Goal: Task Accomplishment & Management: Manage account settings

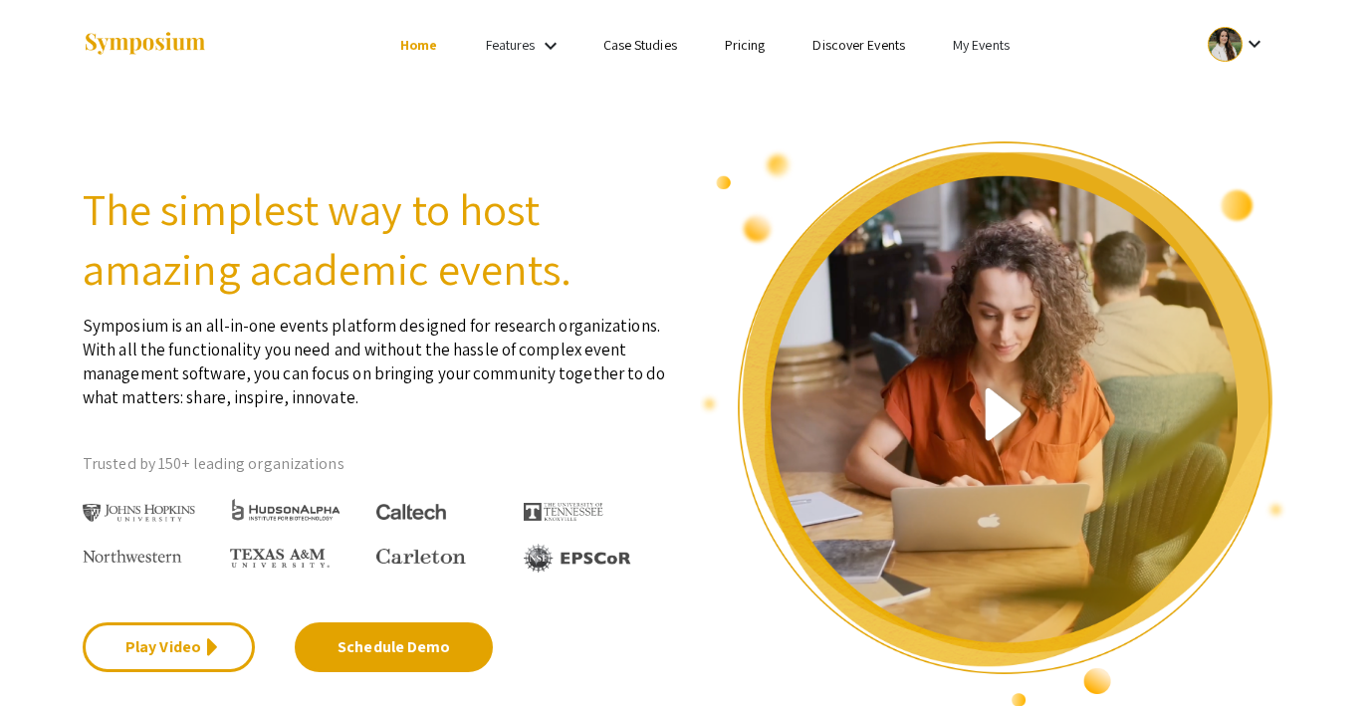
click at [995, 46] on link "My Events" at bounding box center [981, 45] width 57 height 18
click at [989, 78] on button "Events I've organized" at bounding box center [1013, 89] width 170 height 48
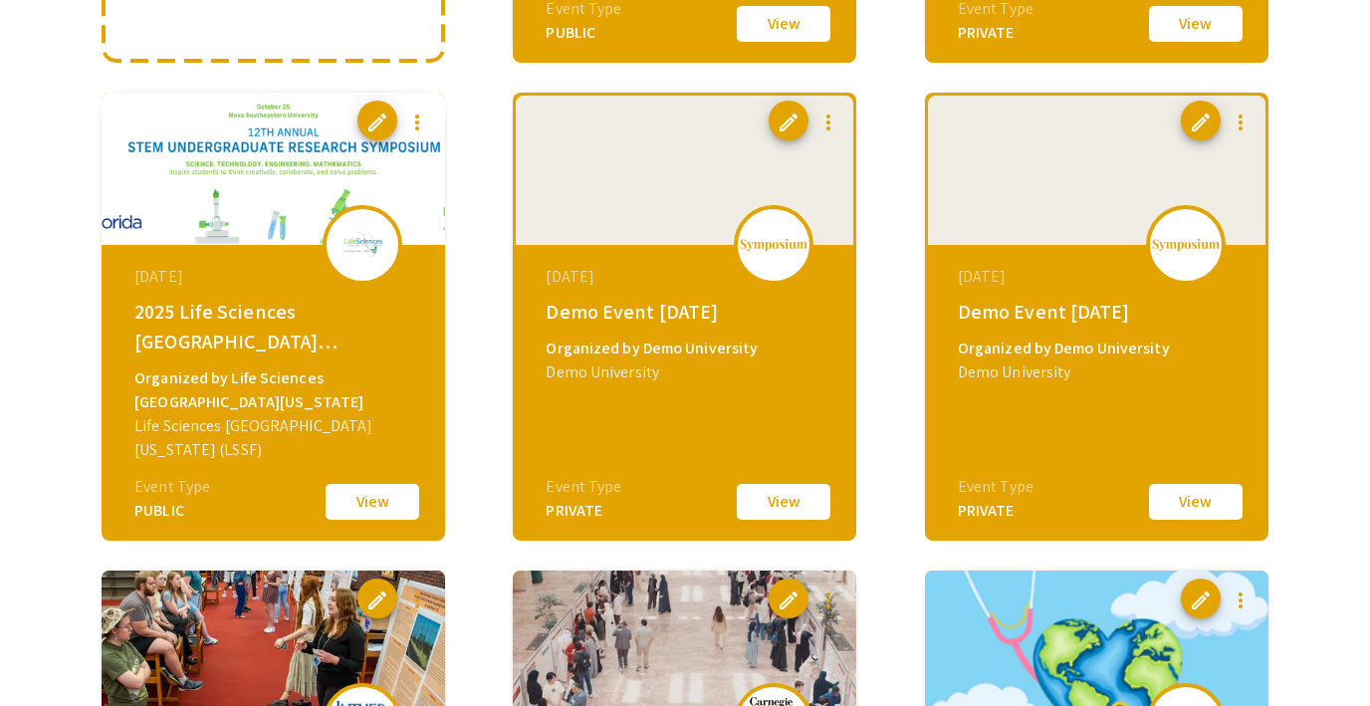
scroll to position [636, 0]
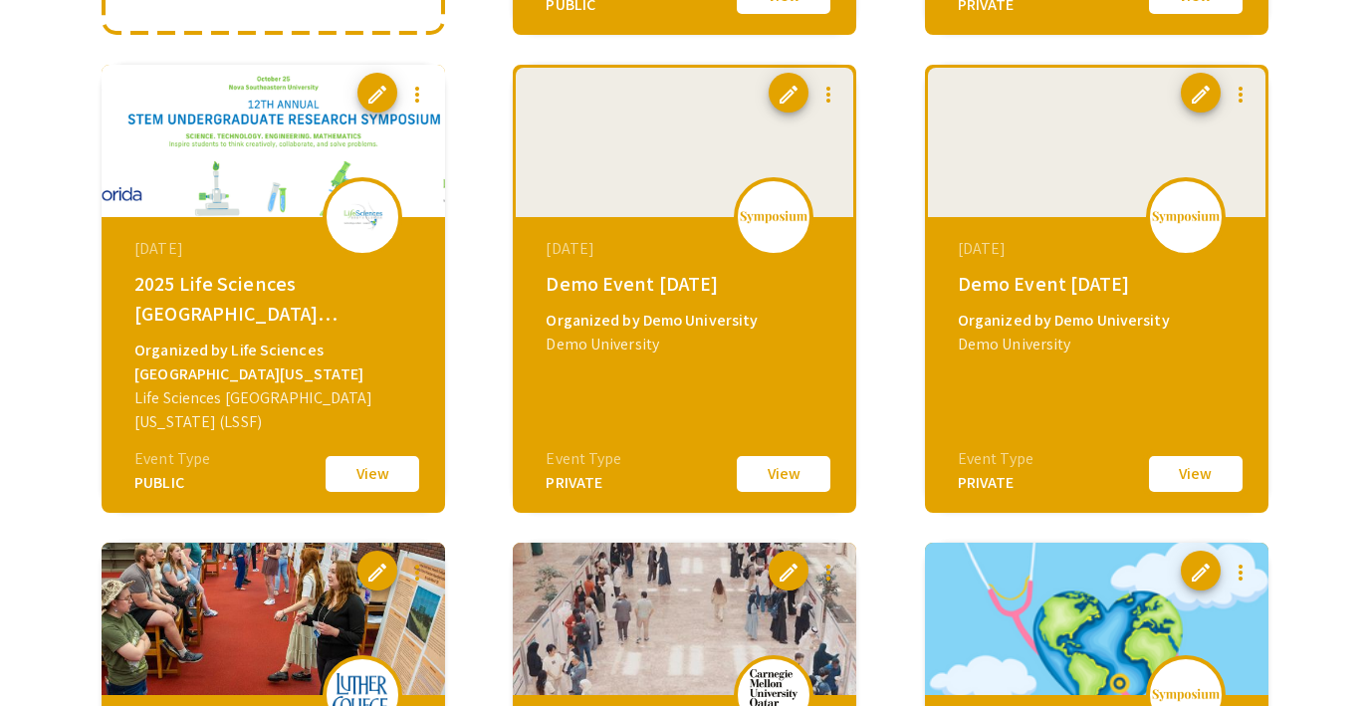
click at [1191, 470] on button "View" at bounding box center [1196, 474] width 100 height 42
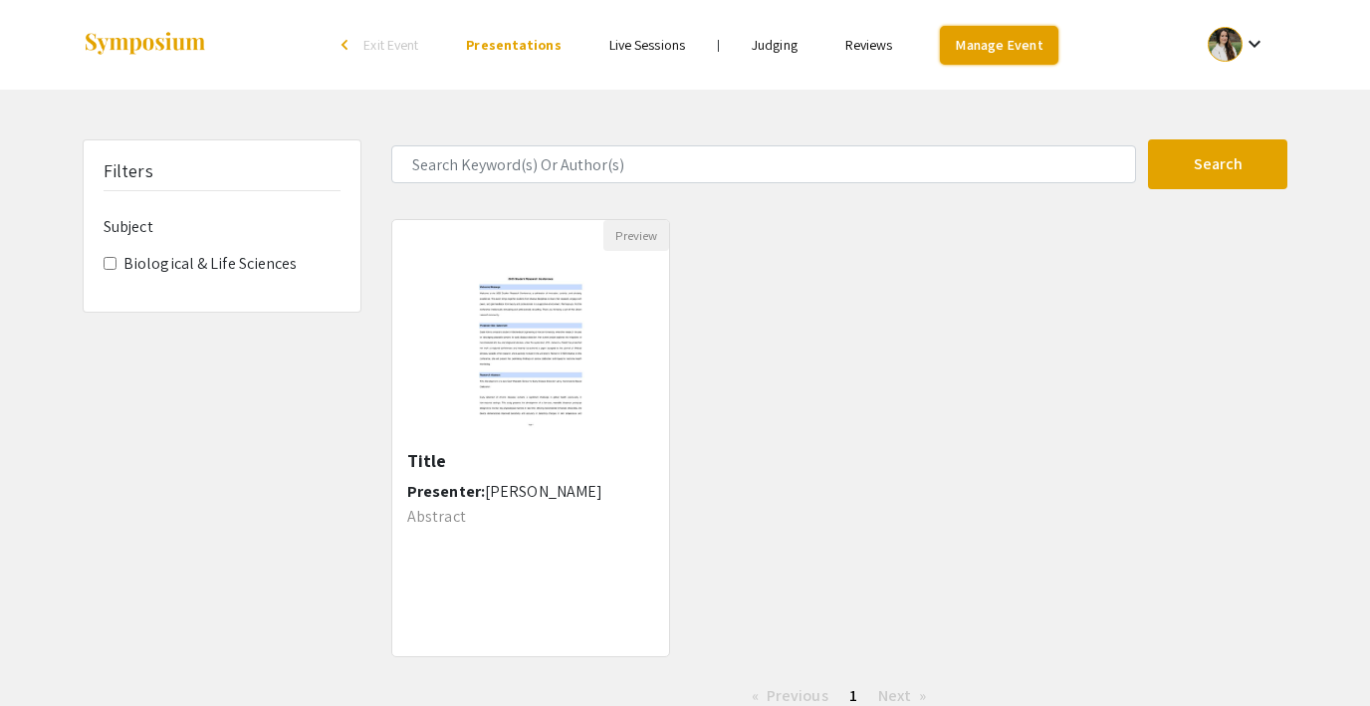
click at [970, 44] on link "Manage Event" at bounding box center [998, 45] width 117 height 39
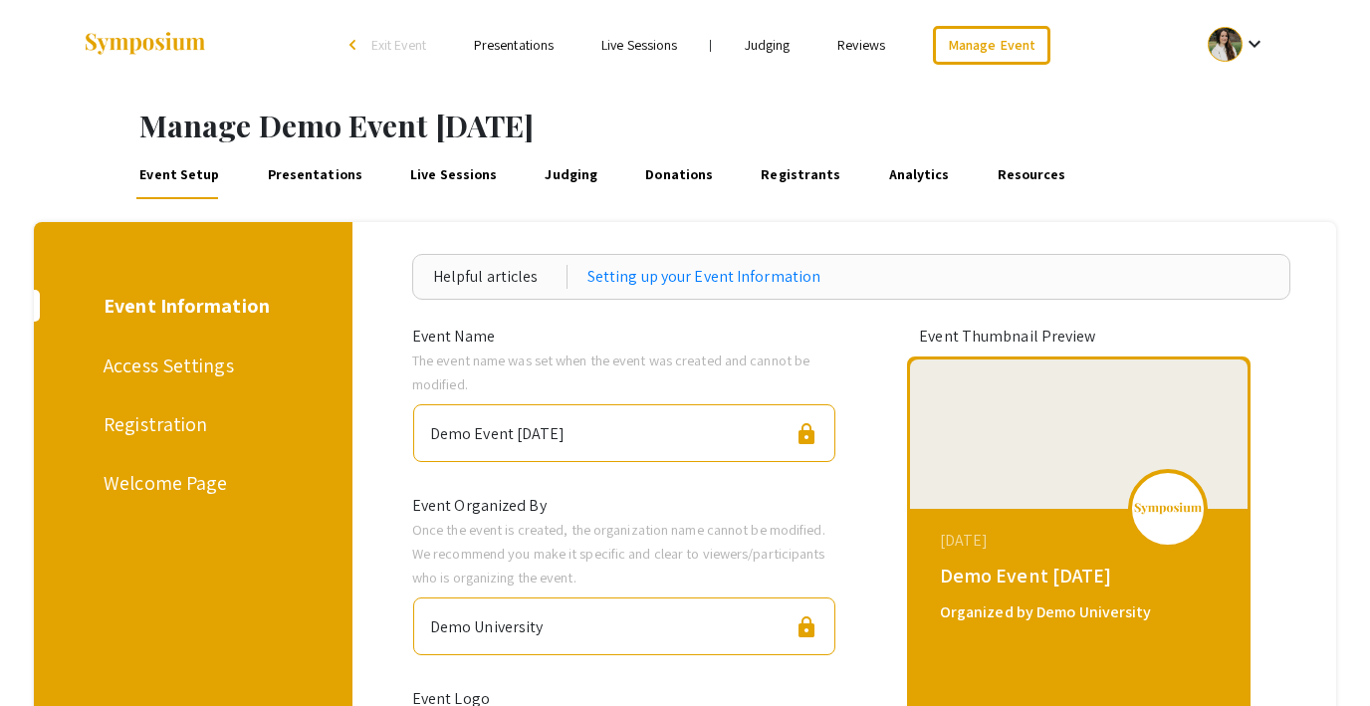
click at [193, 361] on div "Access Settings" at bounding box center [190, 365] width 172 height 30
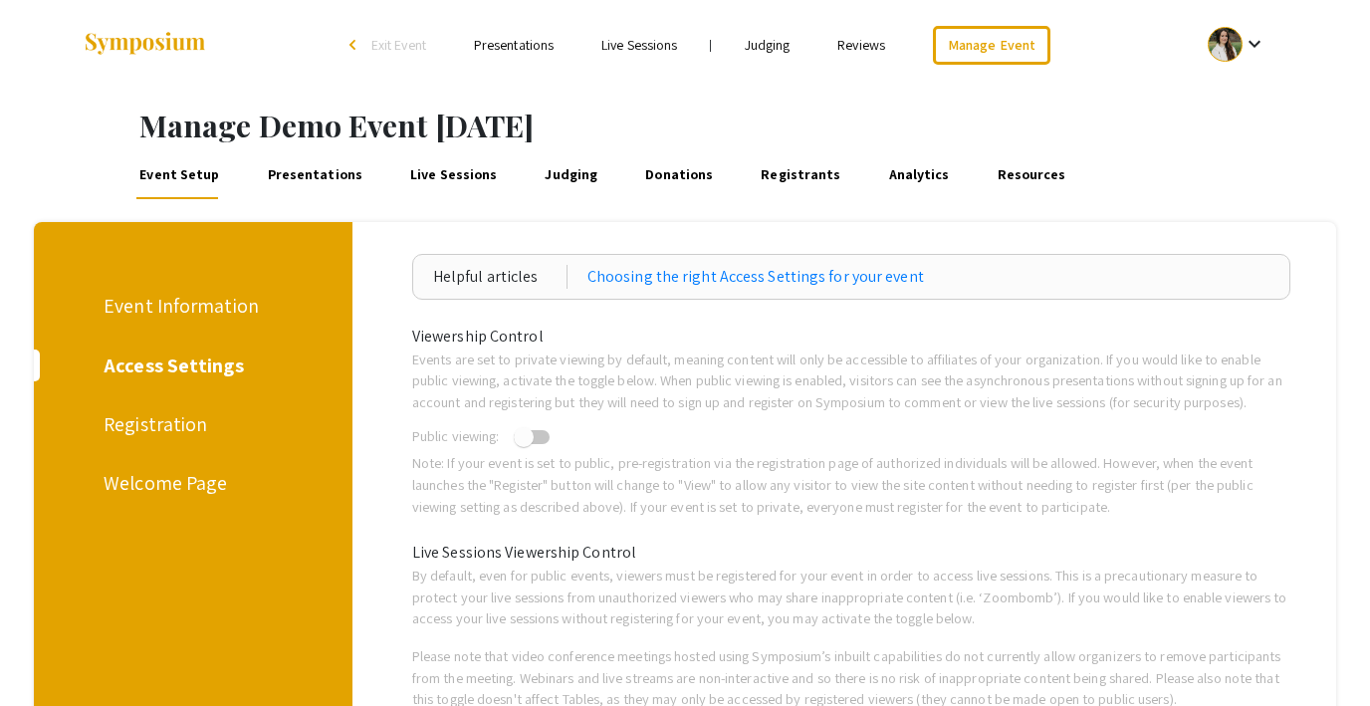
click at [166, 420] on div "Registration" at bounding box center [190, 424] width 172 height 30
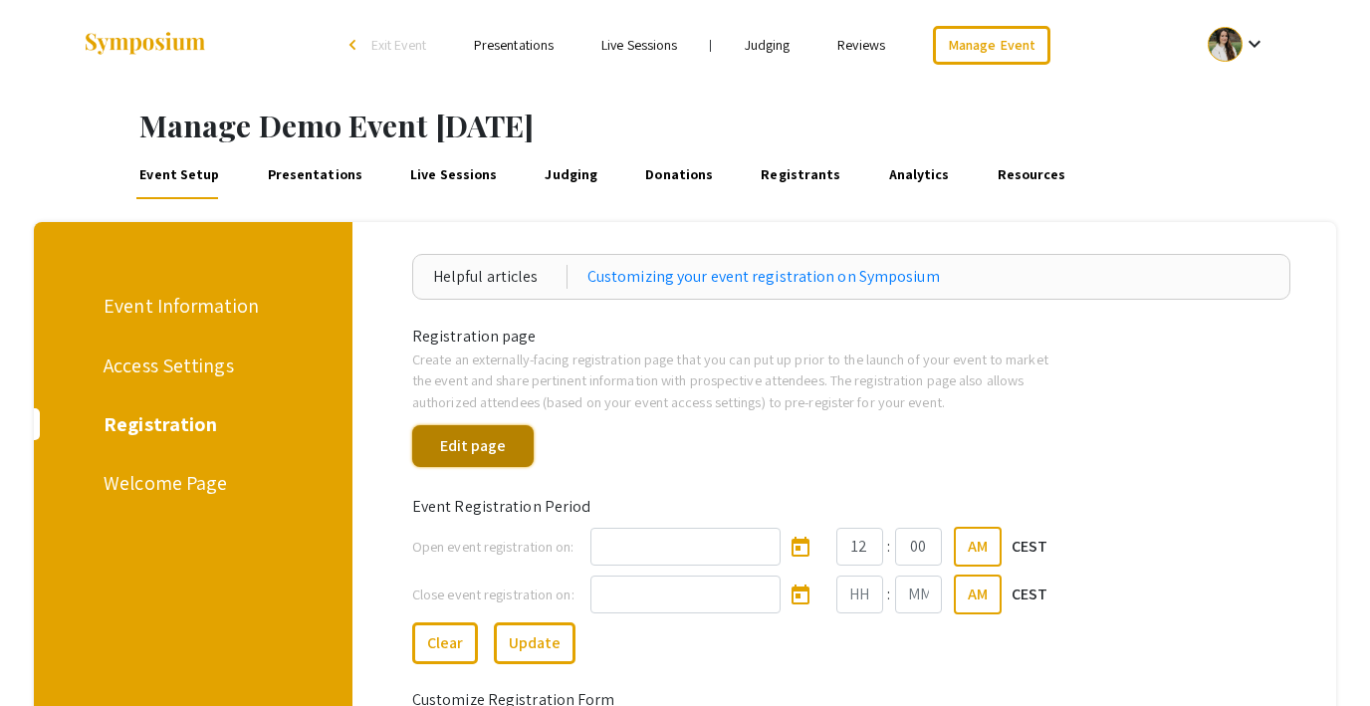
click at [483, 452] on button "Edit page" at bounding box center [472, 446] width 121 height 42
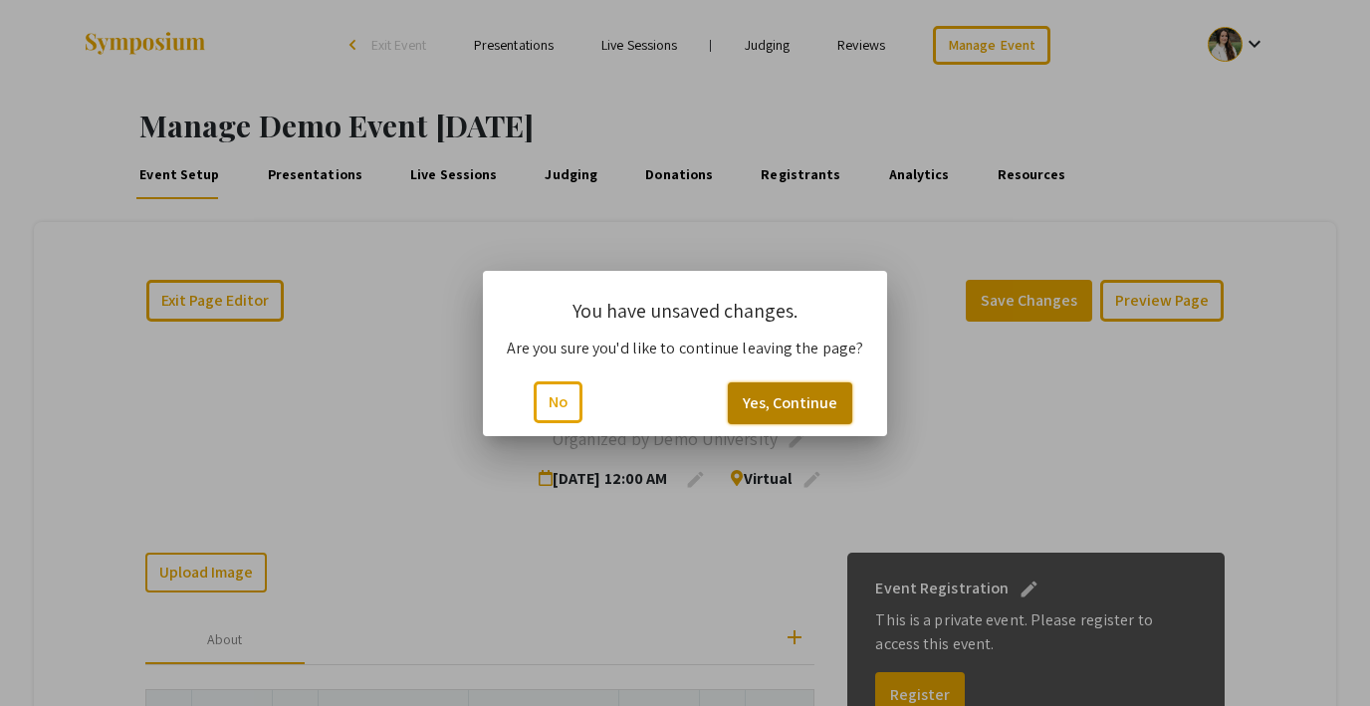
click at [809, 395] on button "Yes, Continue" at bounding box center [790, 403] width 124 height 42
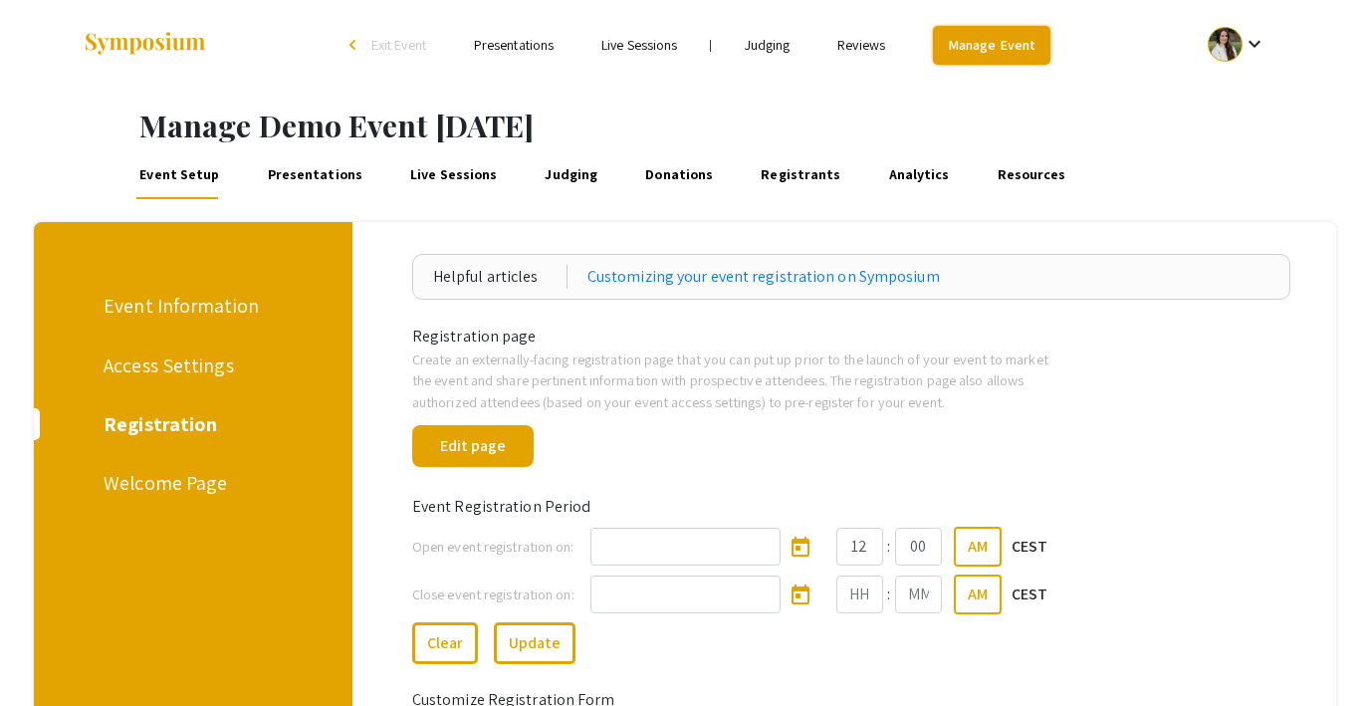
click at [967, 36] on link "Manage Event" at bounding box center [991, 45] width 117 height 39
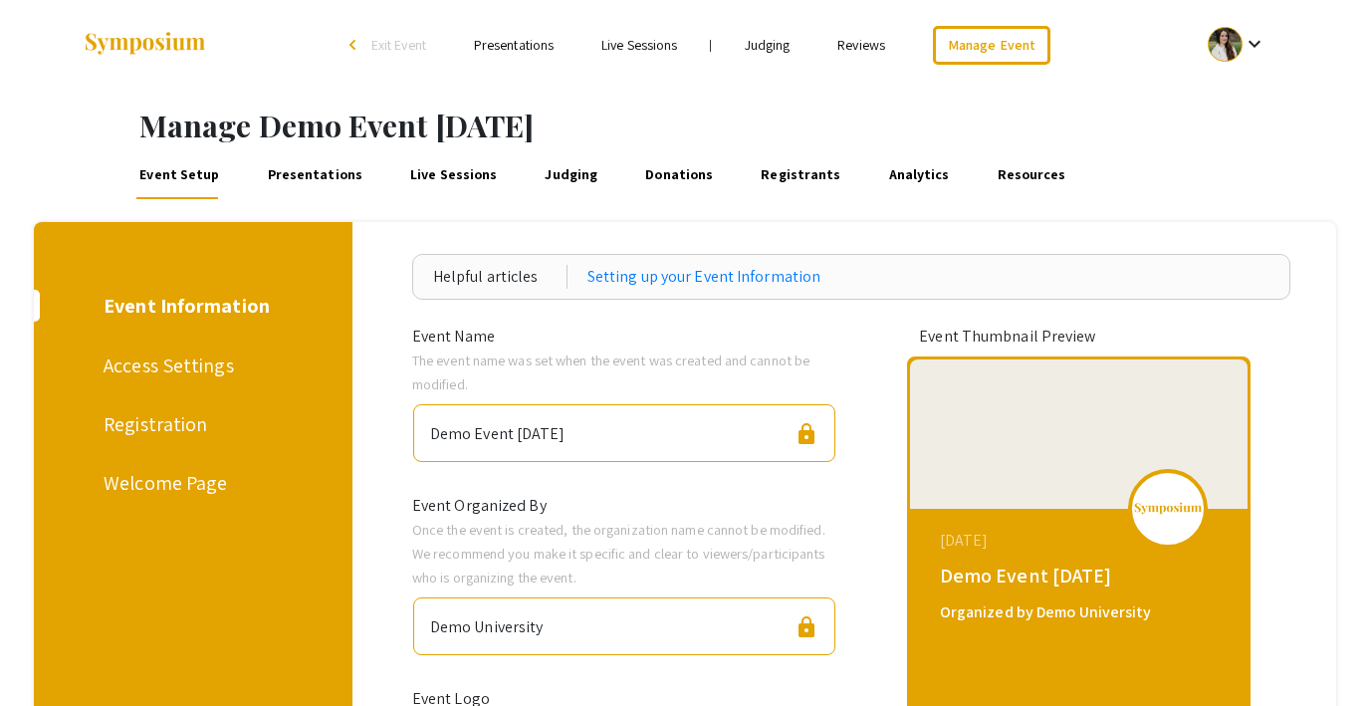
click at [392, 43] on span "Exit Event" at bounding box center [398, 45] width 55 height 18
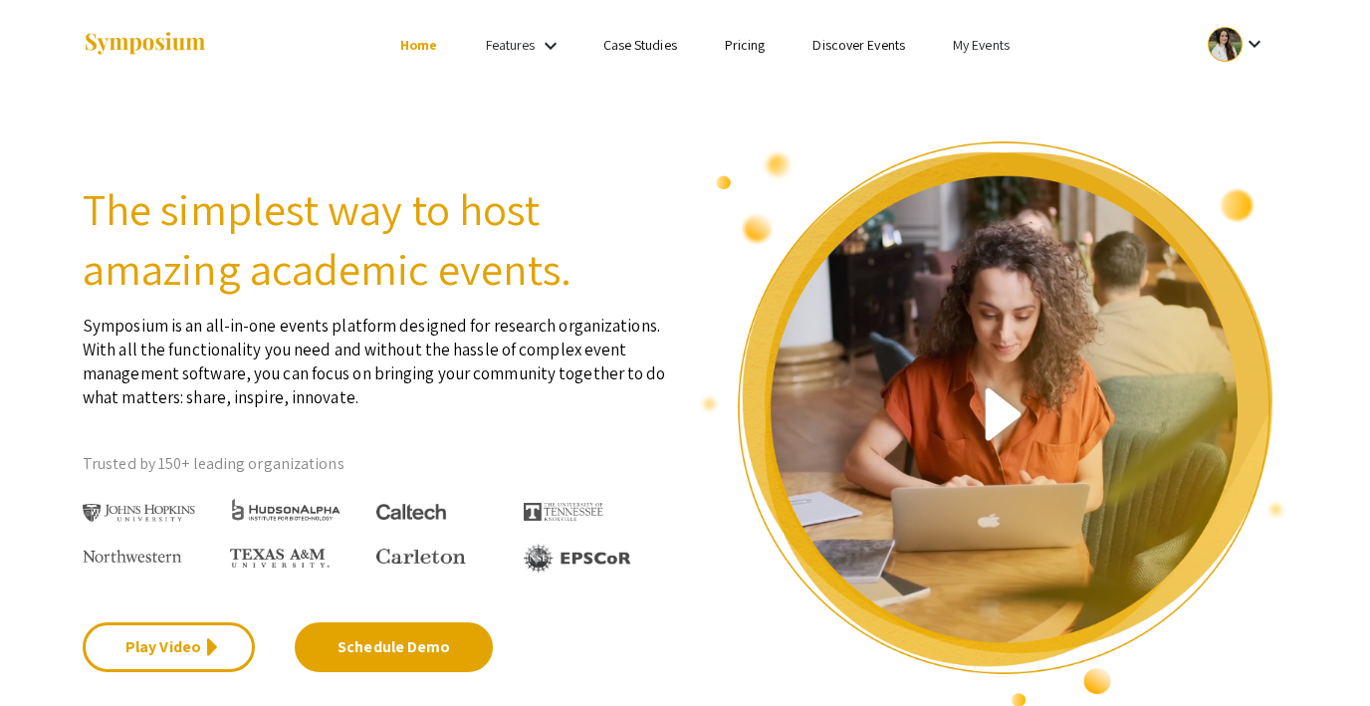
click at [1009, 36] on li "My Events" at bounding box center [981, 45] width 105 height 24
click at [1018, 136] on button "Events I'm registered for" at bounding box center [1013, 136] width 170 height 48
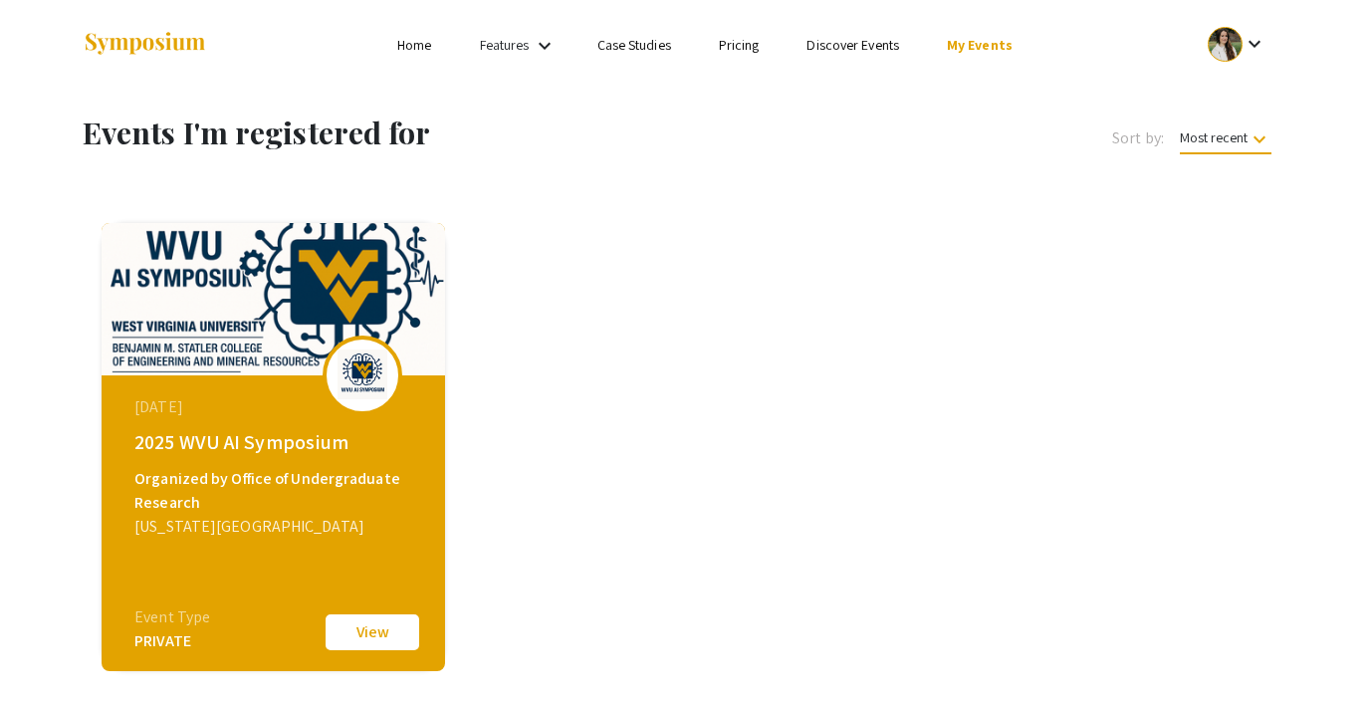
click at [993, 38] on link "My Events" at bounding box center [980, 45] width 66 height 18
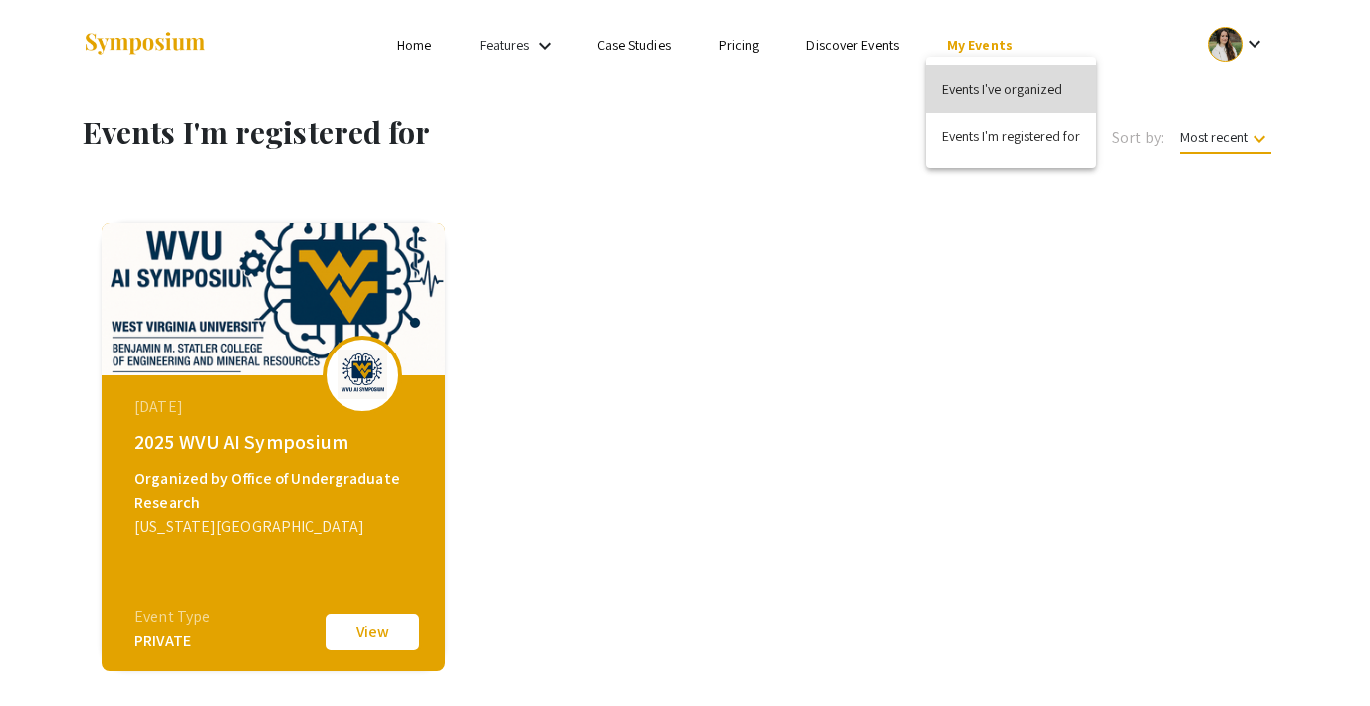
click at [1000, 105] on button "Events I've organized" at bounding box center [1011, 89] width 170 height 48
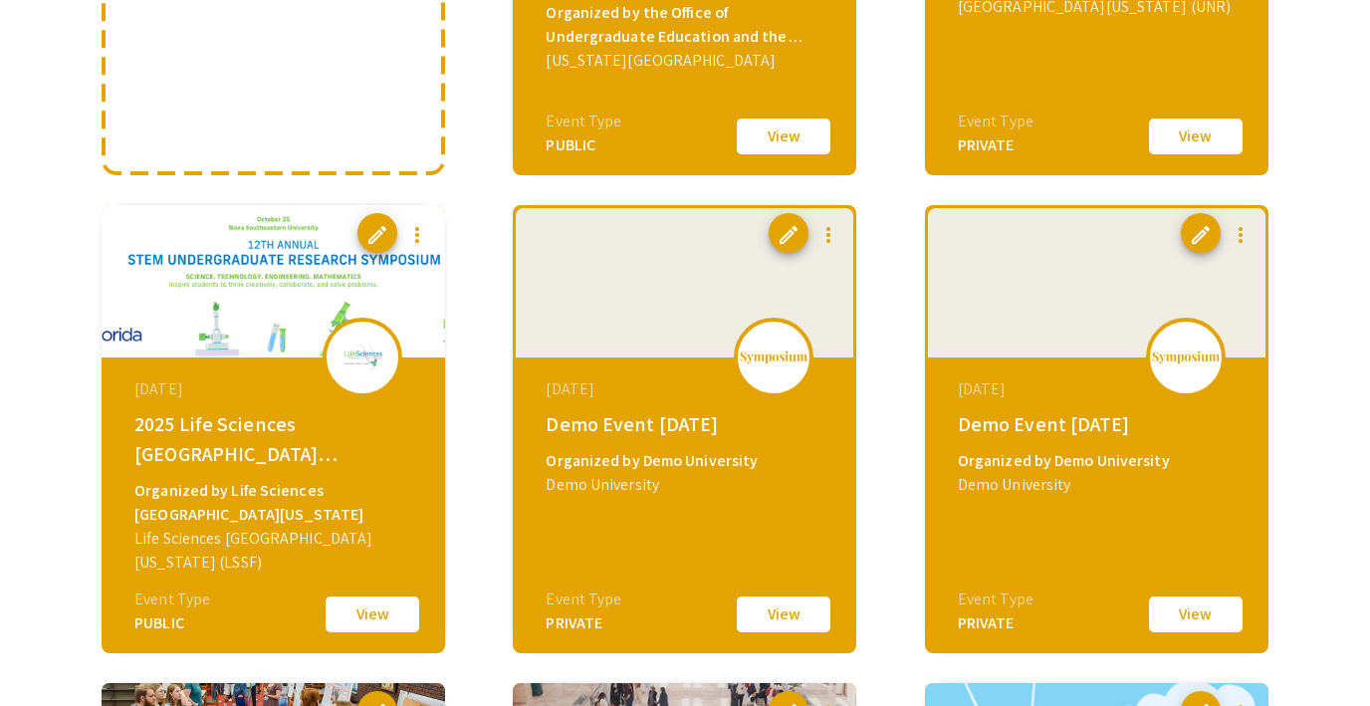
scroll to position [682, 0]
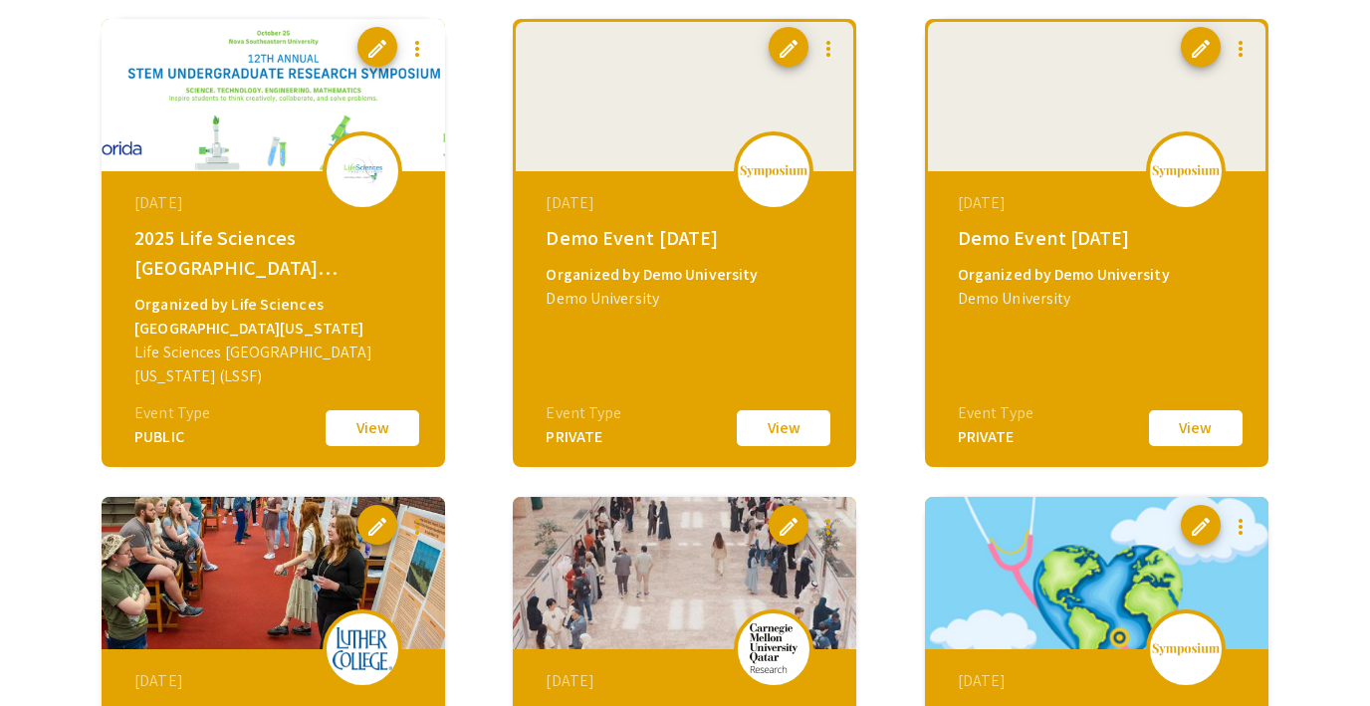
click at [1188, 423] on button "View" at bounding box center [1196, 428] width 100 height 42
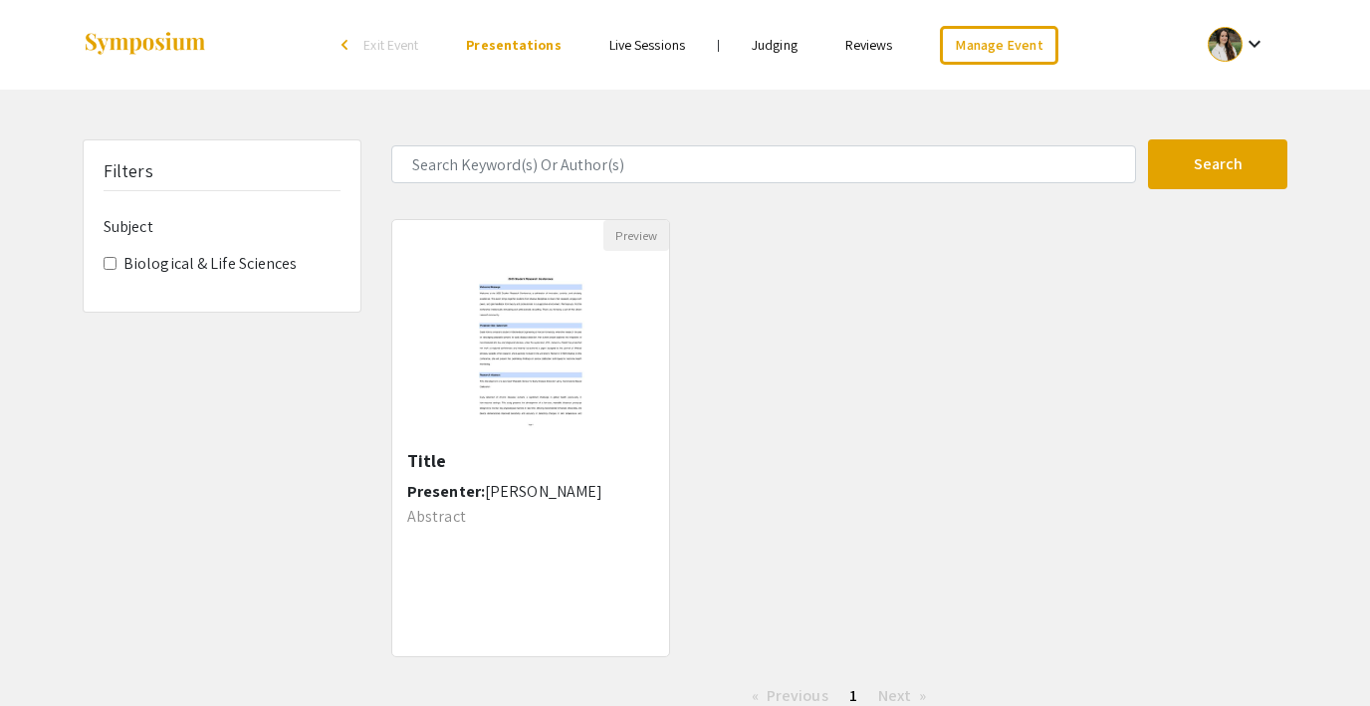
click at [1245, 39] on mat-icon "keyboard_arrow_down" at bounding box center [1254, 44] width 24 height 24
click at [1246, 144] on button "My Submissions" at bounding box center [1248, 146] width 122 height 48
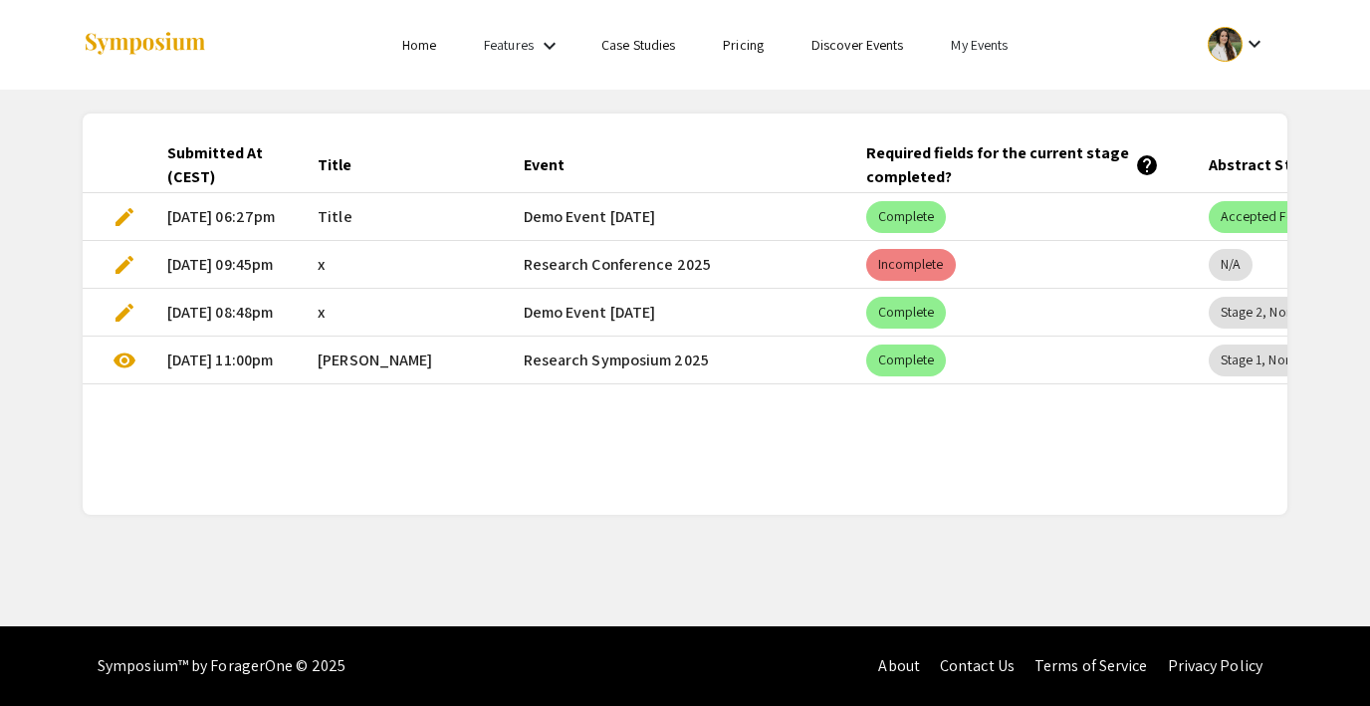
click at [121, 215] on span "edit" at bounding box center [124, 217] width 24 height 24
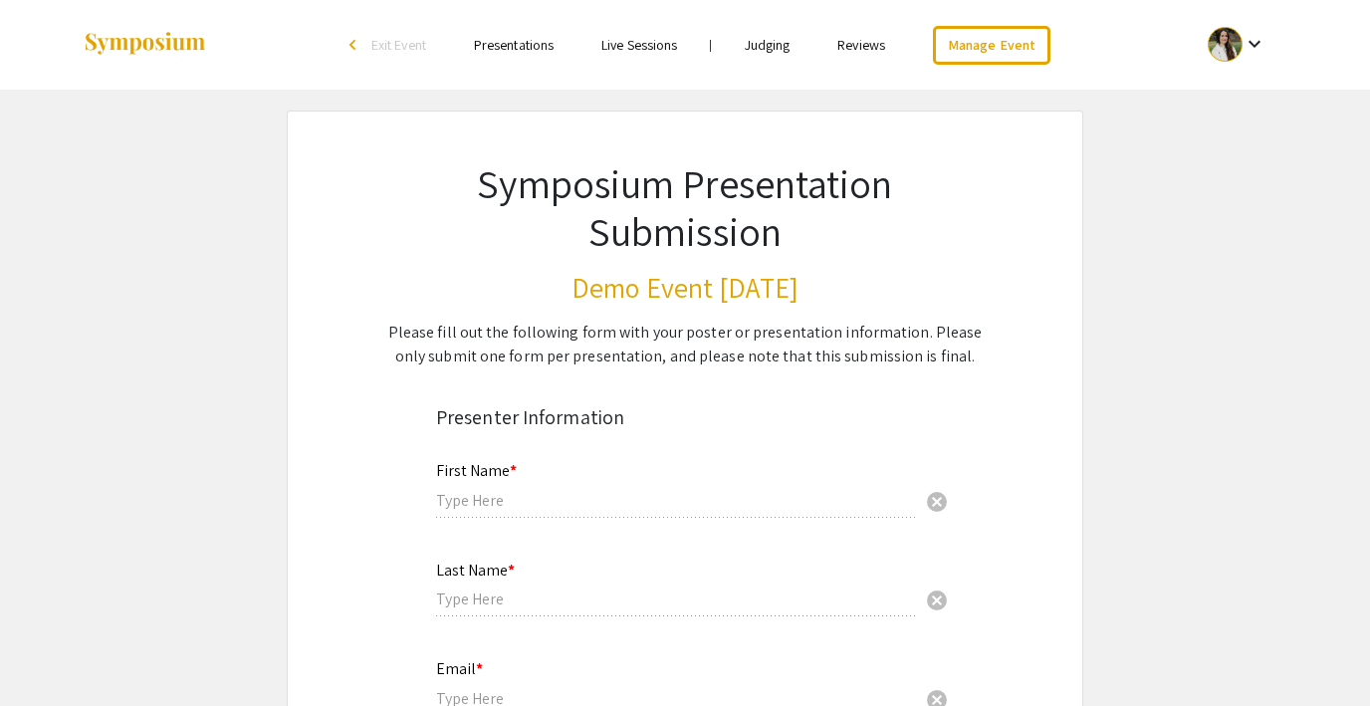
type input "[PERSON_NAME]"
type input "[EMAIL_ADDRESS][DOMAIN_NAME]"
radio input "true"
type input "Biology"
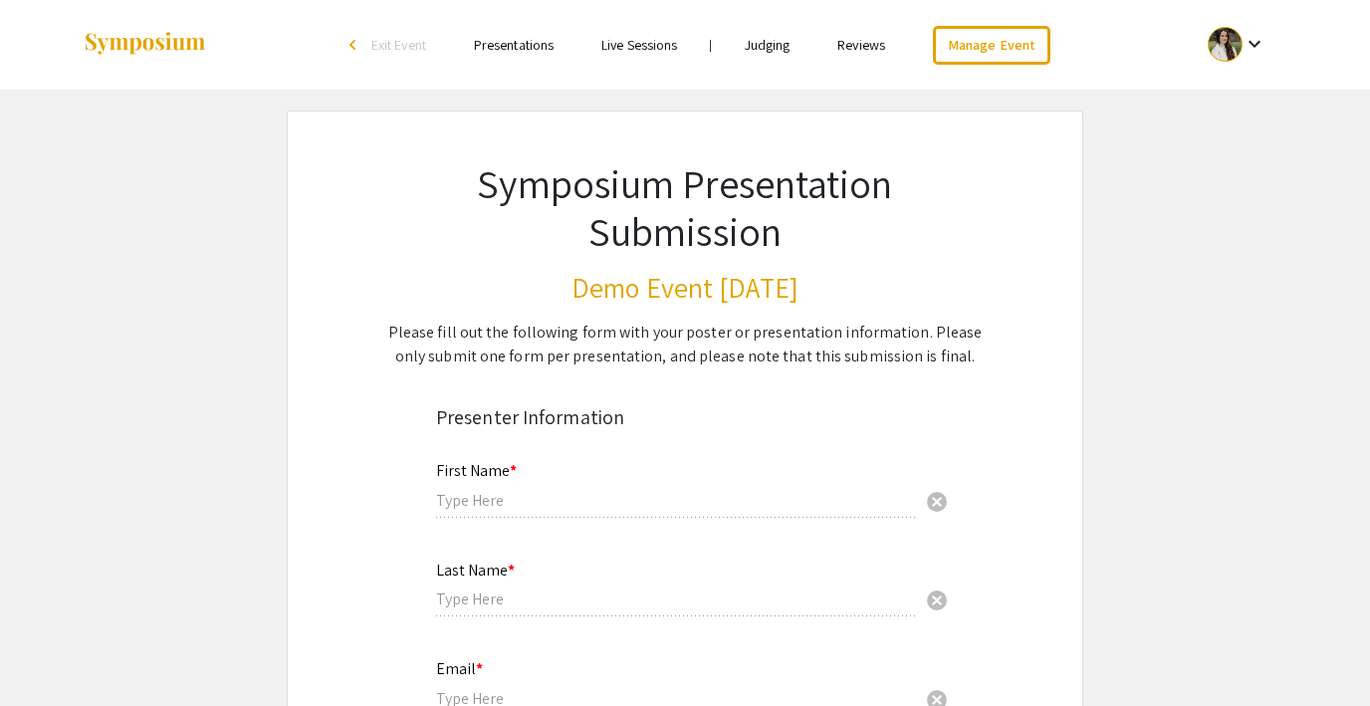
radio input "true"
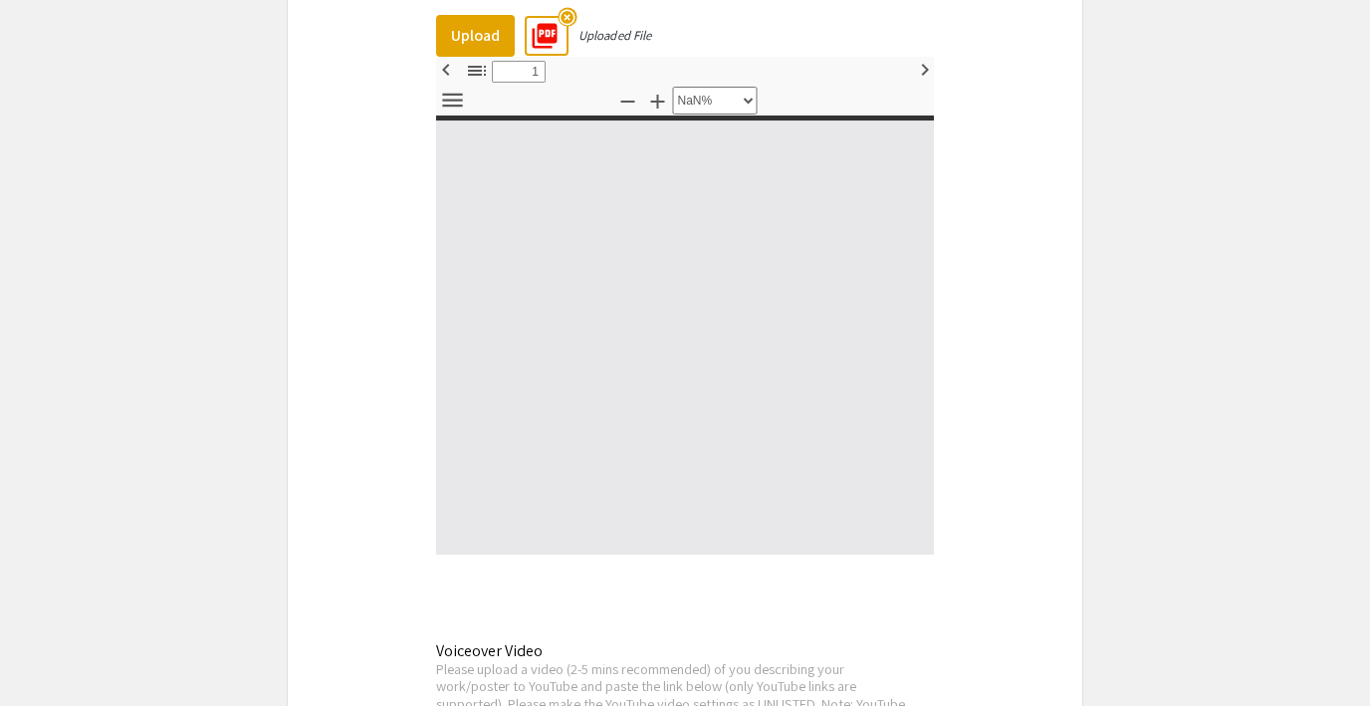
type input "0"
select select "custom"
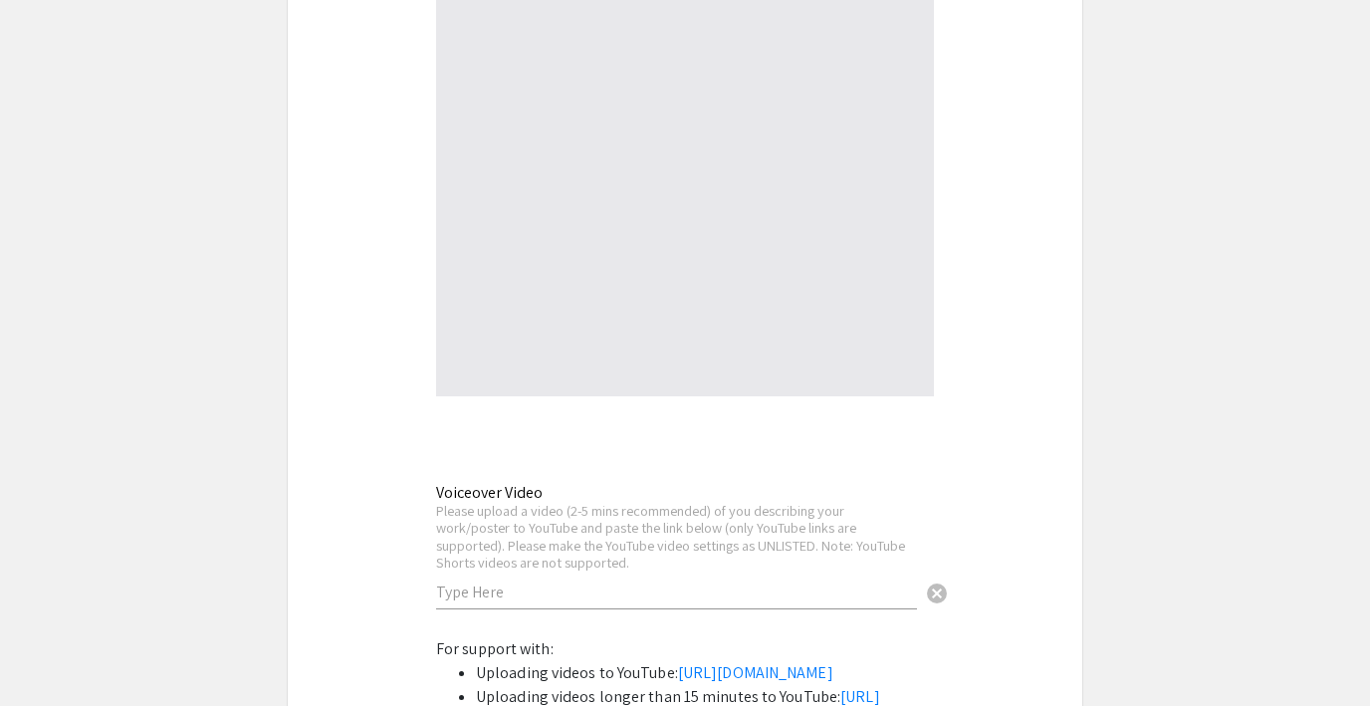
type input "1"
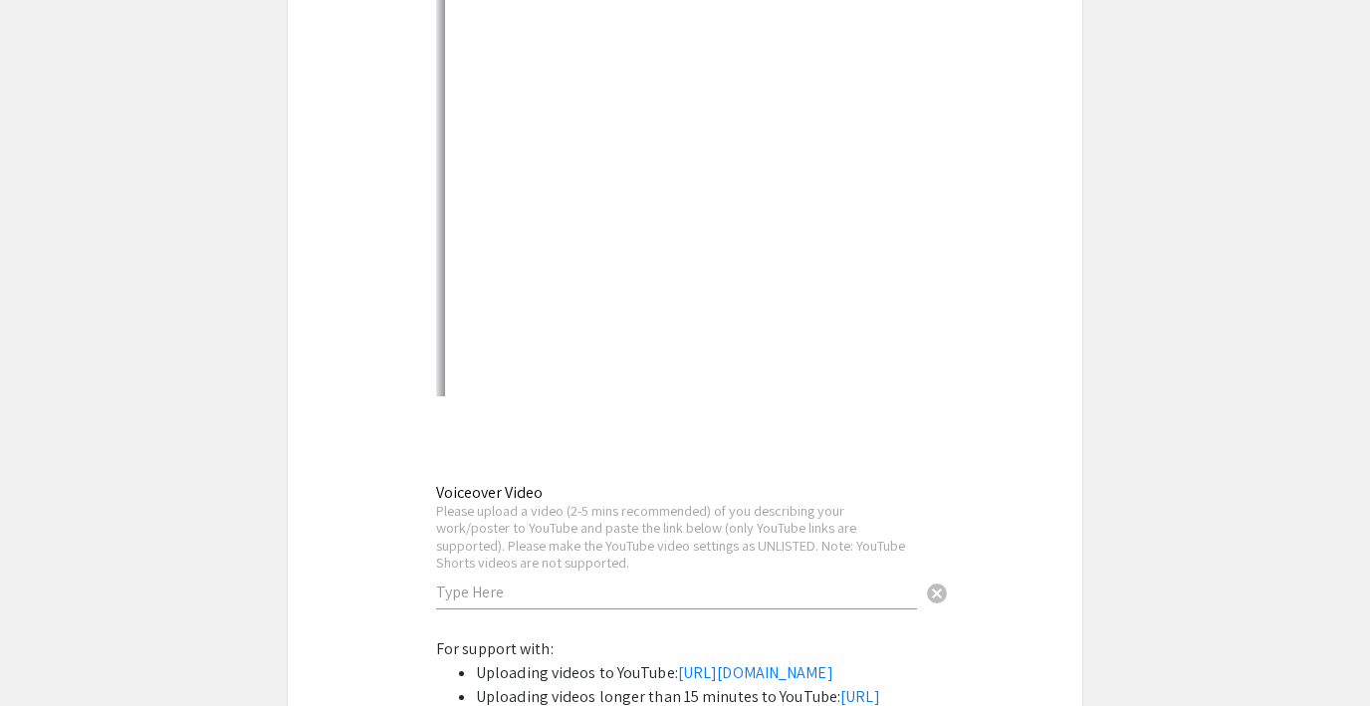
scroll to position [3936, 0]
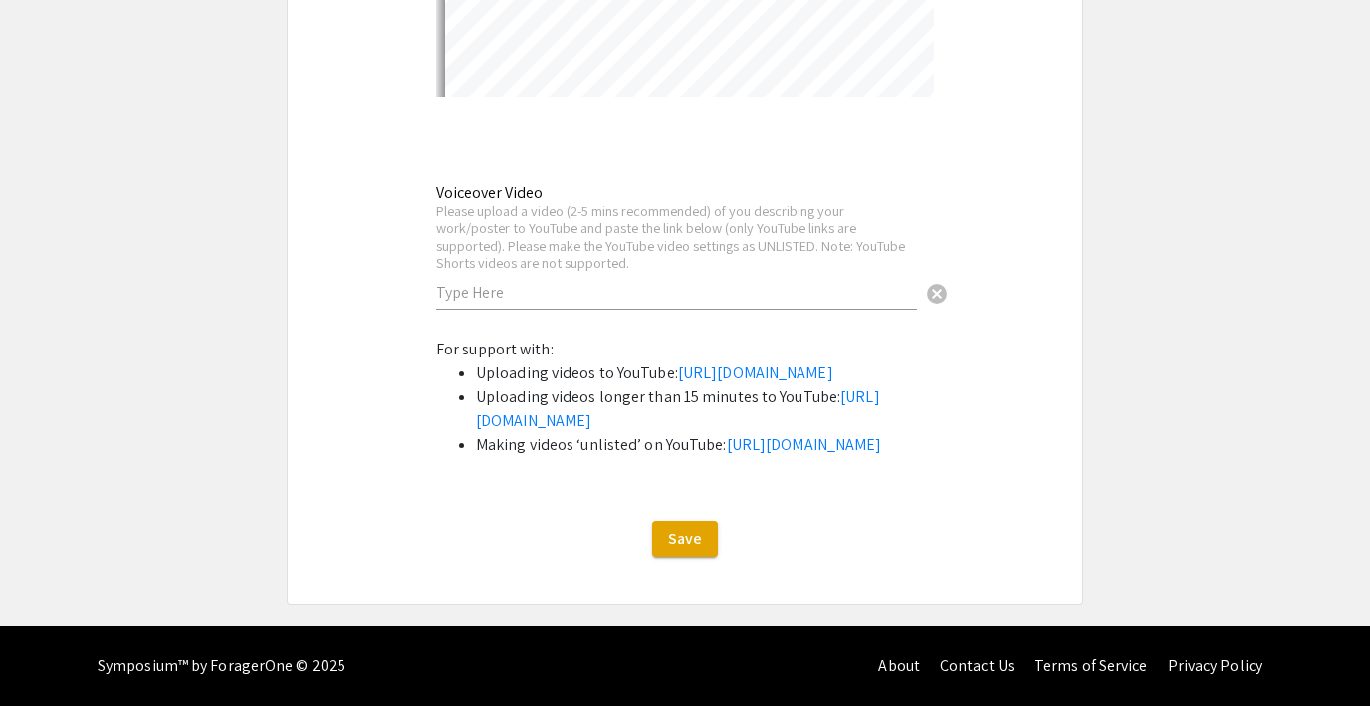
select select "auto"
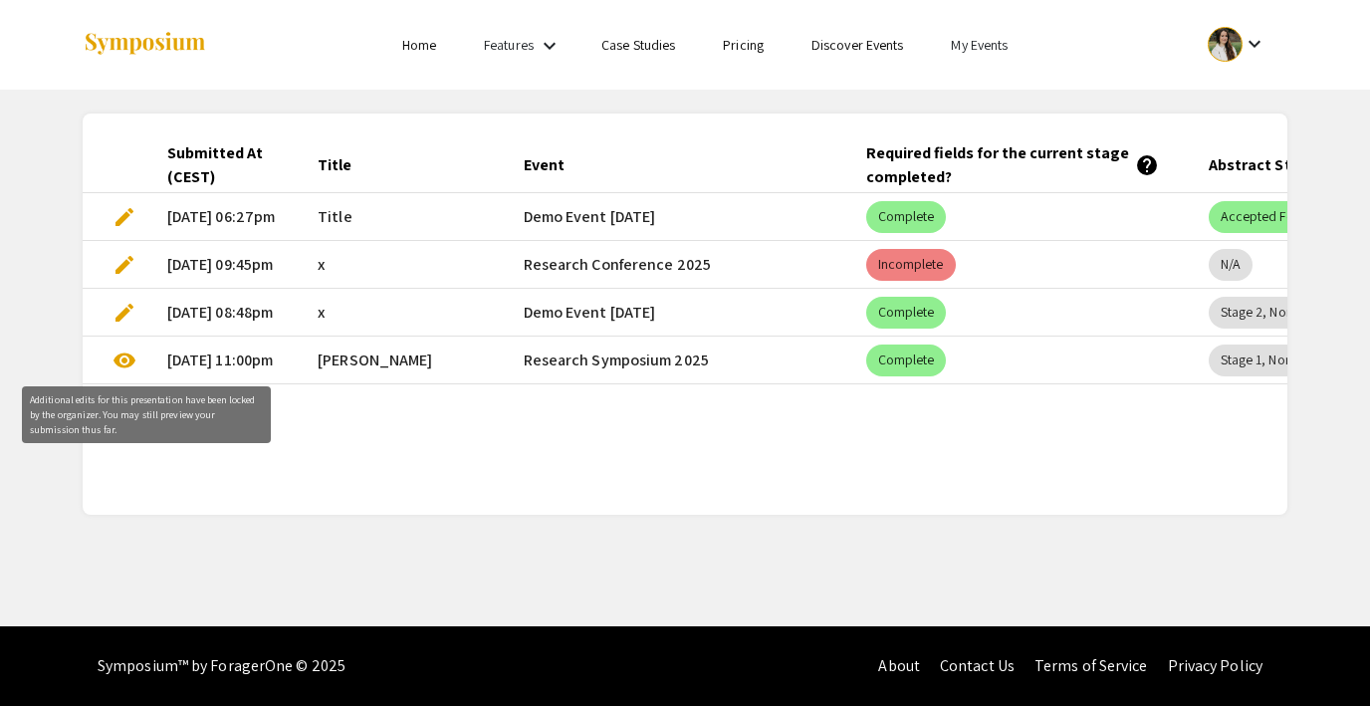
click at [119, 358] on span "visibility" at bounding box center [124, 360] width 24 height 24
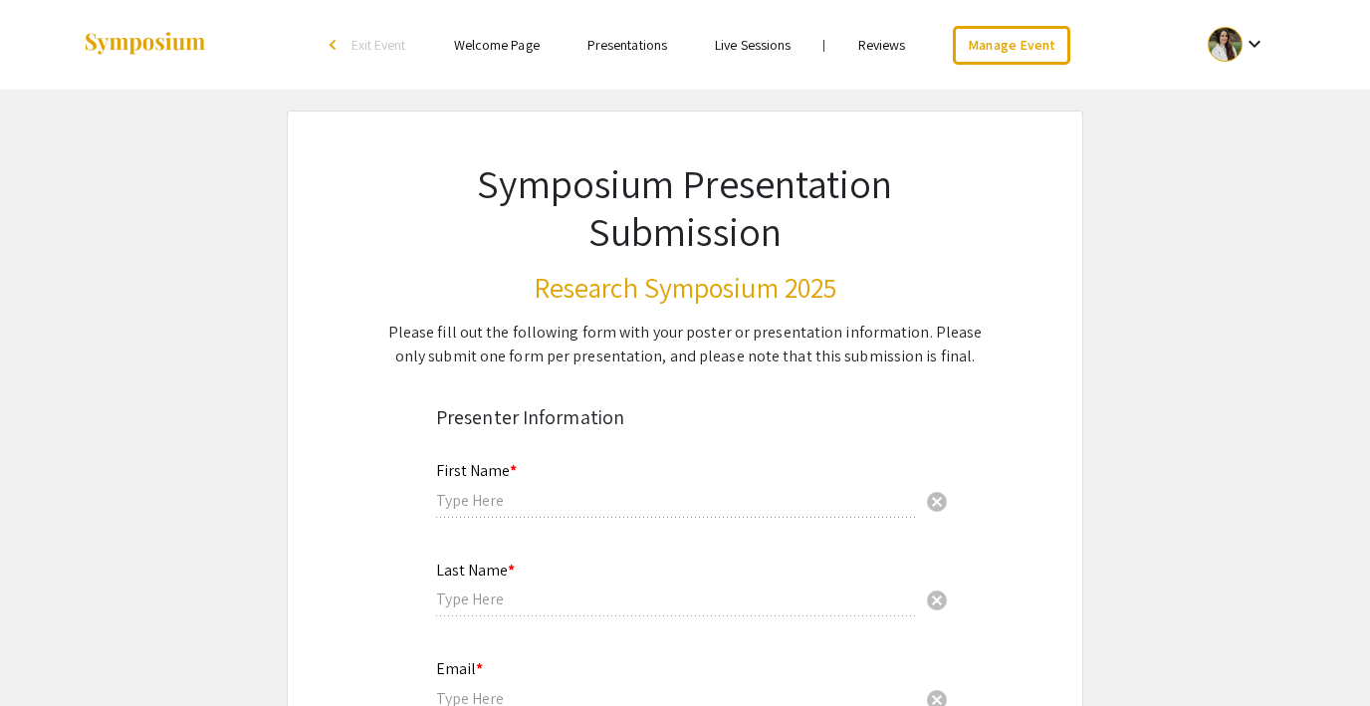
type input "[PERSON_NAME]"
type input "[EMAIL_ADDRESS][DOMAIN_NAME]"
radio input "true"
type input "Art"
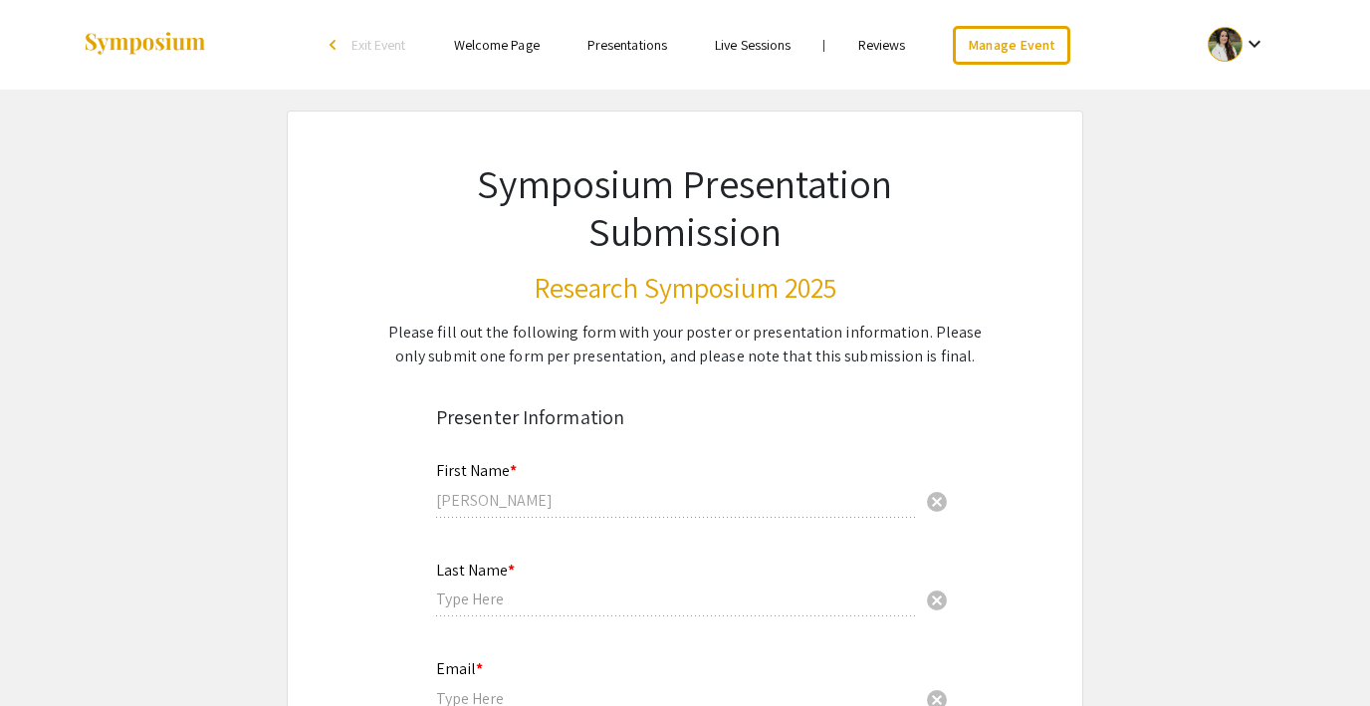
radio input "true"
select select "custom"
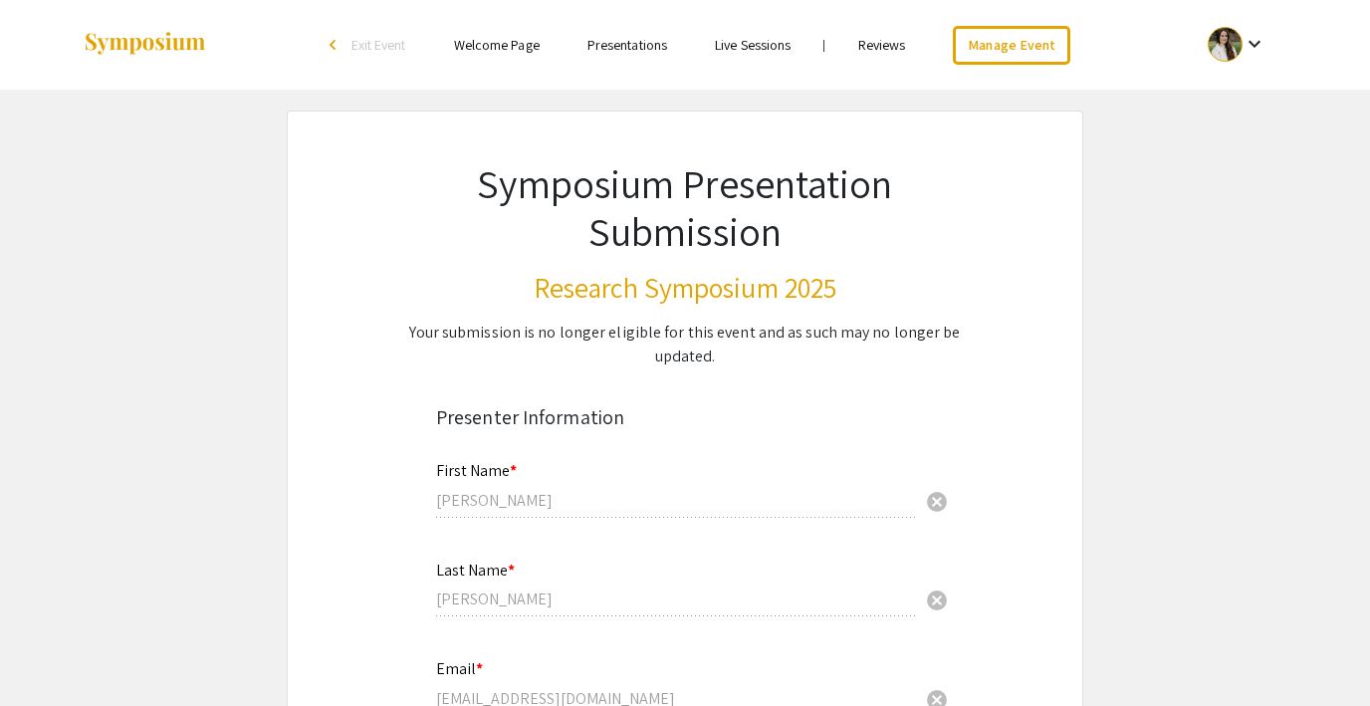
type input "0"
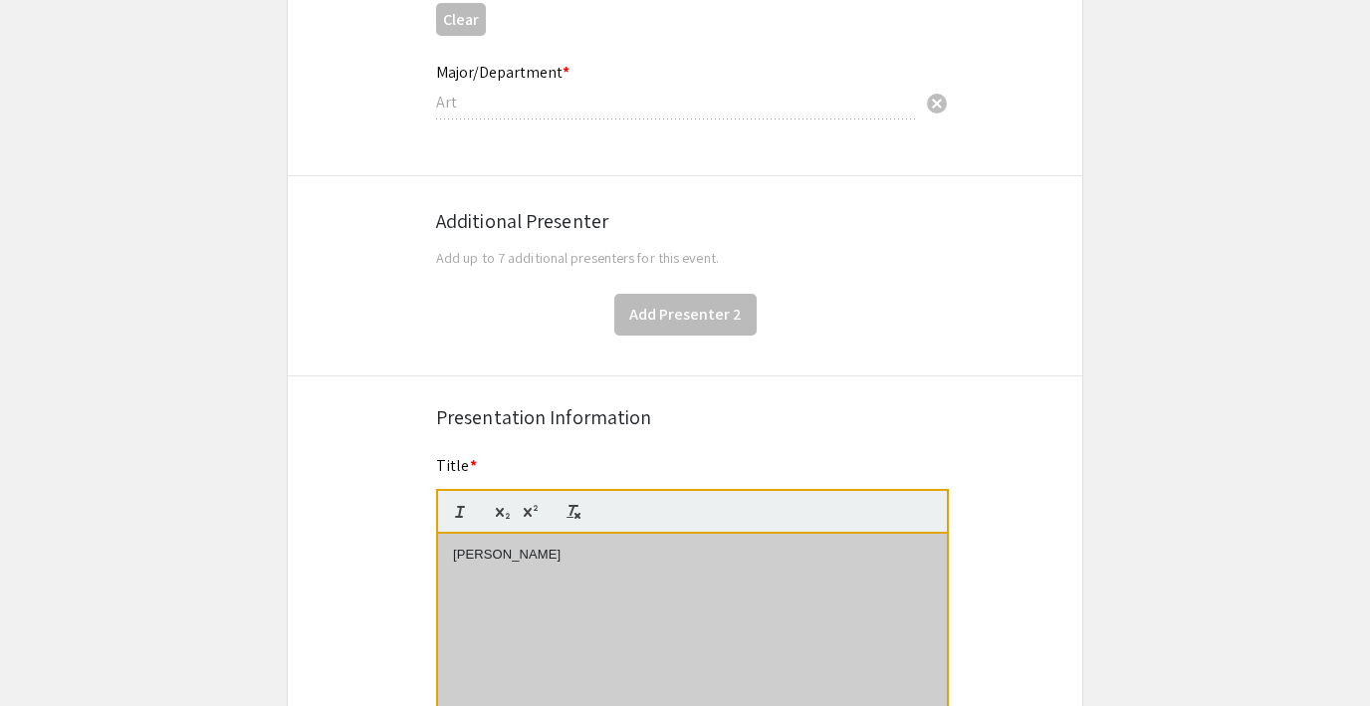
select select "auto"
type input "1"
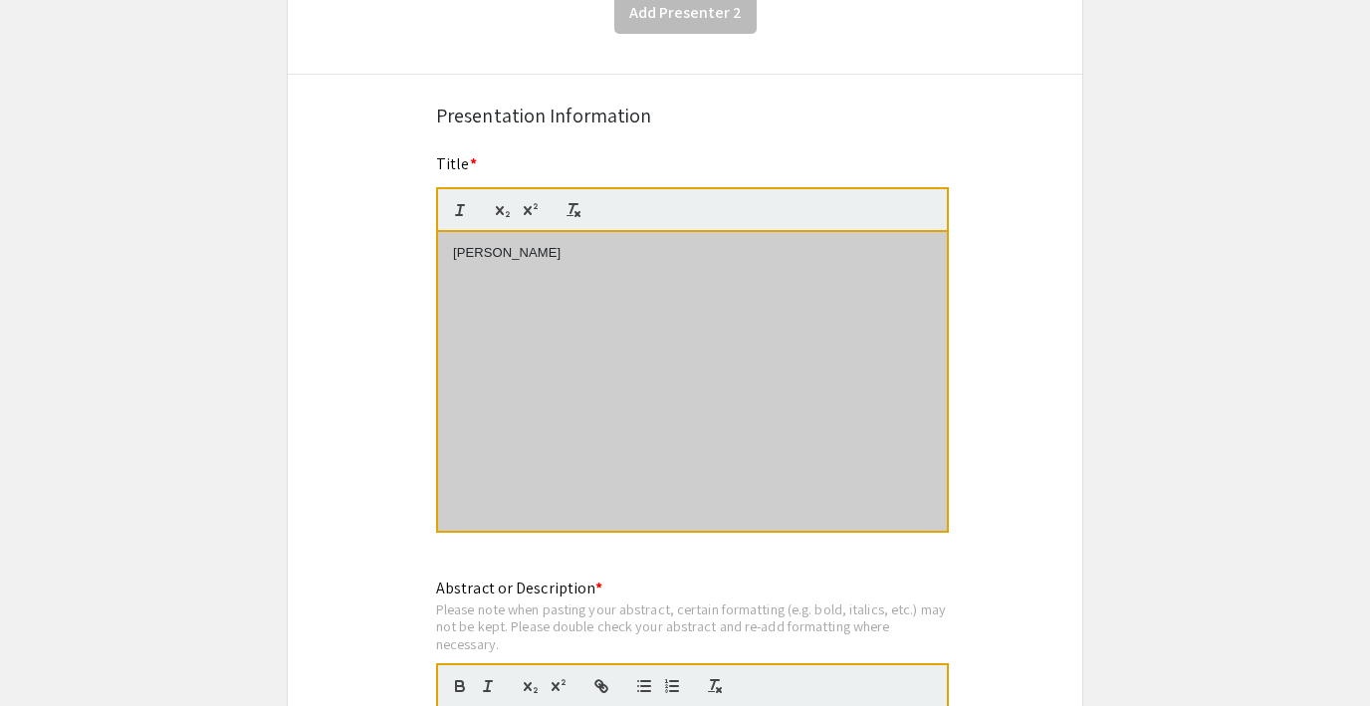
scroll to position [1309, 0]
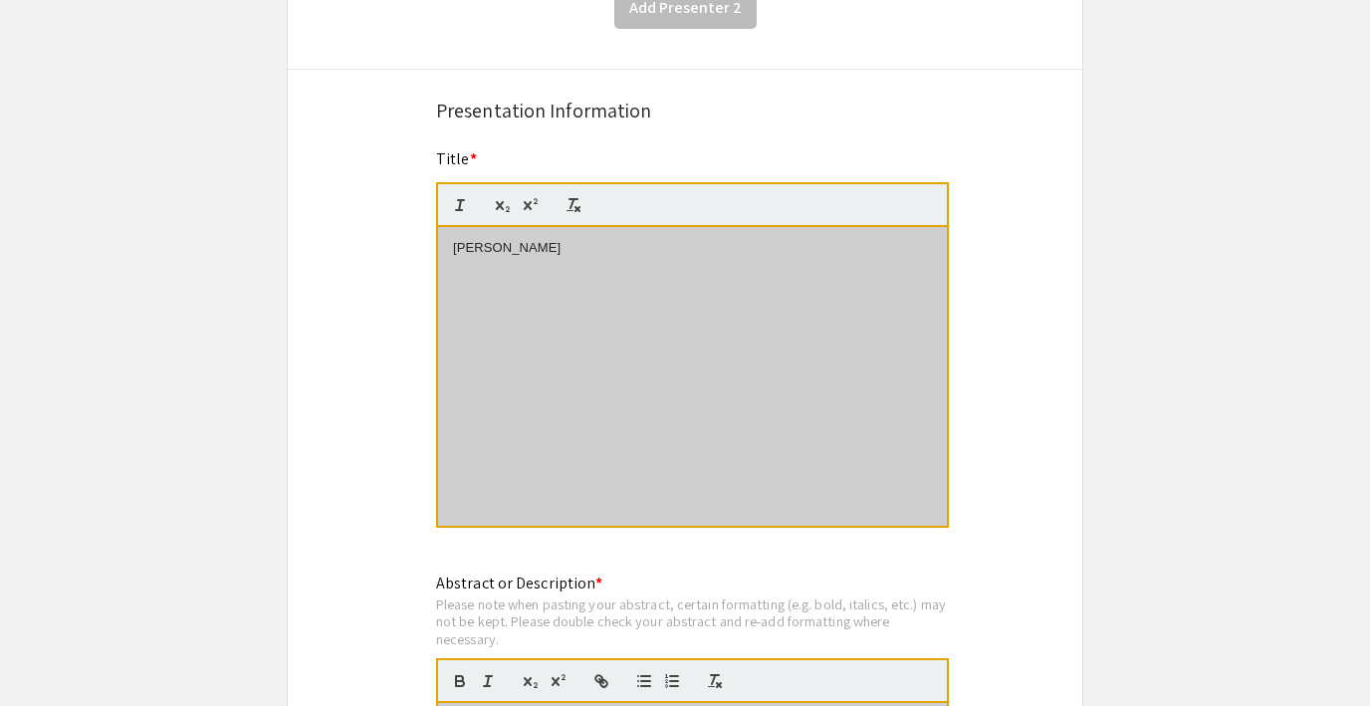
select select "auto"
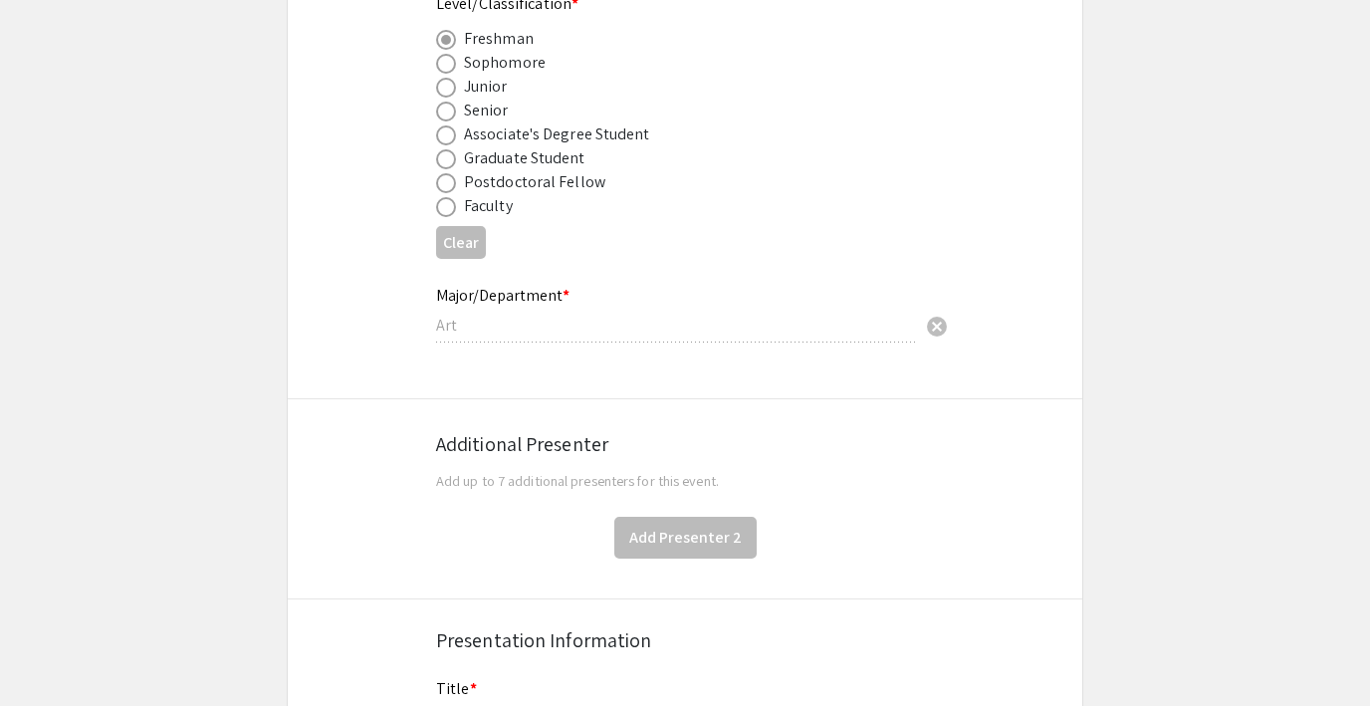
scroll to position [0, 0]
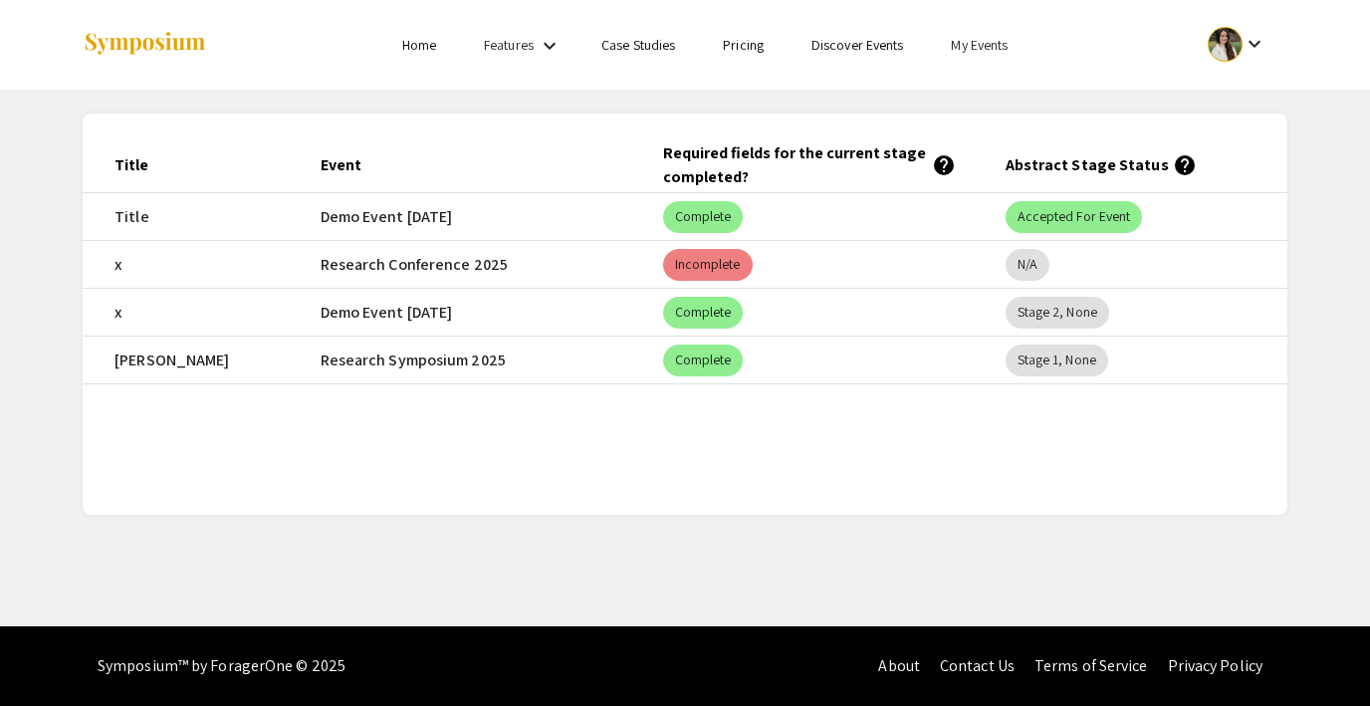
scroll to position [0, 214]
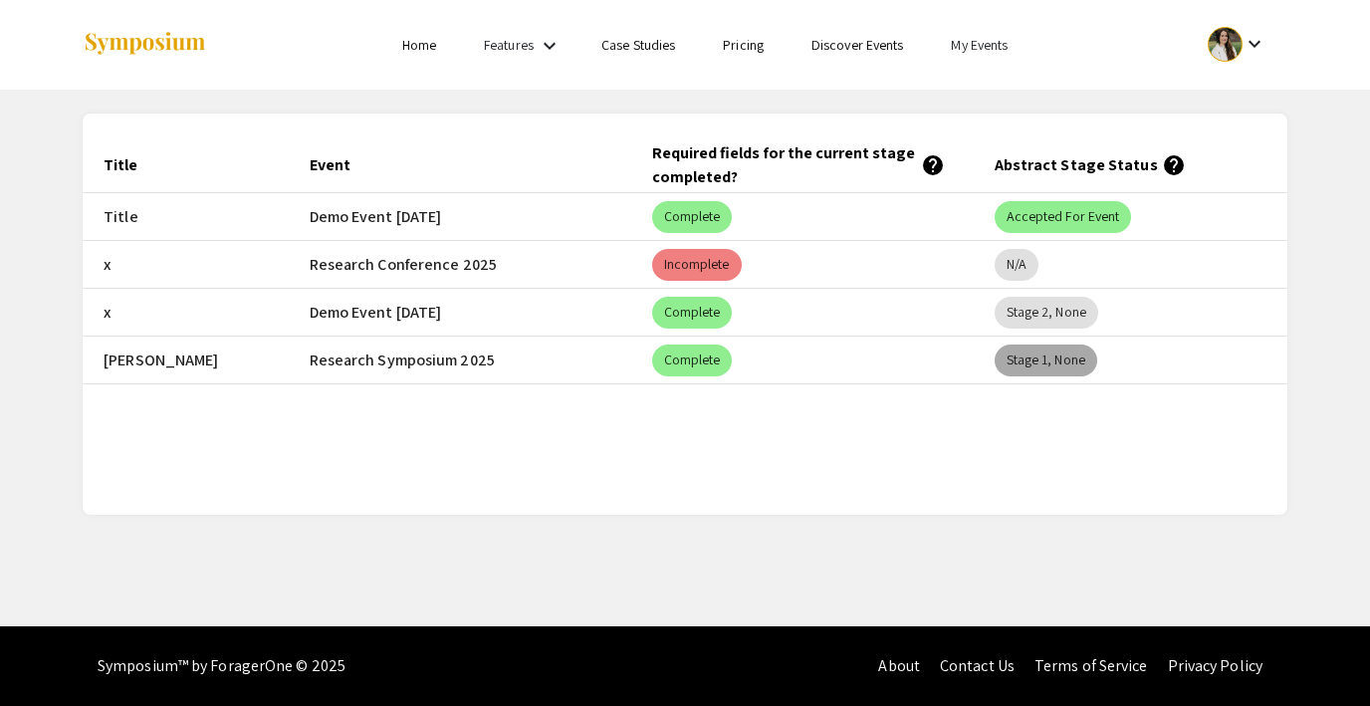
click at [1065, 356] on mat-chip "Stage 1, None" at bounding box center [1045, 360] width 103 height 32
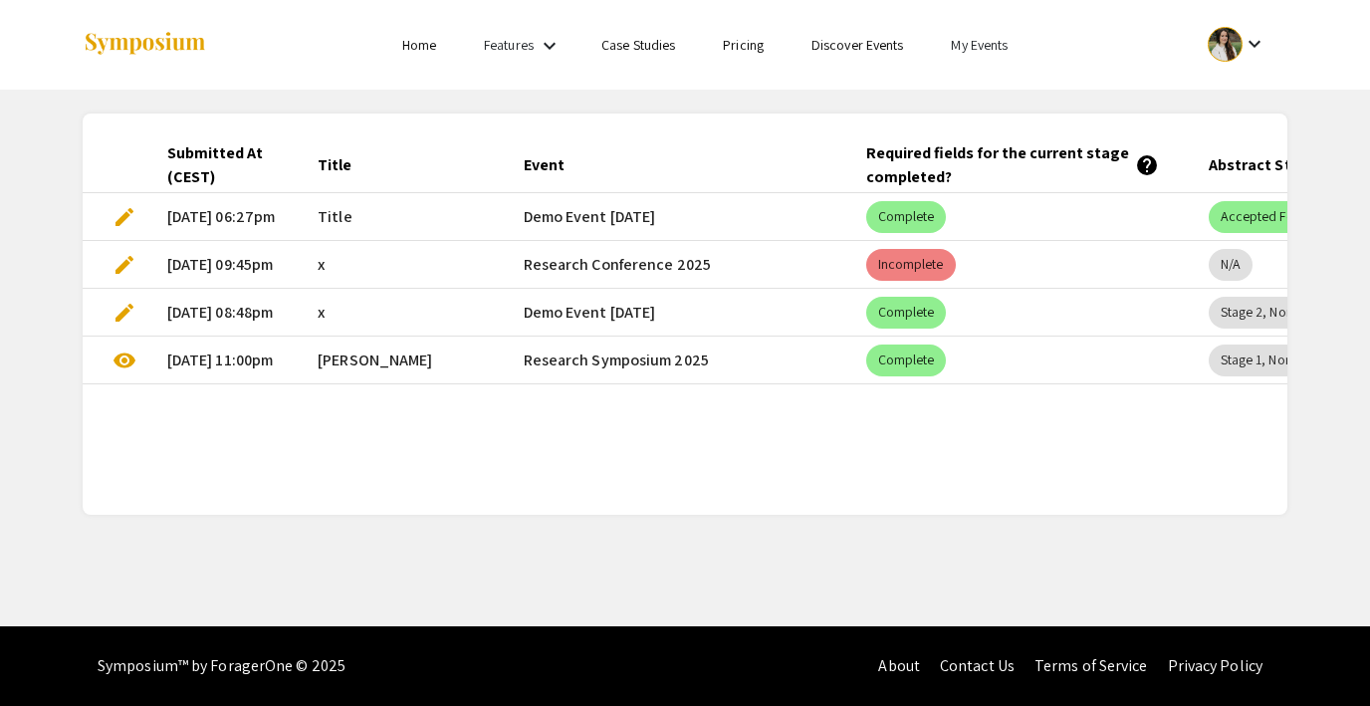
click at [980, 41] on link "My Events" at bounding box center [979, 45] width 57 height 18
click at [982, 86] on button "Events I've organized" at bounding box center [1012, 89] width 170 height 48
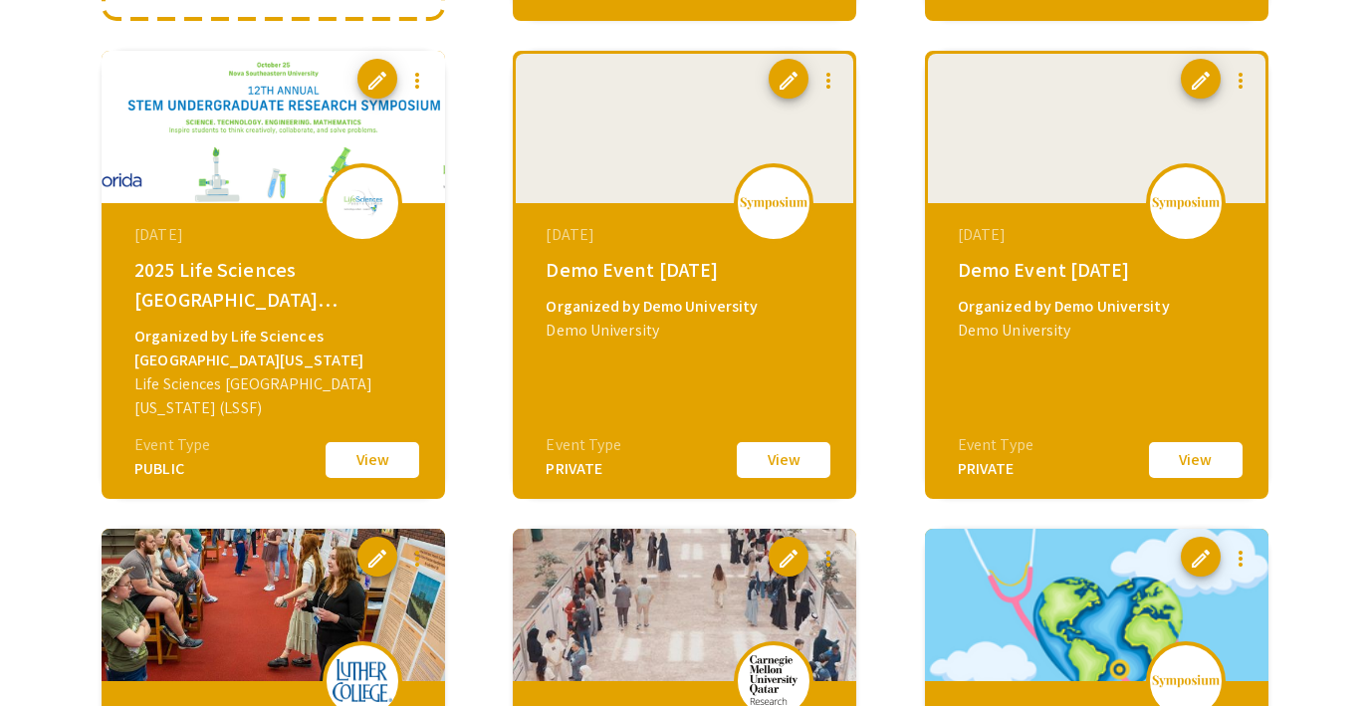
scroll to position [653, 0]
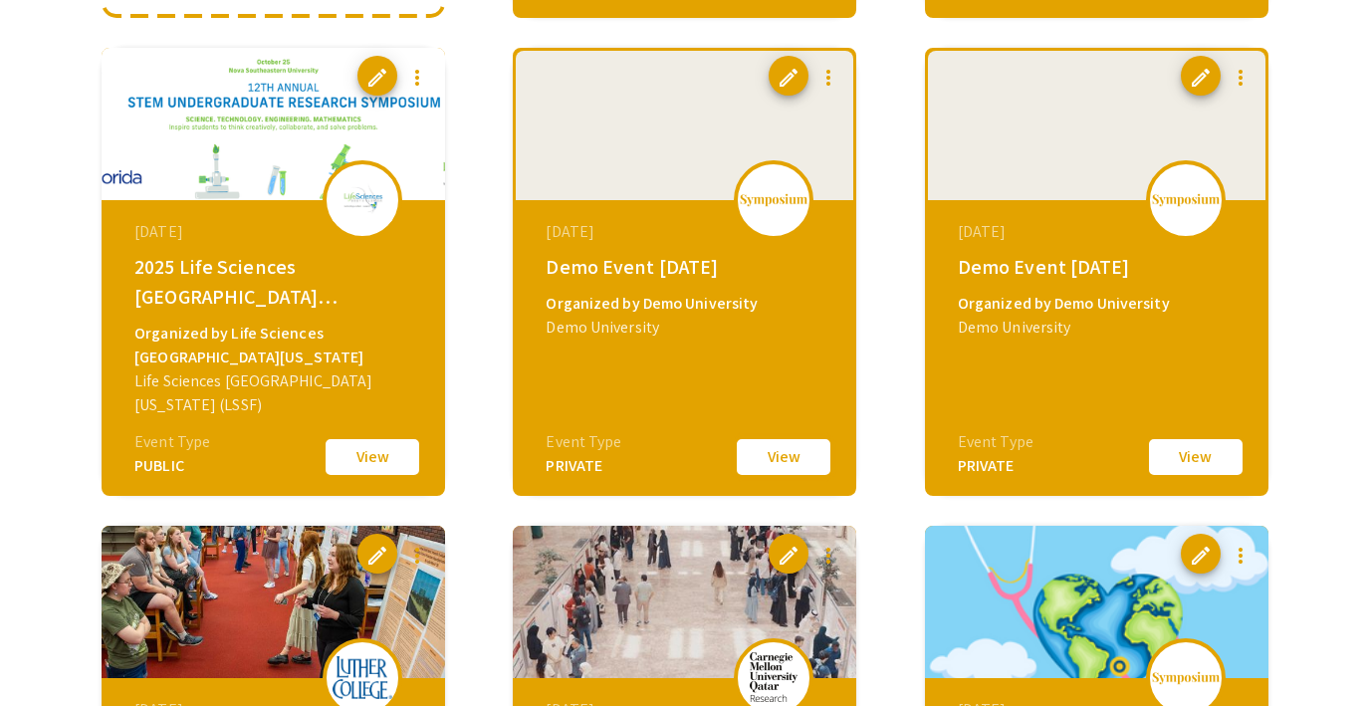
click at [785, 456] on button "View" at bounding box center [784, 457] width 100 height 42
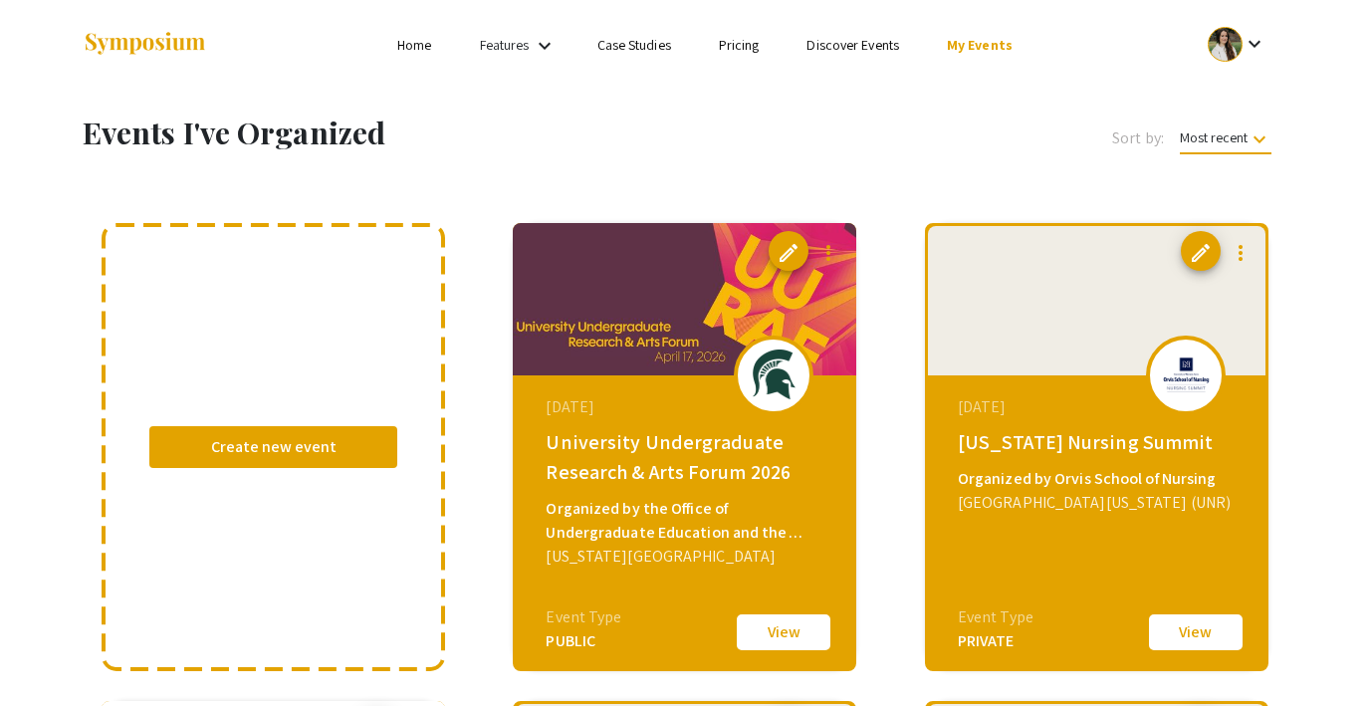
click at [971, 45] on link "My Events" at bounding box center [980, 45] width 66 height 18
click at [975, 127] on button "Events I'm registered for" at bounding box center [1011, 136] width 170 height 48
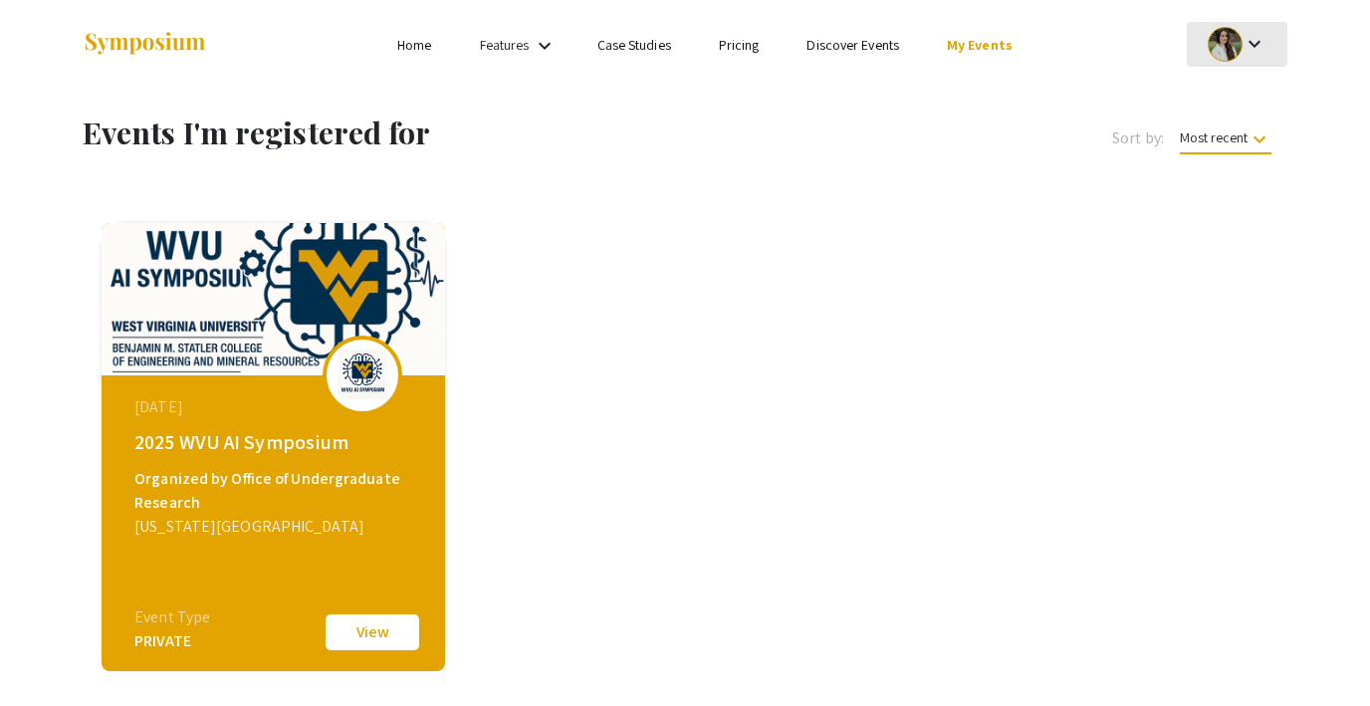
click at [1220, 49] on div at bounding box center [1224, 44] width 35 height 35
click at [1231, 150] on button "My Submissions" at bounding box center [1248, 146] width 122 height 48
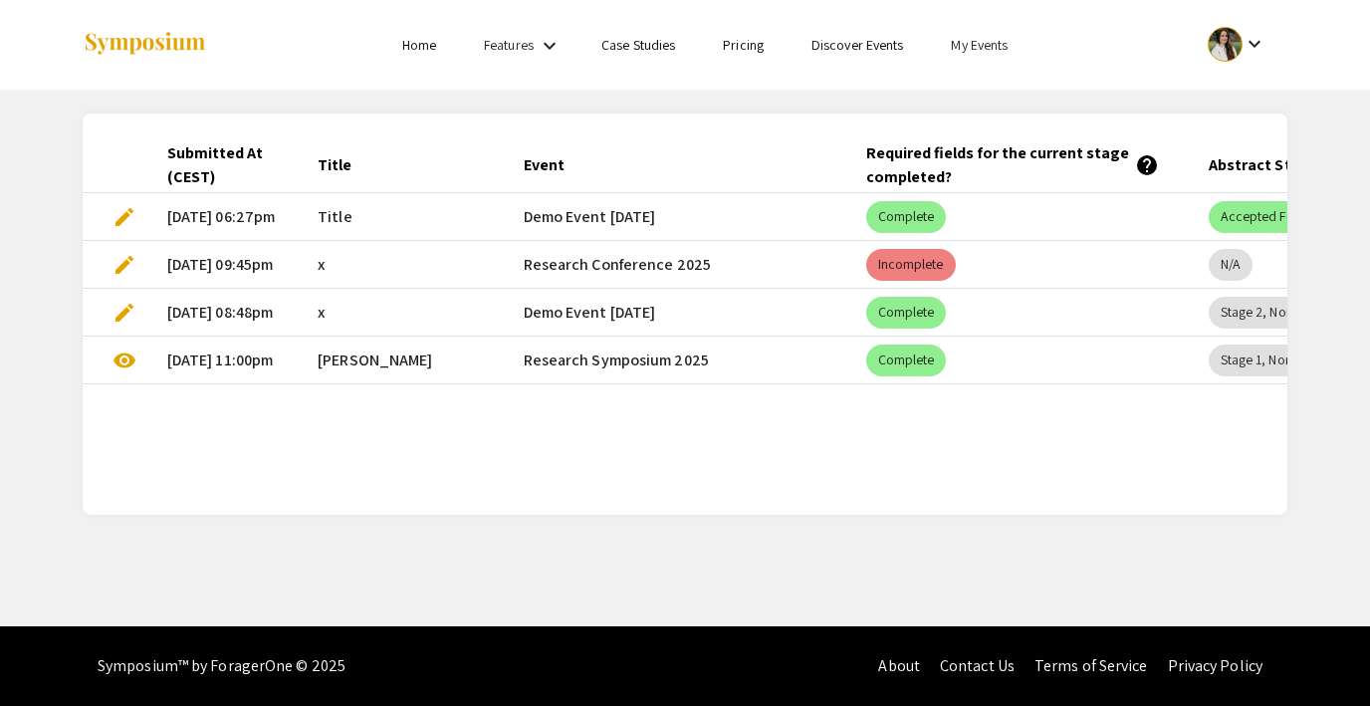
click at [977, 47] on link "My Events" at bounding box center [979, 45] width 57 height 18
click at [984, 75] on button "Events I've organized" at bounding box center [1012, 89] width 170 height 48
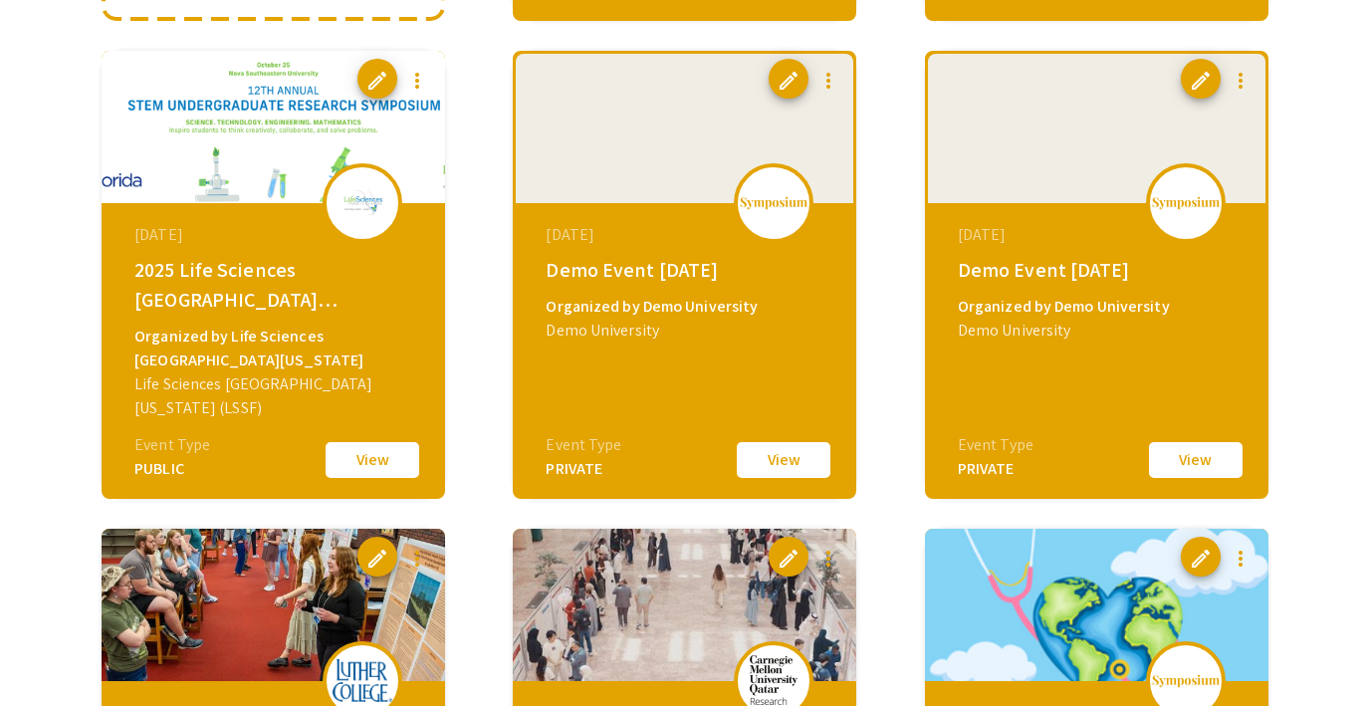
scroll to position [656, 0]
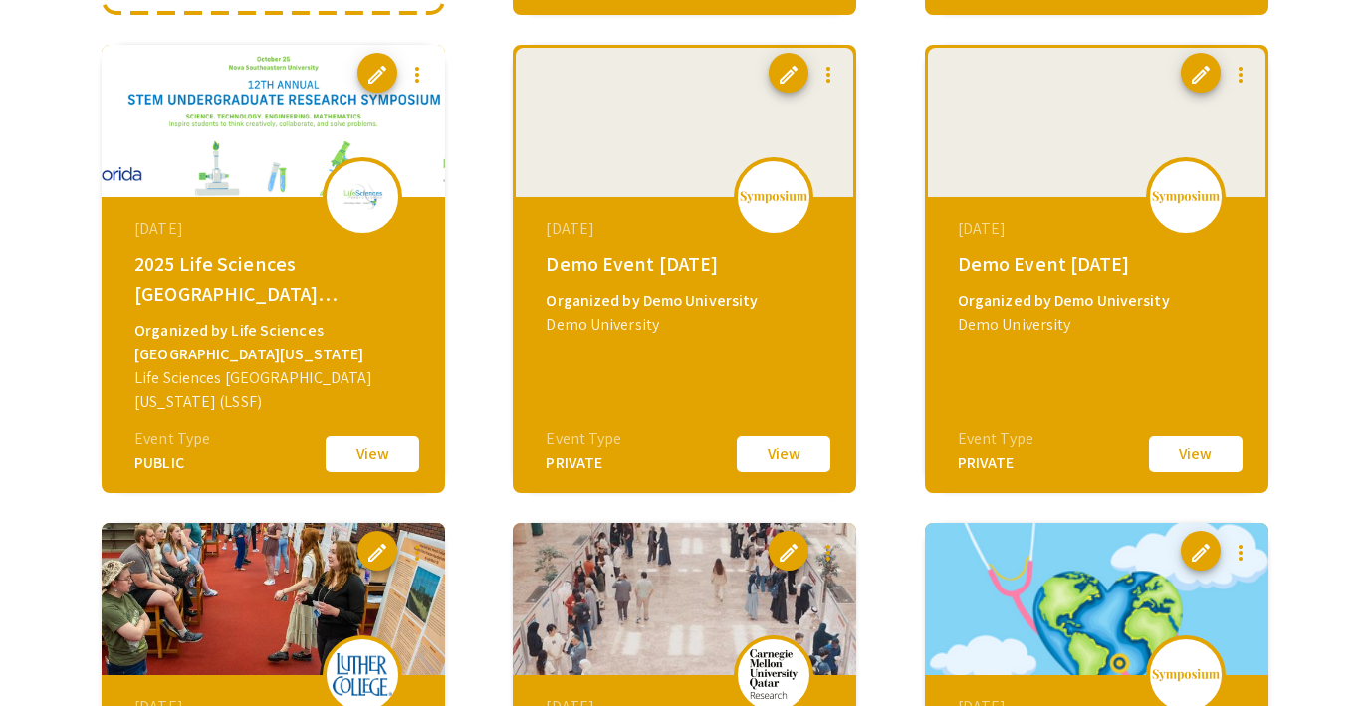
click at [787, 453] on button "View" at bounding box center [784, 454] width 100 height 42
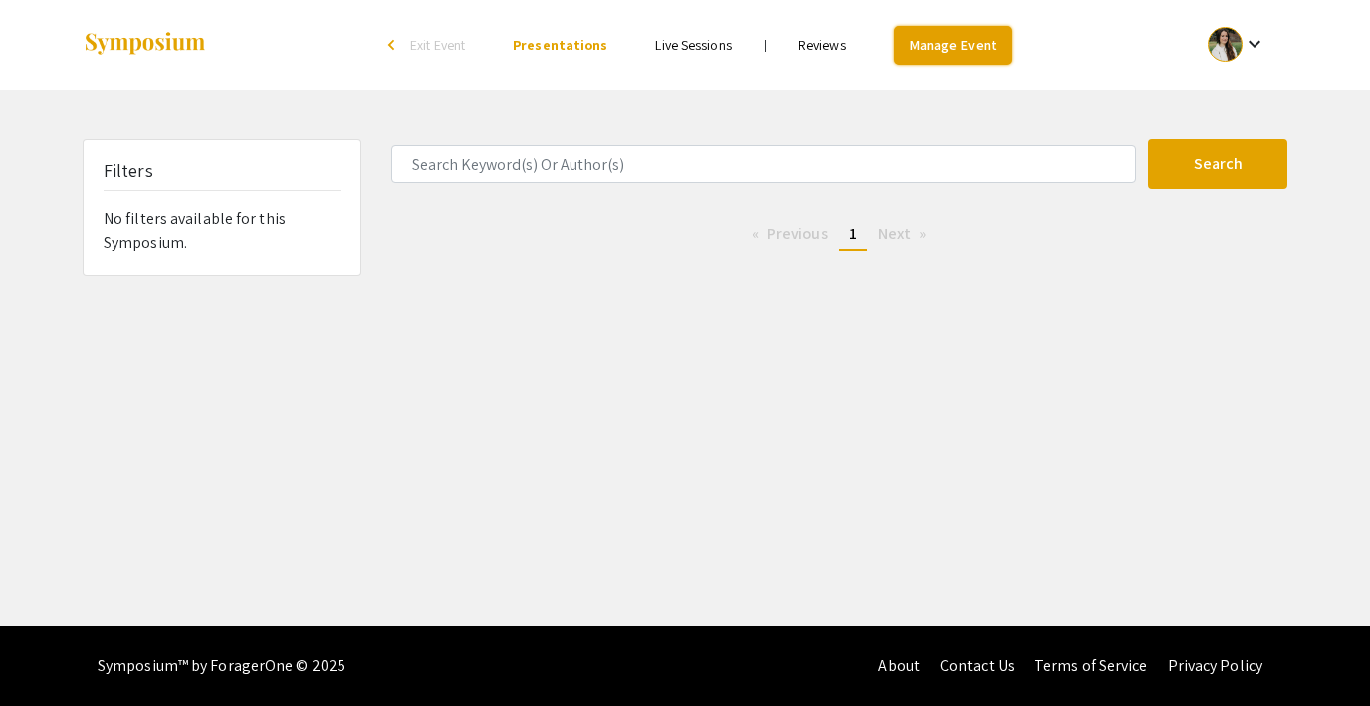
click at [917, 47] on link "Manage Event" at bounding box center [952, 45] width 117 height 39
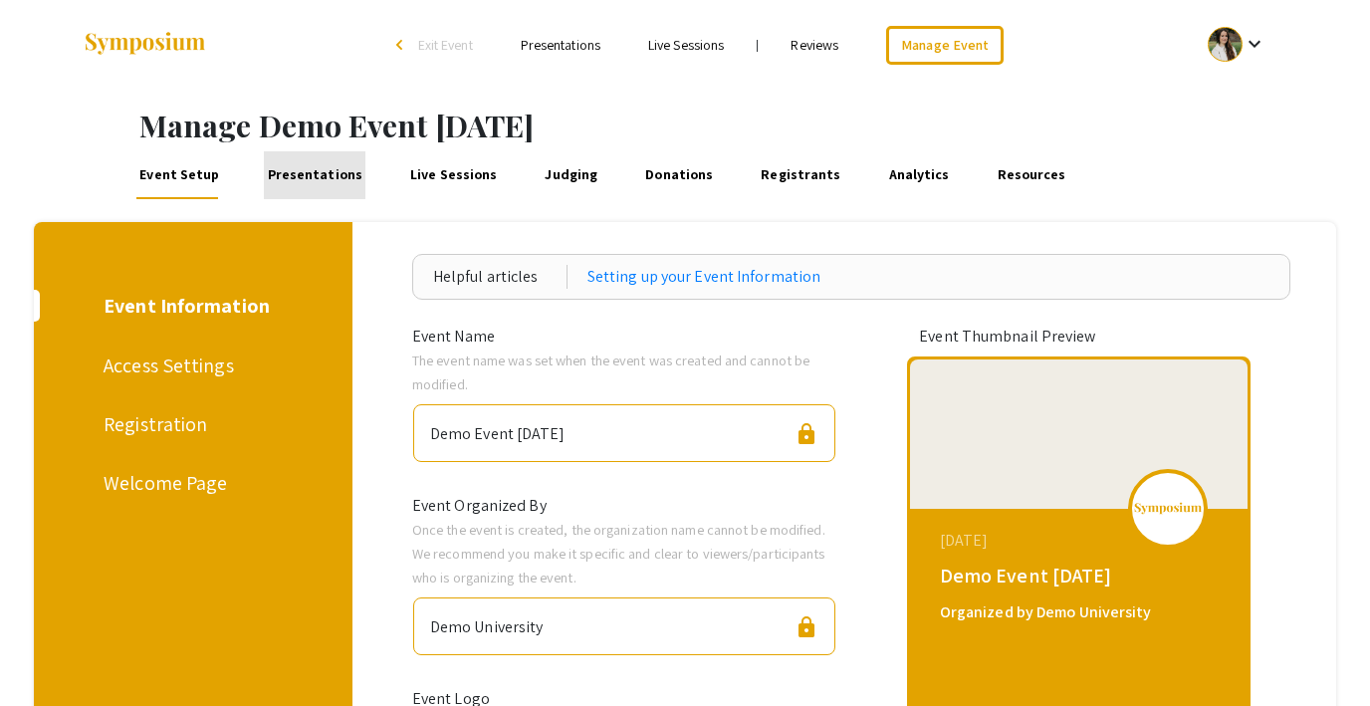
click at [320, 171] on link "Presentations" at bounding box center [315, 175] width 102 height 48
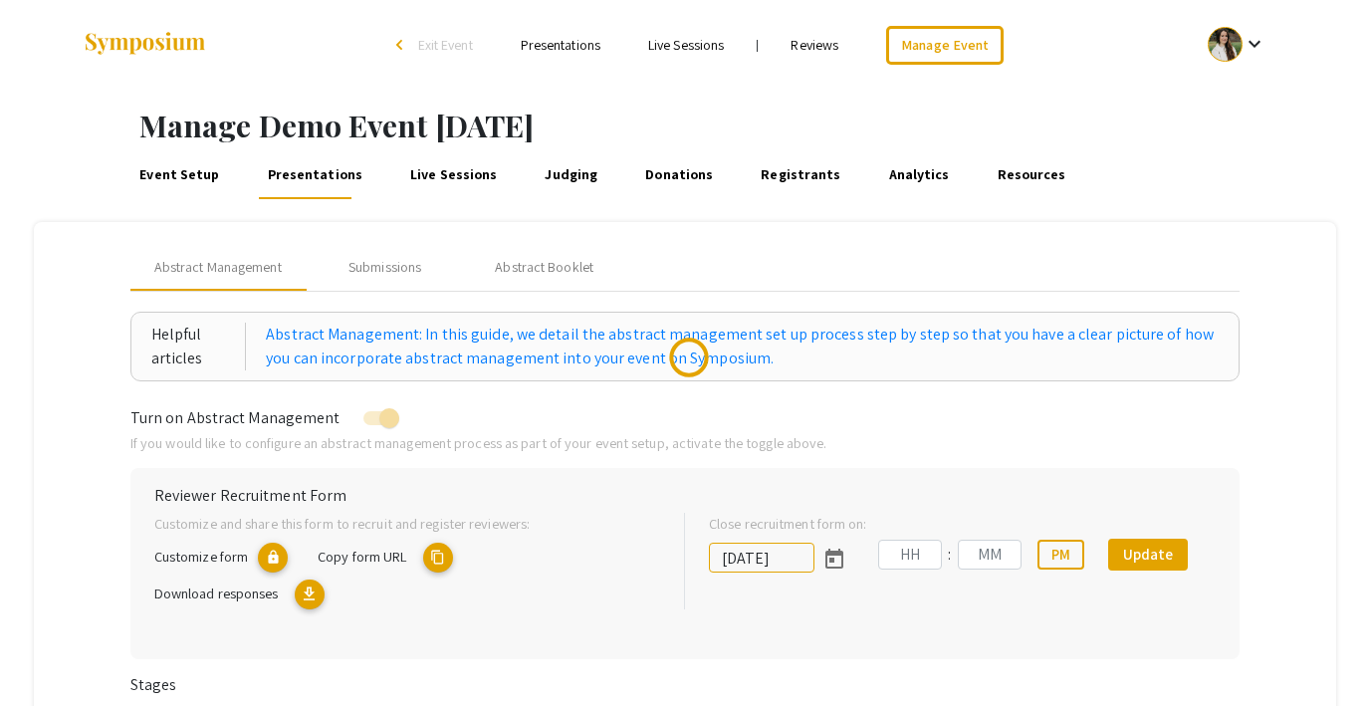
type input "[DATE]"
type input "07"
type input "14"
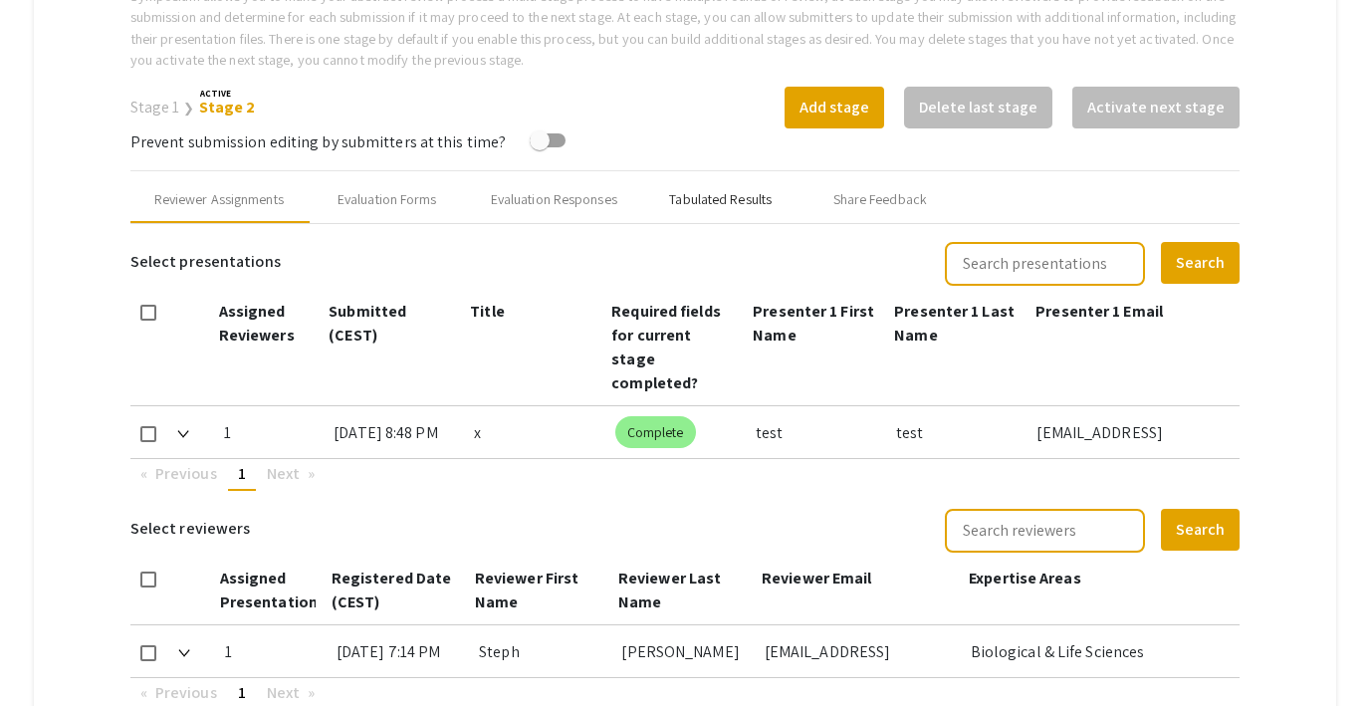
click at [689, 194] on div "Tabulated Results" at bounding box center [720, 199] width 103 height 21
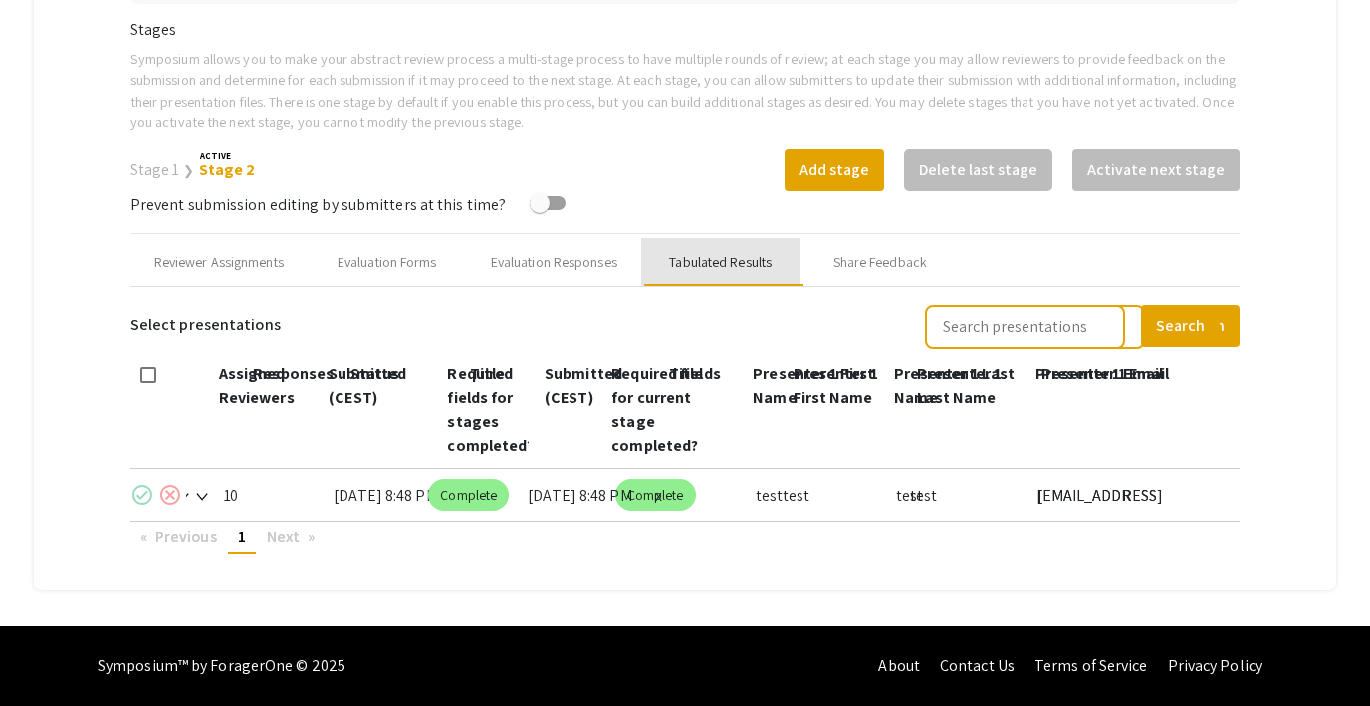
scroll to position [655, 0]
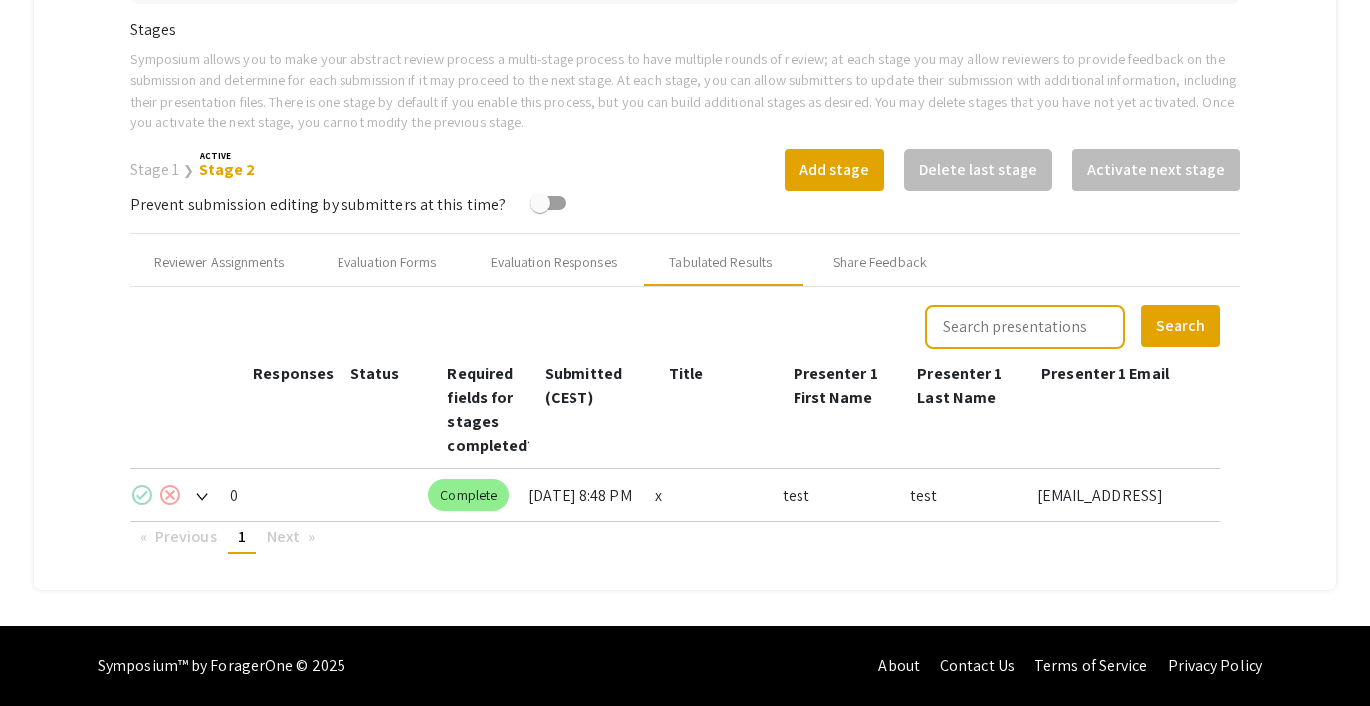
click at [138, 495] on mat-icon "check_circle" at bounding box center [142, 495] width 24 height 24
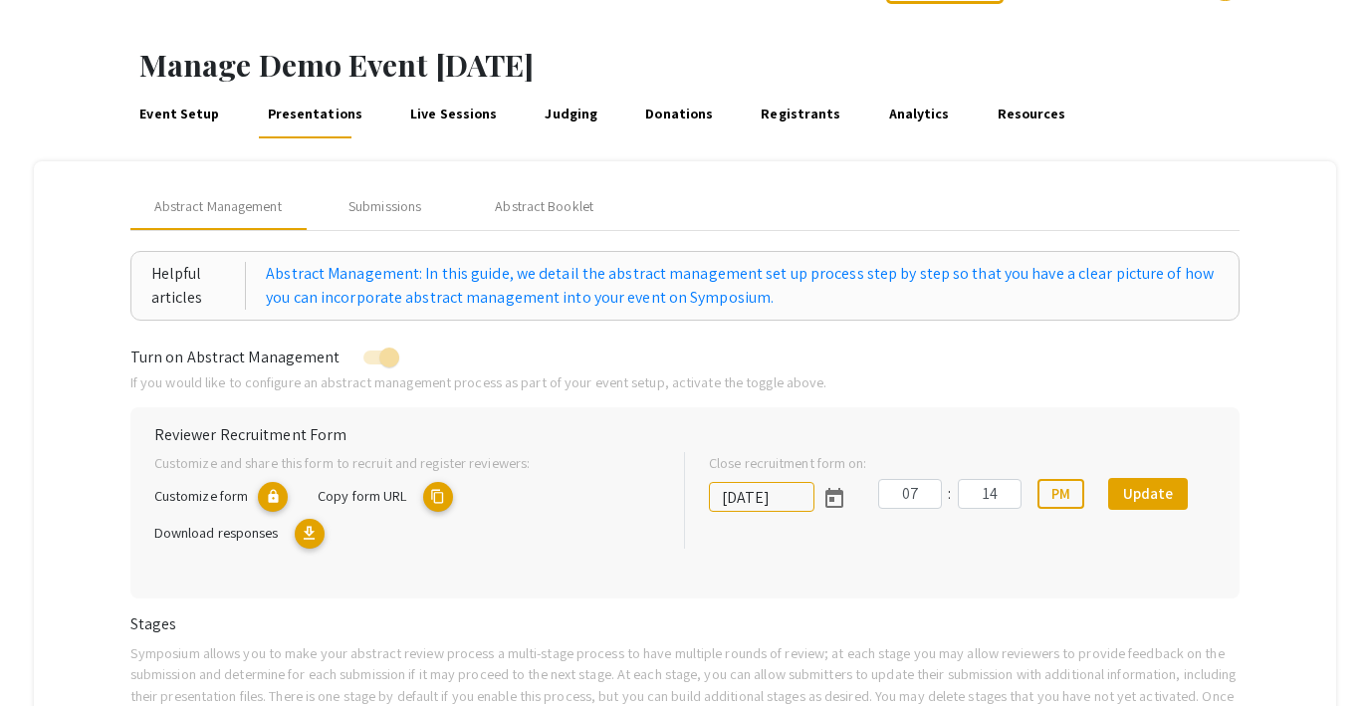
scroll to position [0, 0]
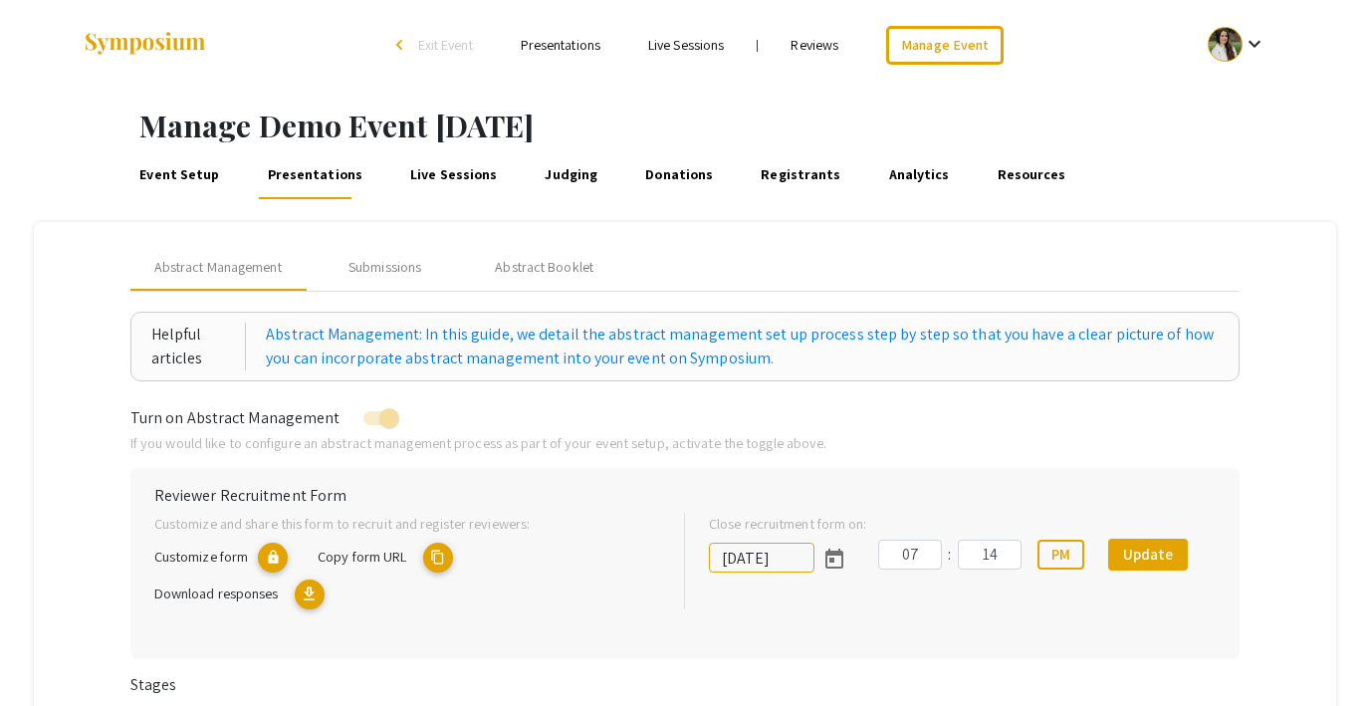
click at [449, 46] on span "Exit Event" at bounding box center [445, 45] width 55 height 18
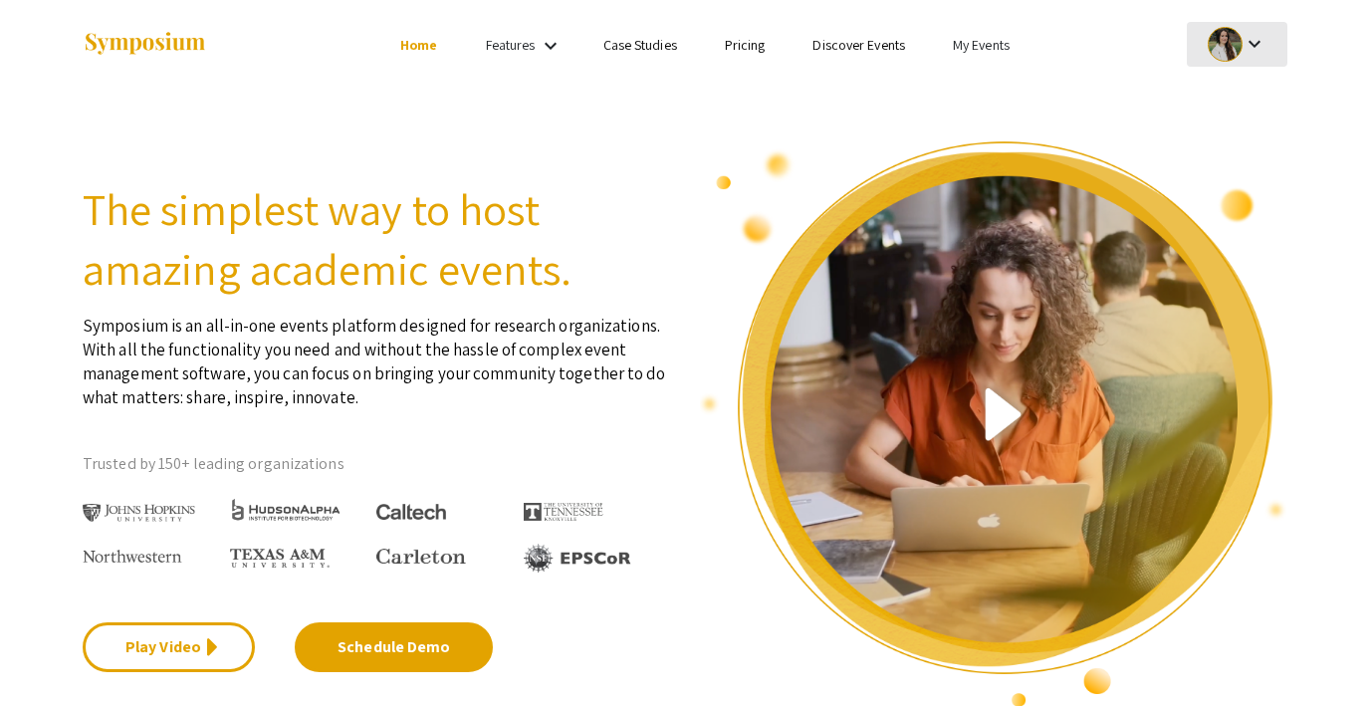
click at [1212, 30] on div at bounding box center [1224, 44] width 35 height 35
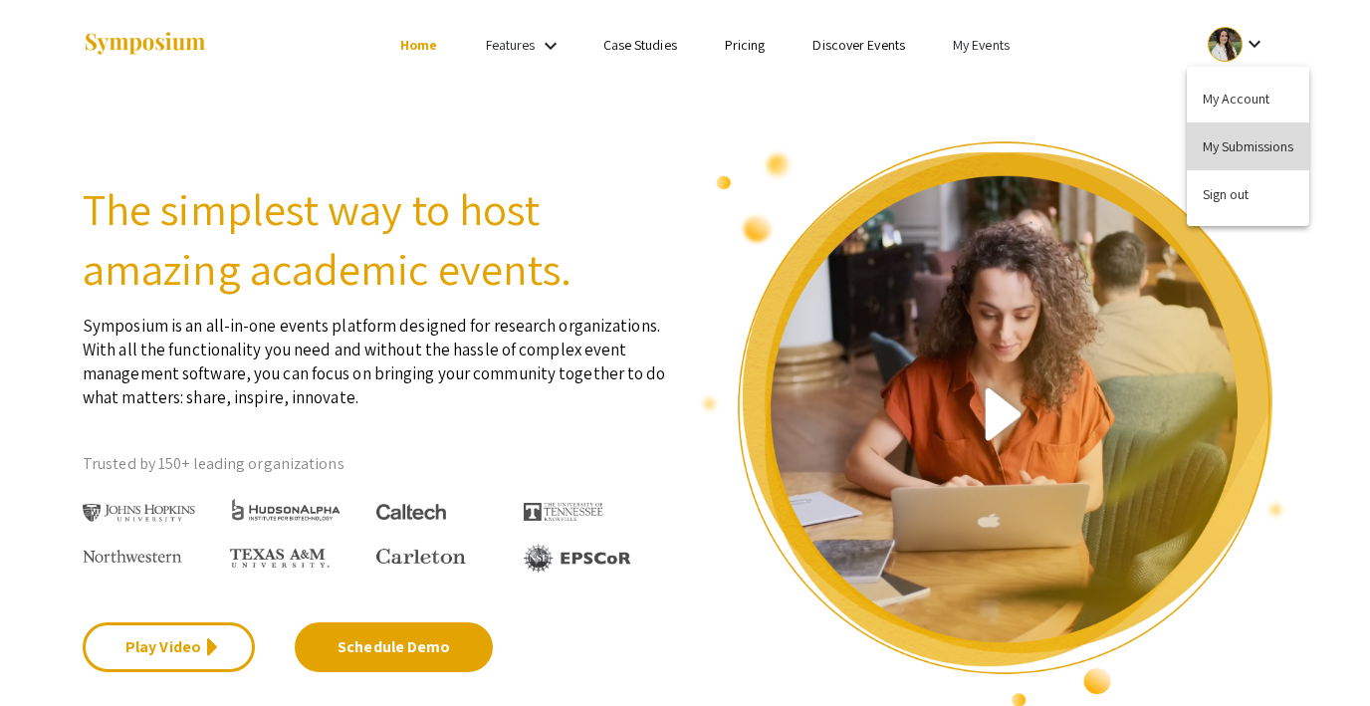
click at [1218, 140] on button "My Submissions" at bounding box center [1248, 146] width 122 height 48
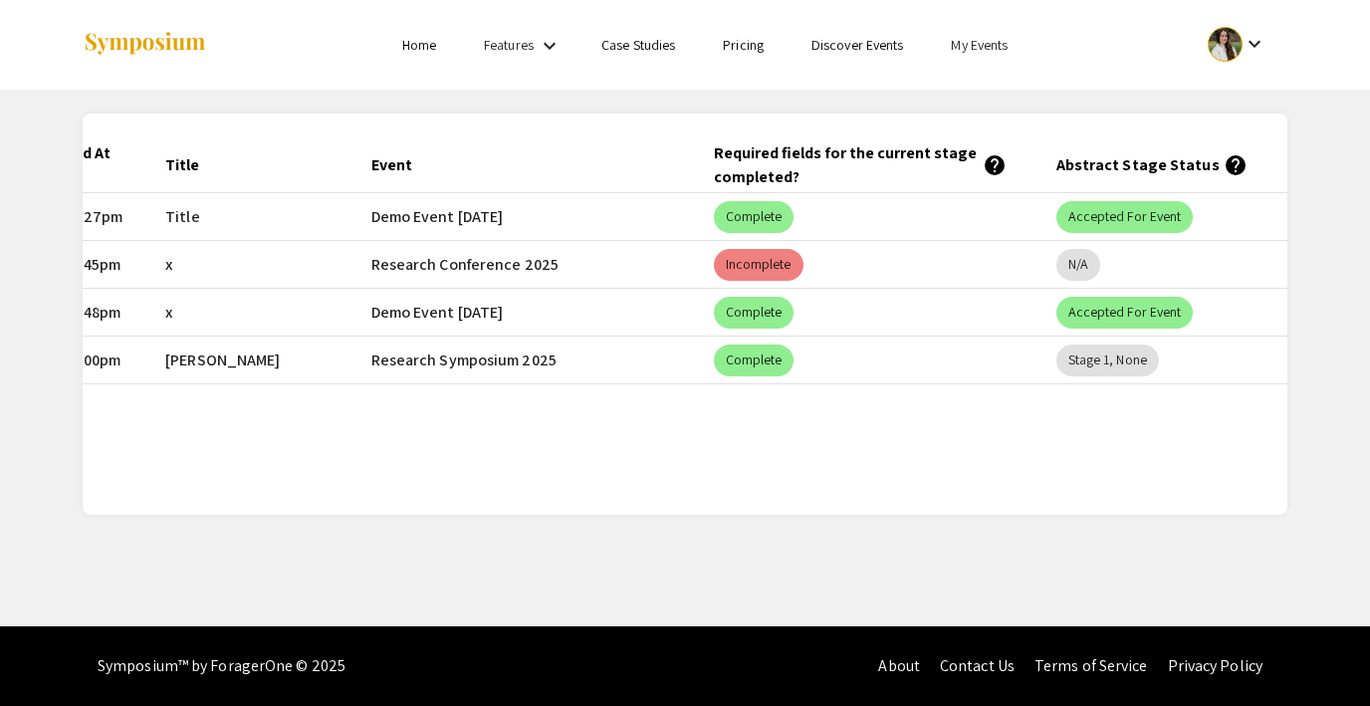
scroll to position [0, 248]
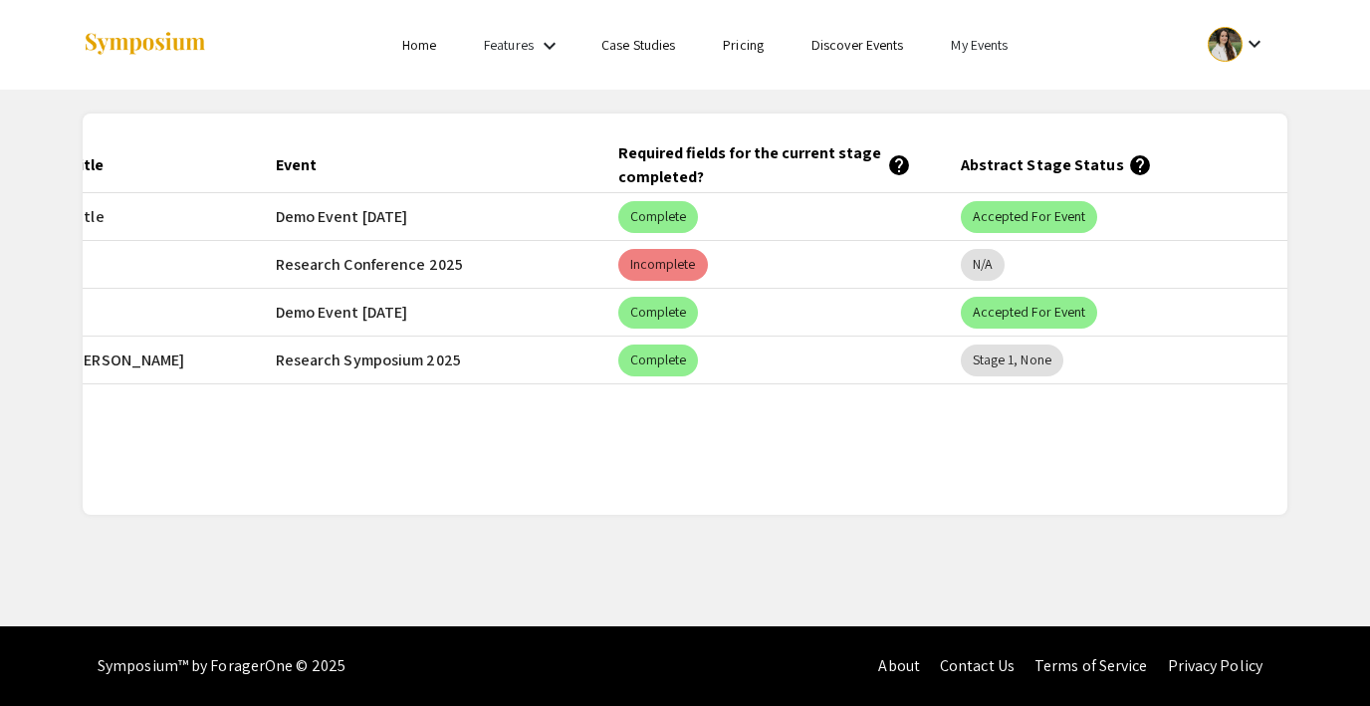
click at [980, 46] on link "My Events" at bounding box center [979, 45] width 57 height 18
click at [980, 92] on button "Events I've organized" at bounding box center [1012, 89] width 170 height 48
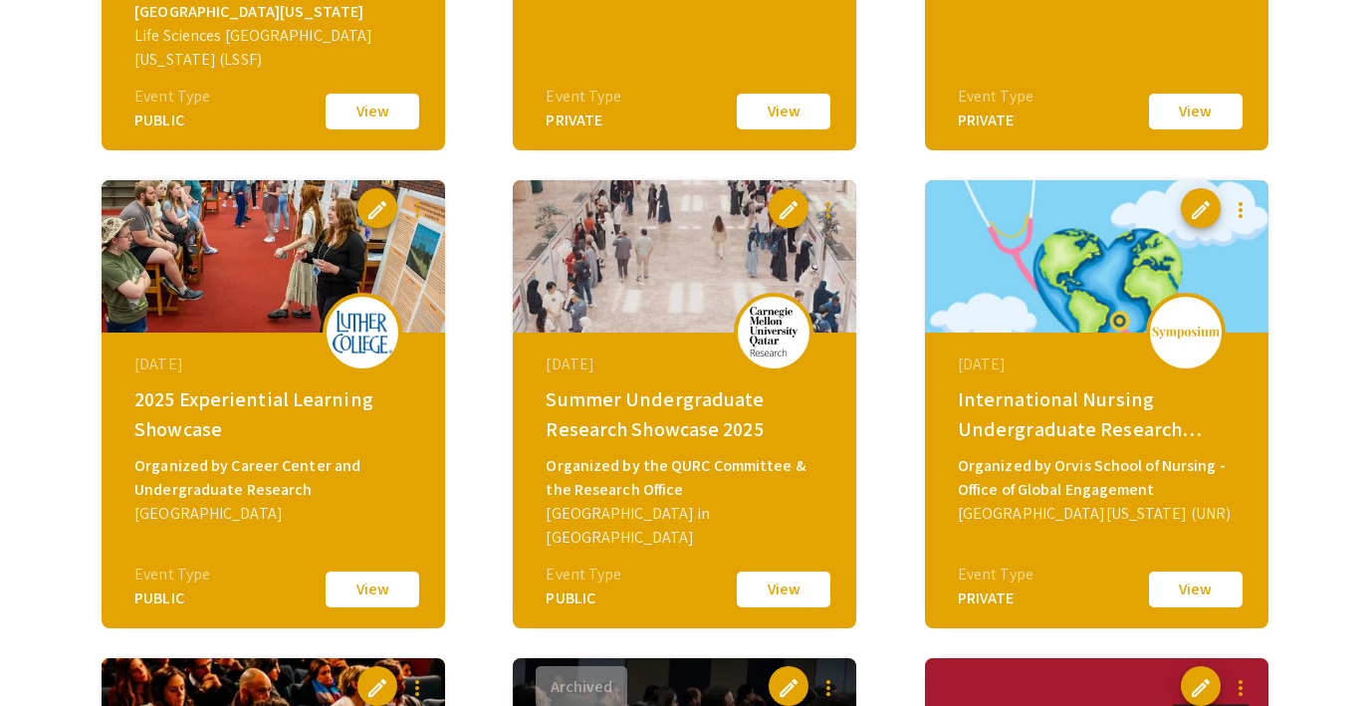
scroll to position [756, 0]
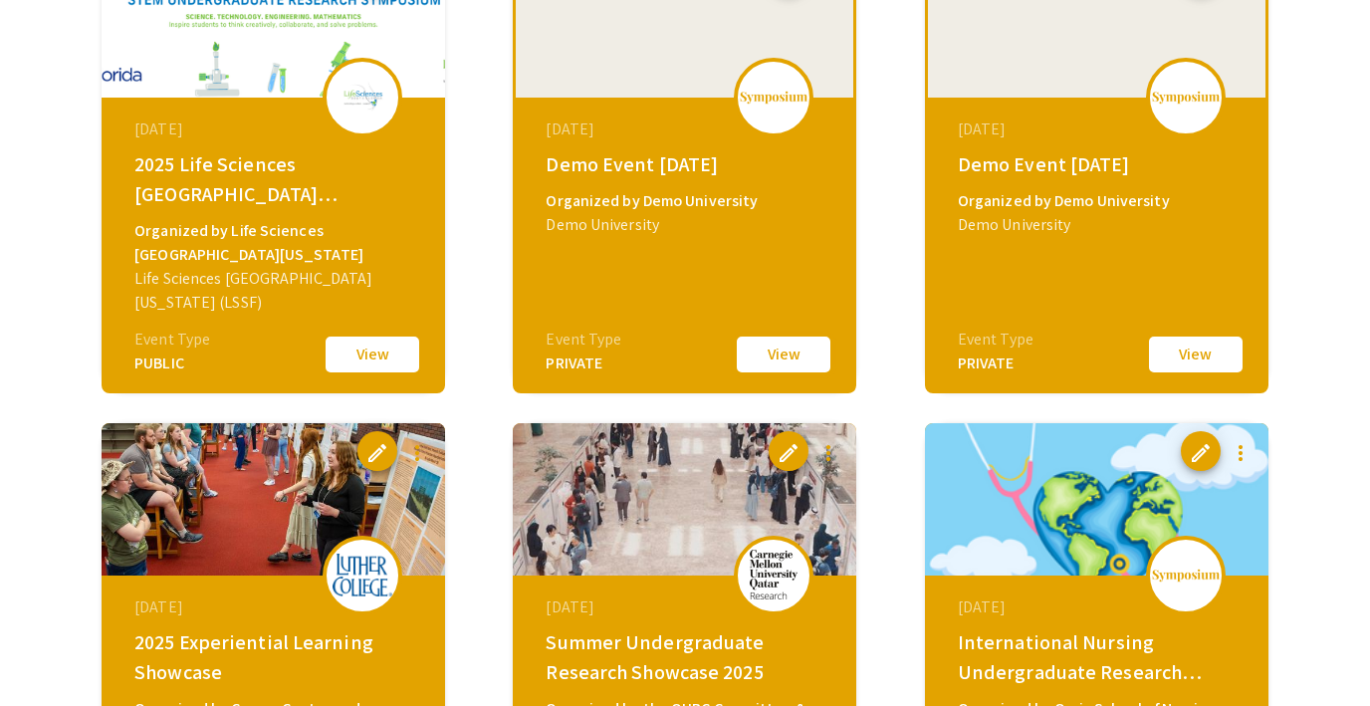
click at [771, 347] on button "View" at bounding box center [784, 354] width 100 height 42
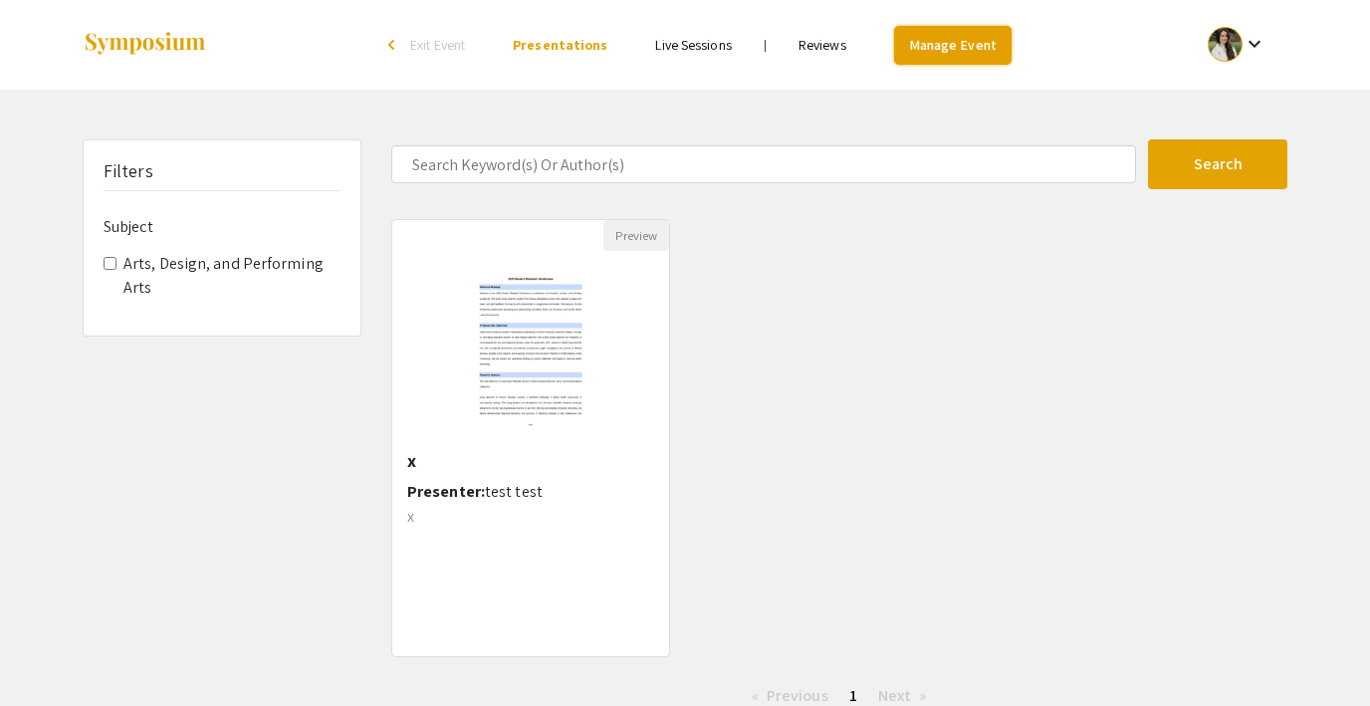
click at [934, 42] on link "Manage Event" at bounding box center [952, 45] width 117 height 39
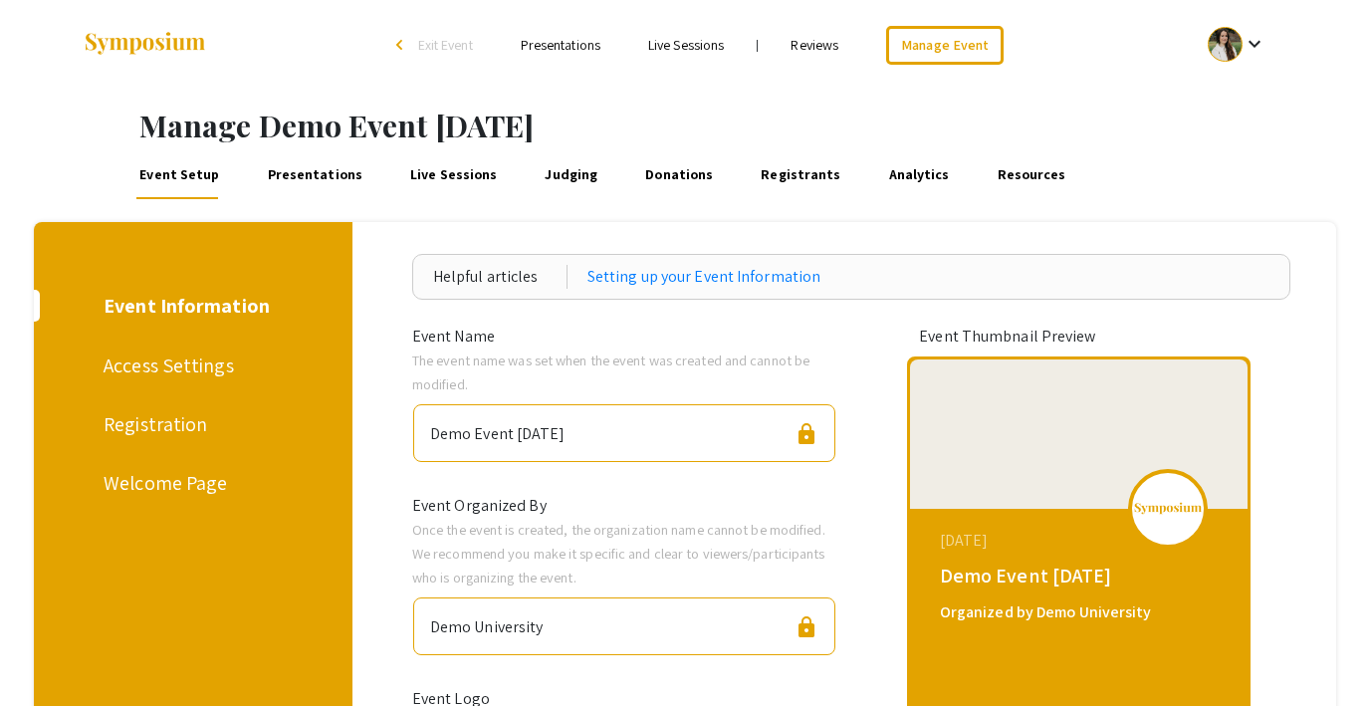
click at [286, 180] on link "Presentations" at bounding box center [315, 175] width 102 height 48
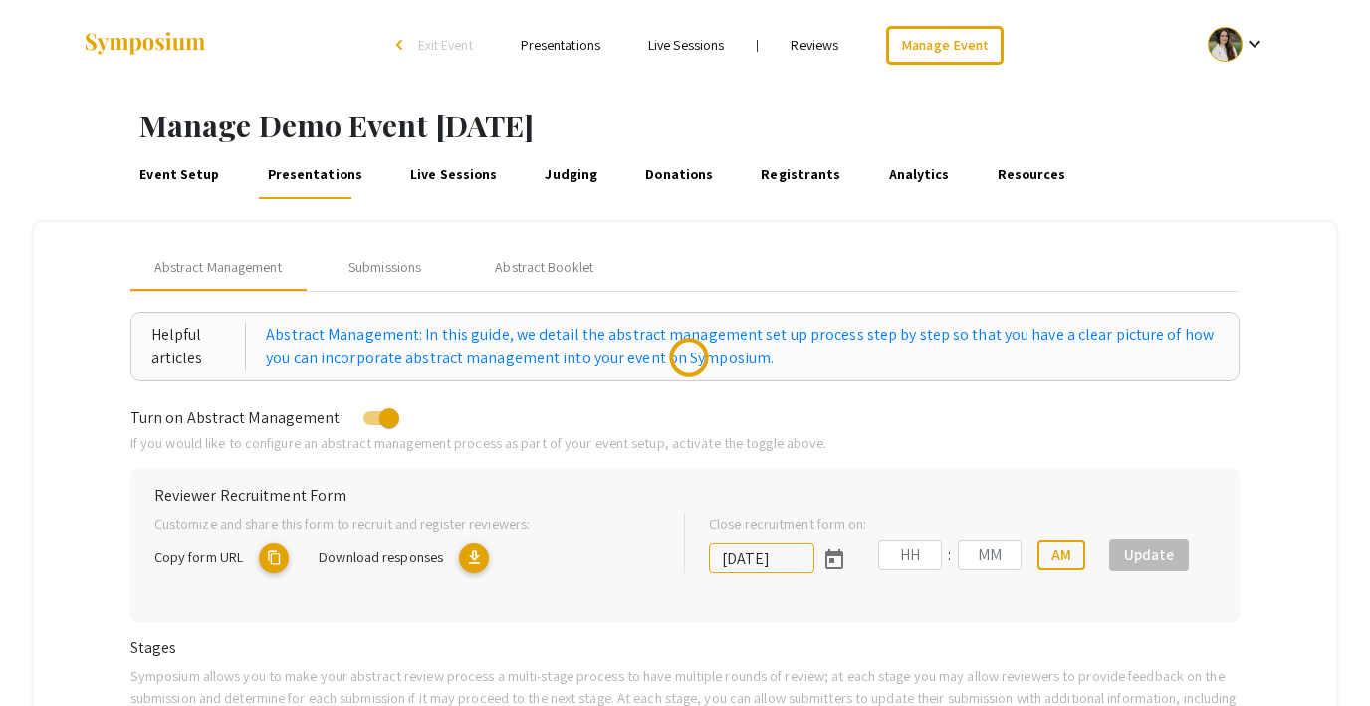
type input "[DATE]"
type input "07"
type input "14"
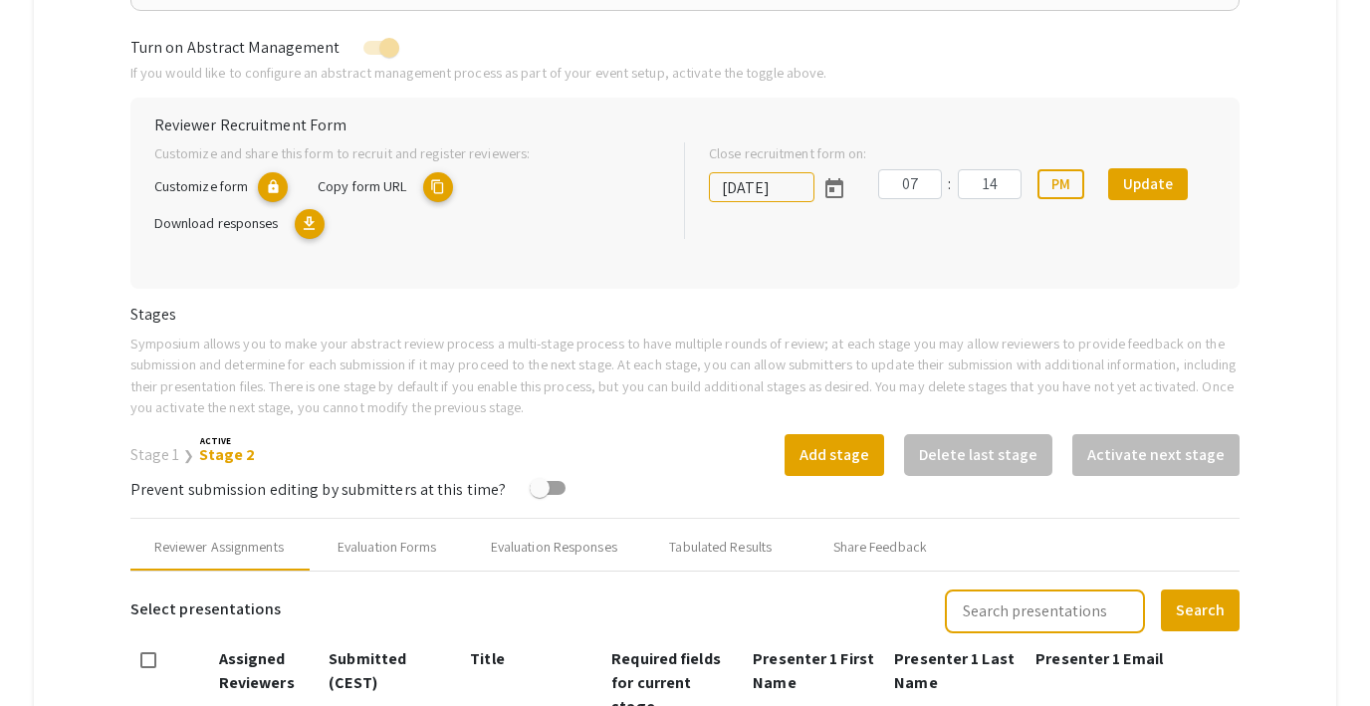
scroll to position [384, 0]
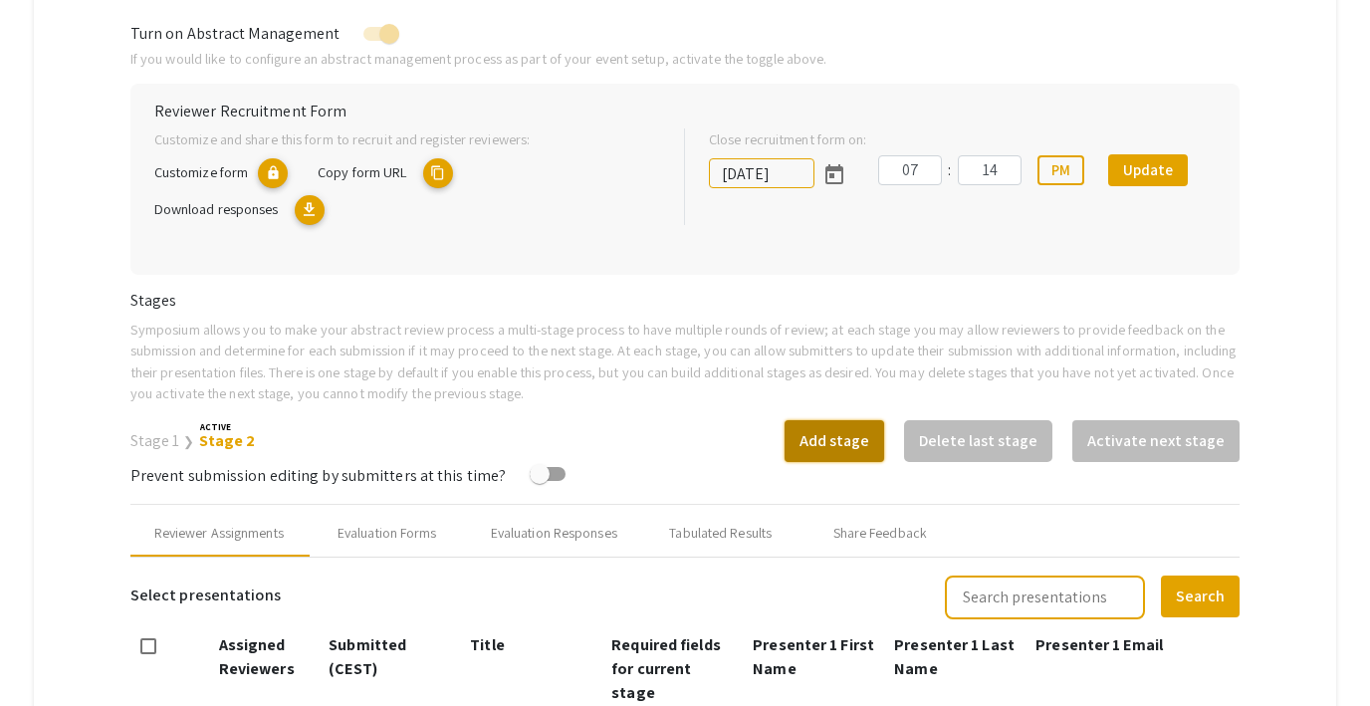
click at [842, 428] on button "Add stage" at bounding box center [834, 441] width 100 height 42
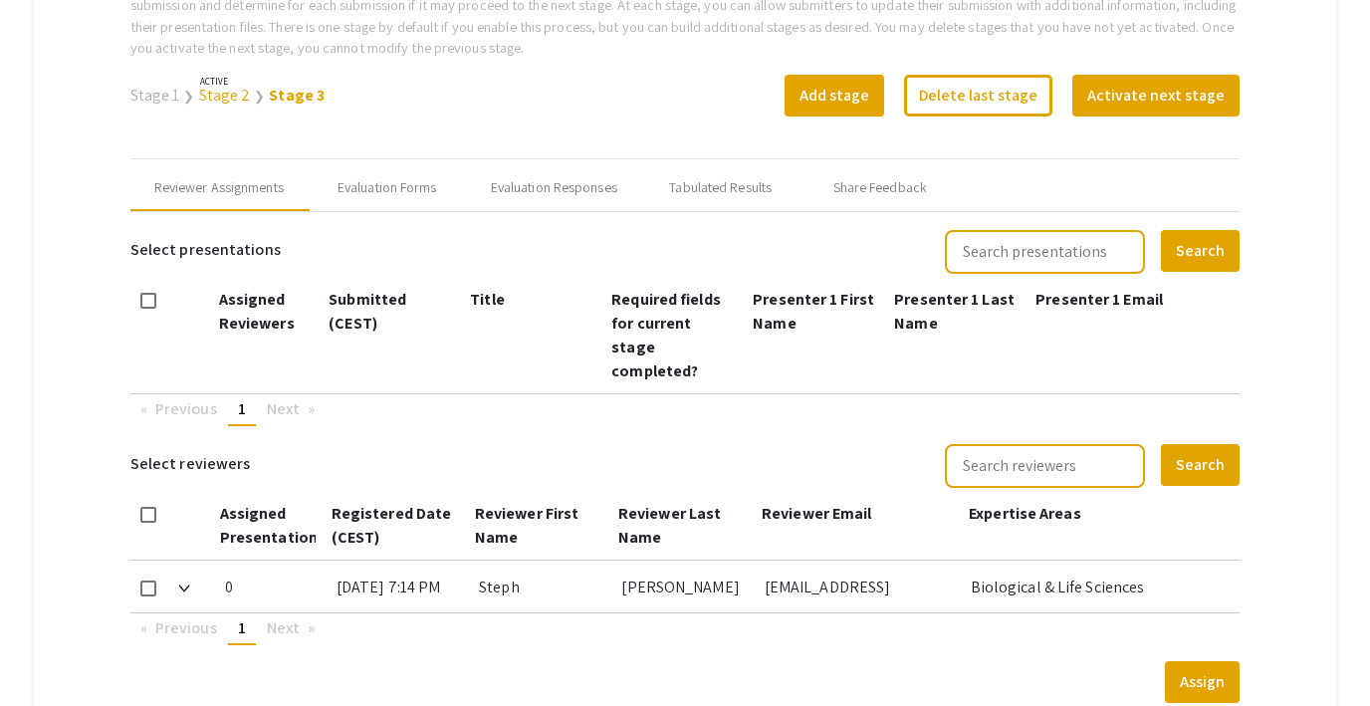
scroll to position [733, 0]
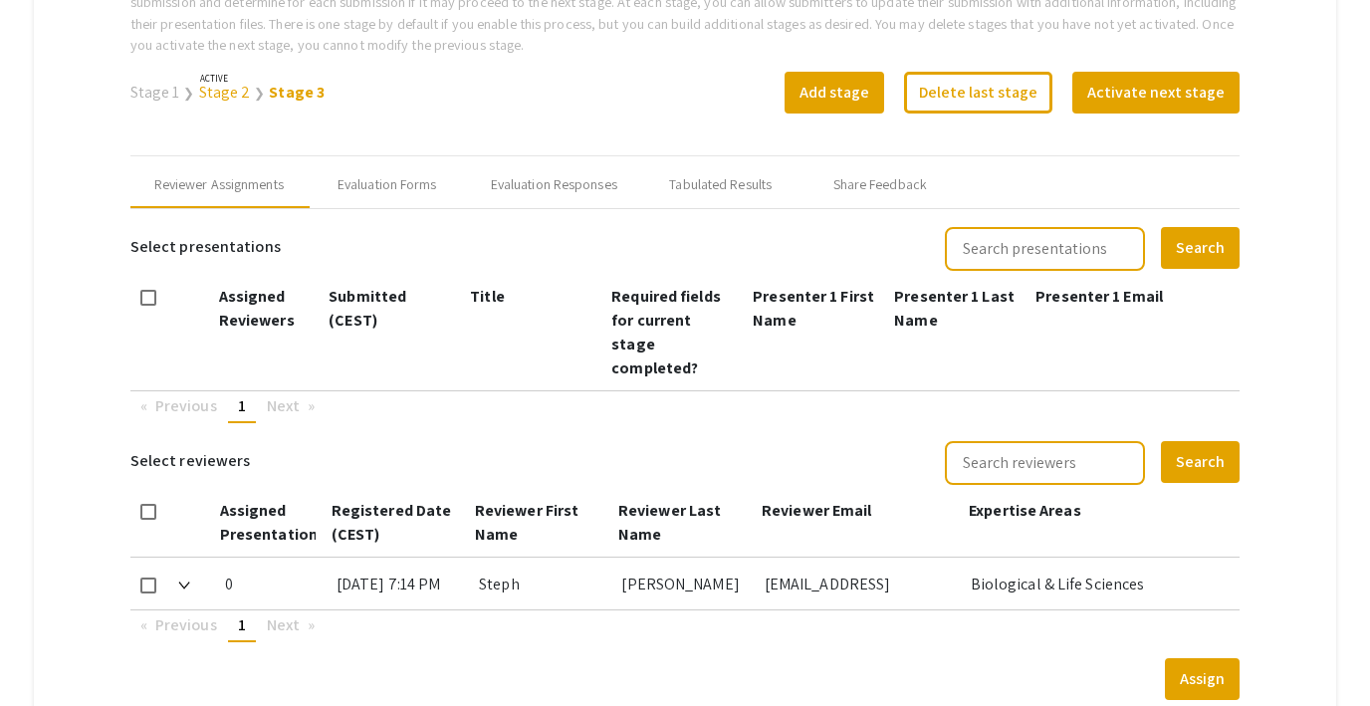
click at [215, 98] on link "Stage 2" at bounding box center [225, 92] width 52 height 21
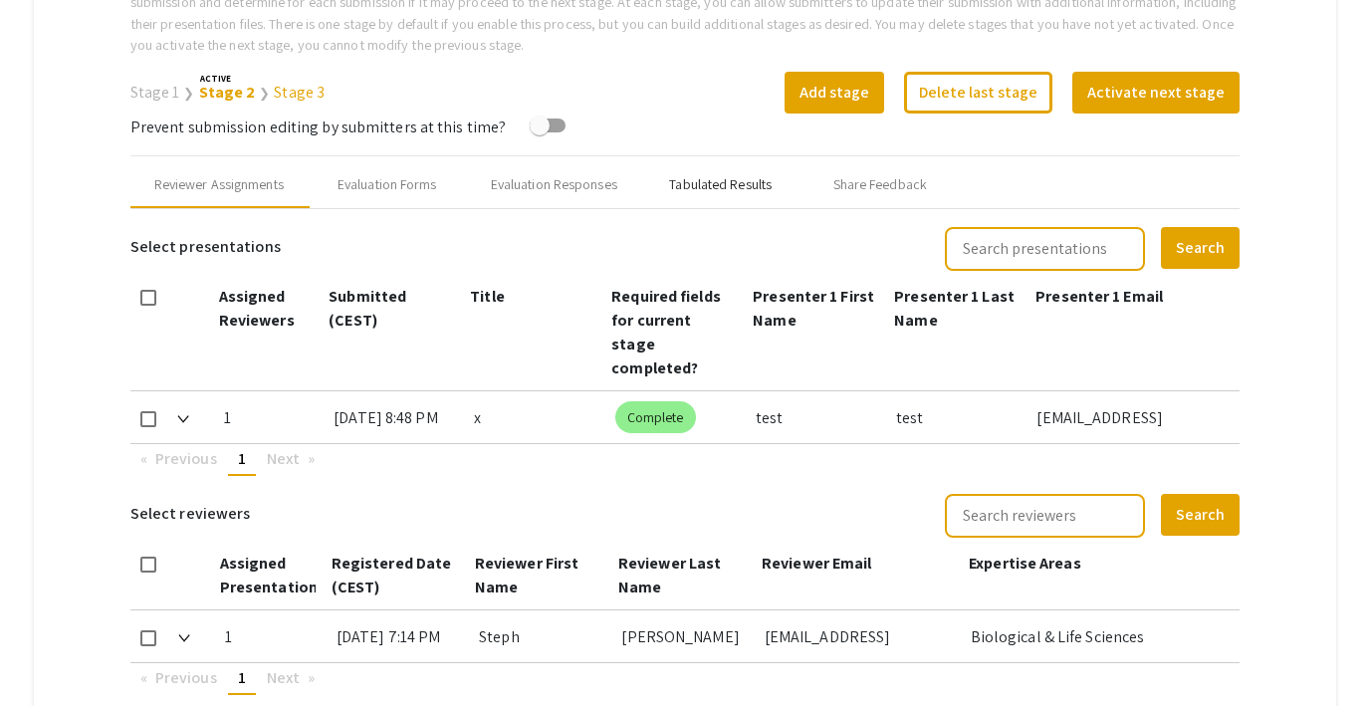
click at [762, 191] on div "Tabulated Results" at bounding box center [720, 184] width 103 height 21
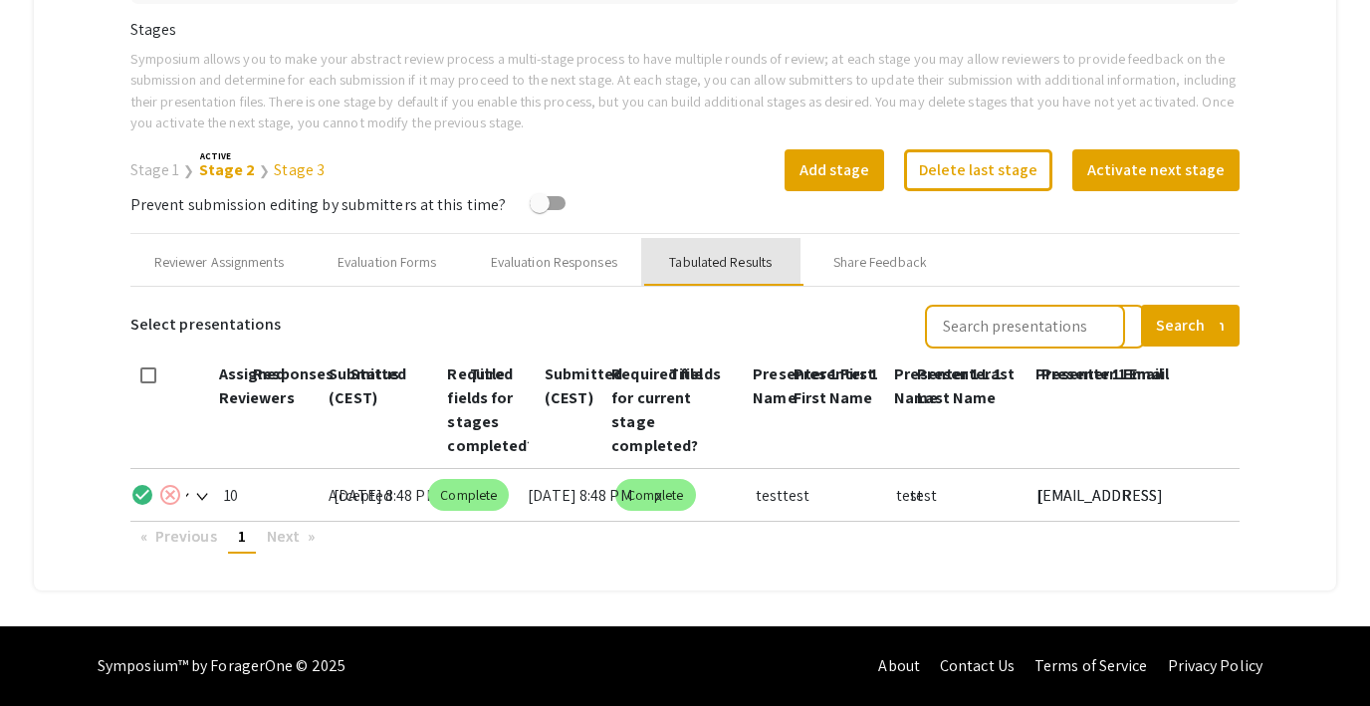
scroll to position [655, 0]
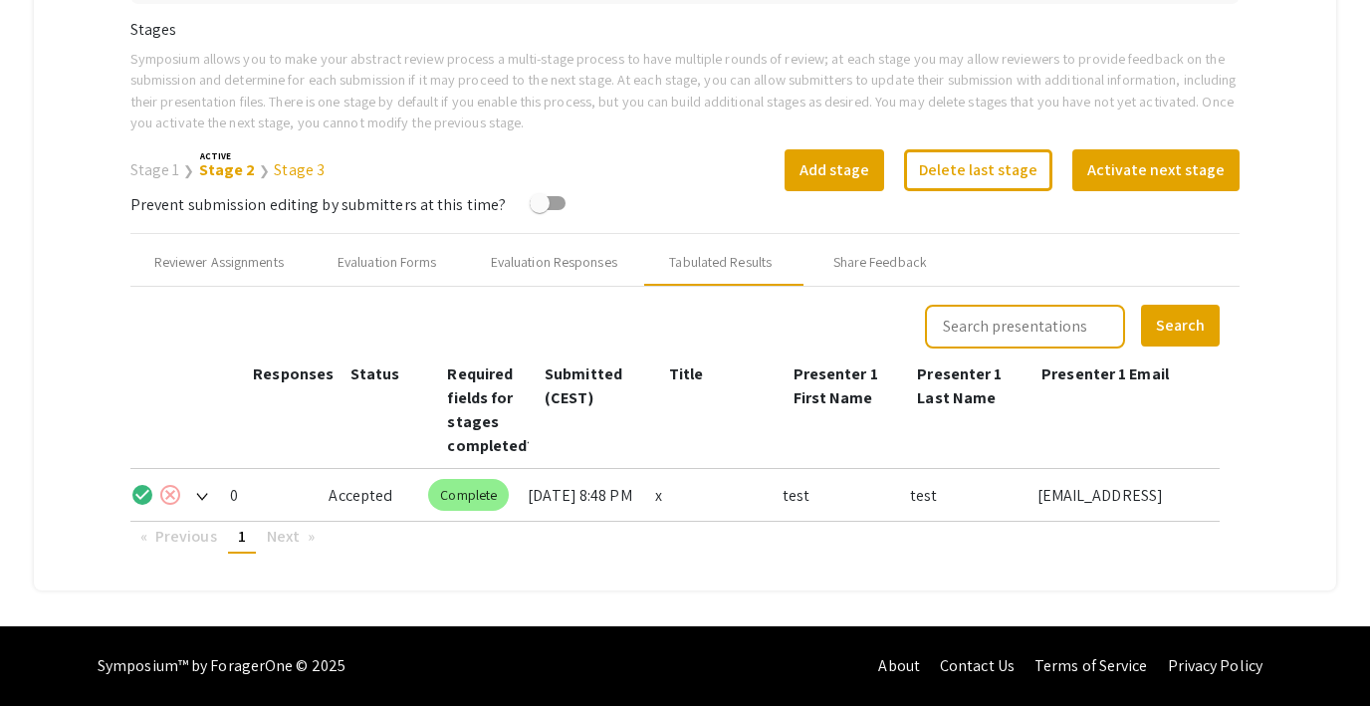
click at [290, 171] on link "Stage 3" at bounding box center [299, 169] width 51 height 21
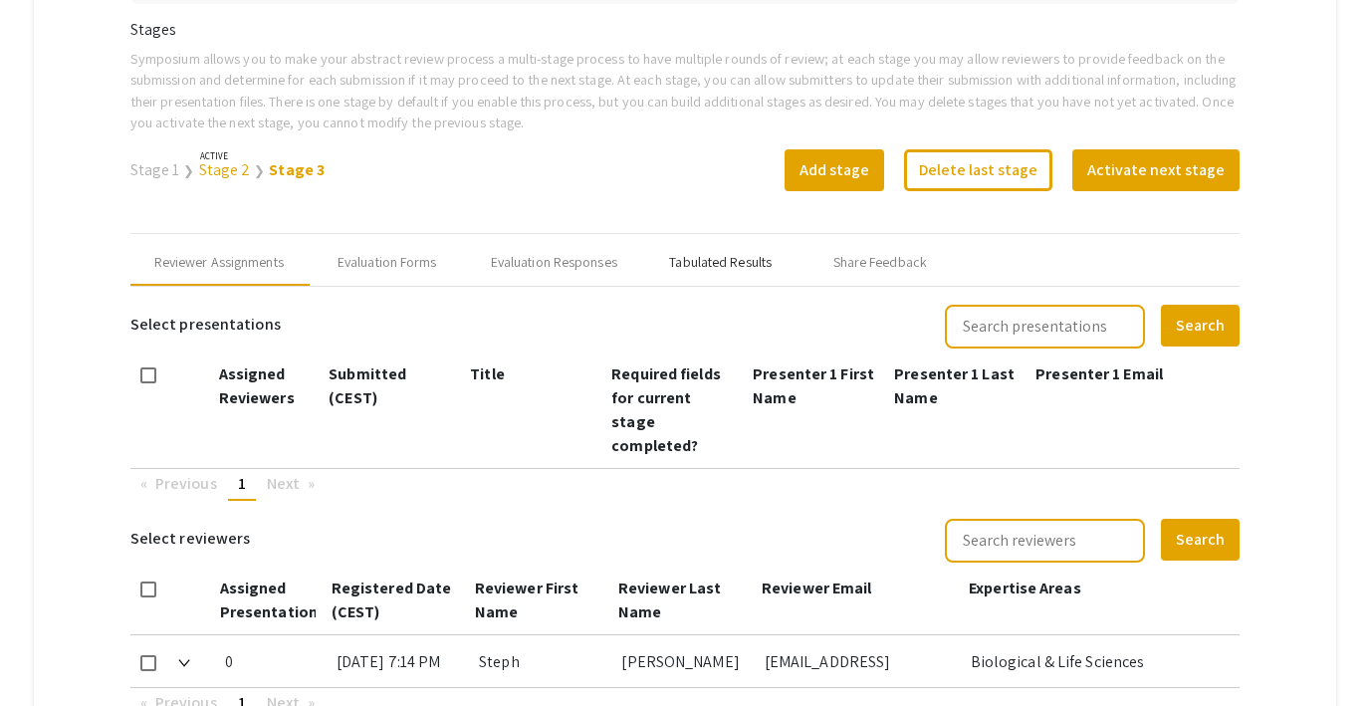
click at [730, 256] on div "Tabulated Results" at bounding box center [720, 262] width 103 height 21
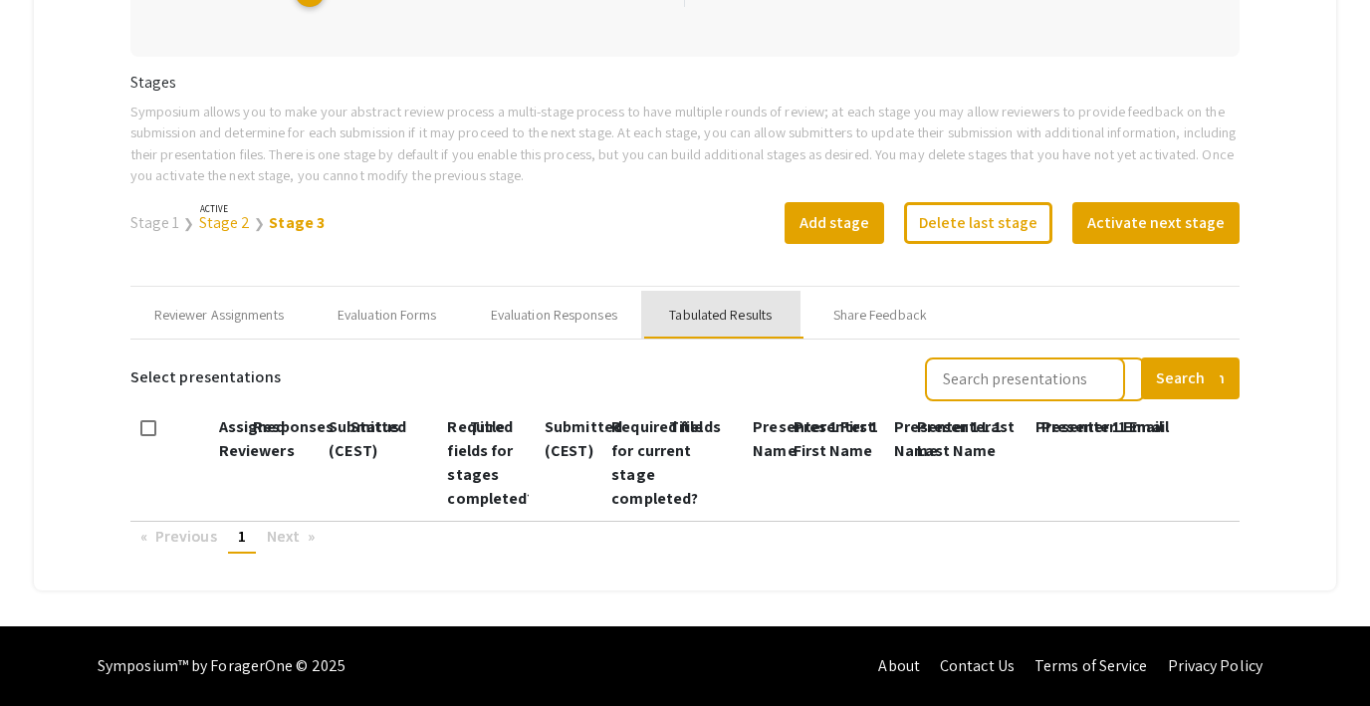
scroll to position [602, 0]
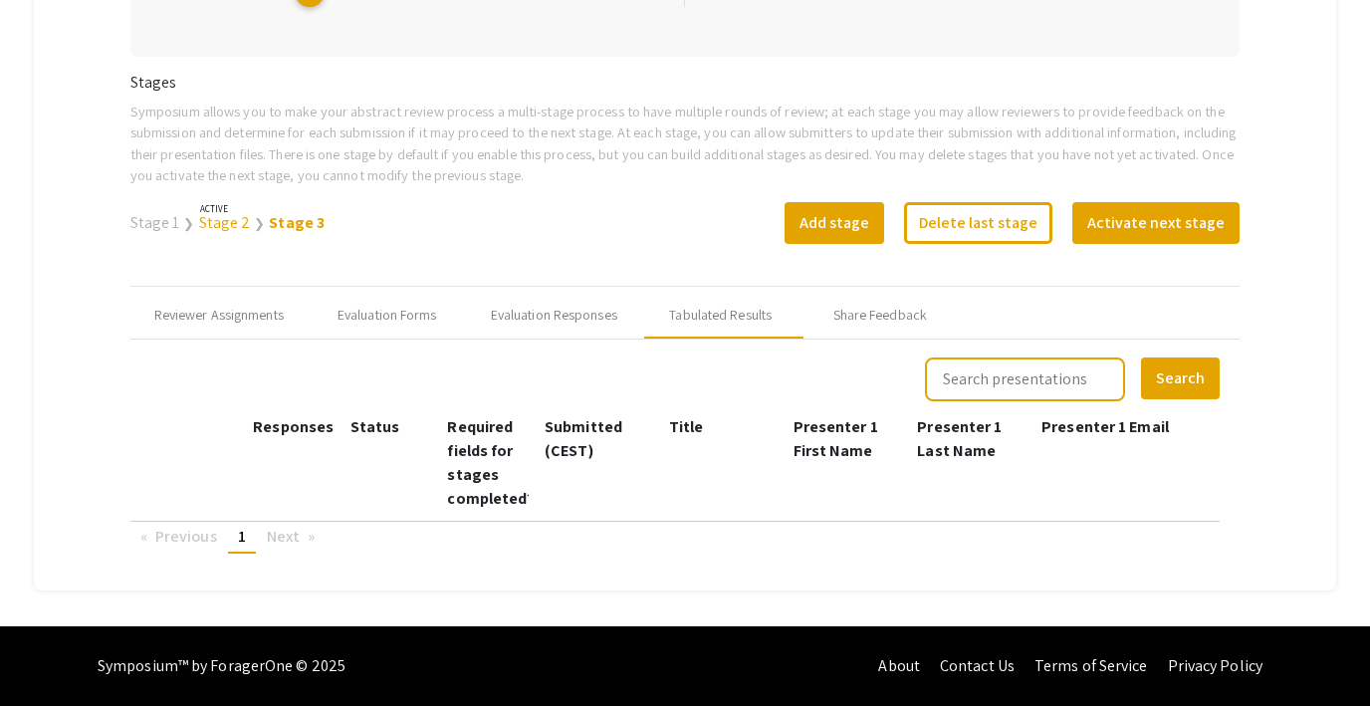
click at [156, 227] on link "Stage 1" at bounding box center [155, 222] width 50 height 21
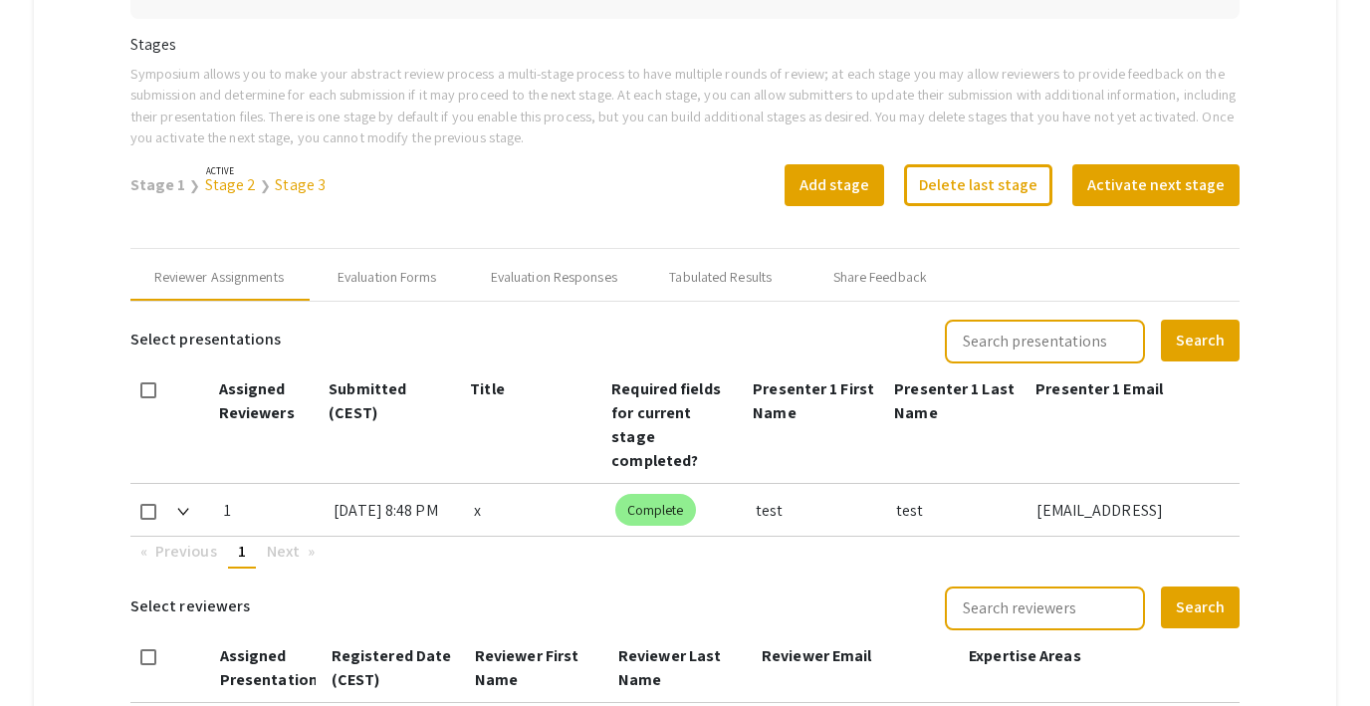
scroll to position [646, 0]
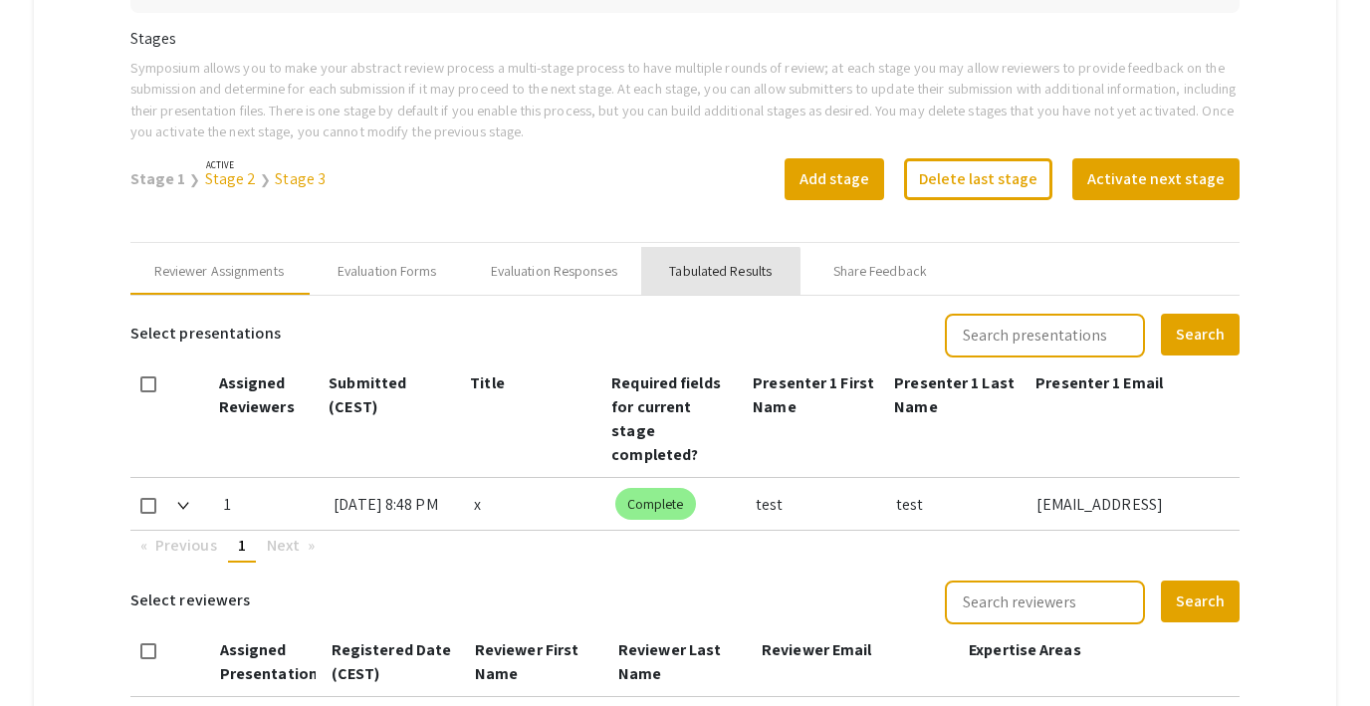
click at [722, 275] on div "Tabulated Results" at bounding box center [720, 271] width 103 height 21
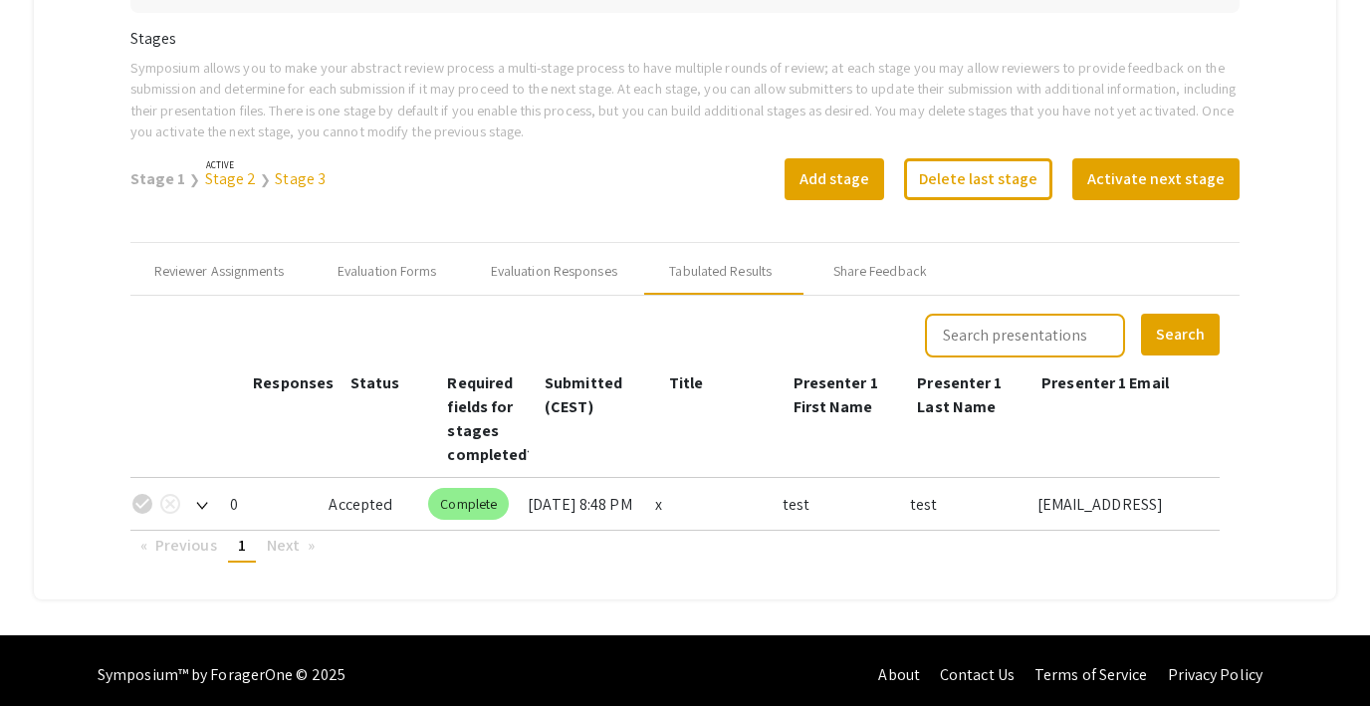
click at [146, 505] on div "check_circle cancel" at bounding box center [158, 507] width 56 height 59
click at [216, 177] on link "Stage 2" at bounding box center [231, 178] width 52 height 21
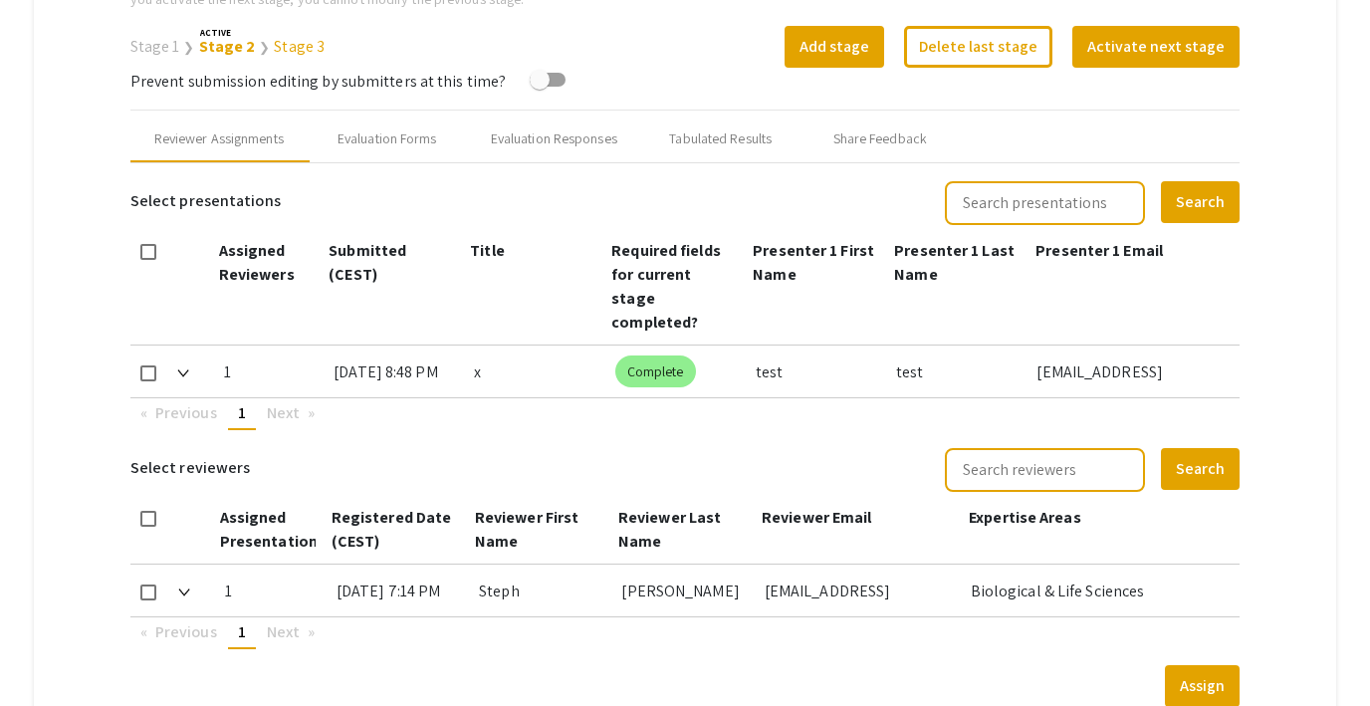
scroll to position [281, 0]
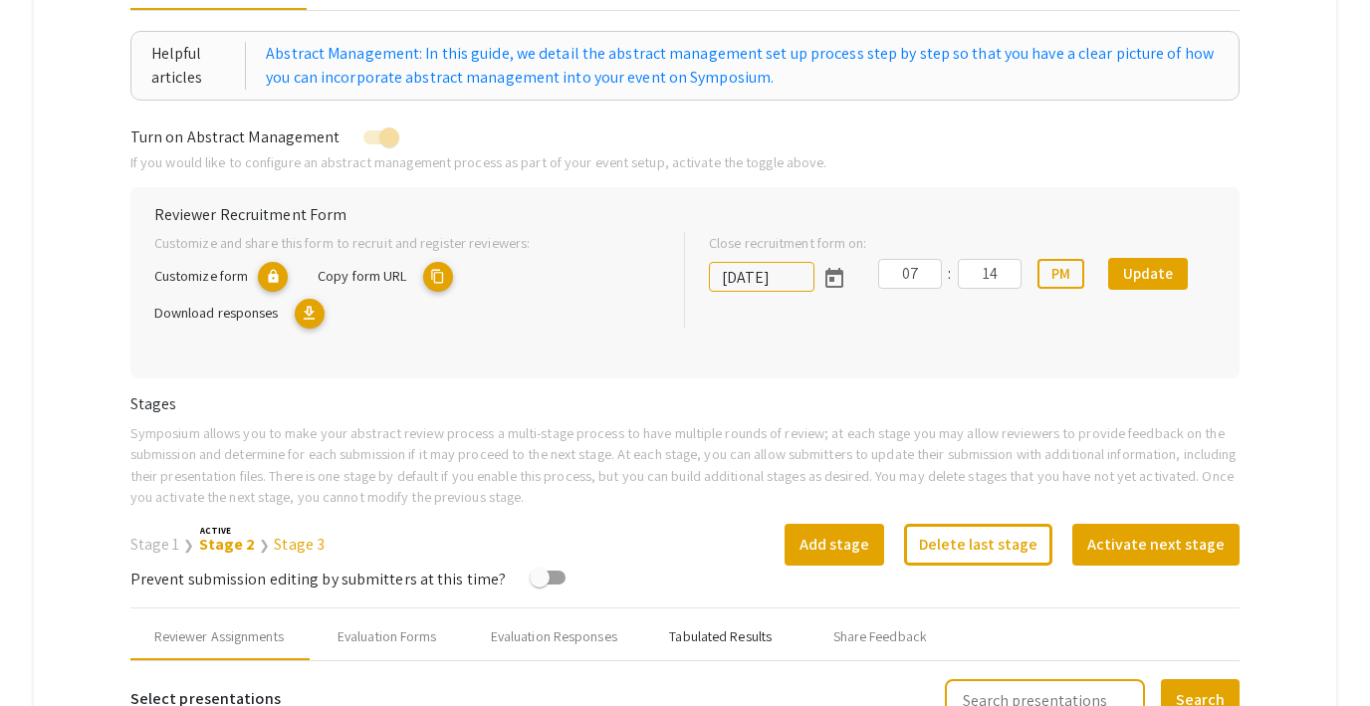
click at [725, 627] on div "Tabulated Results" at bounding box center [720, 636] width 103 height 21
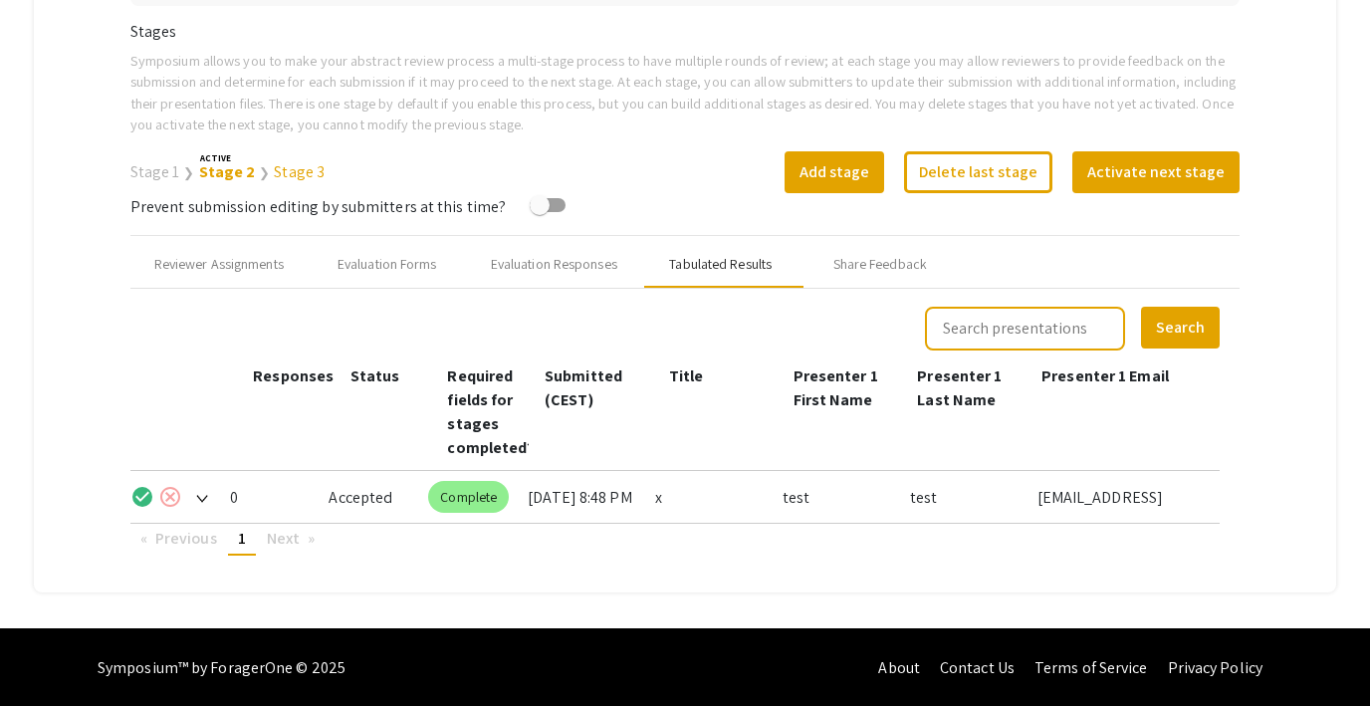
scroll to position [655, 0]
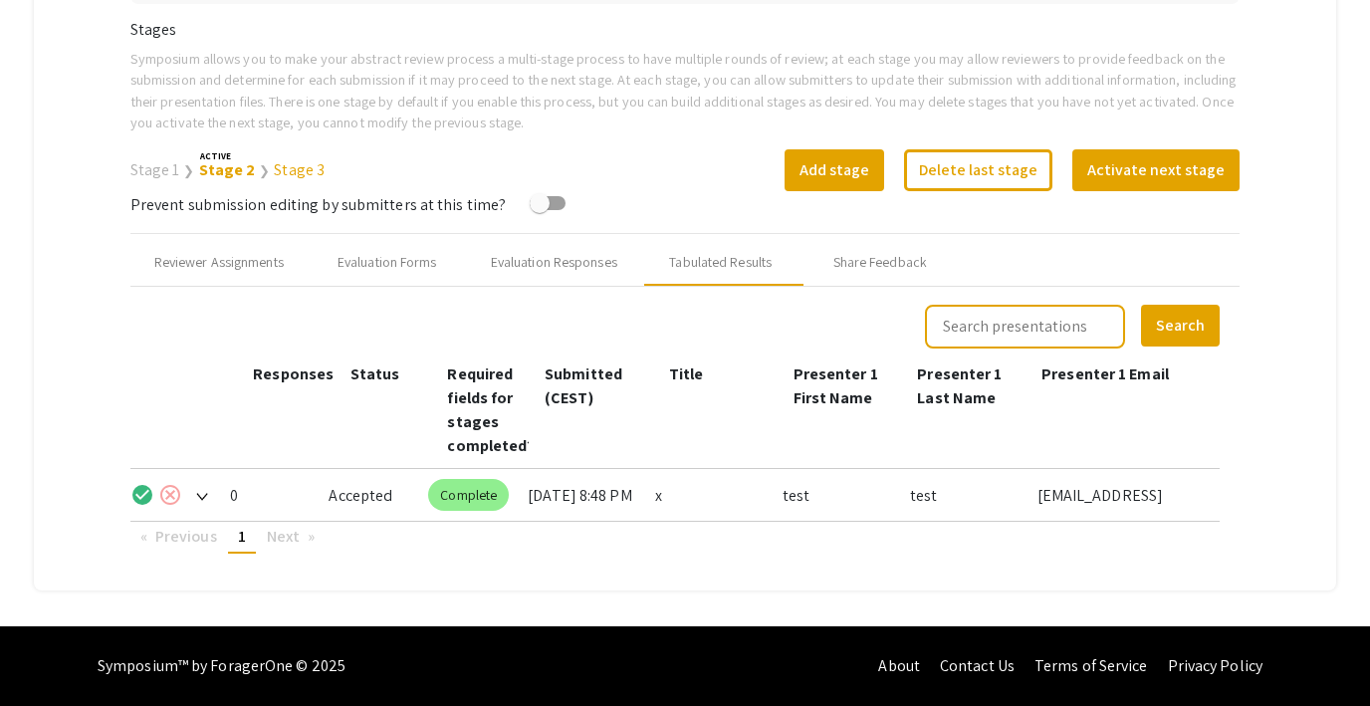
click at [282, 168] on link "Stage 3" at bounding box center [299, 169] width 51 height 21
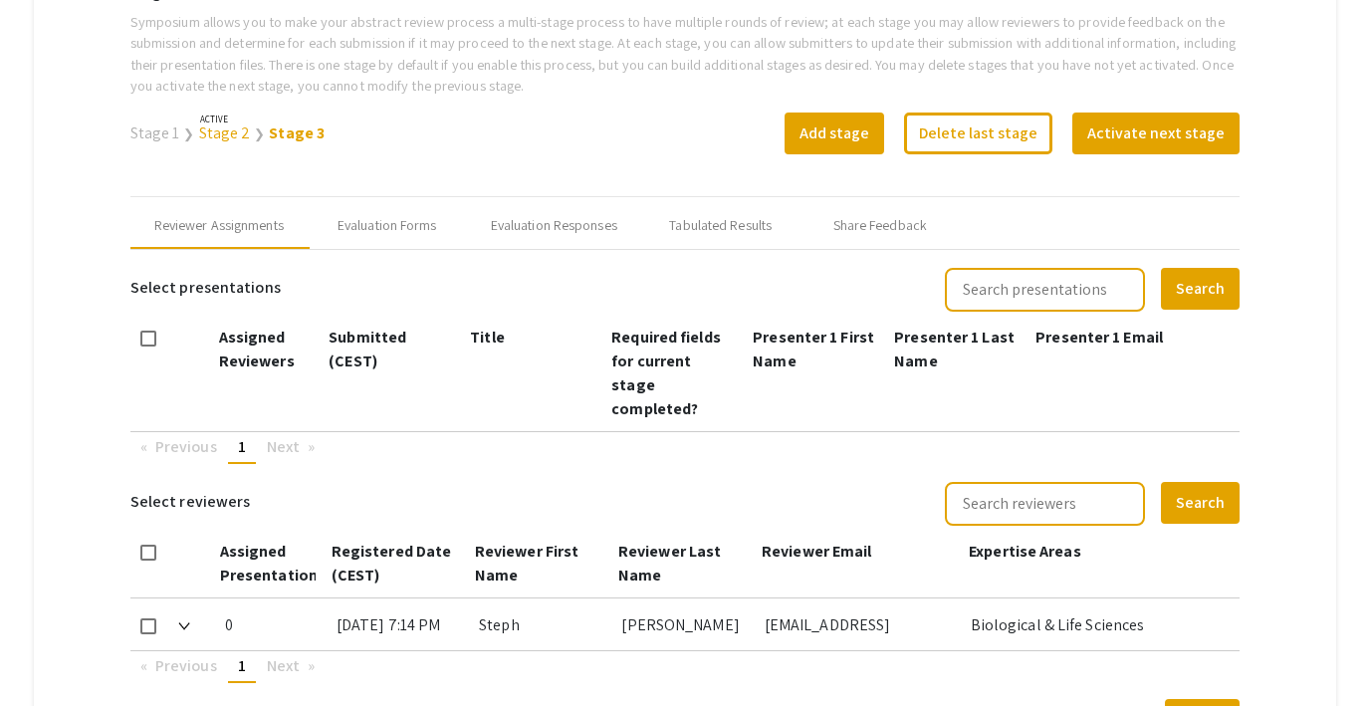
scroll to position [705, 0]
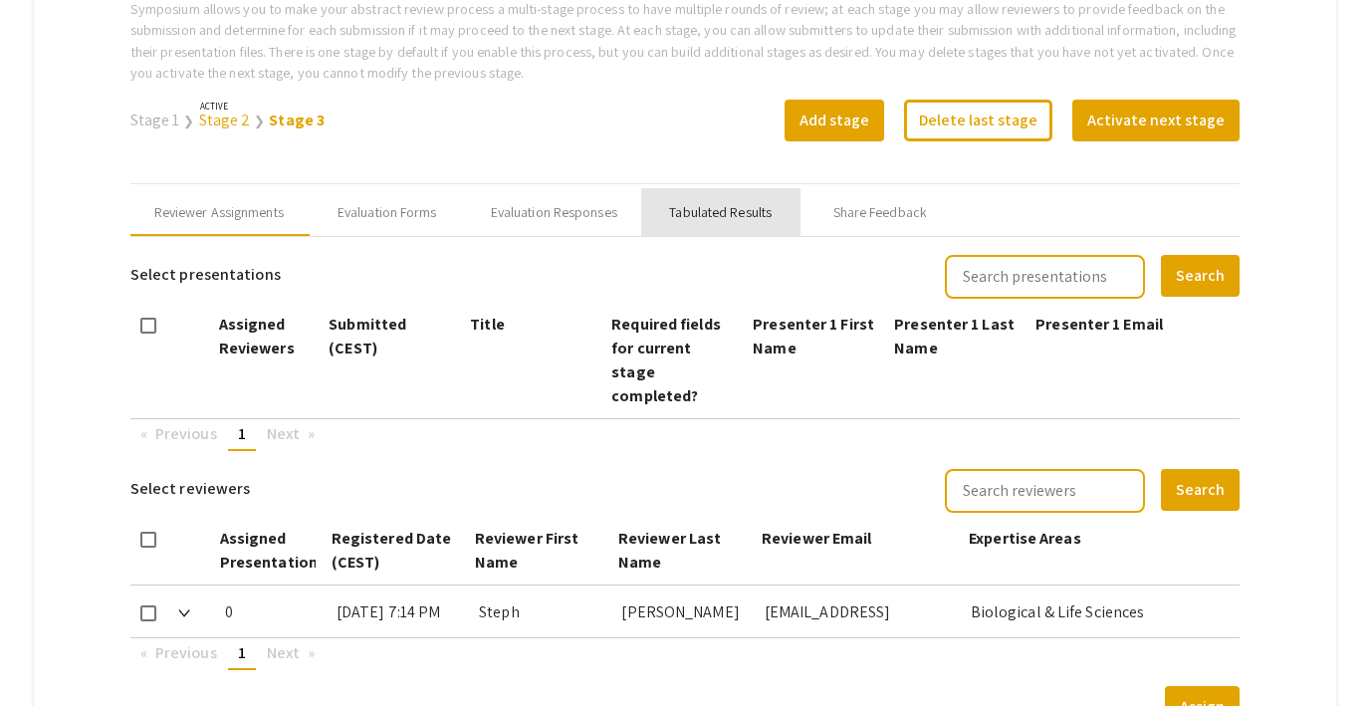
click at [719, 211] on div "Tabulated Results" at bounding box center [720, 212] width 103 height 21
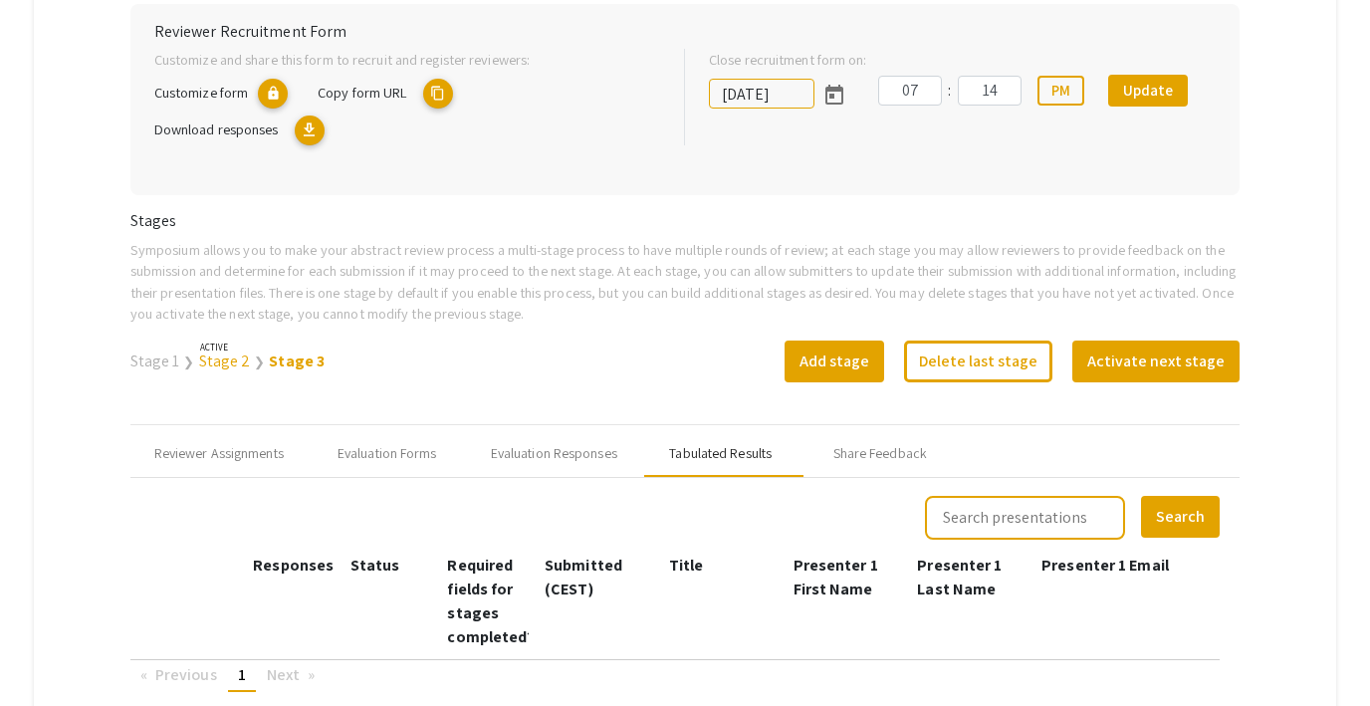
scroll to position [0, 0]
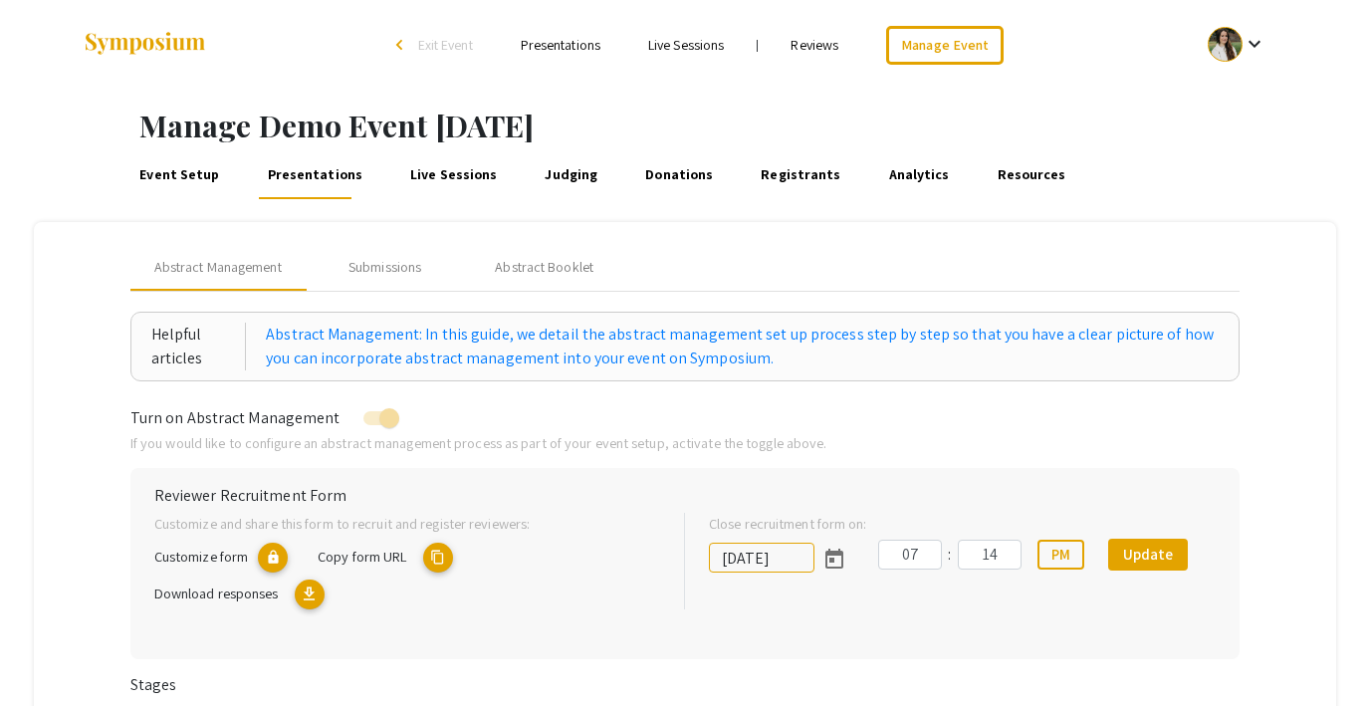
click at [1259, 43] on mat-icon "keyboard_arrow_down" at bounding box center [1254, 44] width 24 height 24
click at [1250, 146] on button "My Submissions" at bounding box center [1248, 146] width 122 height 48
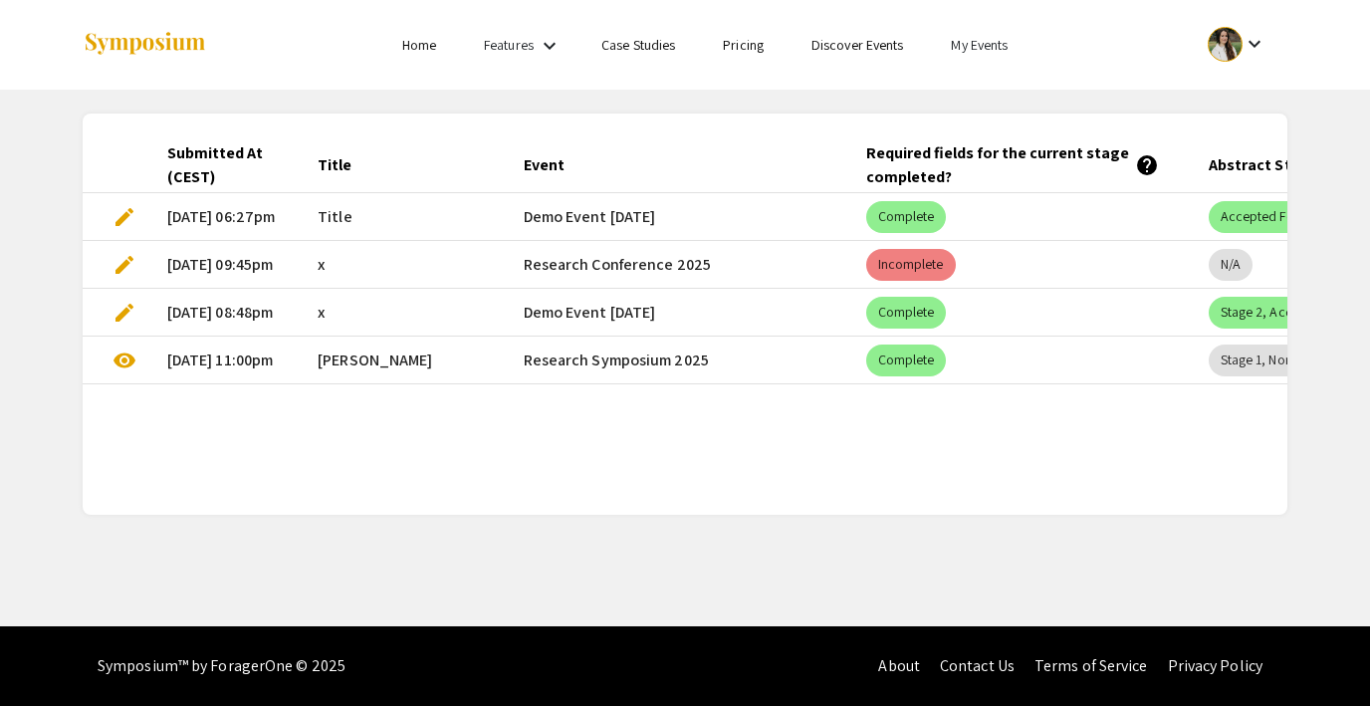
click at [979, 45] on link "My Events" at bounding box center [979, 45] width 57 height 18
click at [990, 85] on button "Events I've organized" at bounding box center [1012, 89] width 170 height 48
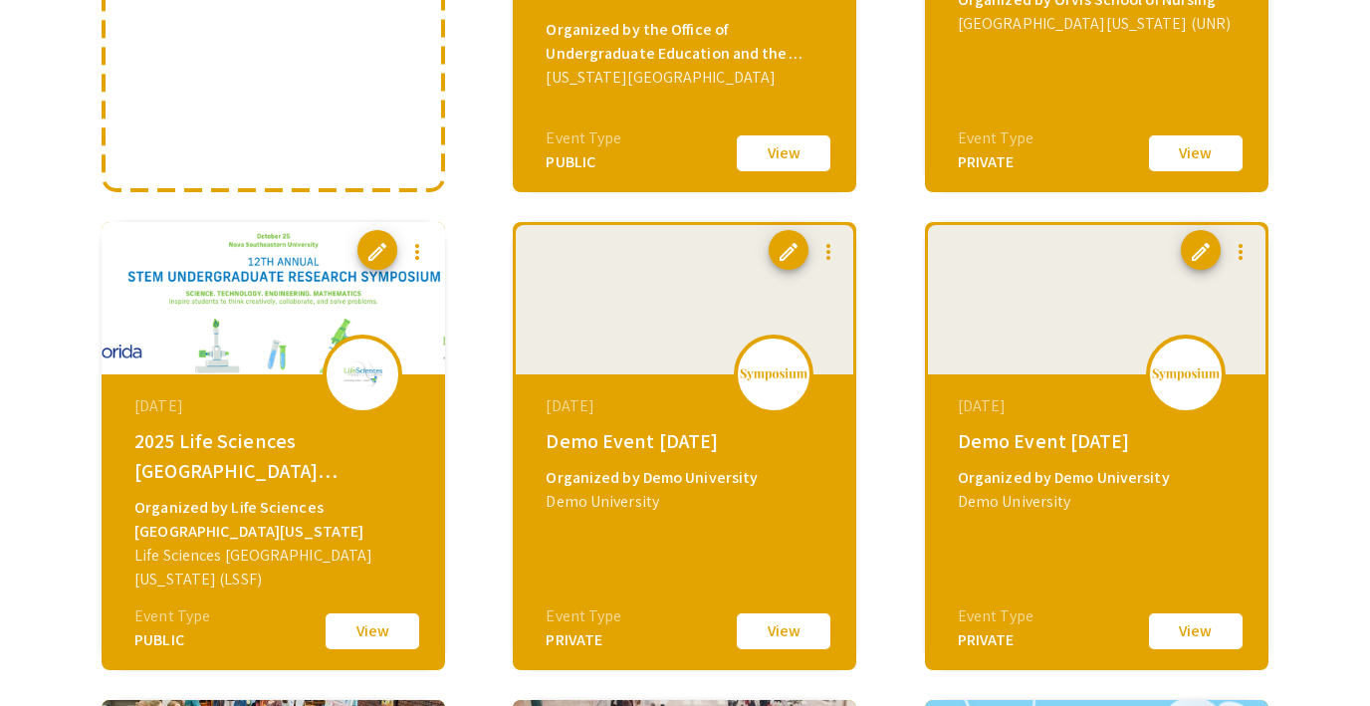
scroll to position [503, 0]
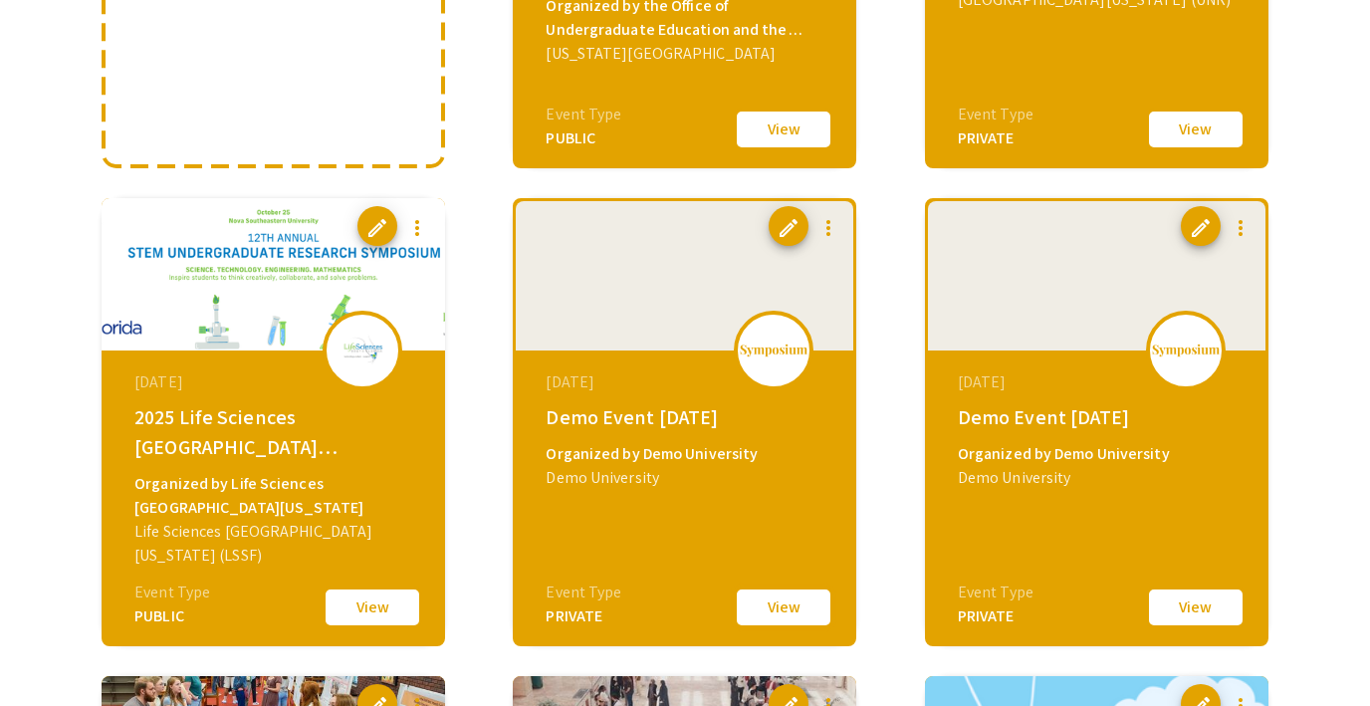
click at [786, 602] on button "View" at bounding box center [784, 607] width 100 height 42
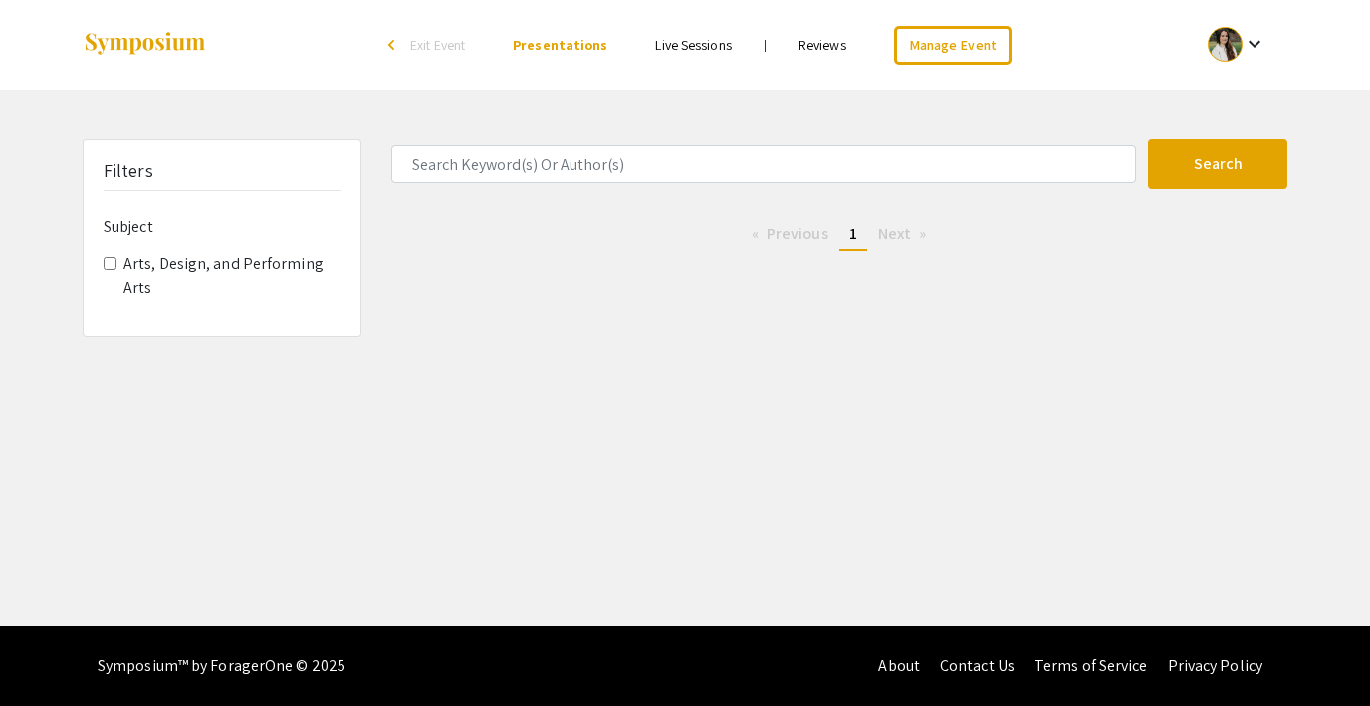
click at [452, 45] on span "Exit Event" at bounding box center [437, 45] width 55 height 18
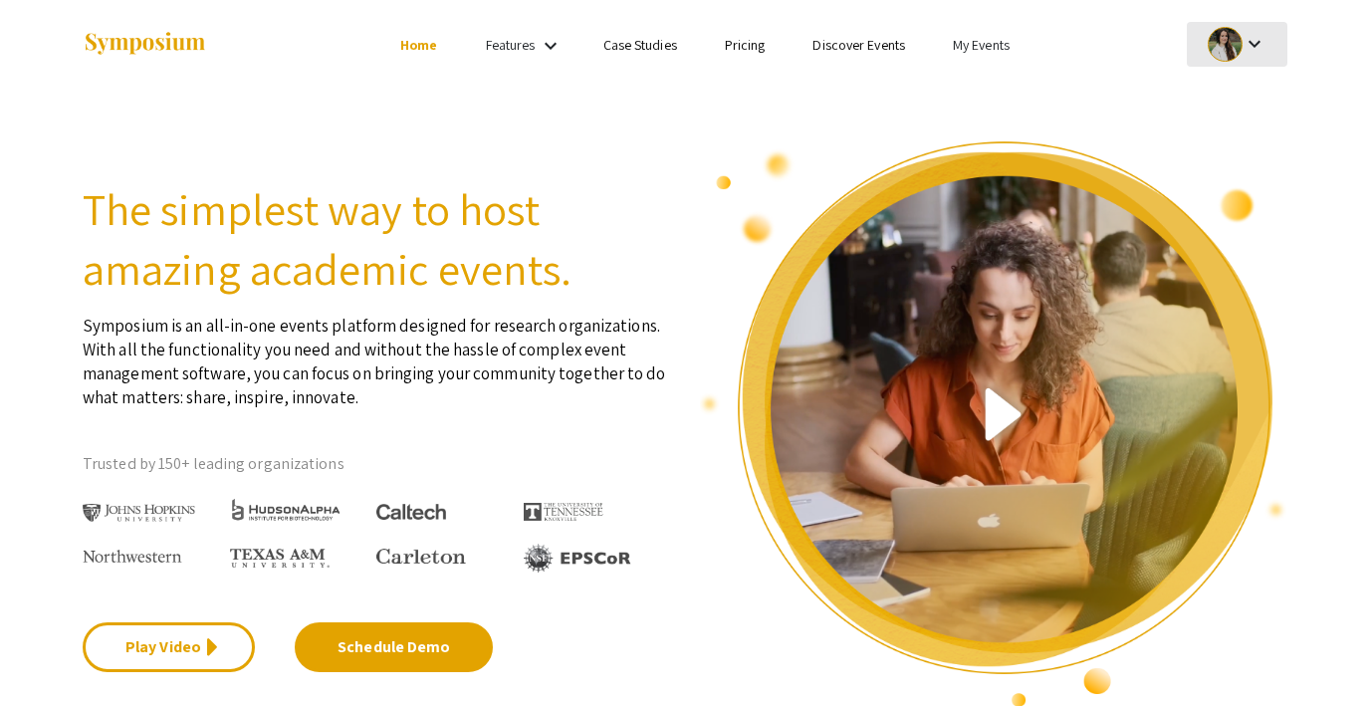
click at [1208, 45] on div at bounding box center [1224, 44] width 35 height 35
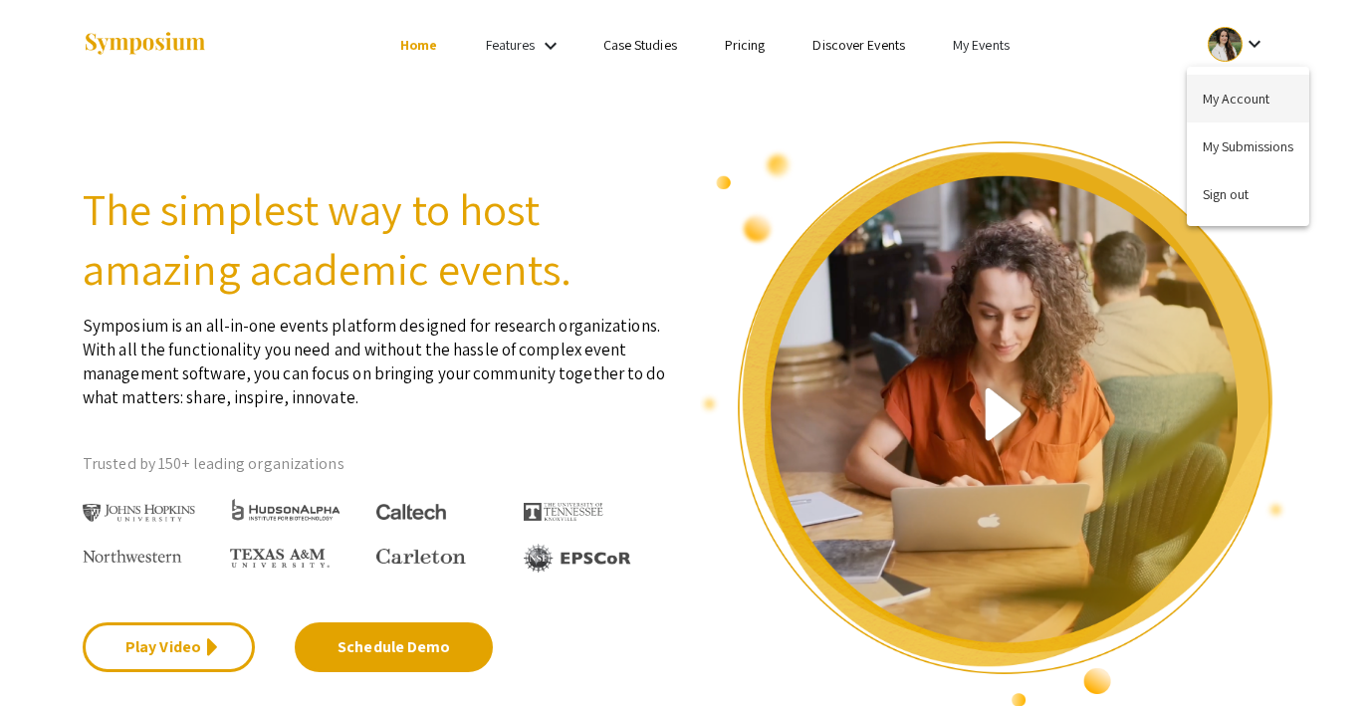
click at [1211, 100] on button "My Account" at bounding box center [1248, 99] width 122 height 48
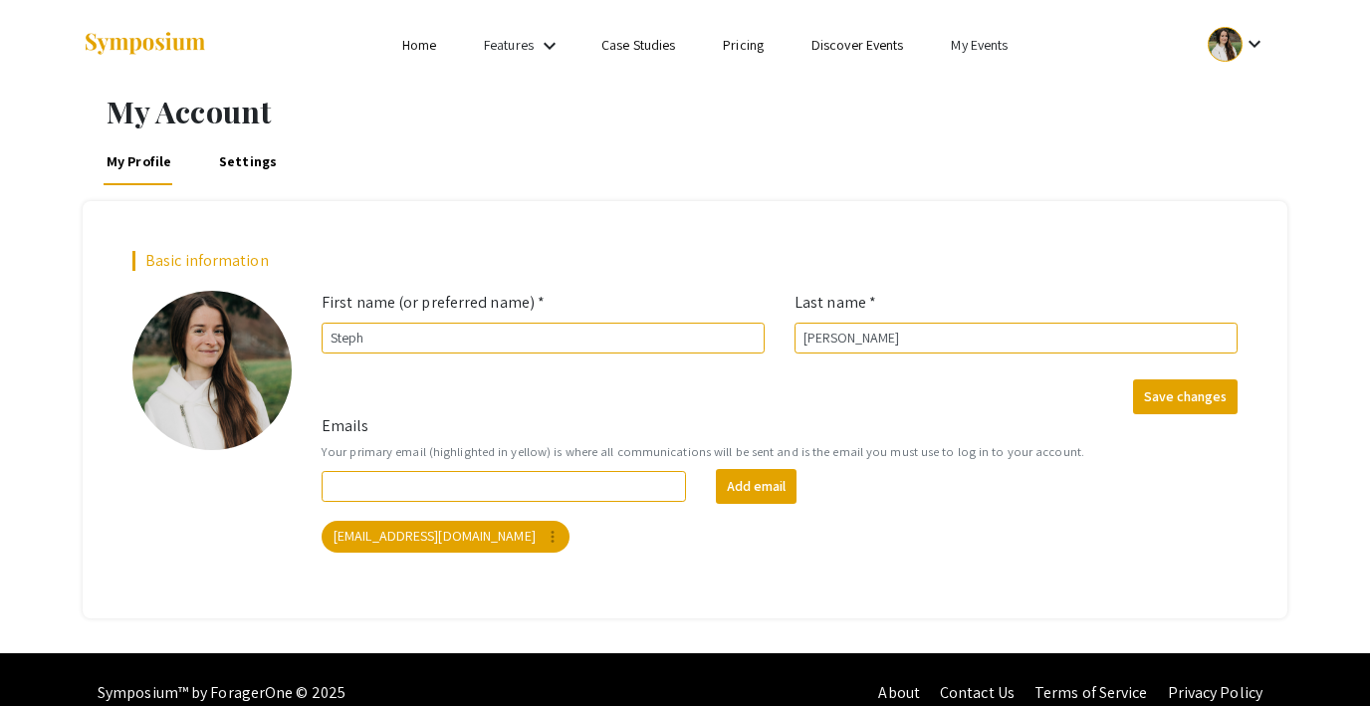
click at [971, 48] on link "My Events" at bounding box center [979, 45] width 57 height 18
click at [1004, 95] on button "Events I've organized" at bounding box center [1012, 89] width 170 height 48
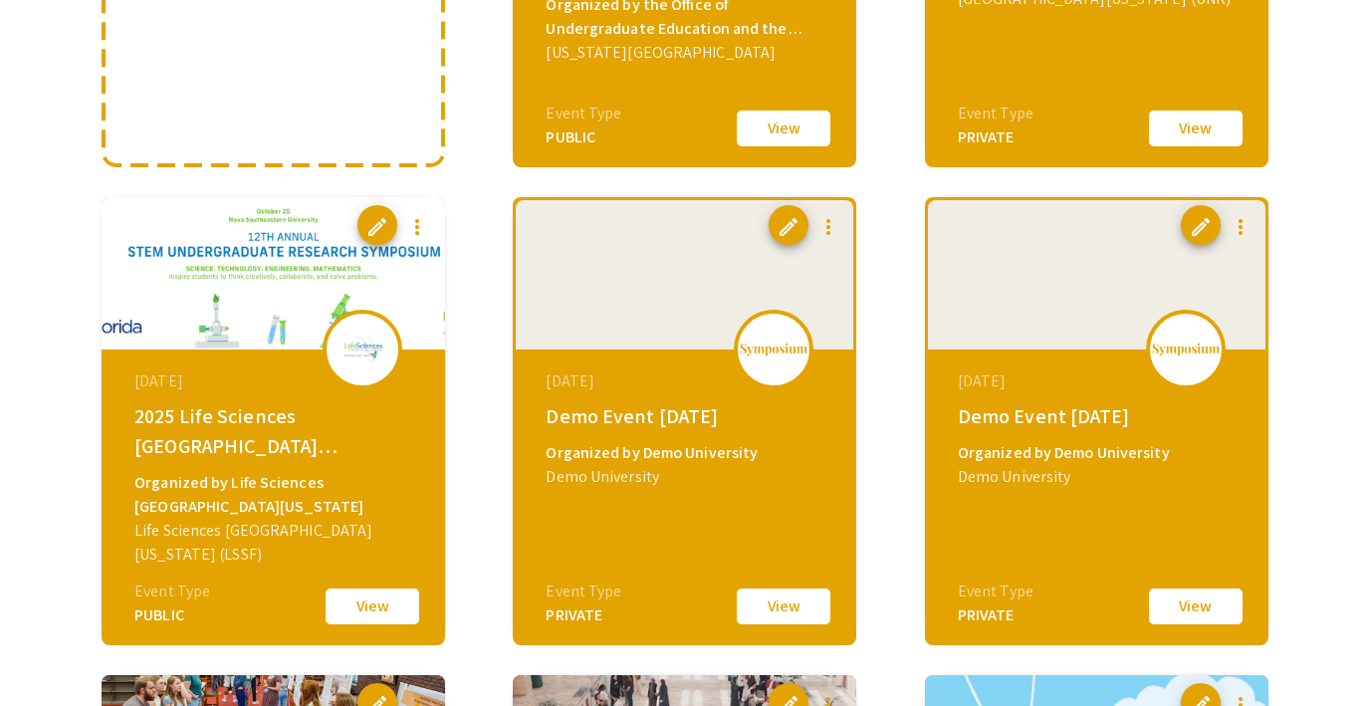
scroll to position [557, 0]
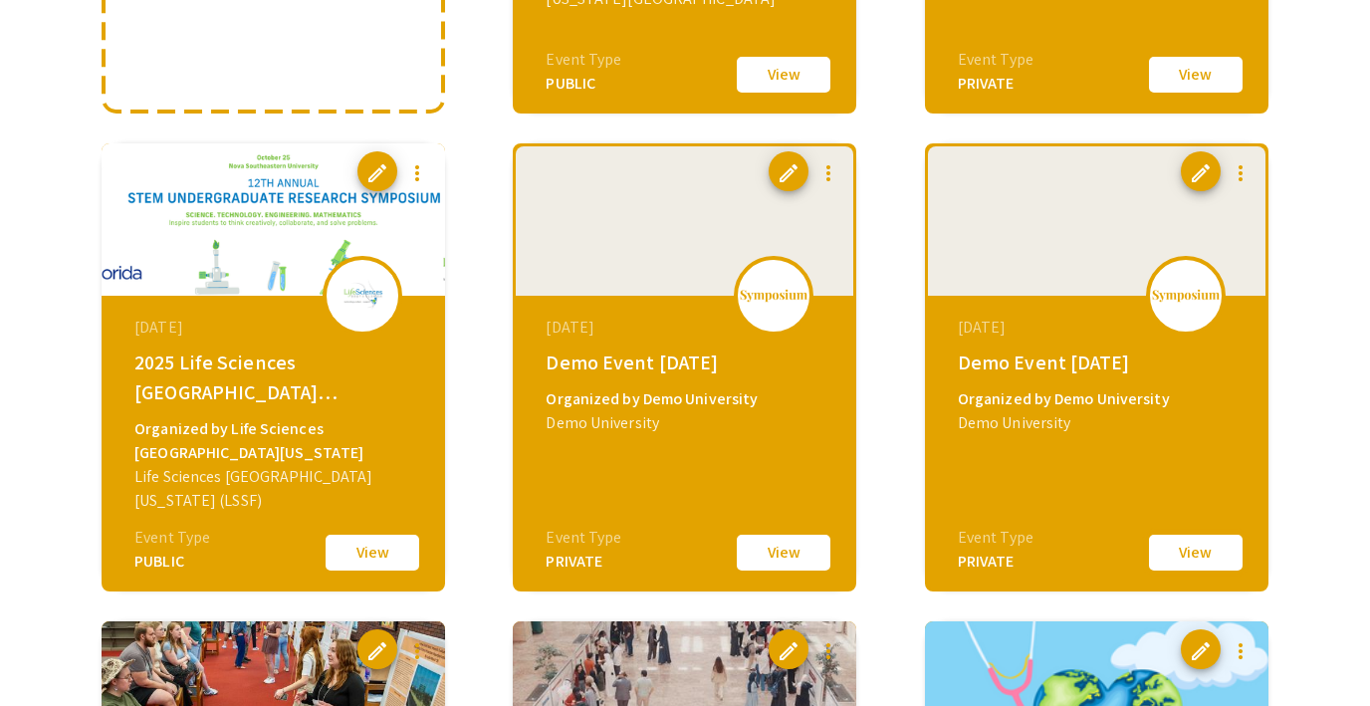
click at [1178, 544] on button "View" at bounding box center [1196, 553] width 100 height 42
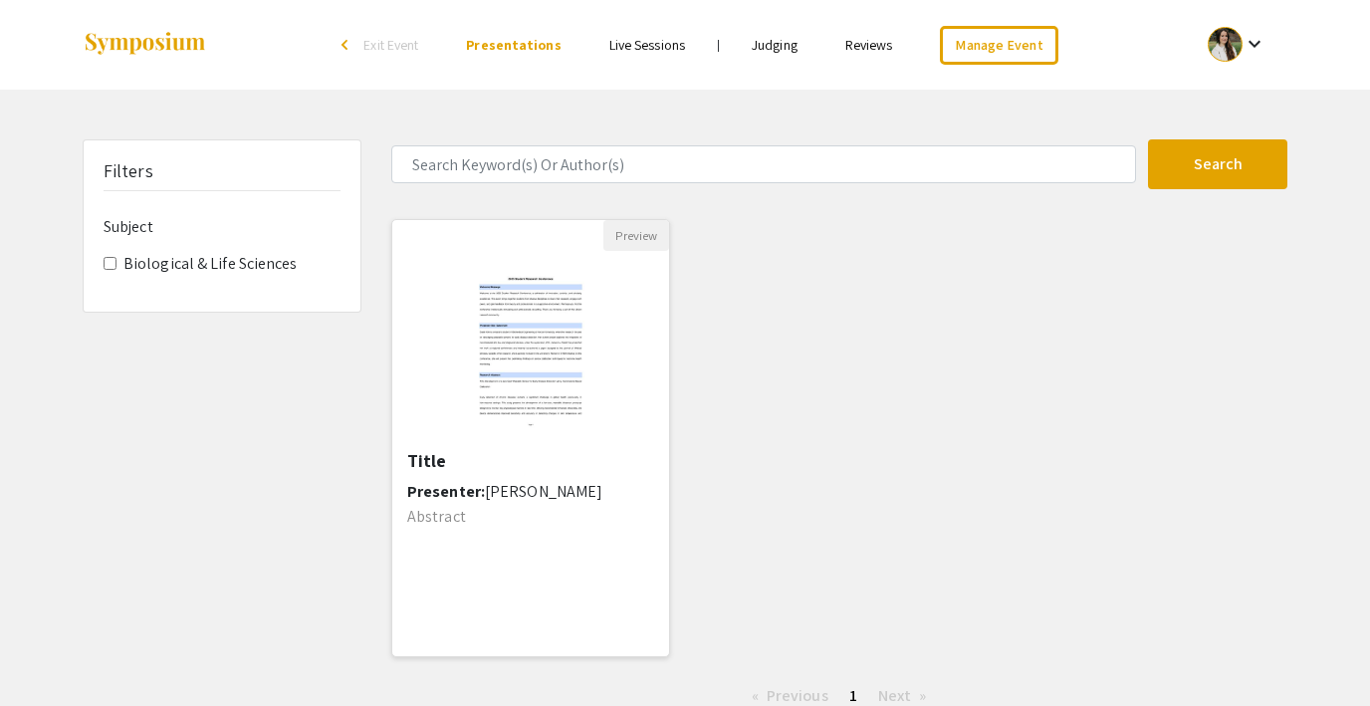
click at [489, 328] on img "Open Presentation <p>Title</p>" at bounding box center [530, 350] width 152 height 199
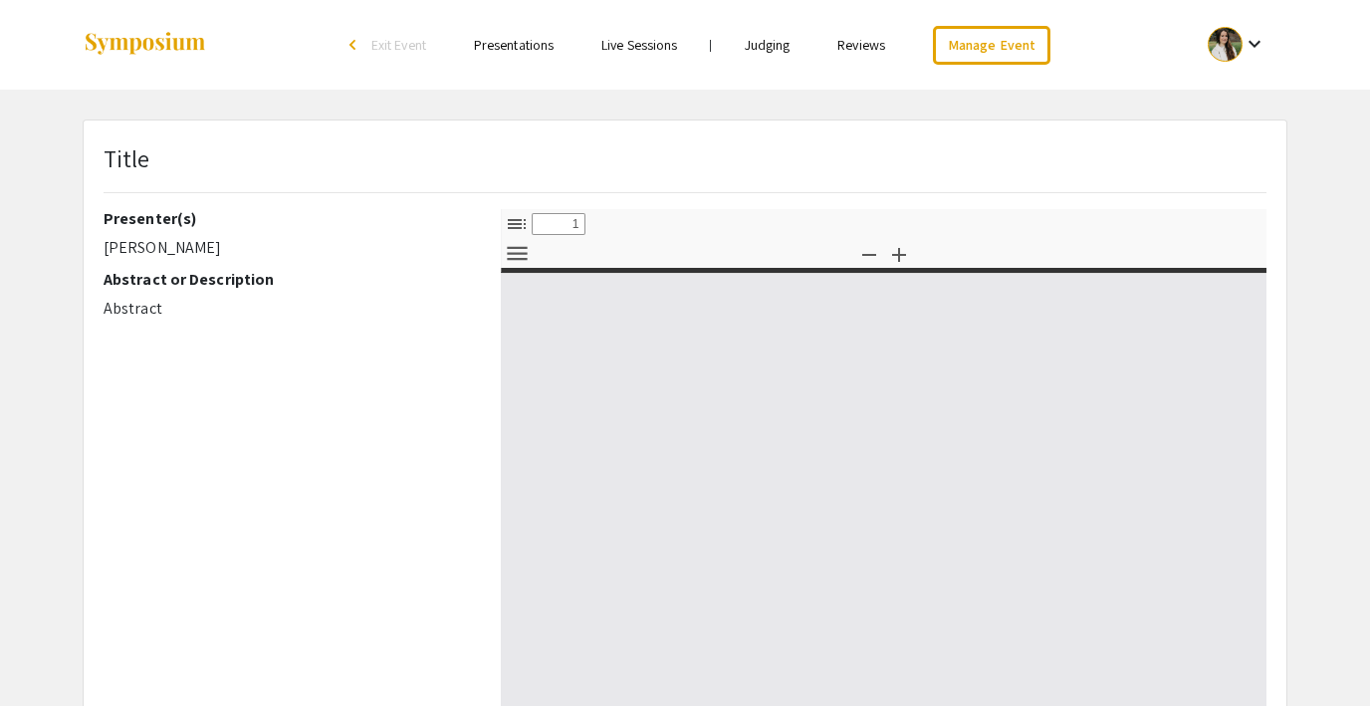
select select "custom"
type input "0"
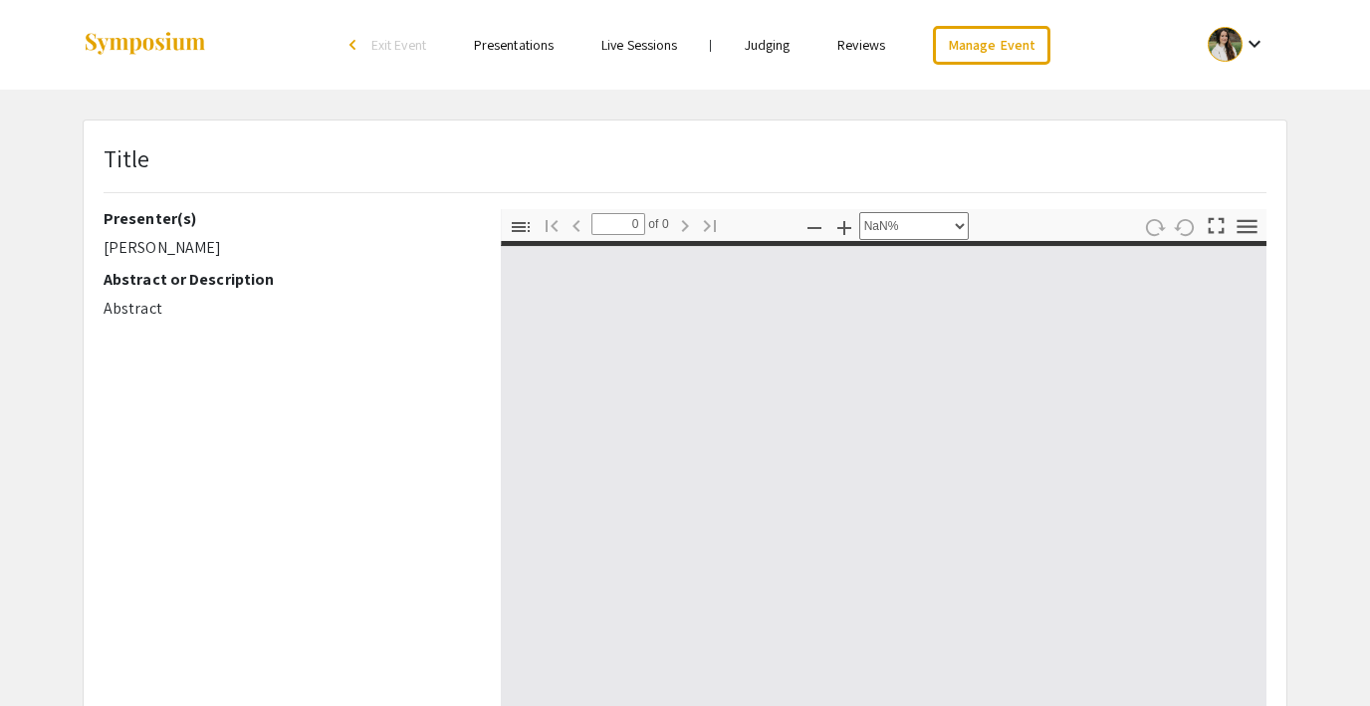
select select "auto"
type input "1"
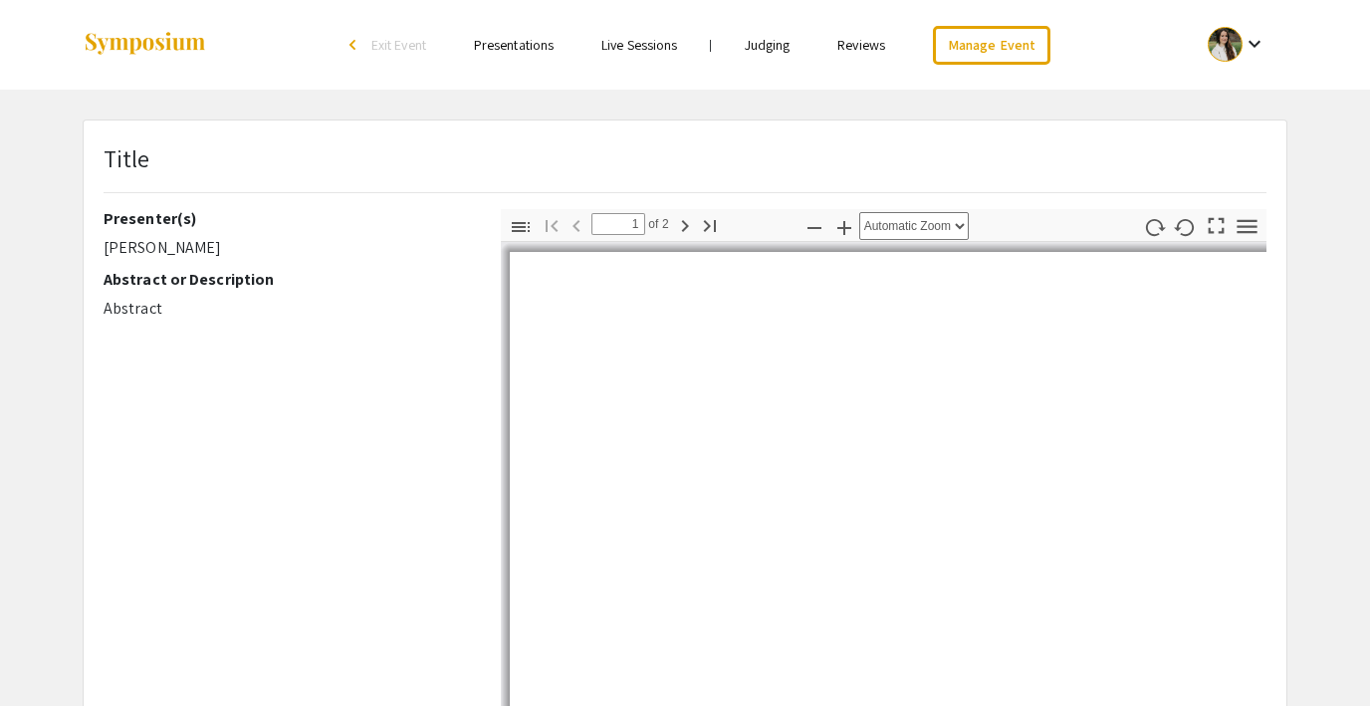
select select "auto"
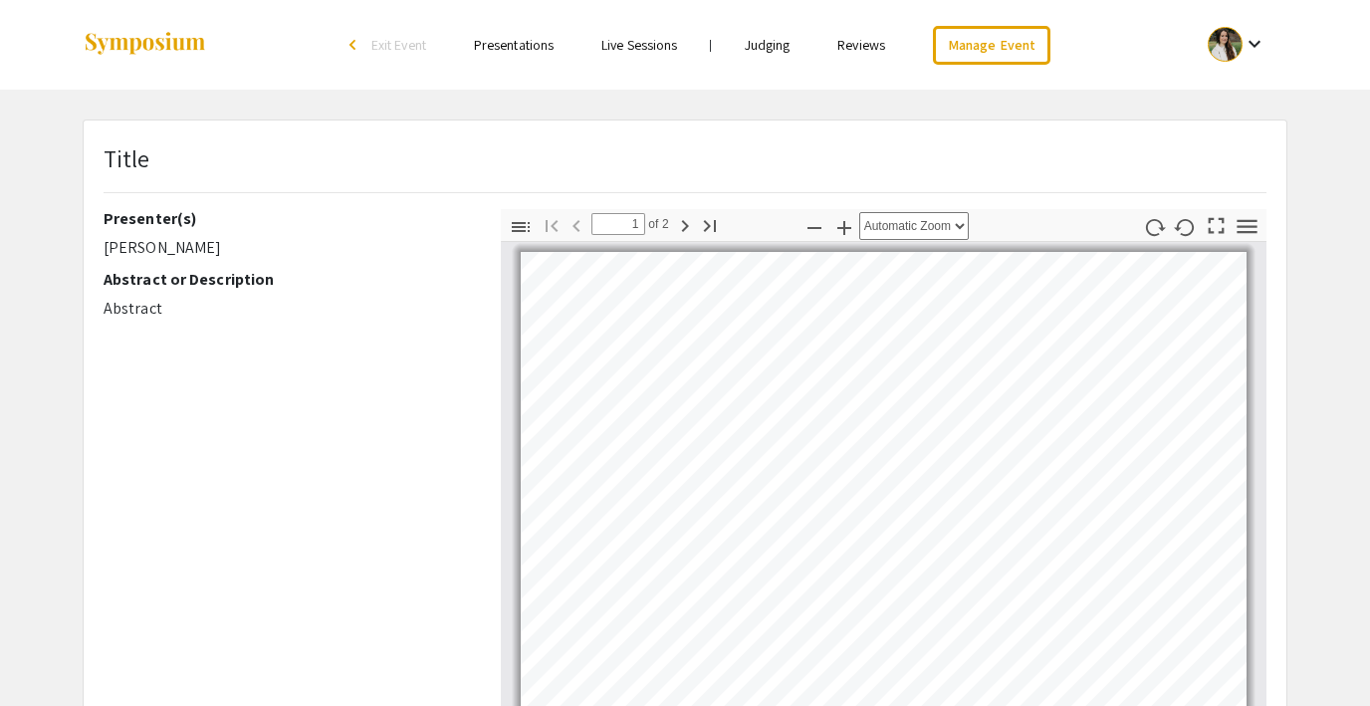
scroll to position [1, 0]
click at [512, 226] on icon "button" at bounding box center [521, 227] width 18 height 10
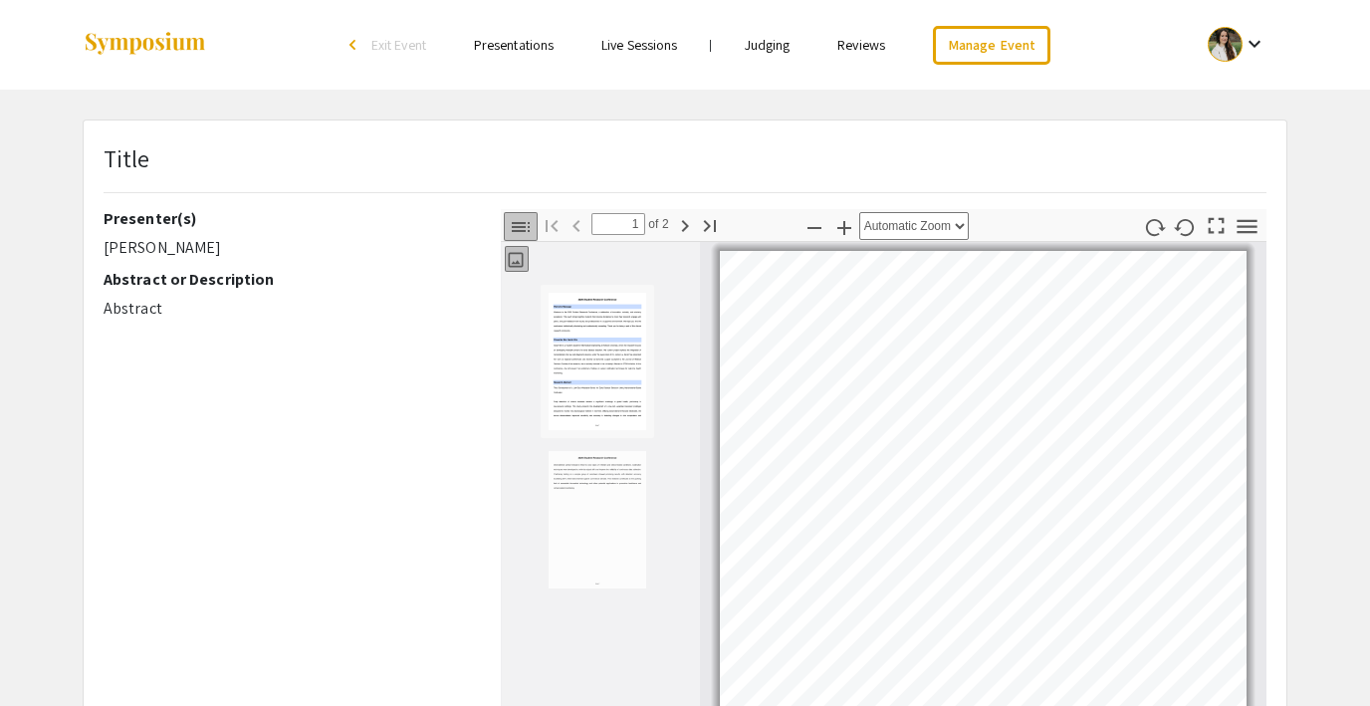
scroll to position [4, 0]
click at [512, 226] on icon "button" at bounding box center [521, 227] width 18 height 10
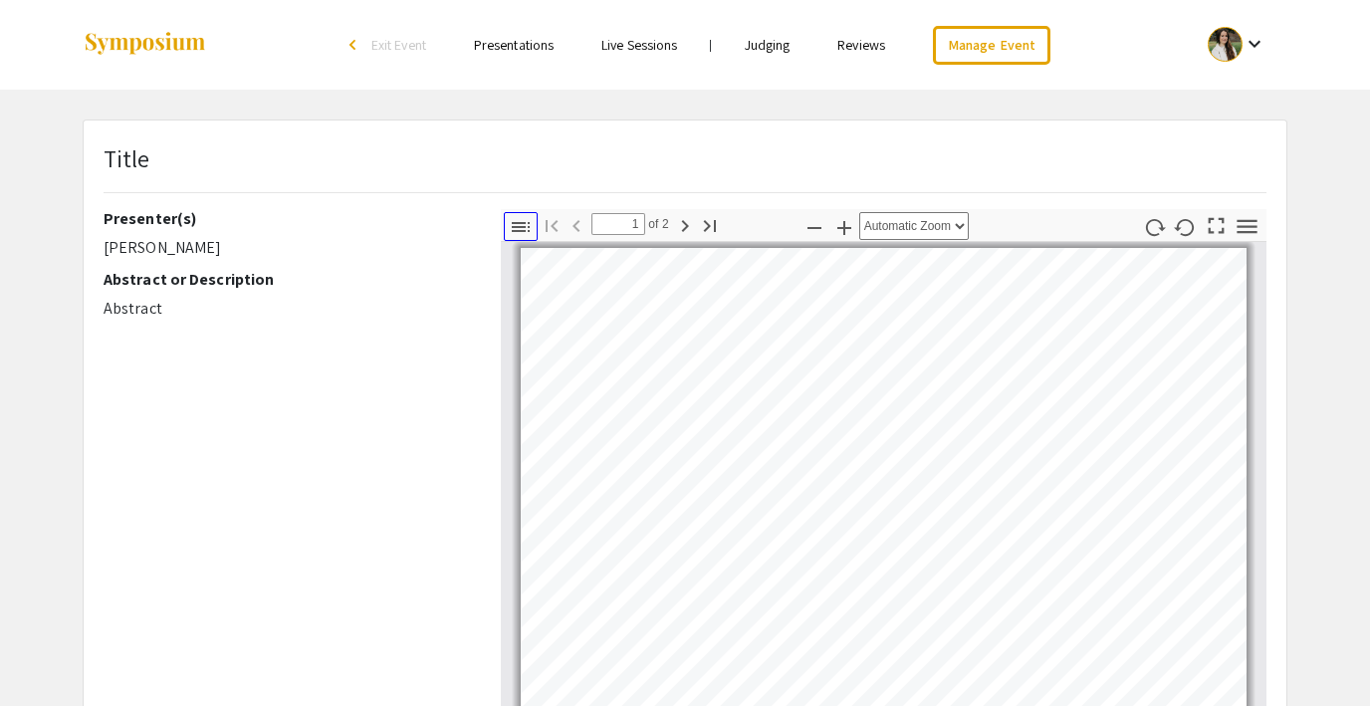
scroll to position [1, 0]
click at [686, 227] on icon "button" at bounding box center [684, 226] width 7 height 12
type input "2"
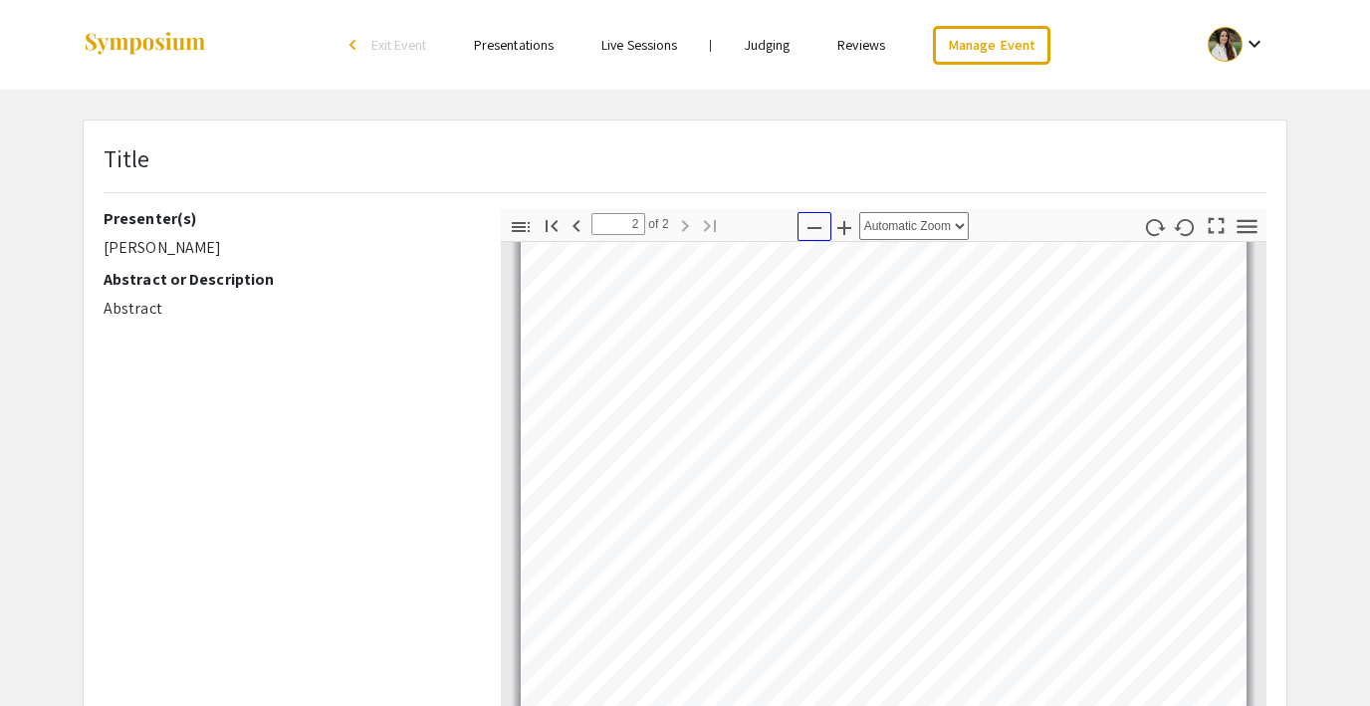
click at [804, 224] on icon "button" at bounding box center [814, 228] width 24 height 24
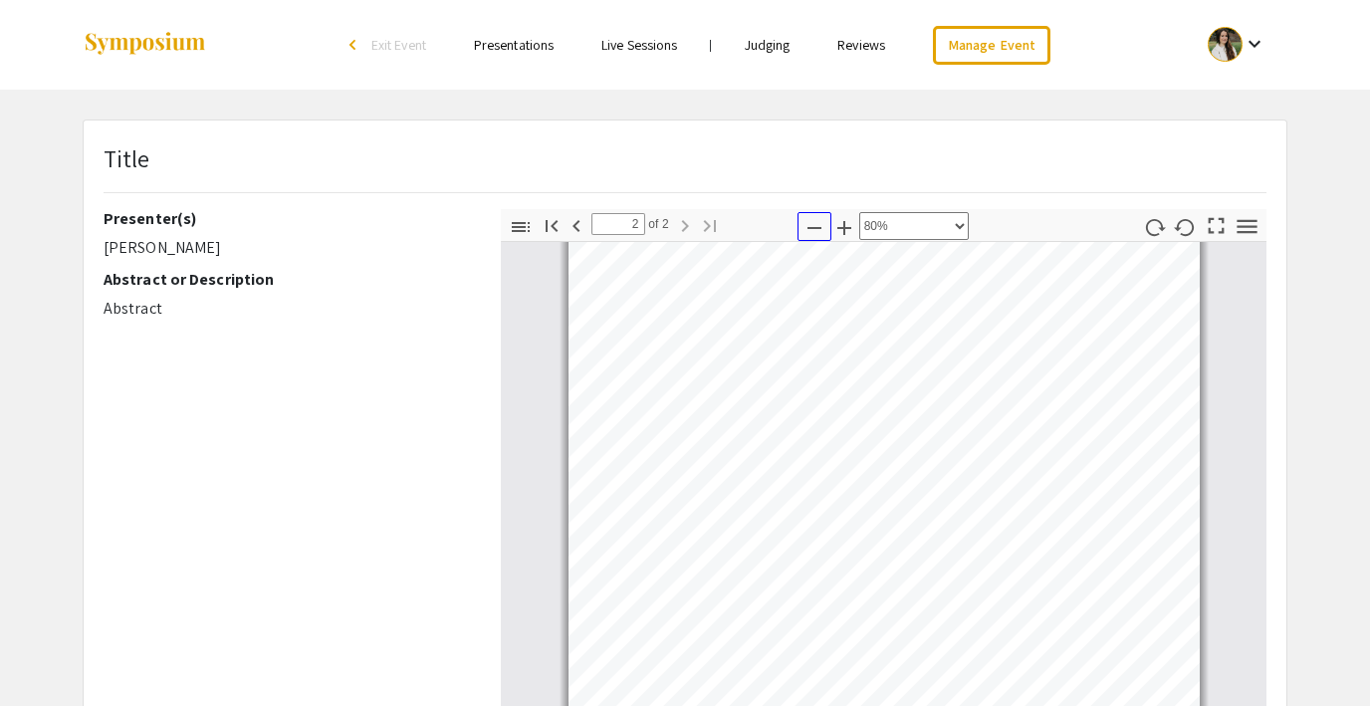
click at [804, 224] on icon "button" at bounding box center [814, 228] width 24 height 24
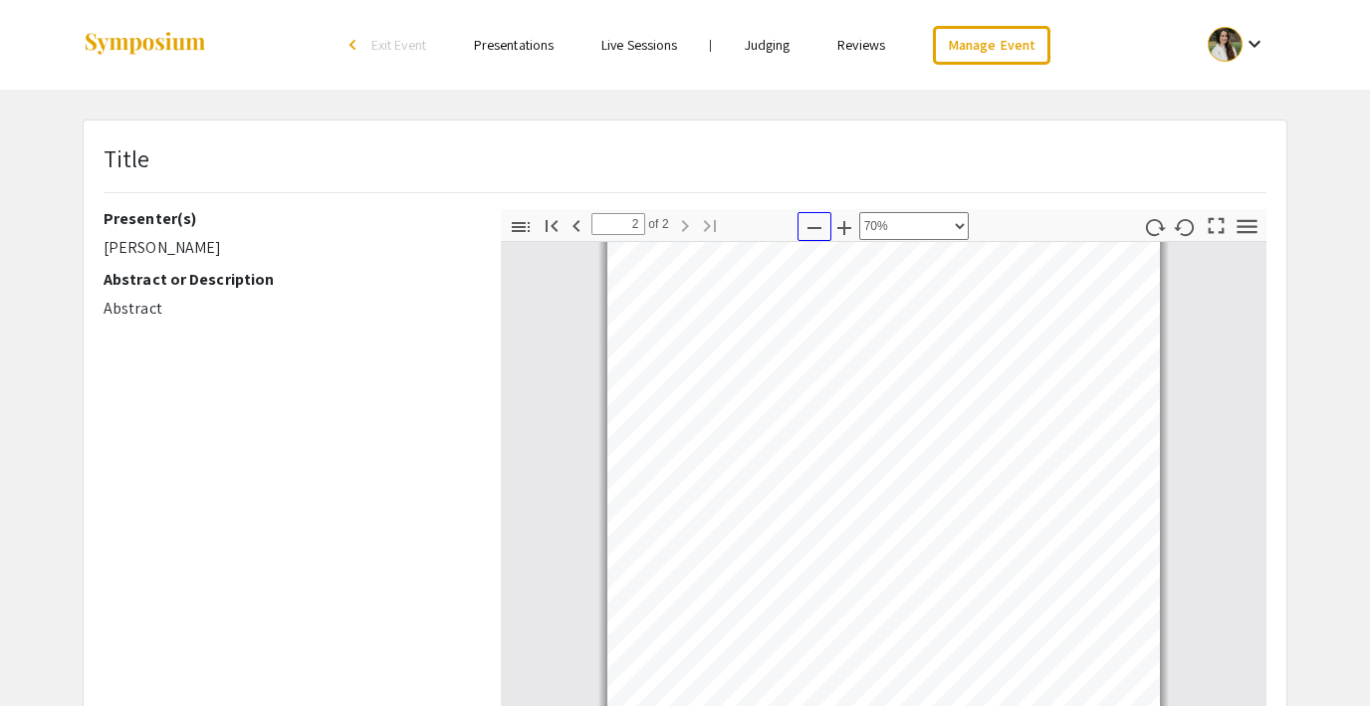
click at [804, 224] on icon "button" at bounding box center [814, 228] width 24 height 24
select select "custom"
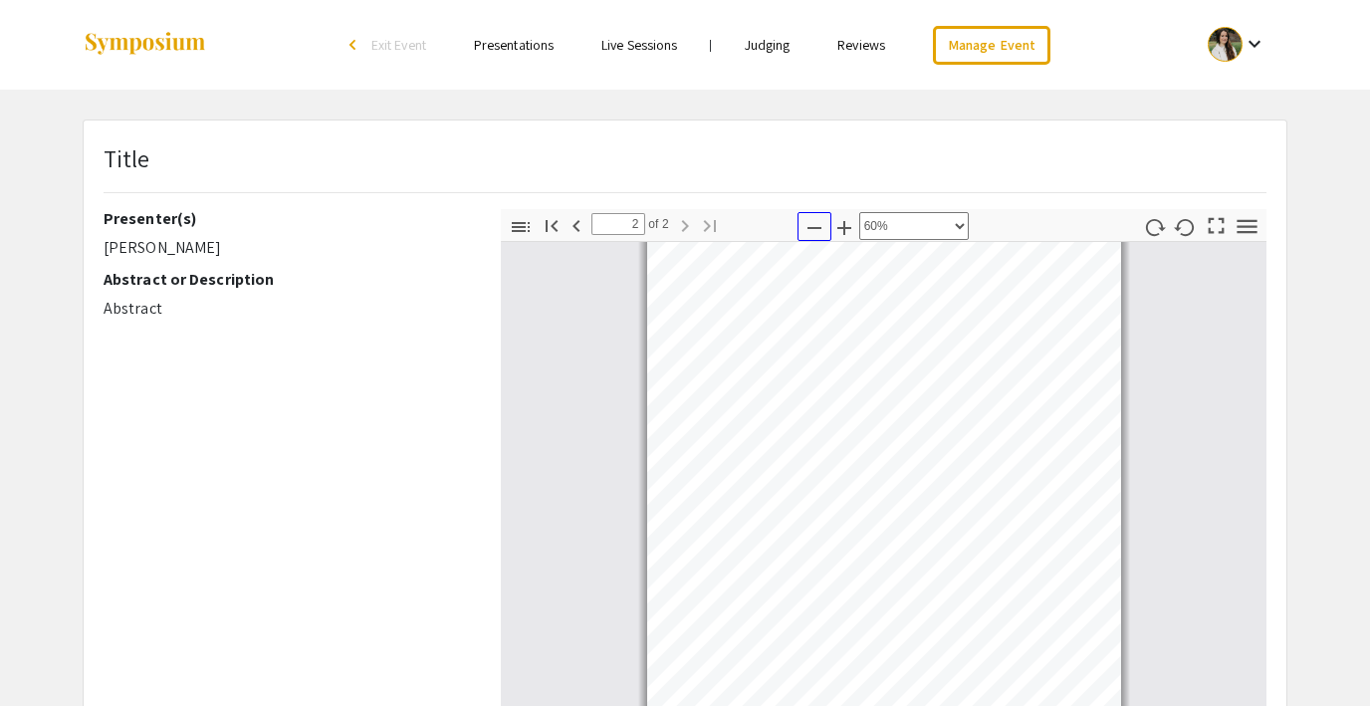
scroll to position [354, 0]
type input "1"
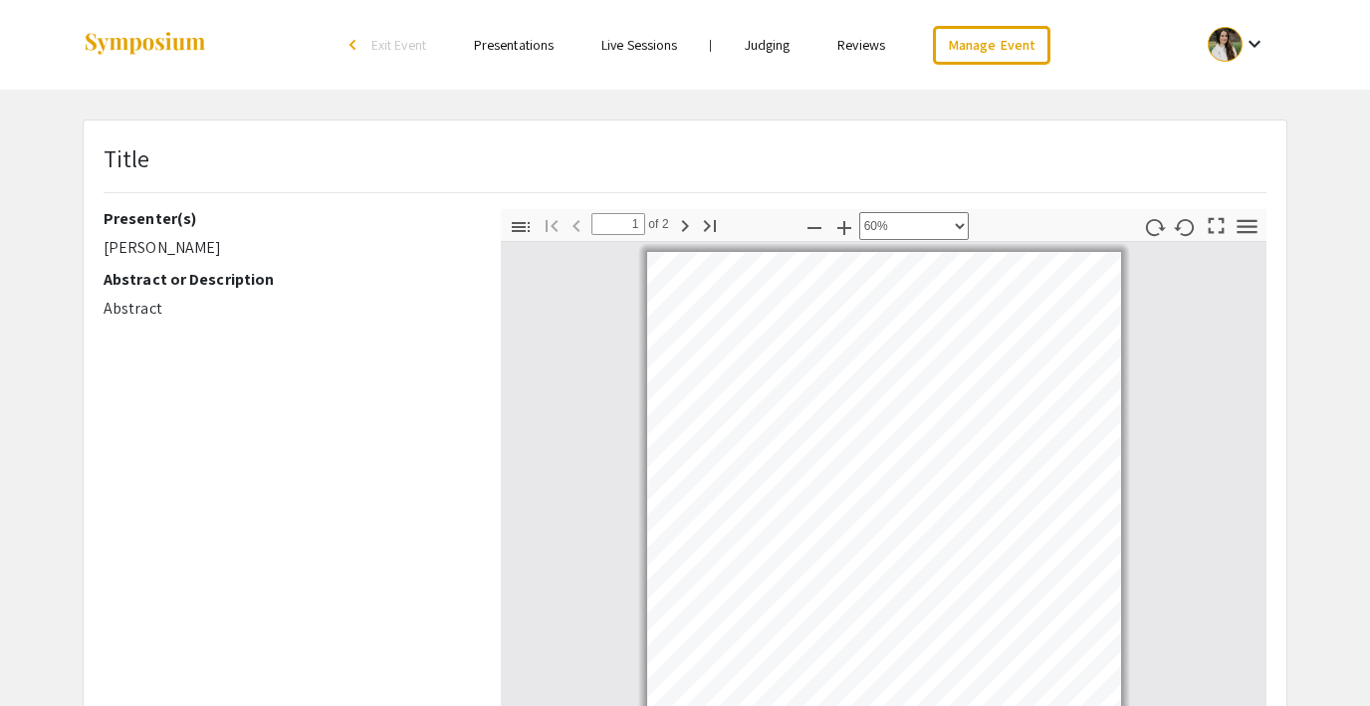
click at [1153, 243] on pdf-rotate-page at bounding box center [1154, 227] width 31 height 36
click at [1153, 221] on icon "button" at bounding box center [1154, 227] width 23 height 23
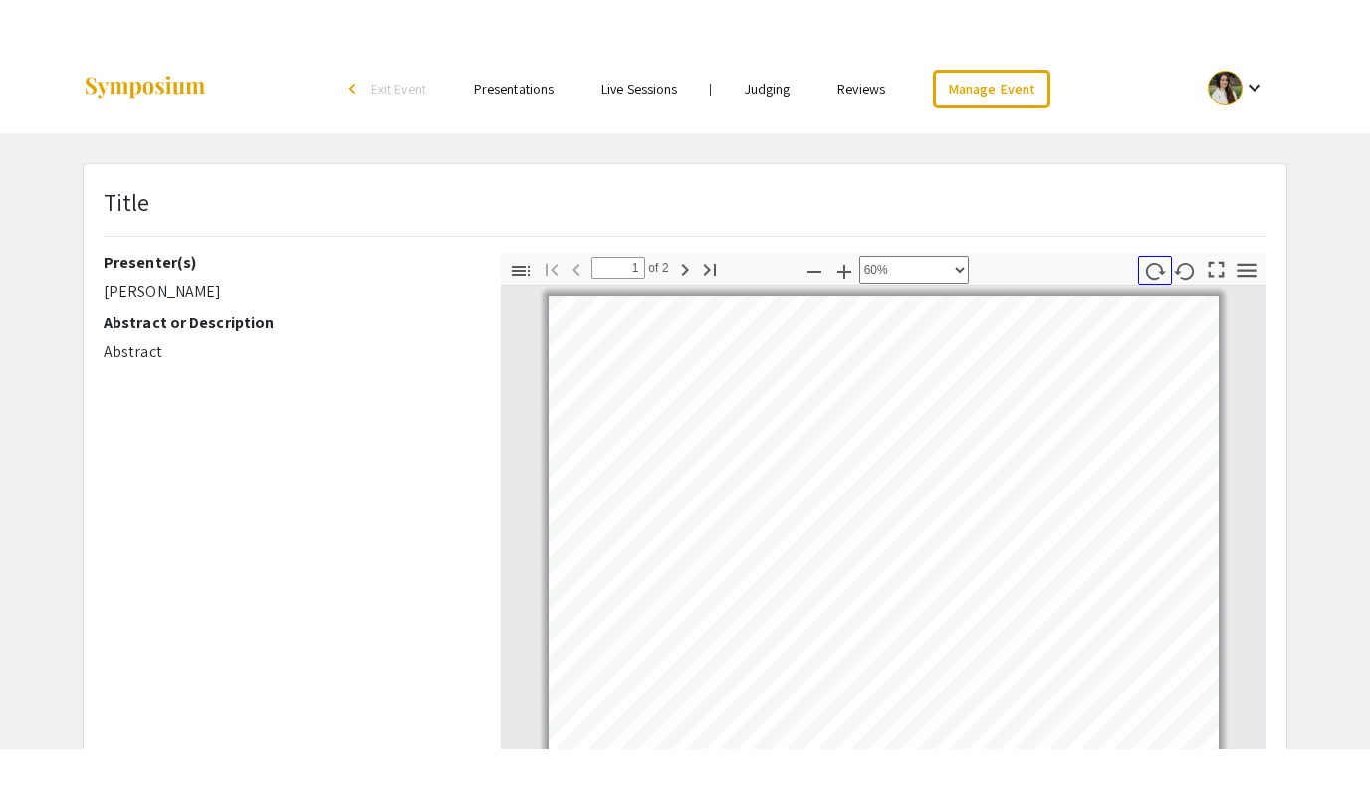
scroll to position [10, 0]
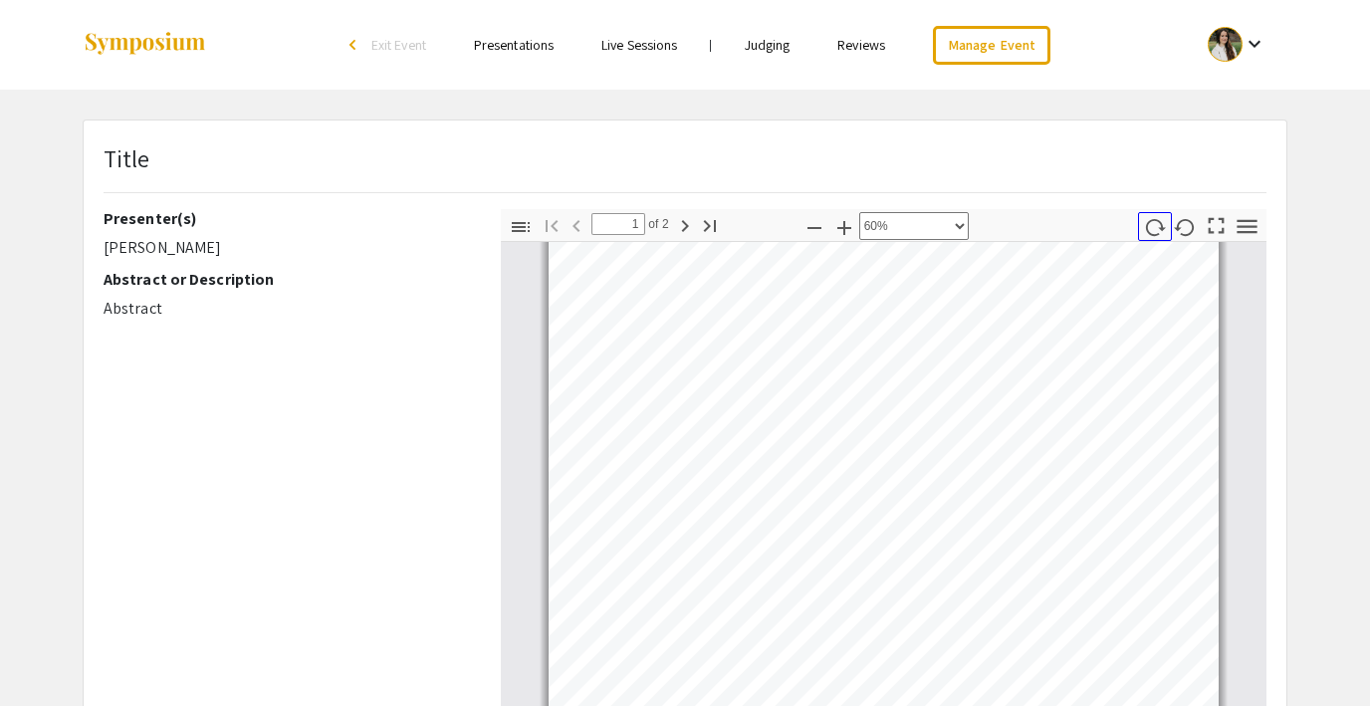
click at [1153, 221] on icon "button" at bounding box center [1154, 227] width 23 height 23
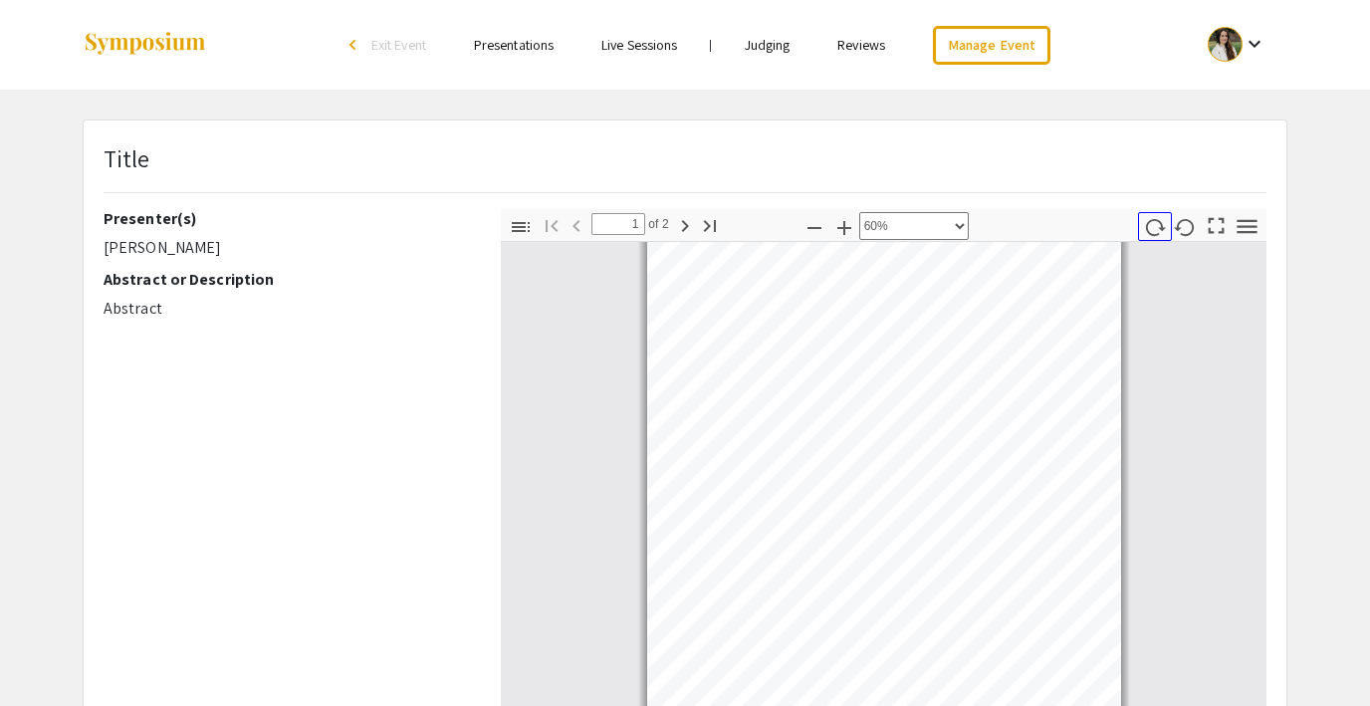
click at [1153, 221] on icon "button" at bounding box center [1154, 227] width 23 height 23
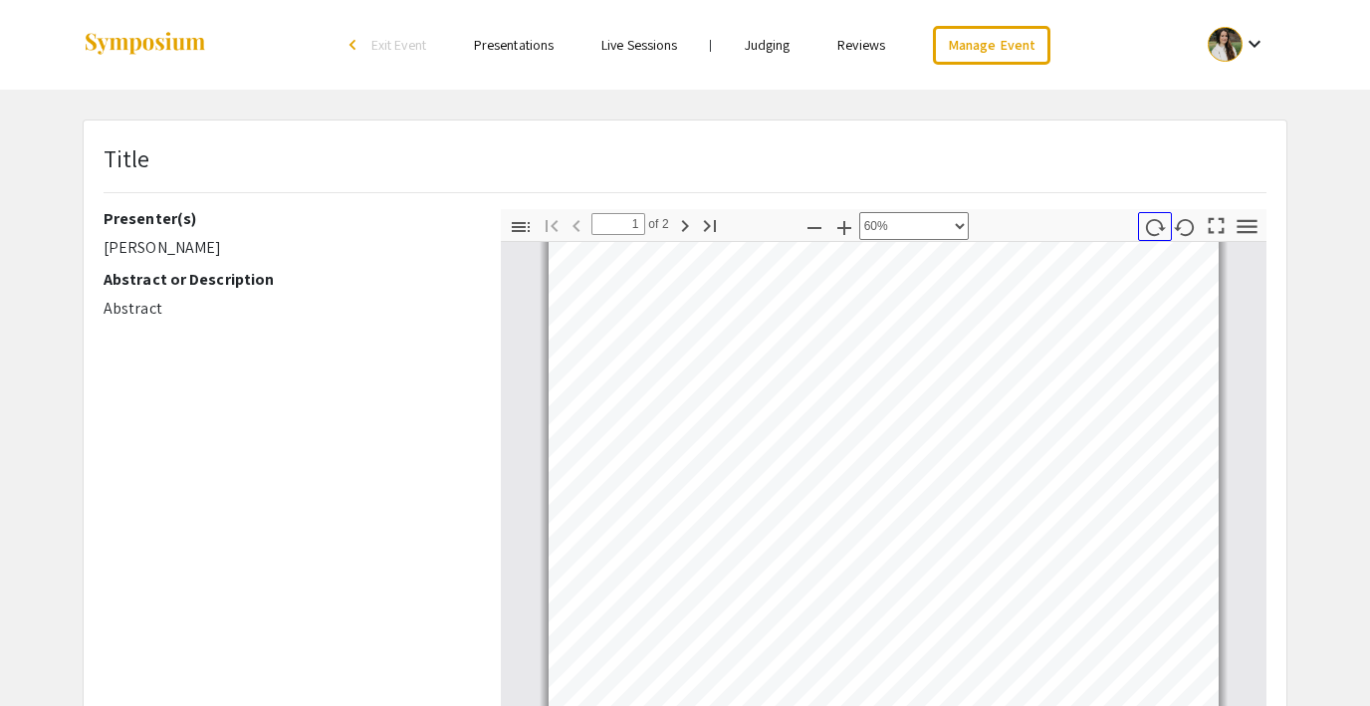
click at [1153, 221] on icon "button" at bounding box center [1154, 227] width 23 height 23
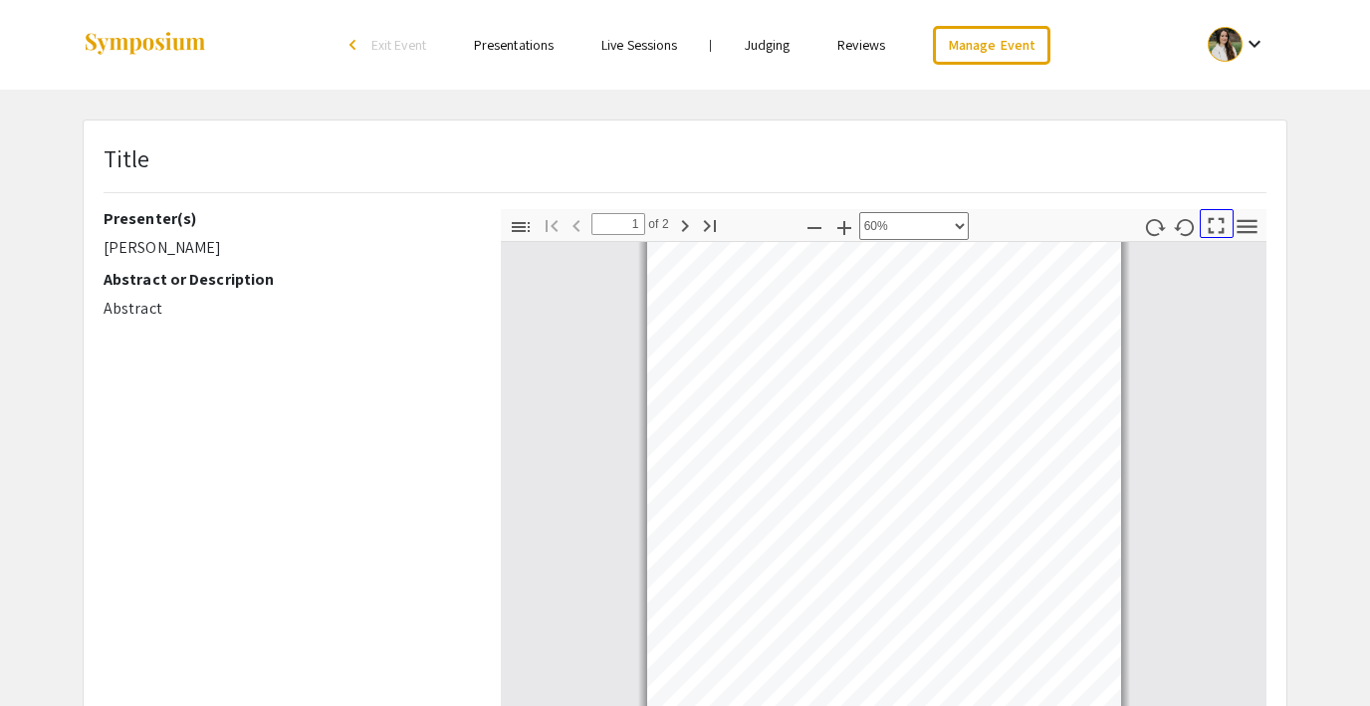
click at [1216, 225] on icon "button" at bounding box center [1215, 225] width 27 height 27
select select "page-fit"
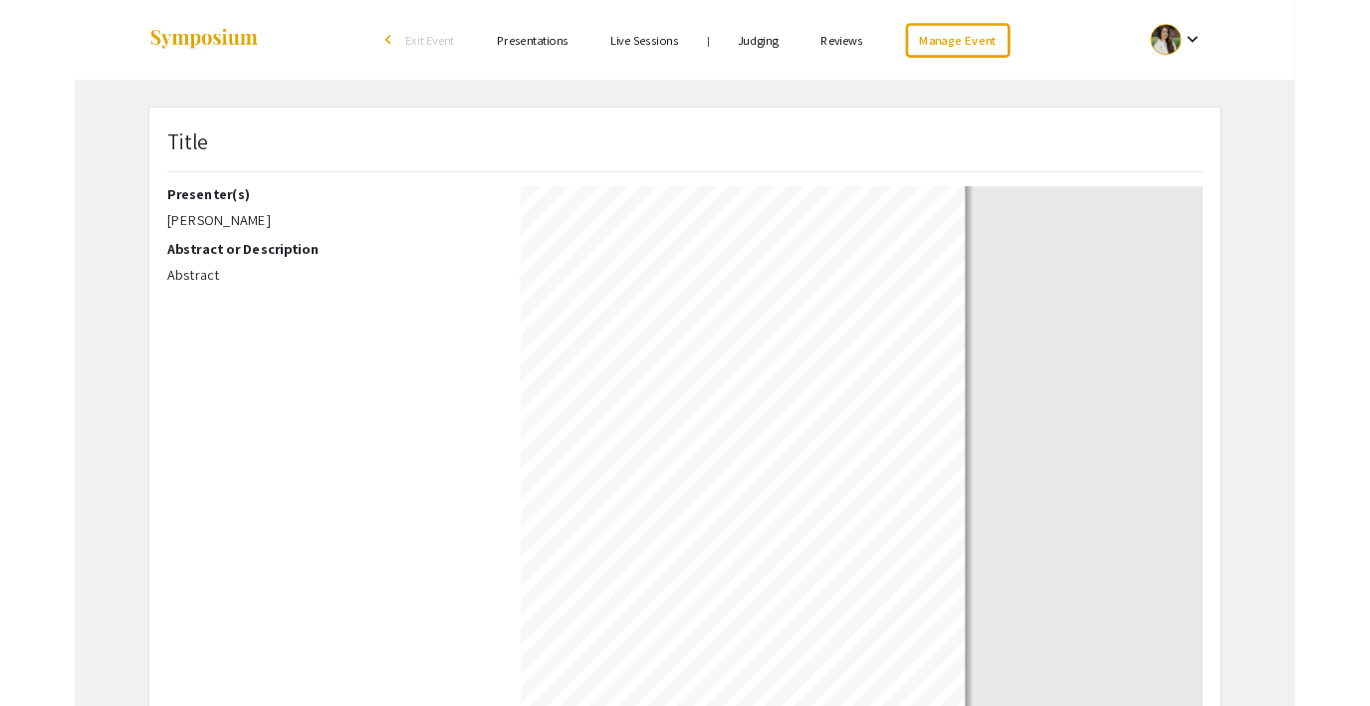
scroll to position [895, 0]
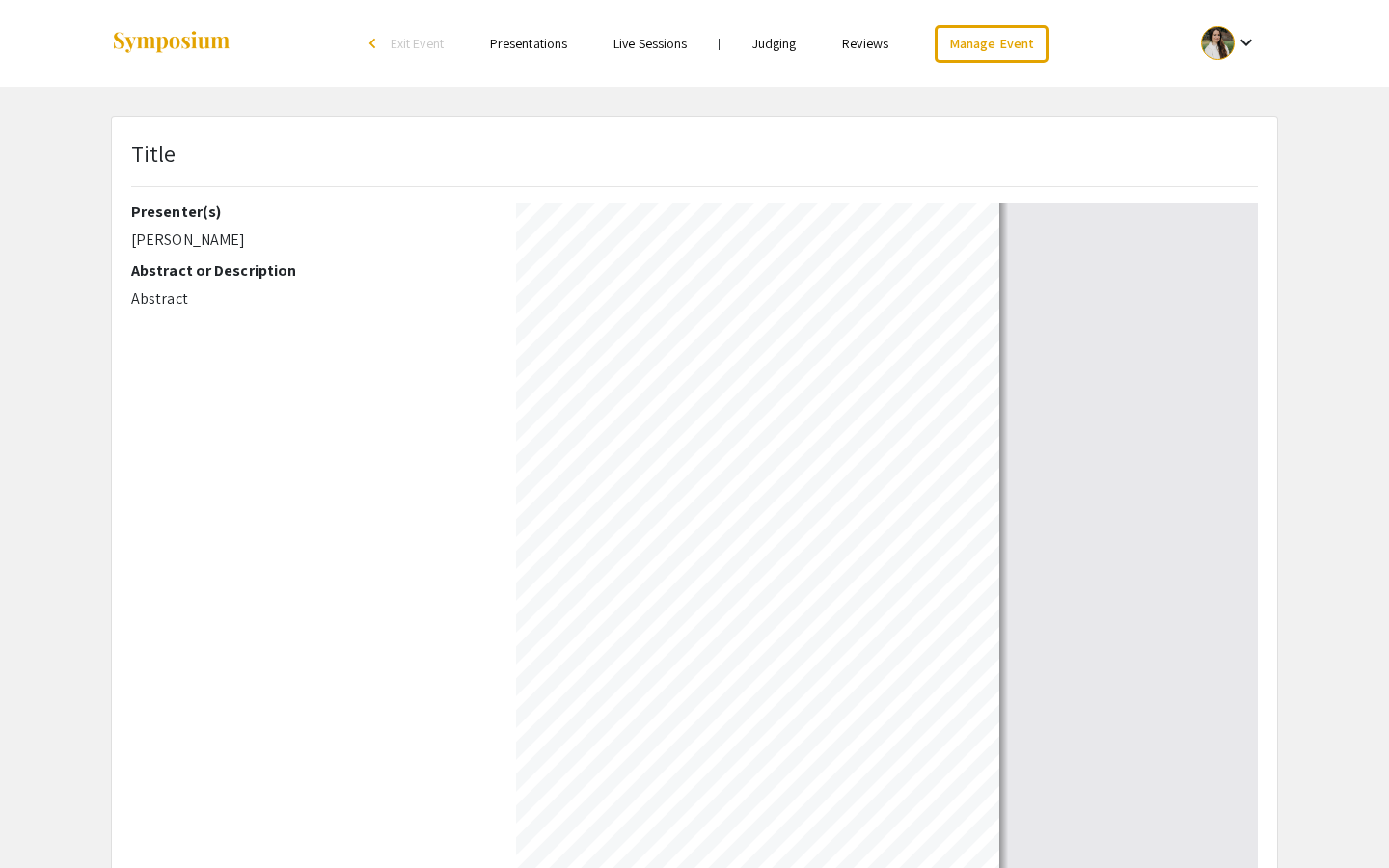
type input "1"
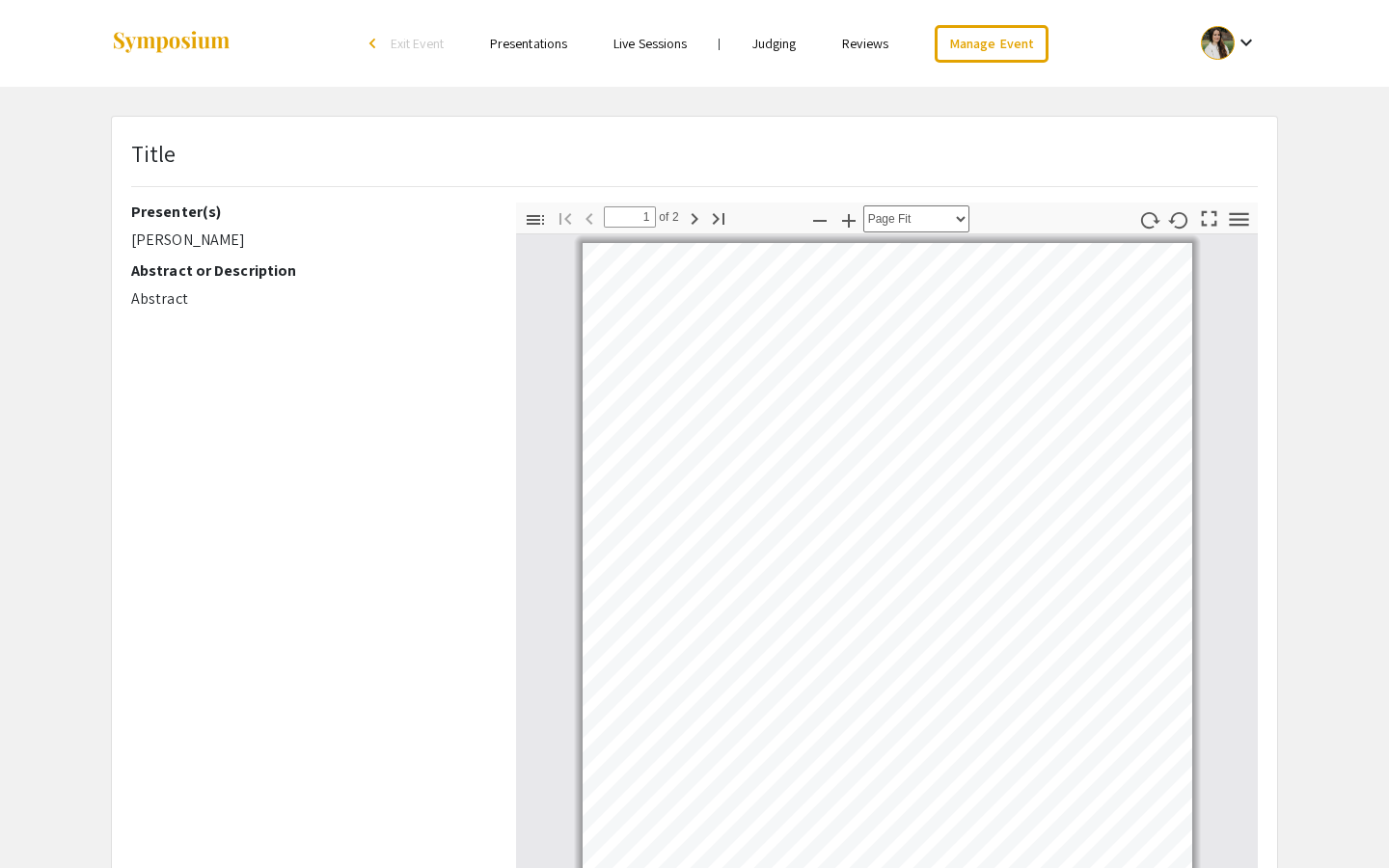
select select "custom"
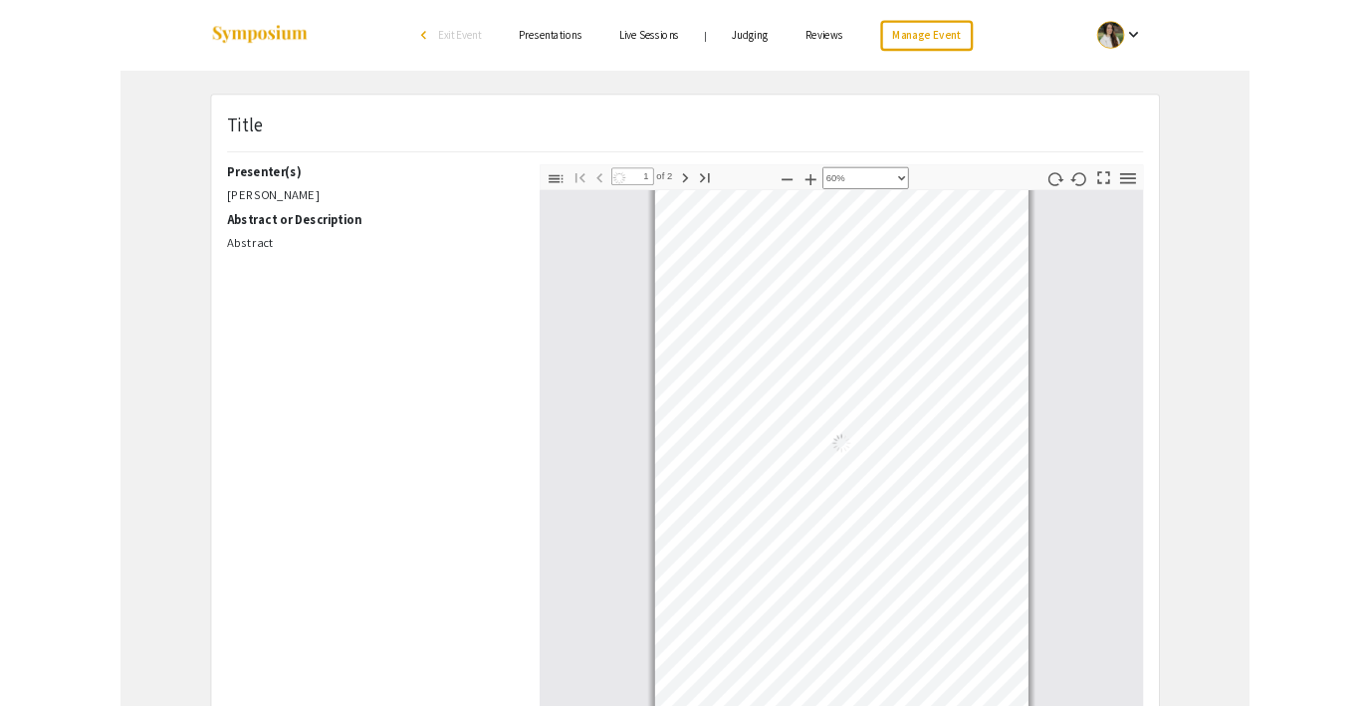
scroll to position [10, 0]
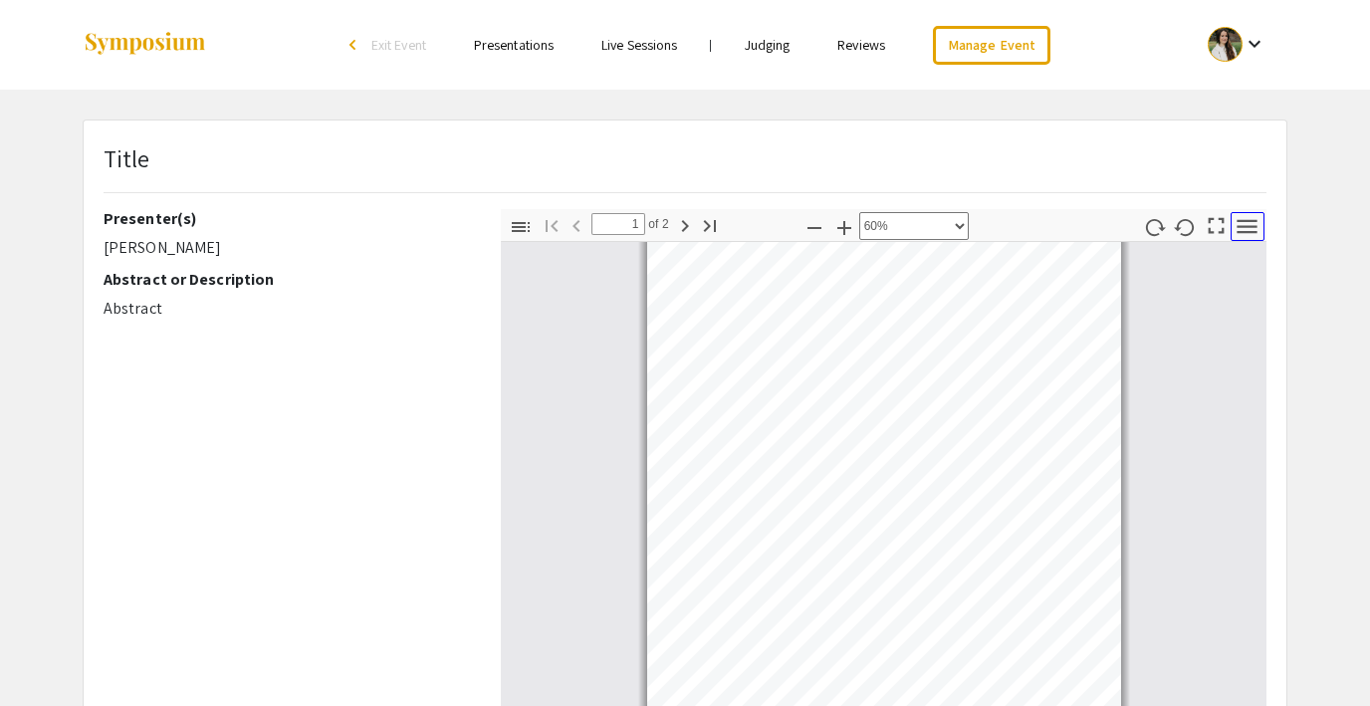
click at [1248, 222] on icon "button" at bounding box center [1246, 226] width 27 height 27
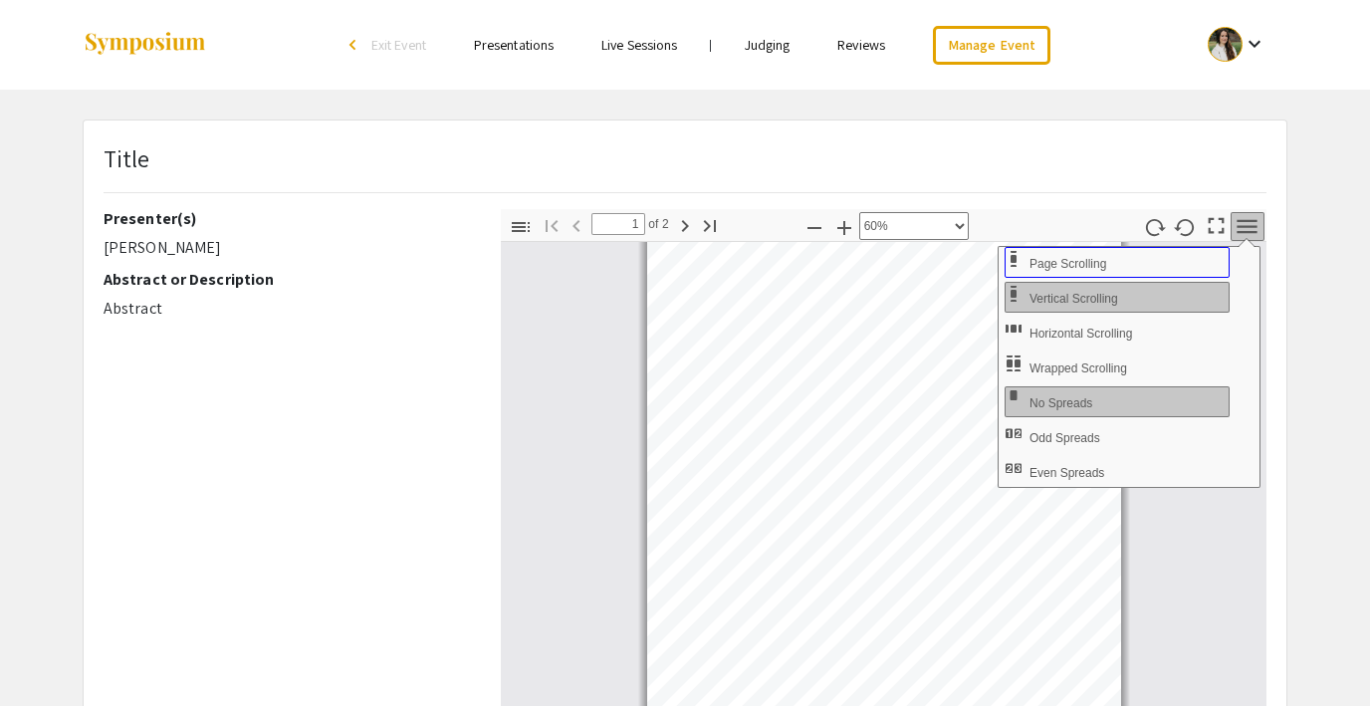
click at [1150, 269] on button "Page Scrolling" at bounding box center [1116, 262] width 225 height 31
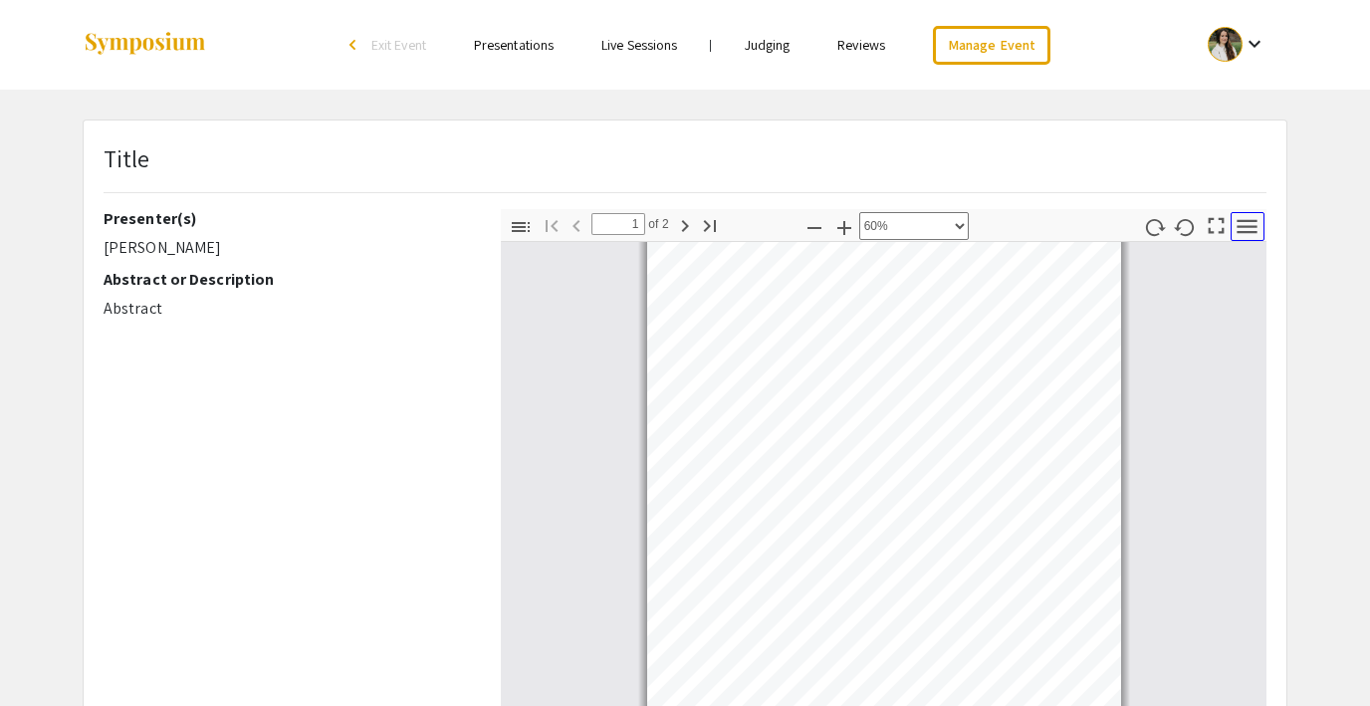
click at [1243, 235] on icon "button" at bounding box center [1246, 226] width 27 height 27
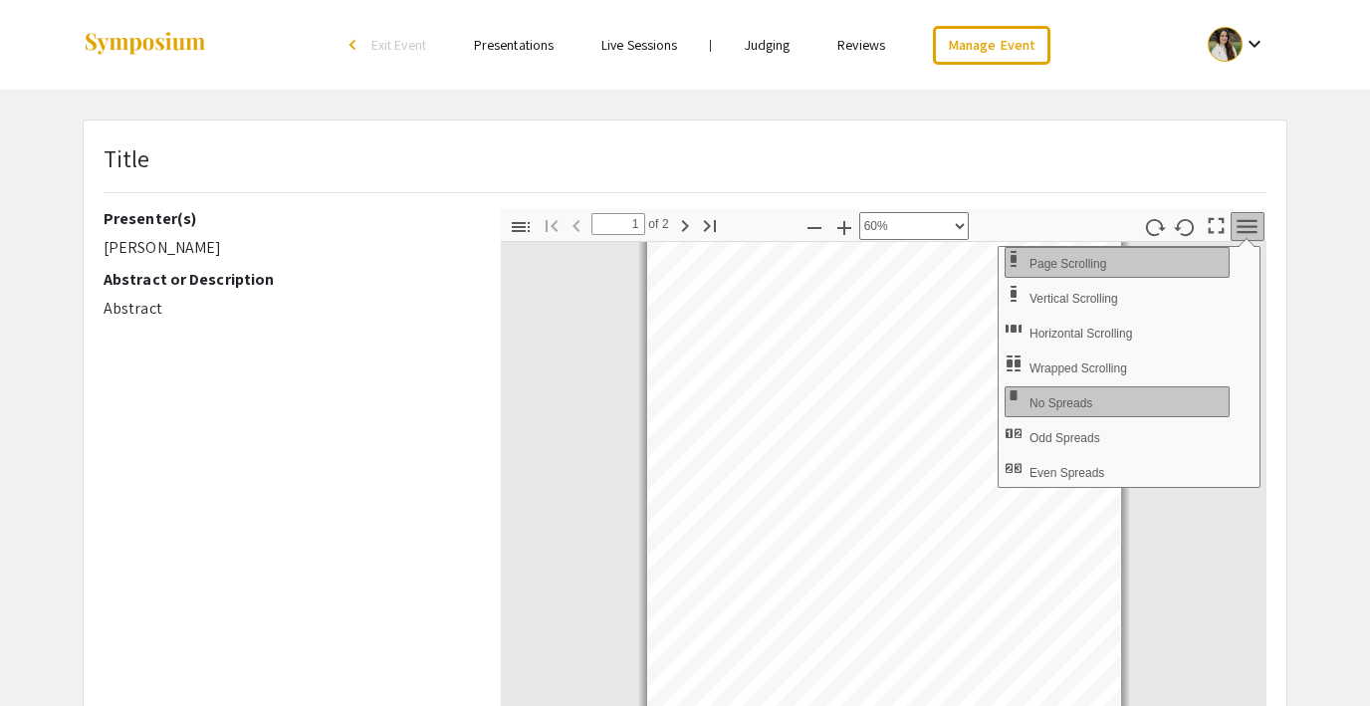
click at [1300, 411] on div "Title Presenter(s) Sarah Kim Abstract or Description Abstract Thumbnails Docume…" at bounding box center [685, 622] width 1234 height 1006
click at [1325, 400] on app-presentation "Title Presenter(s) Sarah Kim Abstract or Description Abstract Thumbnails Docume…" at bounding box center [685, 622] width 1370 height 1006
click at [1233, 232] on icon "button" at bounding box center [1246, 226] width 27 height 27
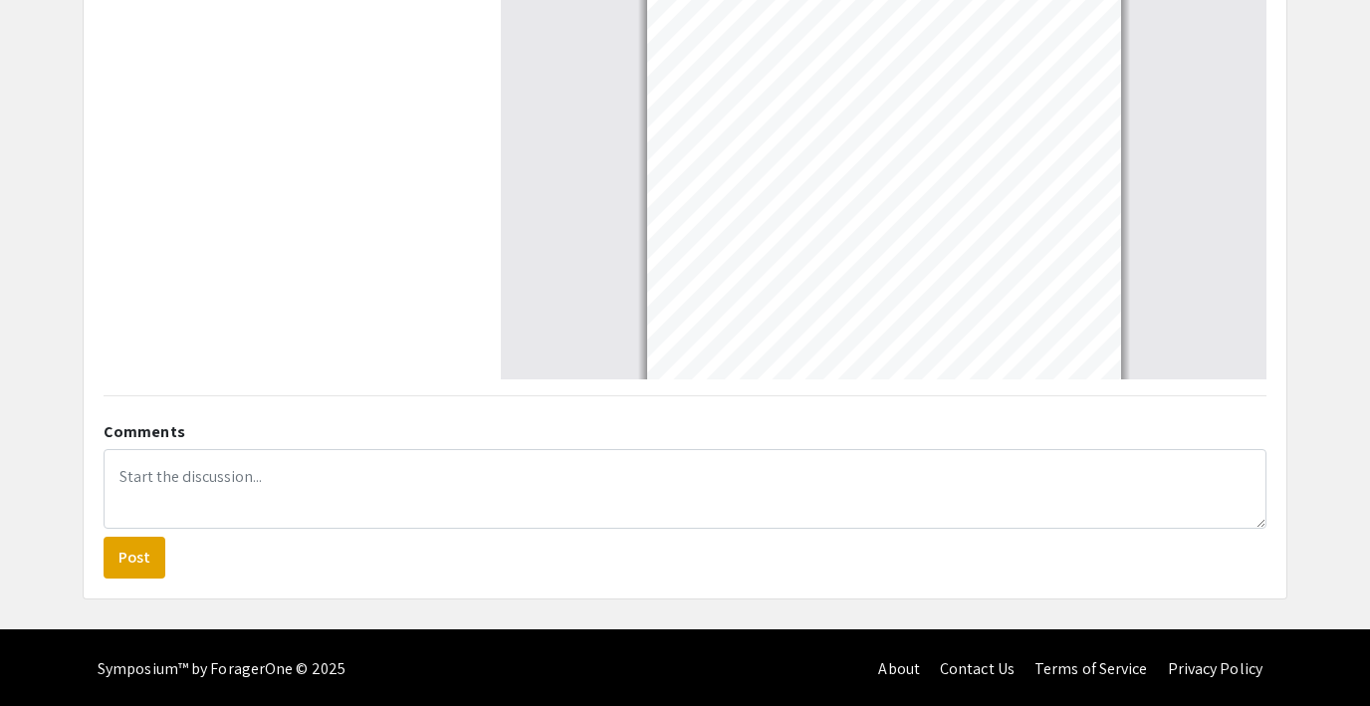
scroll to position [530, 0]
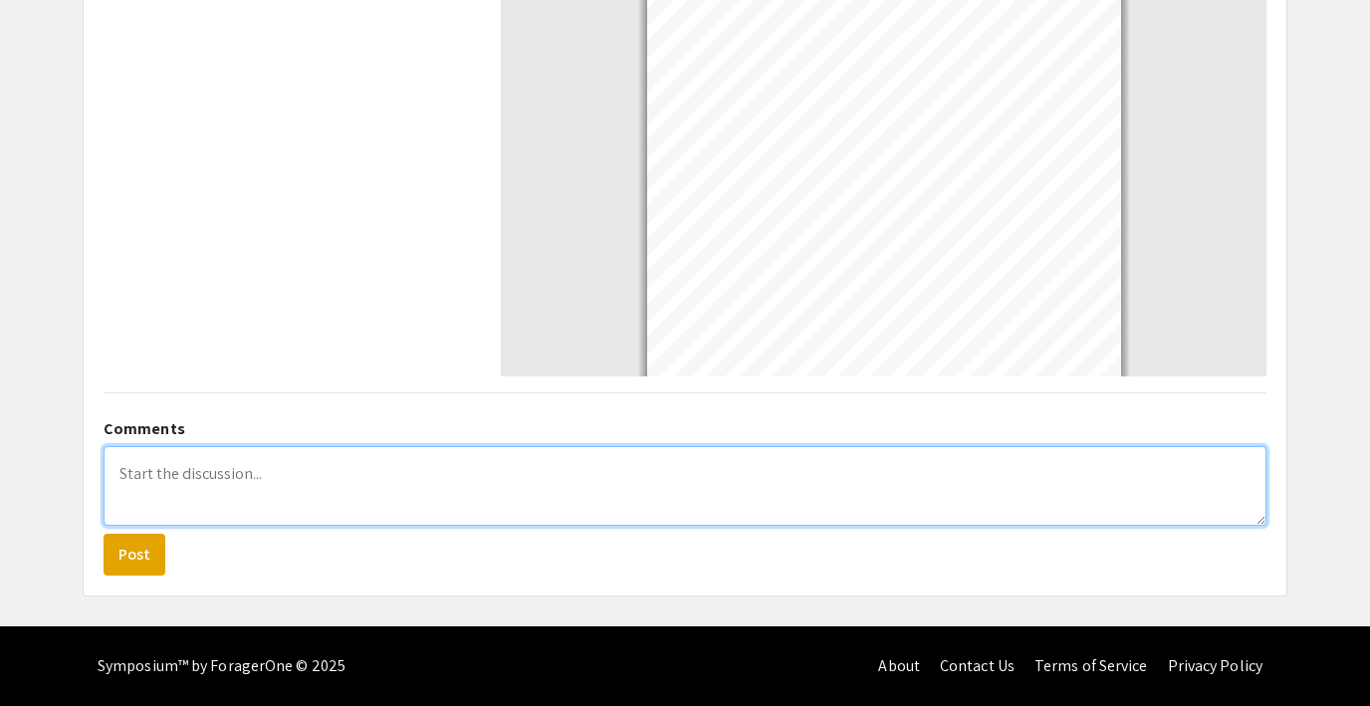
click at [427, 472] on textarea at bounding box center [685, 486] width 1163 height 80
type textarea "Test"
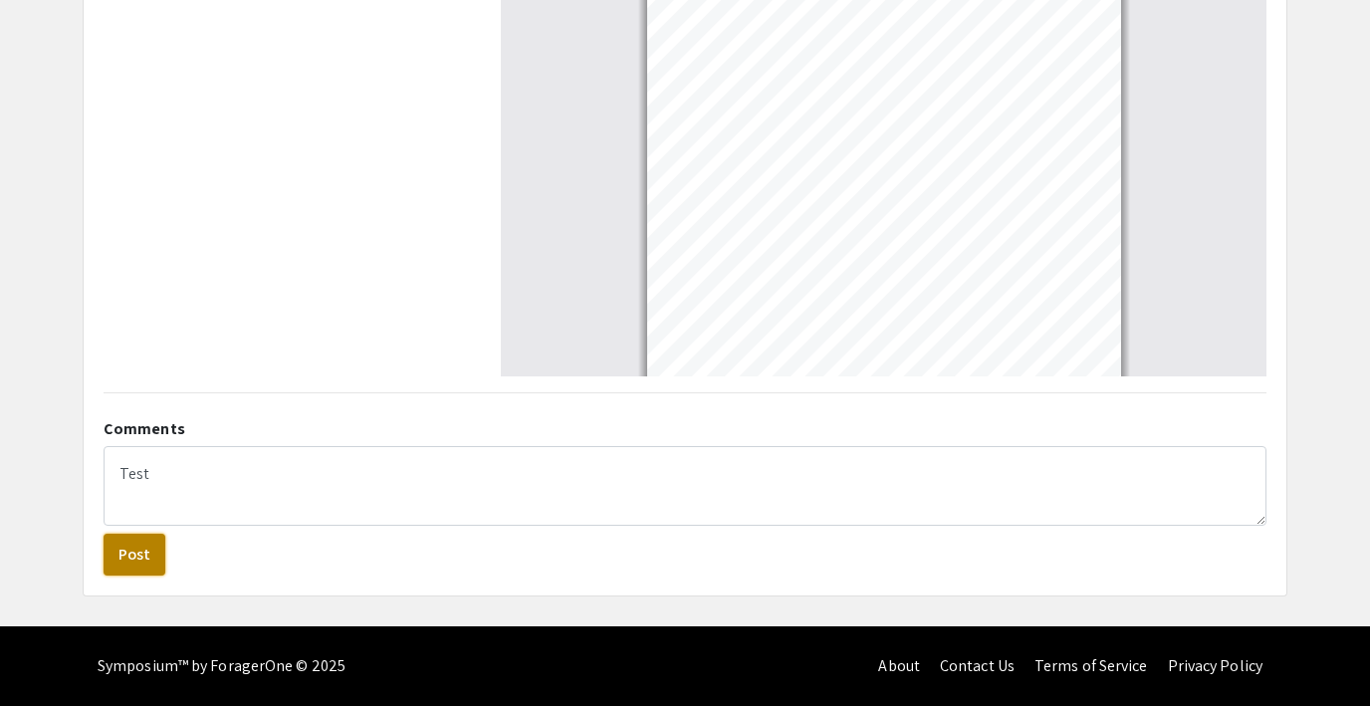
click at [123, 554] on button "Post" at bounding box center [135, 555] width 62 height 42
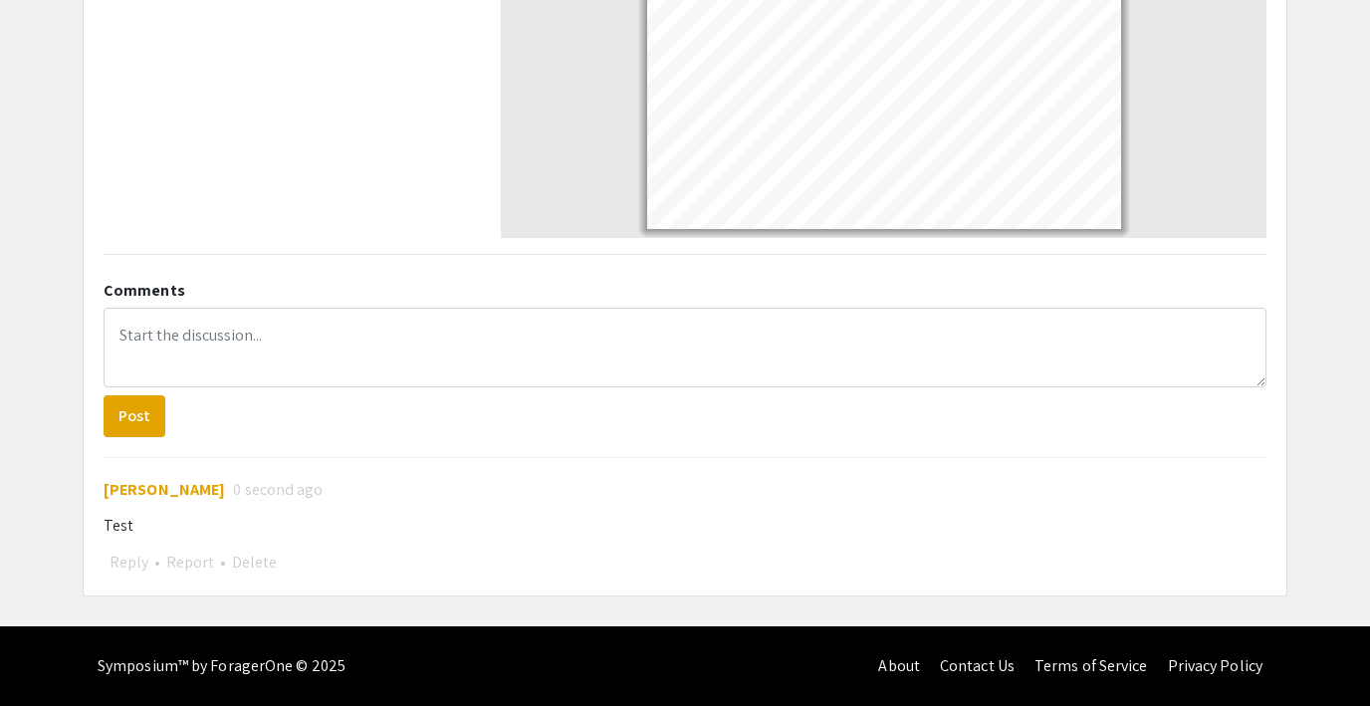
scroll to position [0, 0]
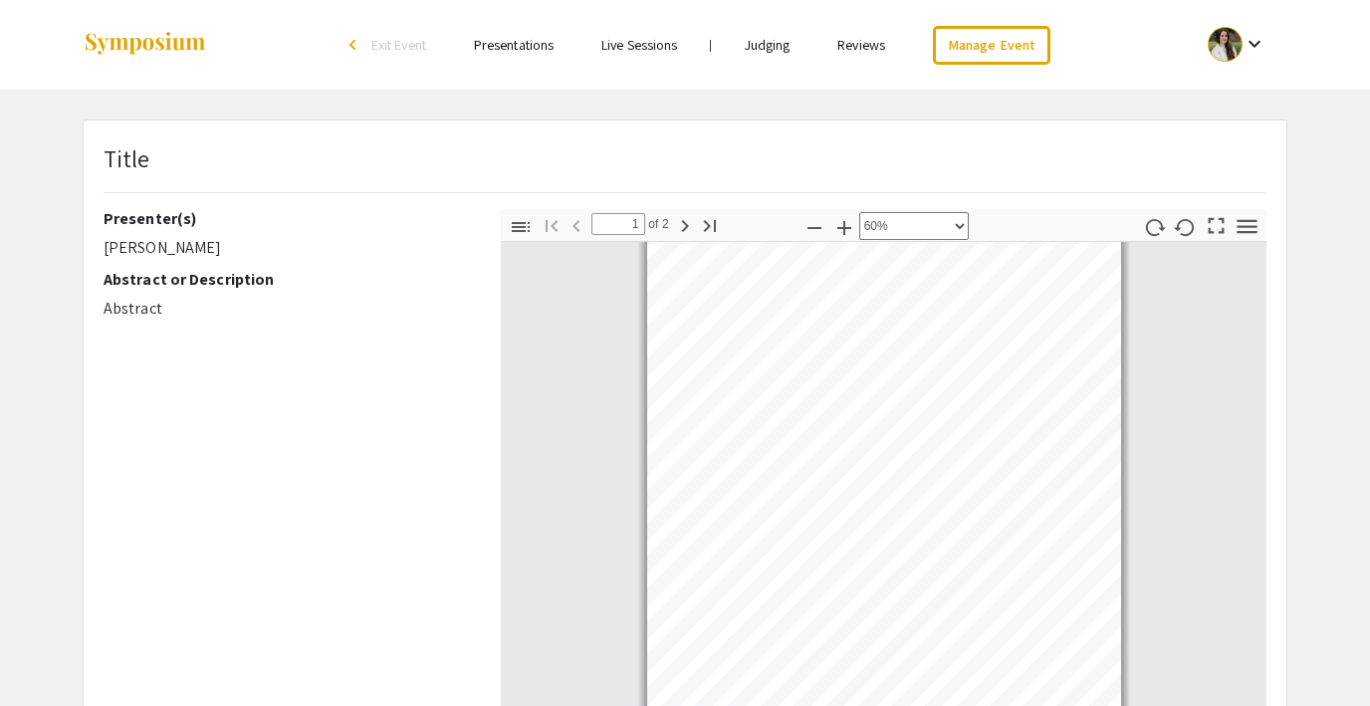
click at [788, 41] on link "Judging" at bounding box center [768, 45] width 46 height 18
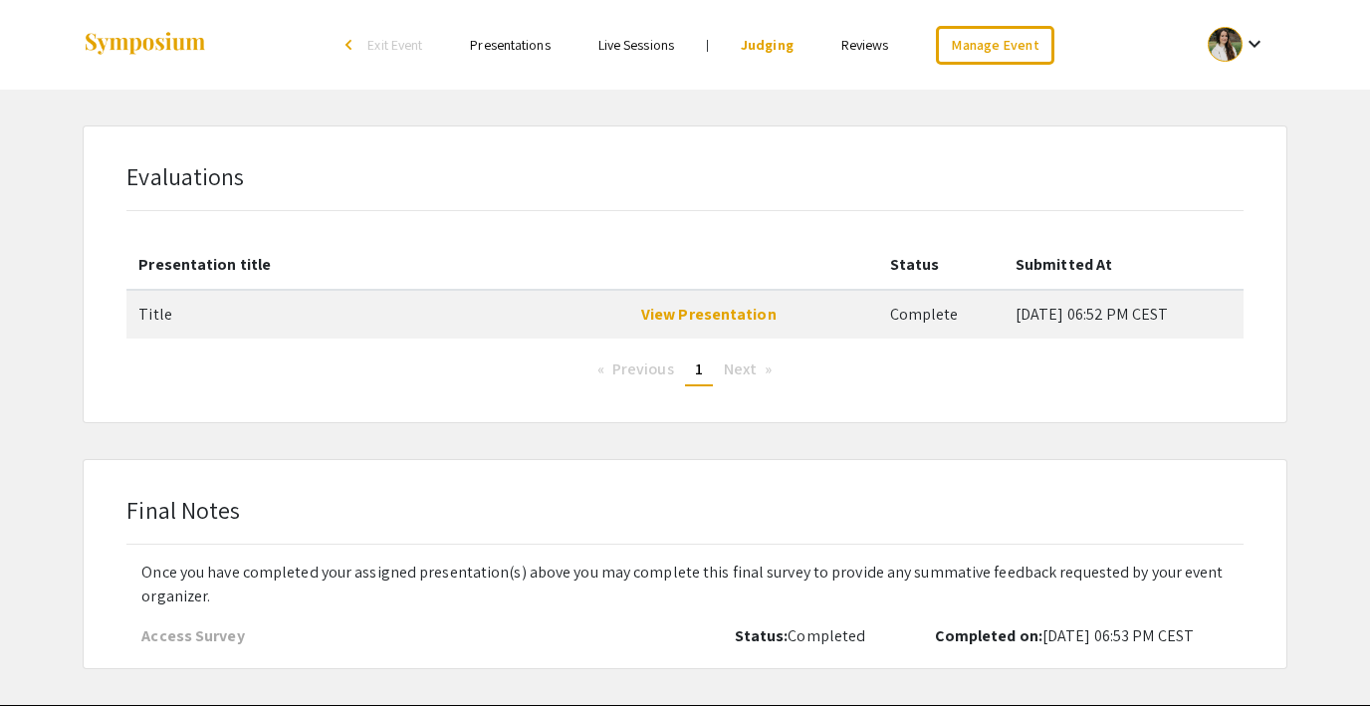
click at [856, 46] on link "Reviews" at bounding box center [865, 45] width 48 height 18
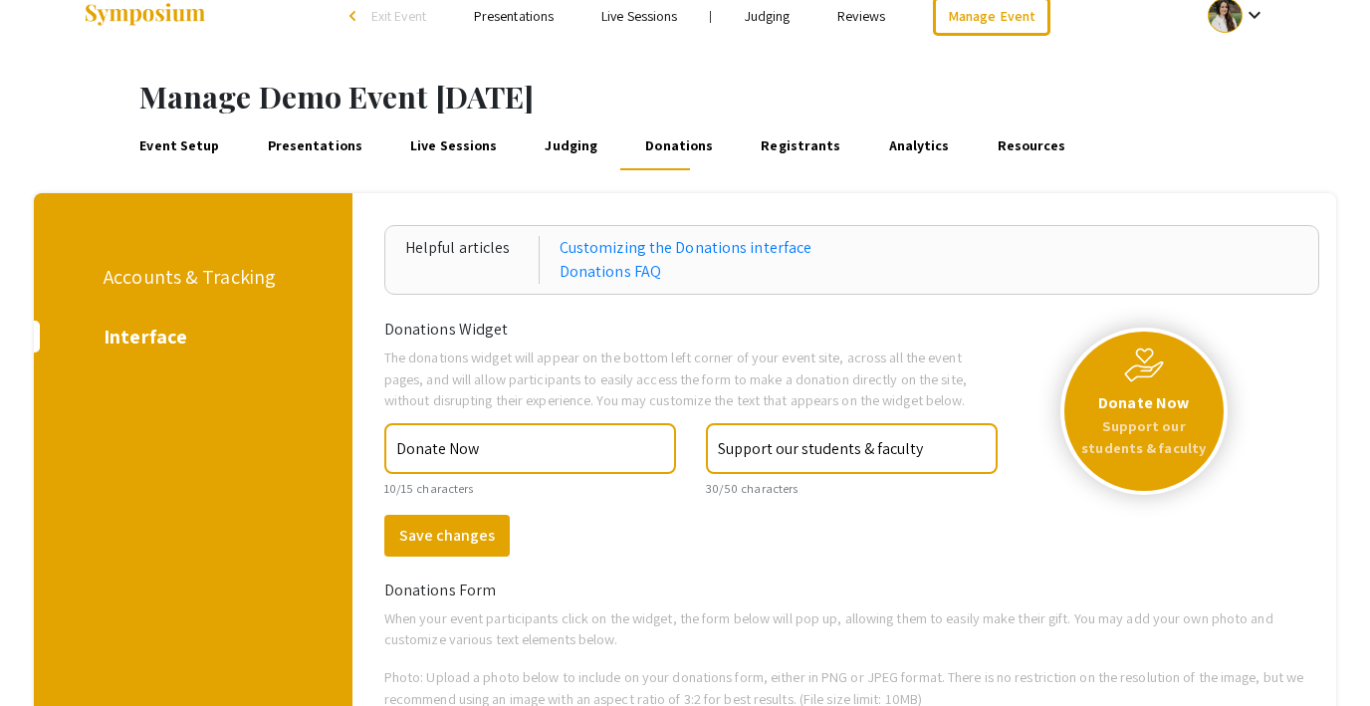
scroll to position [26, 0]
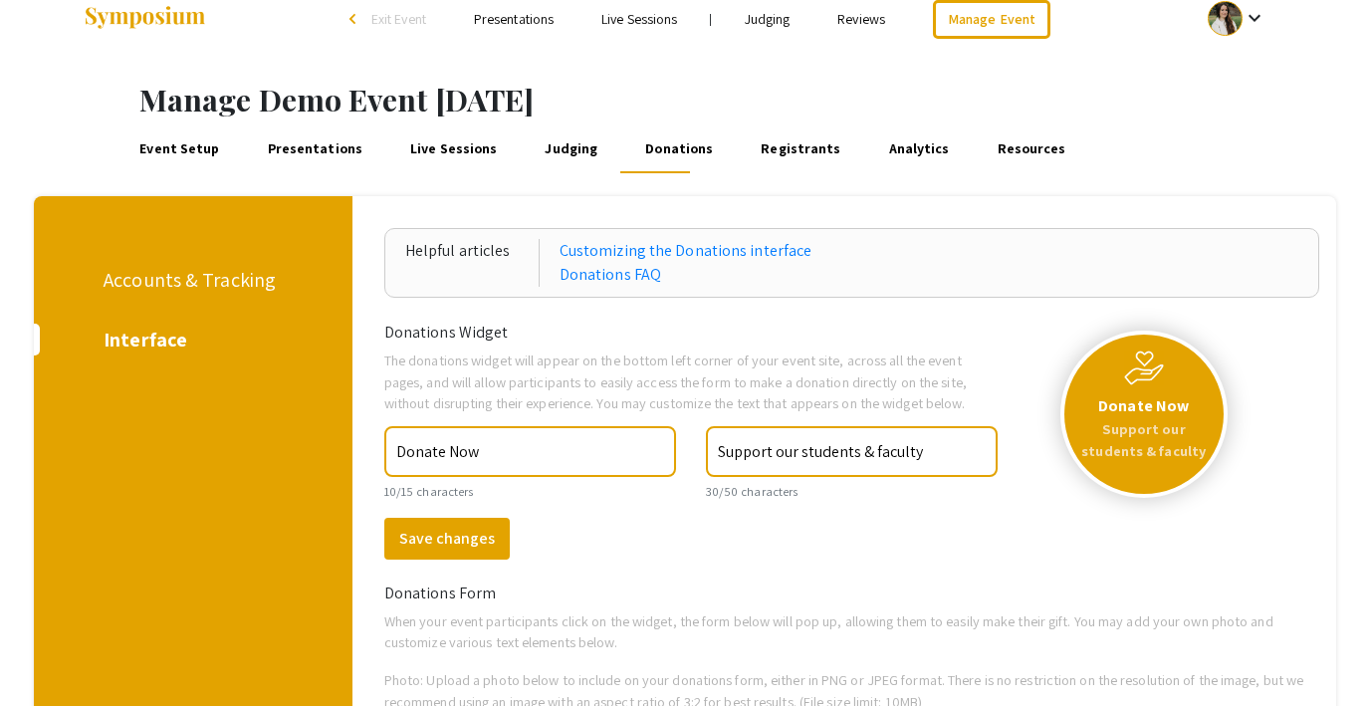
click at [506, 20] on link "Presentations" at bounding box center [514, 19] width 80 height 18
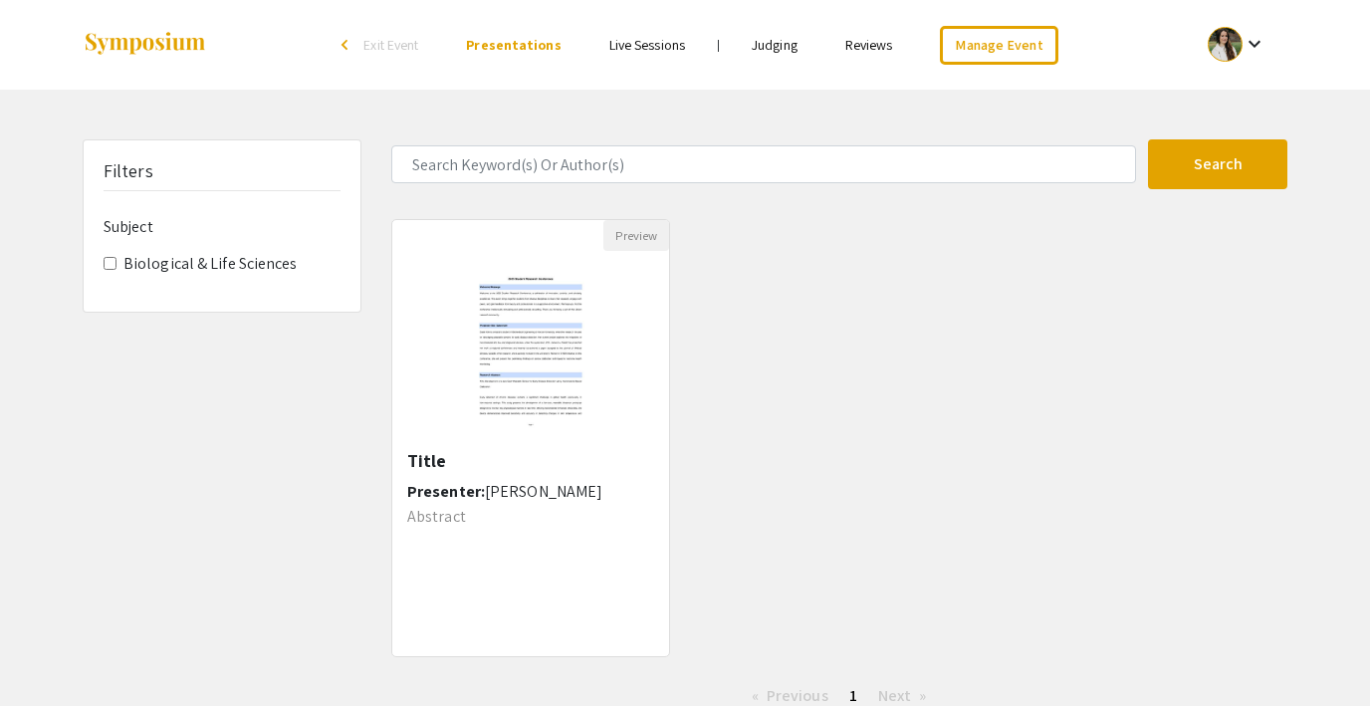
click at [665, 45] on link "Live Sessions" at bounding box center [647, 45] width 76 height 18
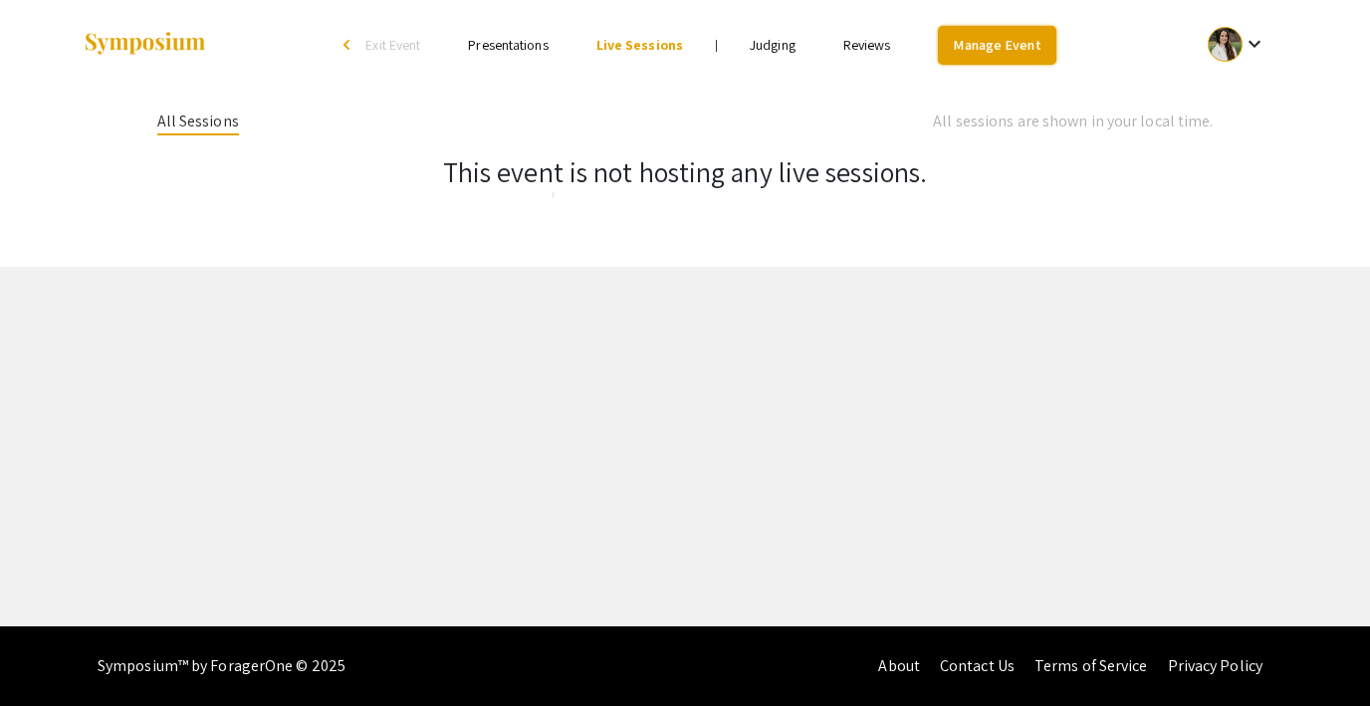
click at [983, 37] on link "Manage Event" at bounding box center [996, 45] width 117 height 39
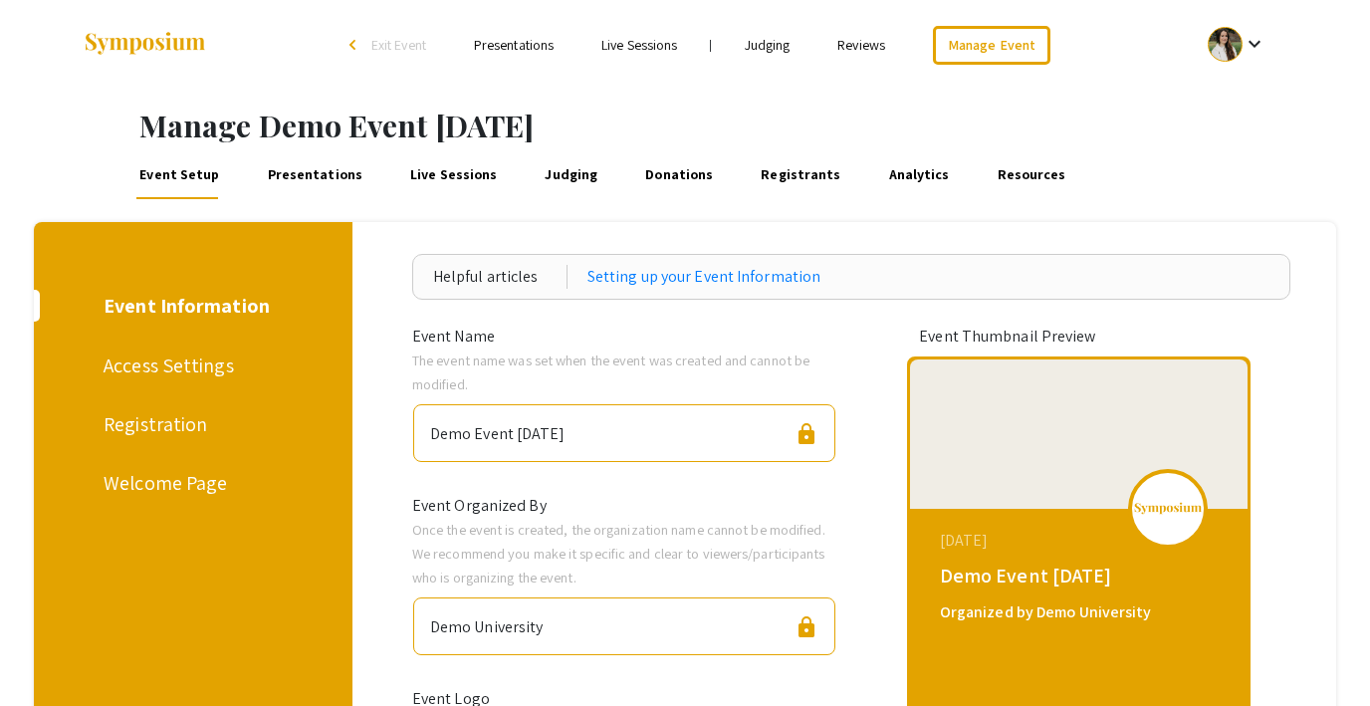
click at [192, 357] on div "Access Settings" at bounding box center [190, 365] width 172 height 30
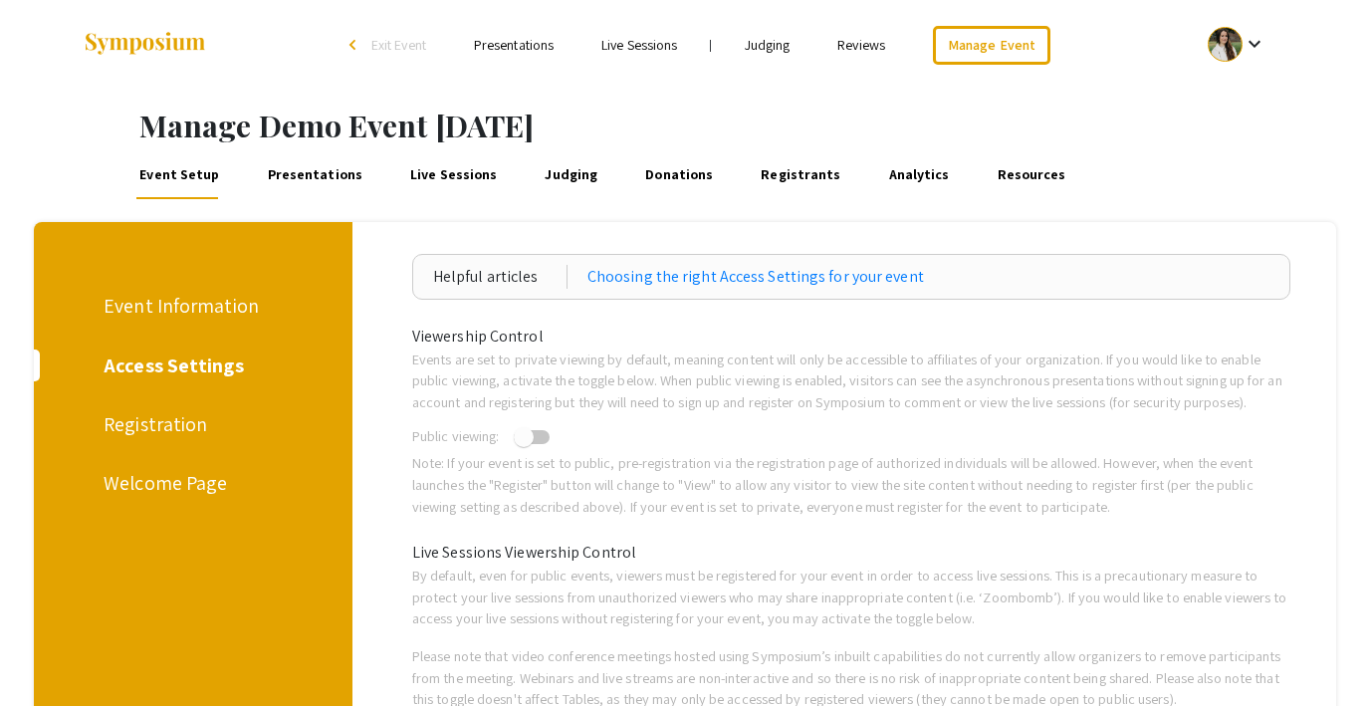
click at [156, 425] on div "Registration" at bounding box center [190, 424] width 172 height 30
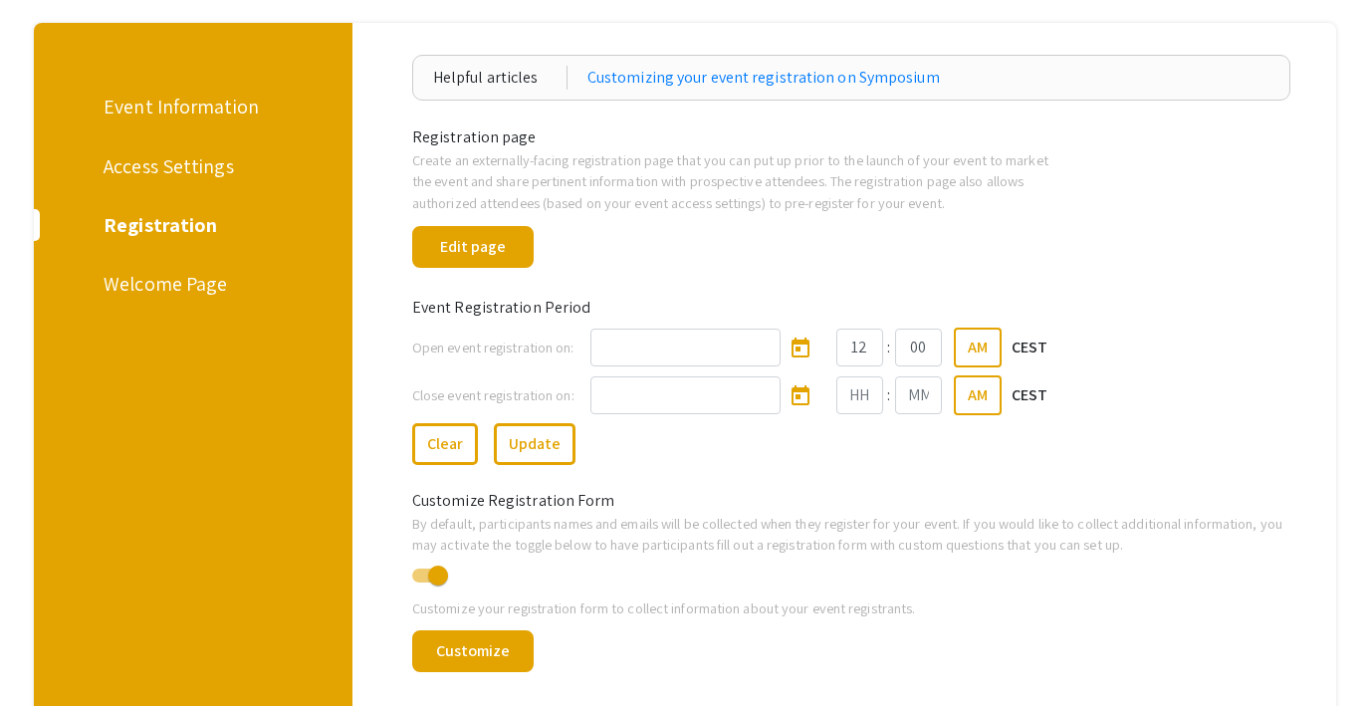
scroll to position [239, 0]
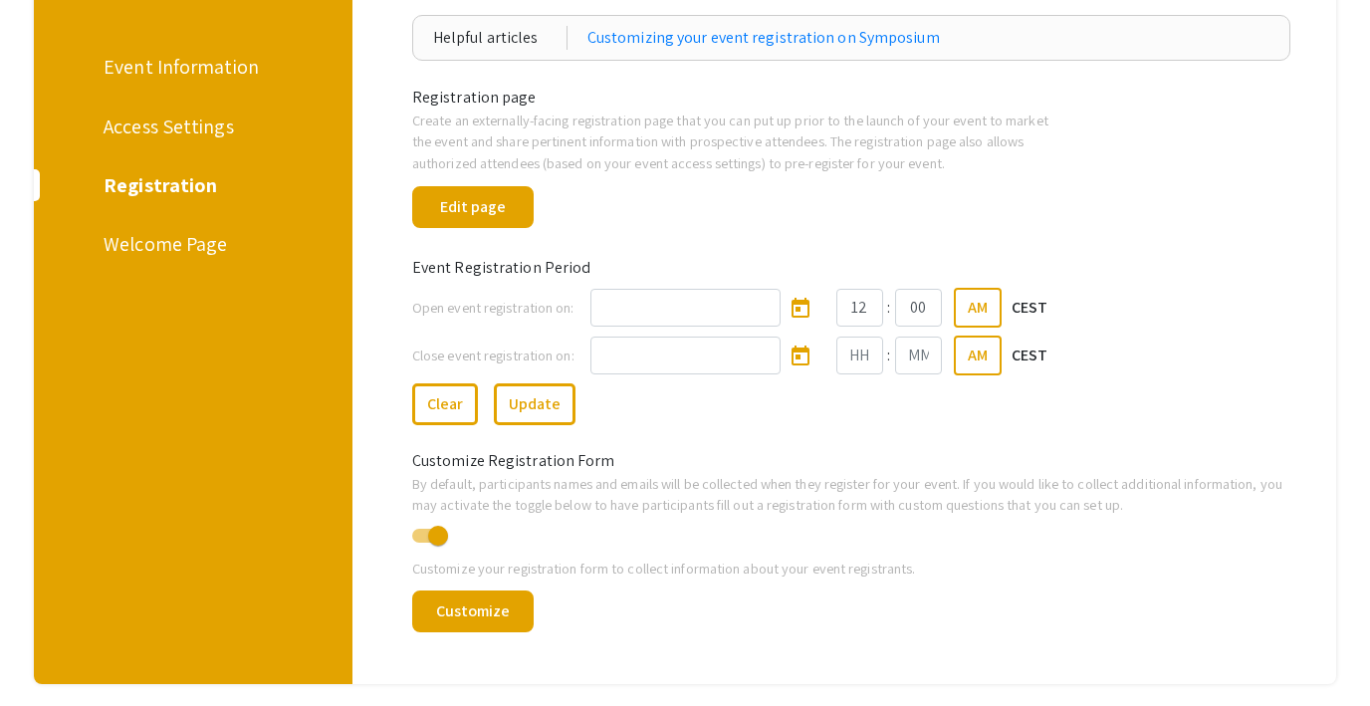
click at [180, 236] on div "Welcome Page" at bounding box center [190, 244] width 172 height 30
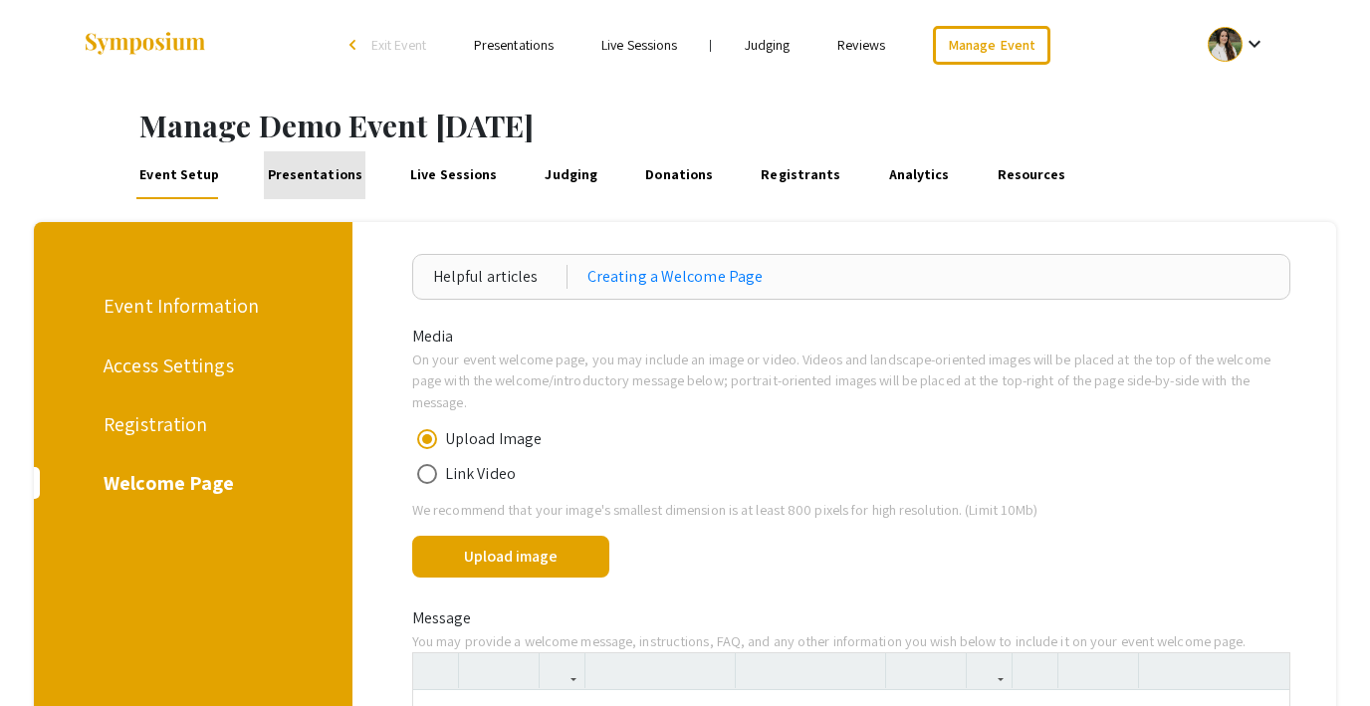
click at [333, 176] on link "Presentations" at bounding box center [315, 175] width 102 height 48
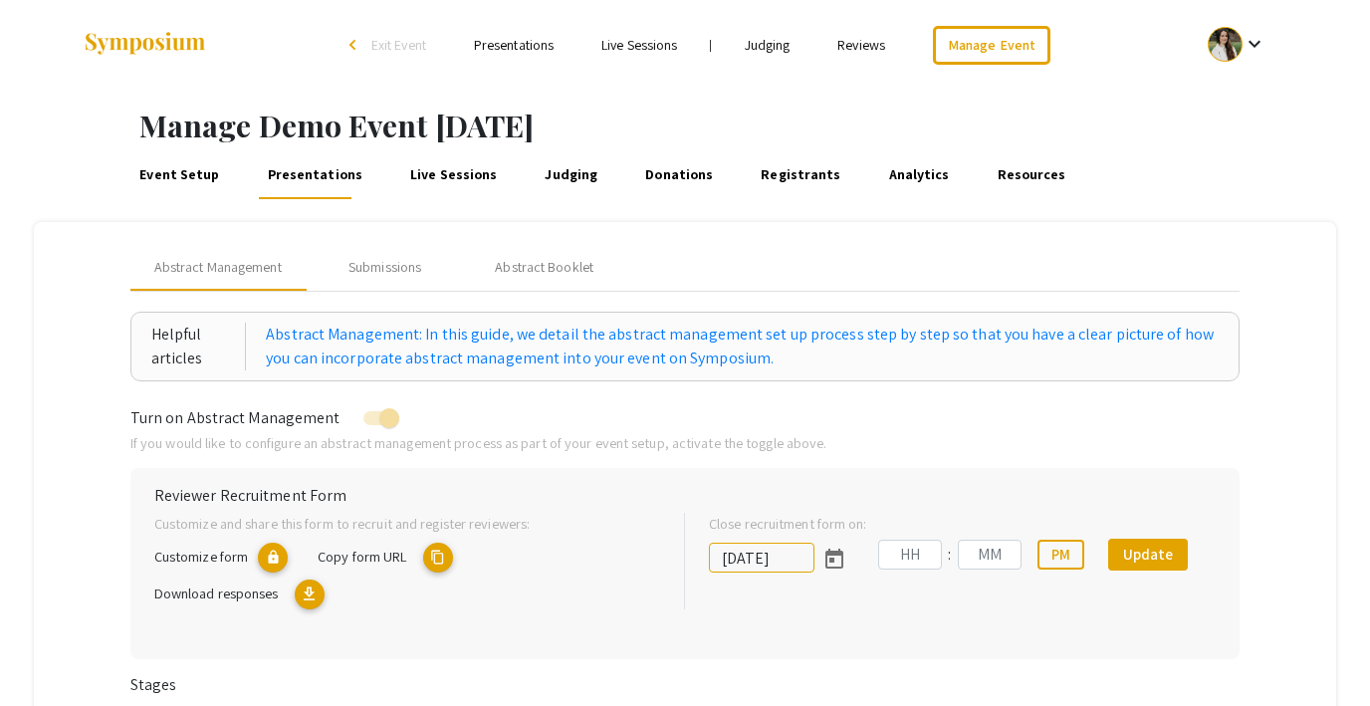
type input "10/18/2025"
type input "05"
type input "43"
click at [412, 266] on div "Submissions" at bounding box center [384, 267] width 73 height 21
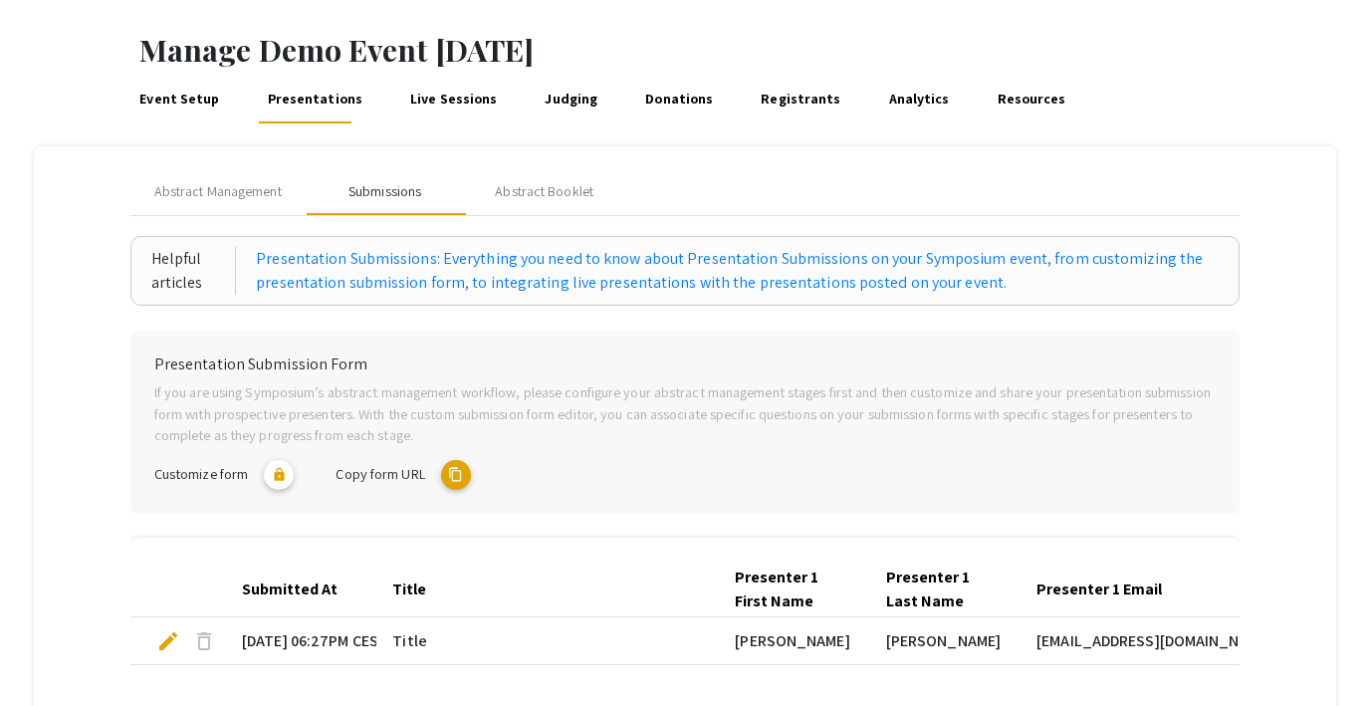
scroll to position [75, 0]
click at [544, 200] on div "Abstract Booklet" at bounding box center [544, 192] width 99 height 21
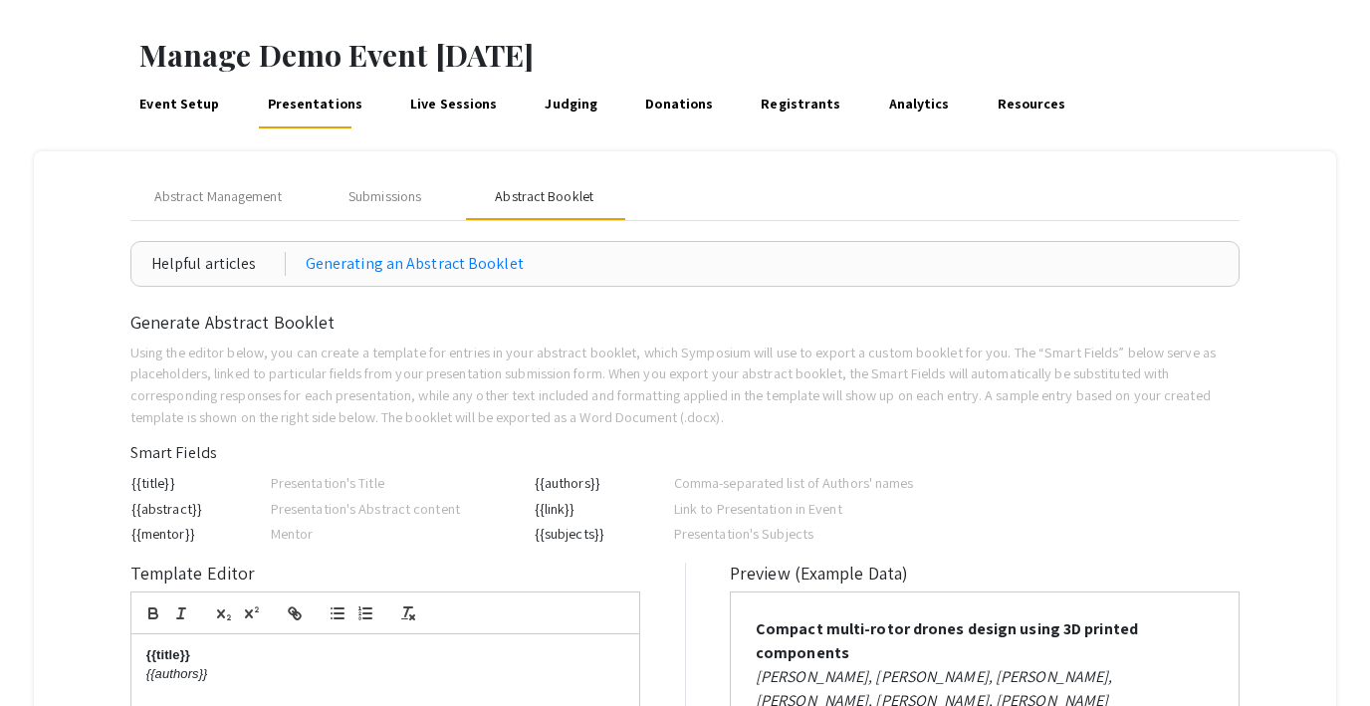
scroll to position [0, 0]
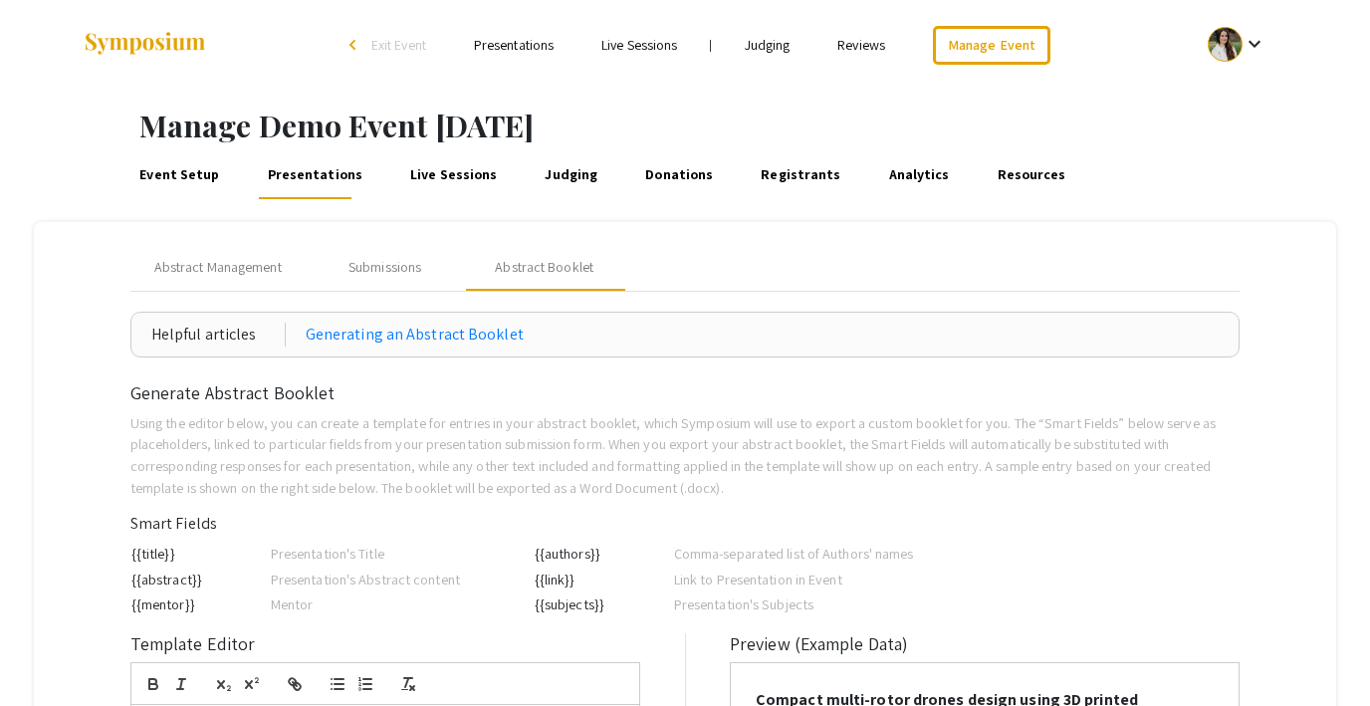
click at [993, 171] on link "Resources" at bounding box center [1031, 175] width 76 height 48
click at [885, 165] on link "Analytics" at bounding box center [919, 175] width 68 height 48
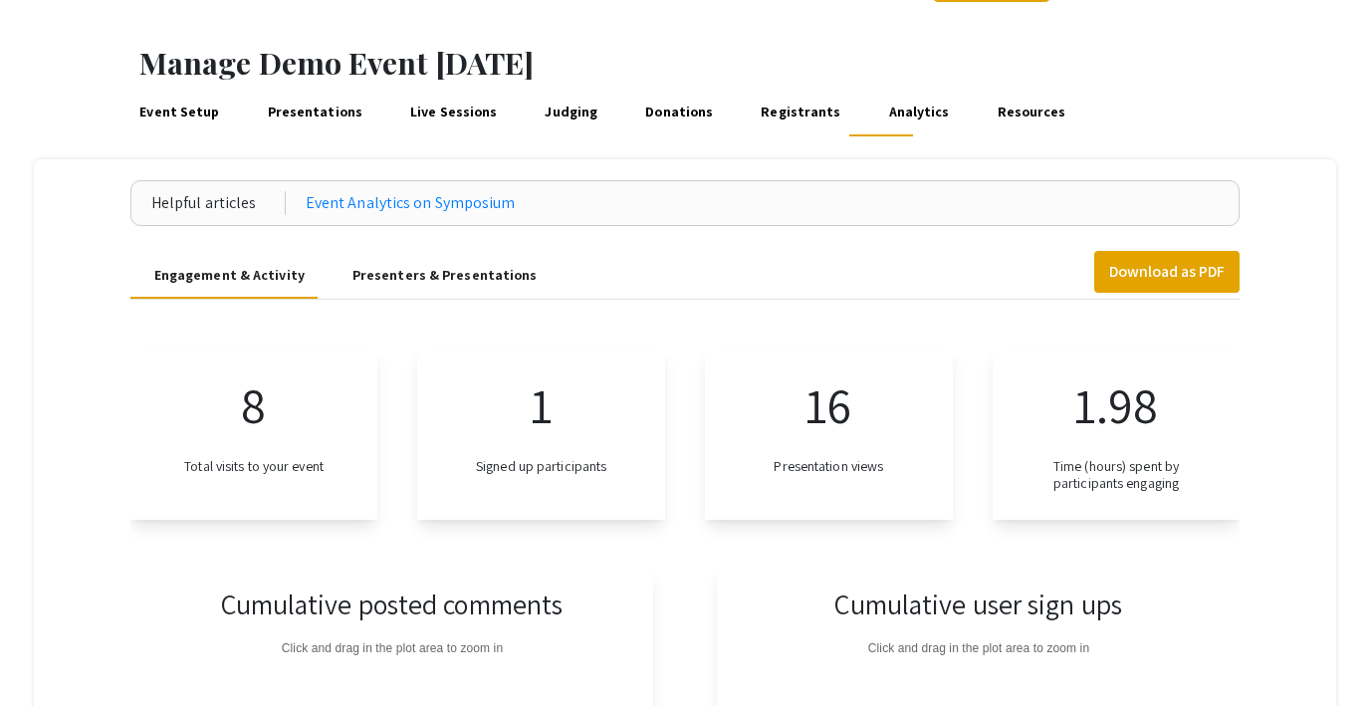
scroll to position [28, 0]
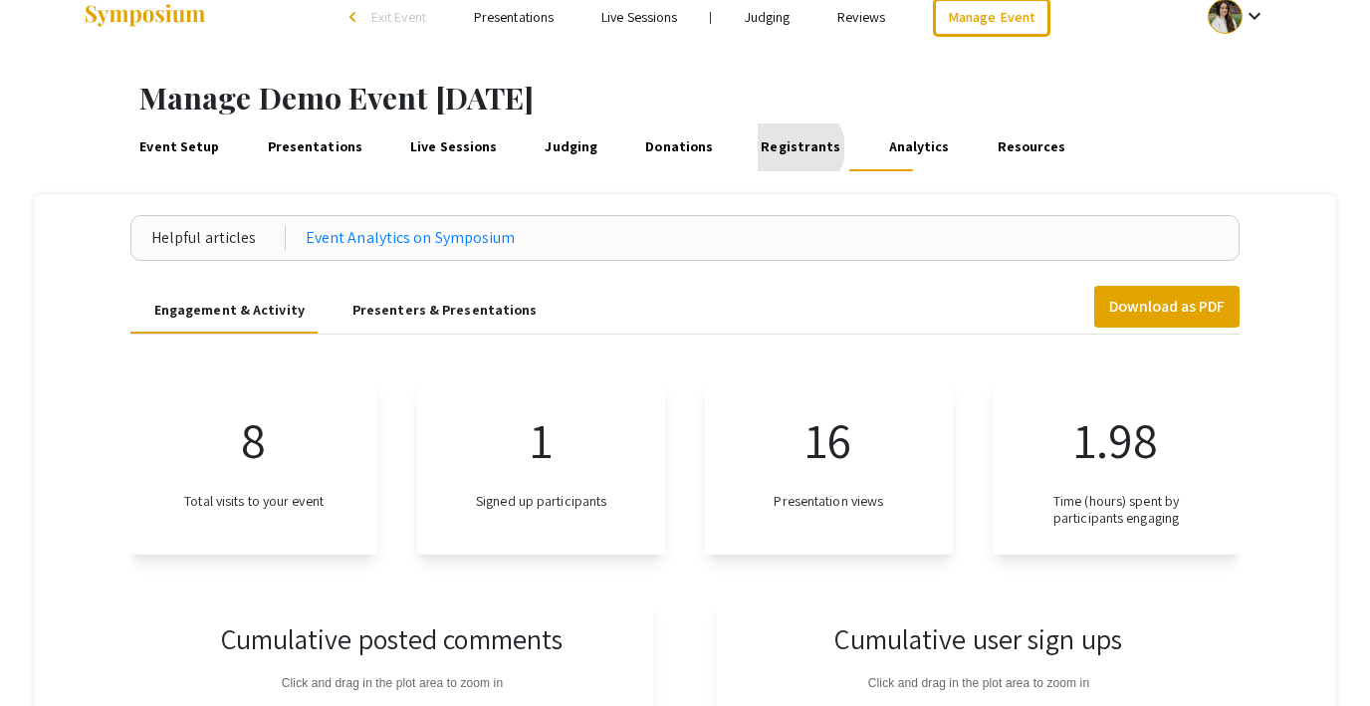
click at [771, 148] on link "Registrants" at bounding box center [801, 147] width 87 height 48
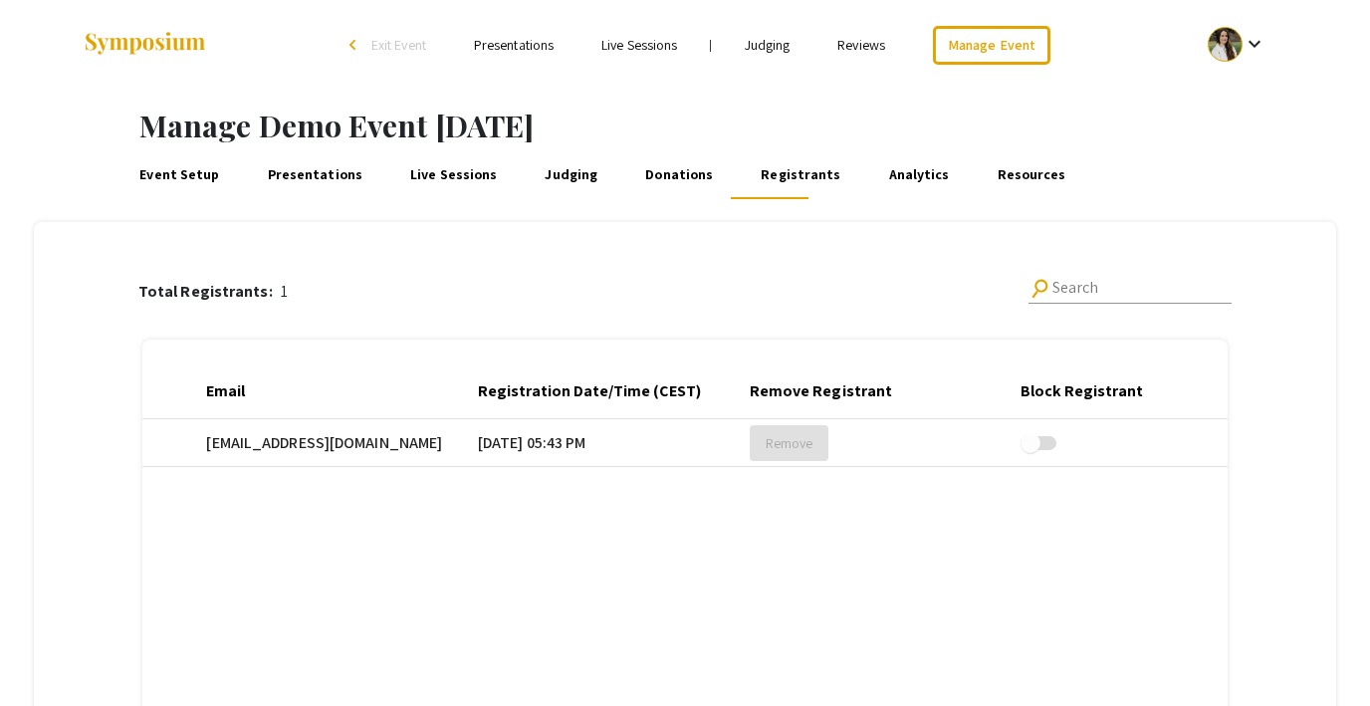
scroll to position [0, 272]
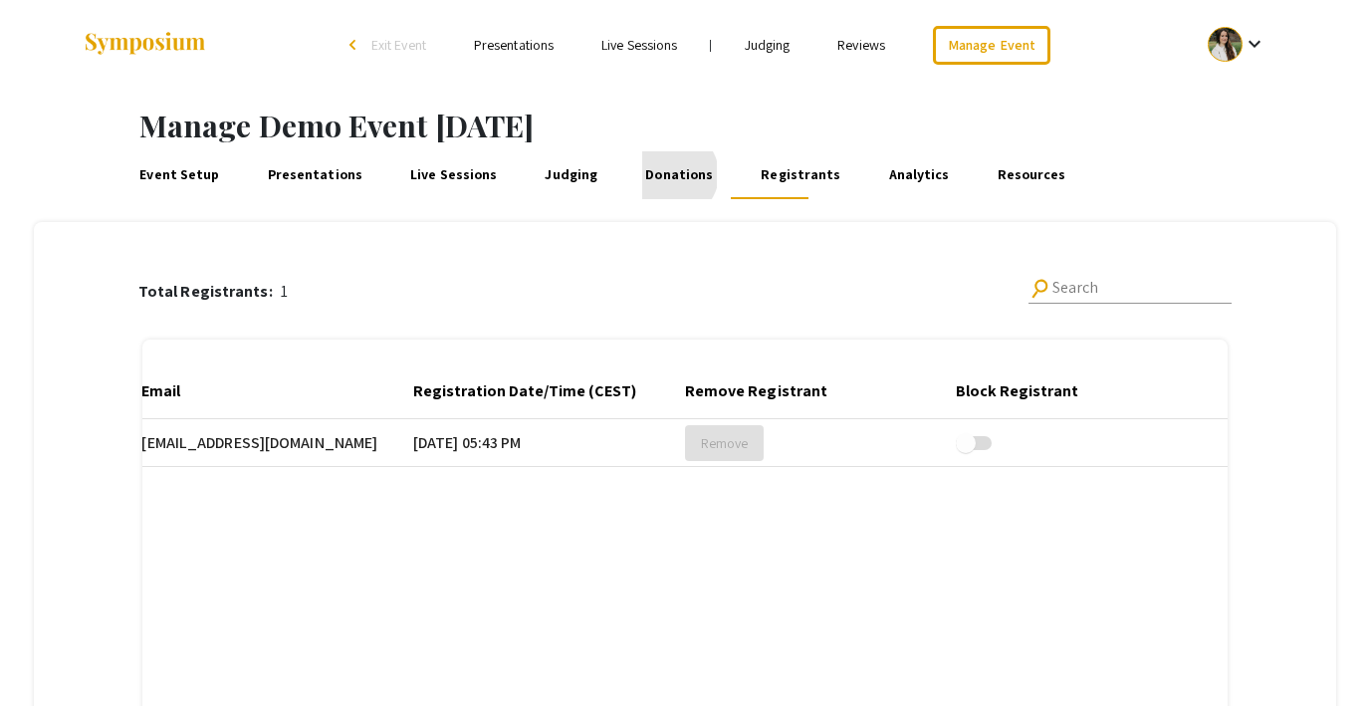
click at [650, 174] on link "Donations" at bounding box center [679, 175] width 75 height 48
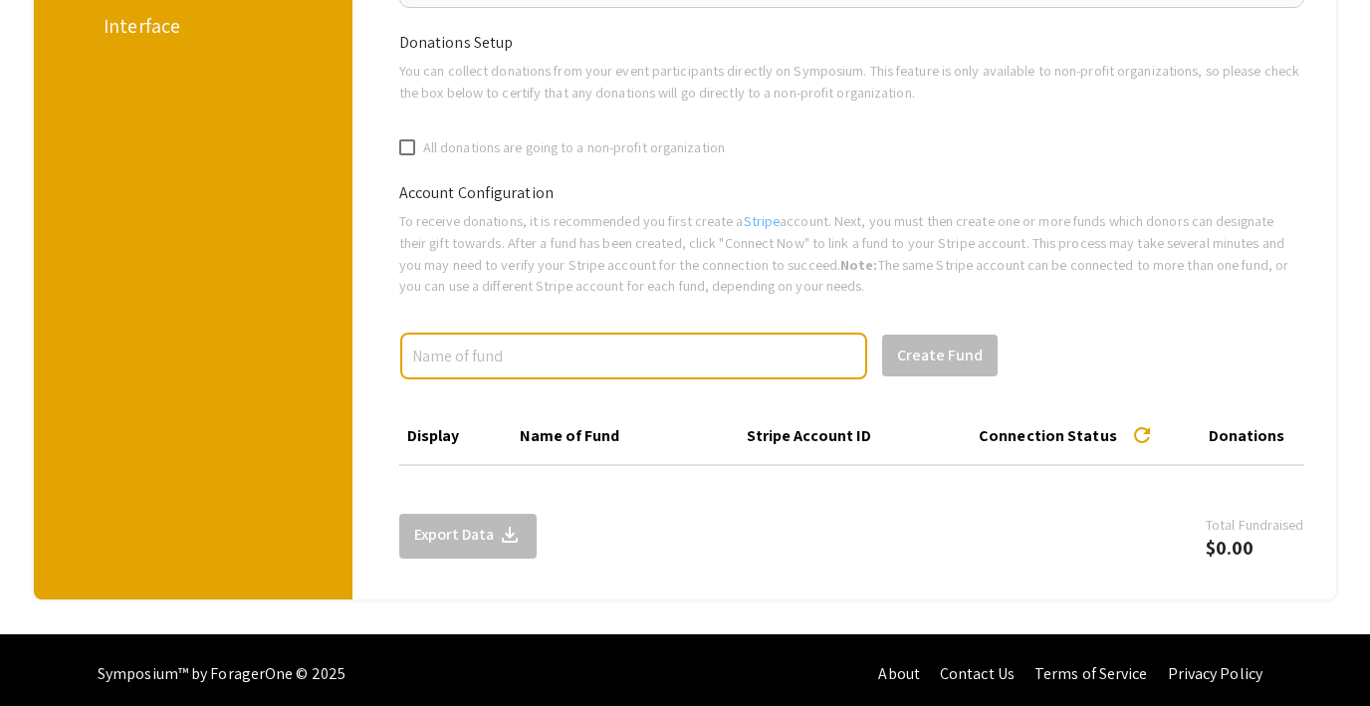
scroll to position [347, 0]
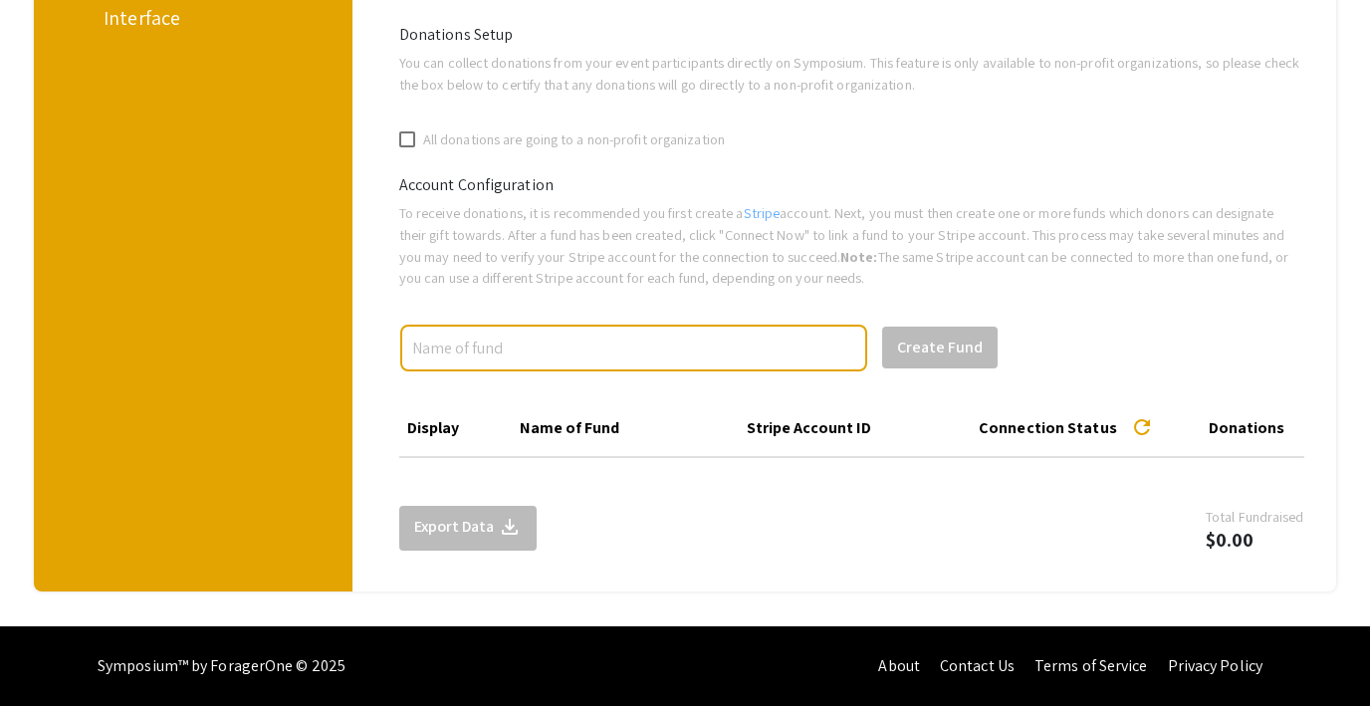
click at [123, 18] on div "Interface" at bounding box center [190, 18] width 172 height 30
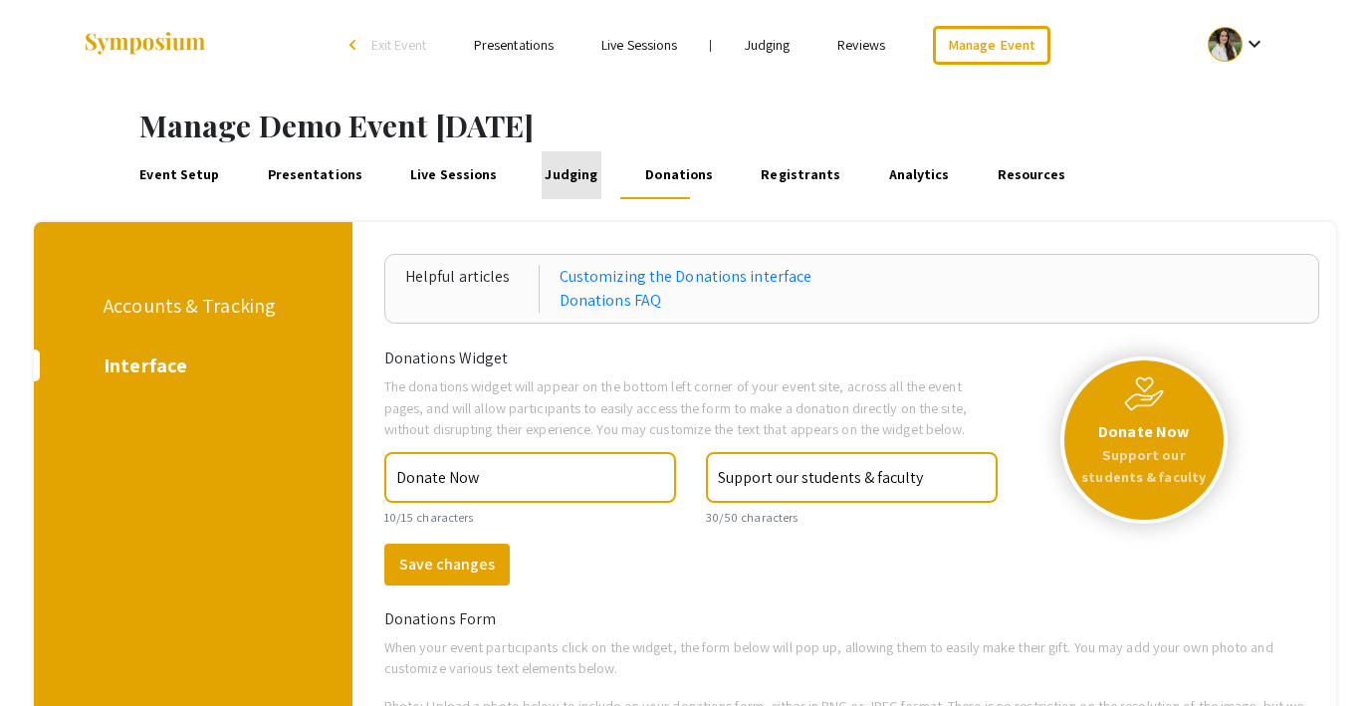
click at [563, 171] on link "Judging" at bounding box center [572, 175] width 60 height 48
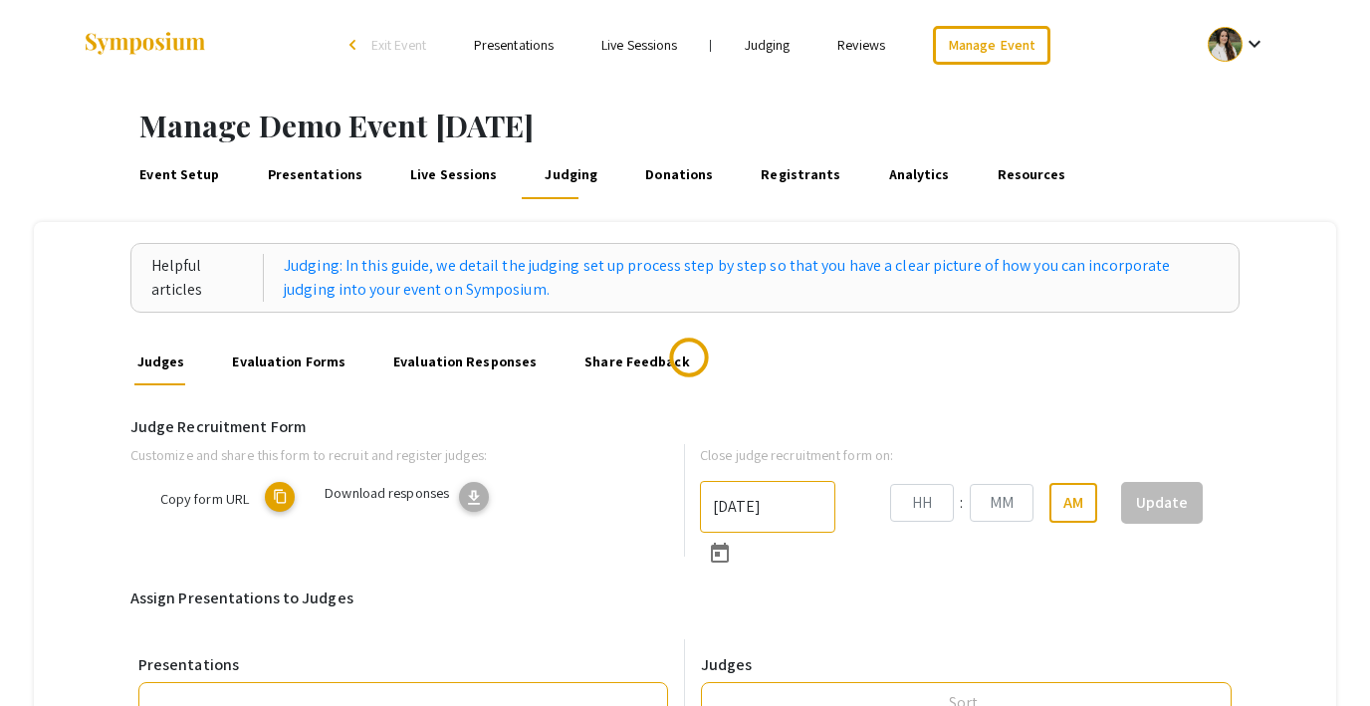
type input "10/18/2025"
type input "05"
type input "43"
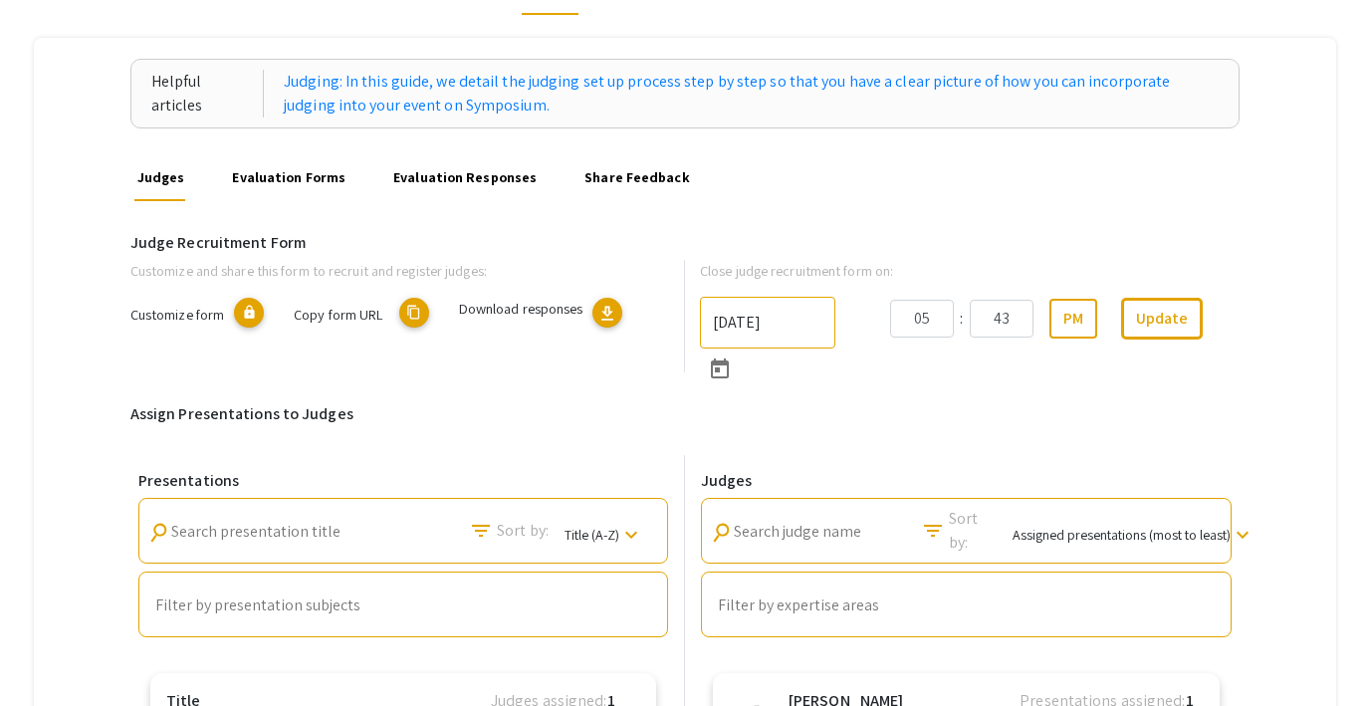
scroll to position [182, 0]
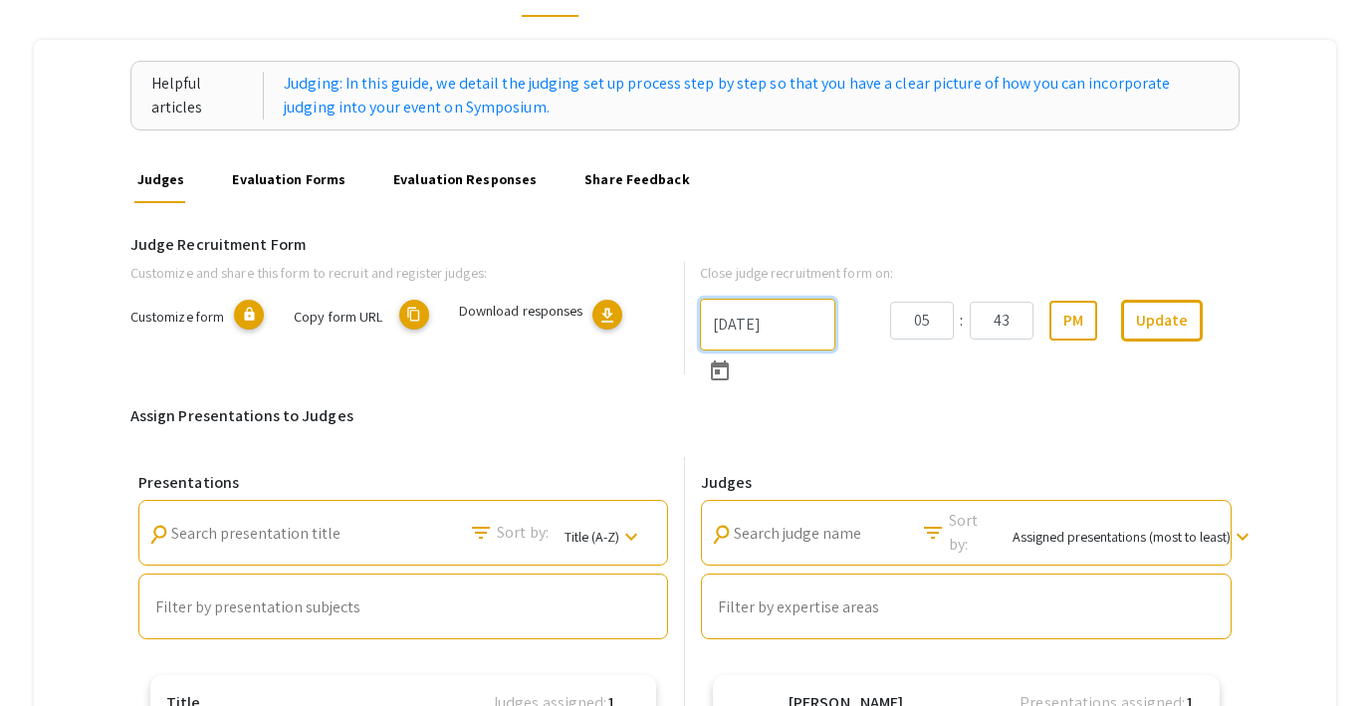
click at [786, 327] on input "10/18/2025" at bounding box center [767, 325] width 135 height 52
type input "9/22/2025"
click at [1167, 316] on button "Update" at bounding box center [1162, 321] width 82 height 42
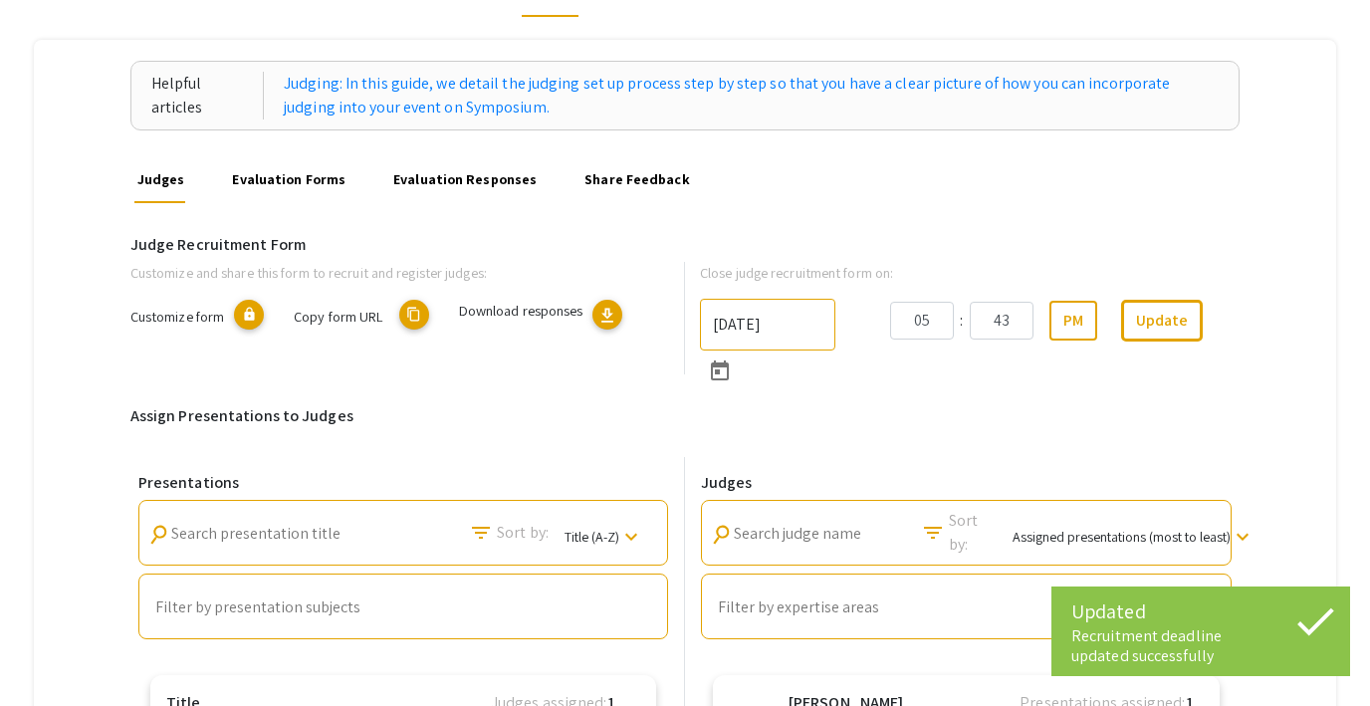
click at [408, 312] on mat-icon "content_copy" at bounding box center [414, 315] width 30 height 30
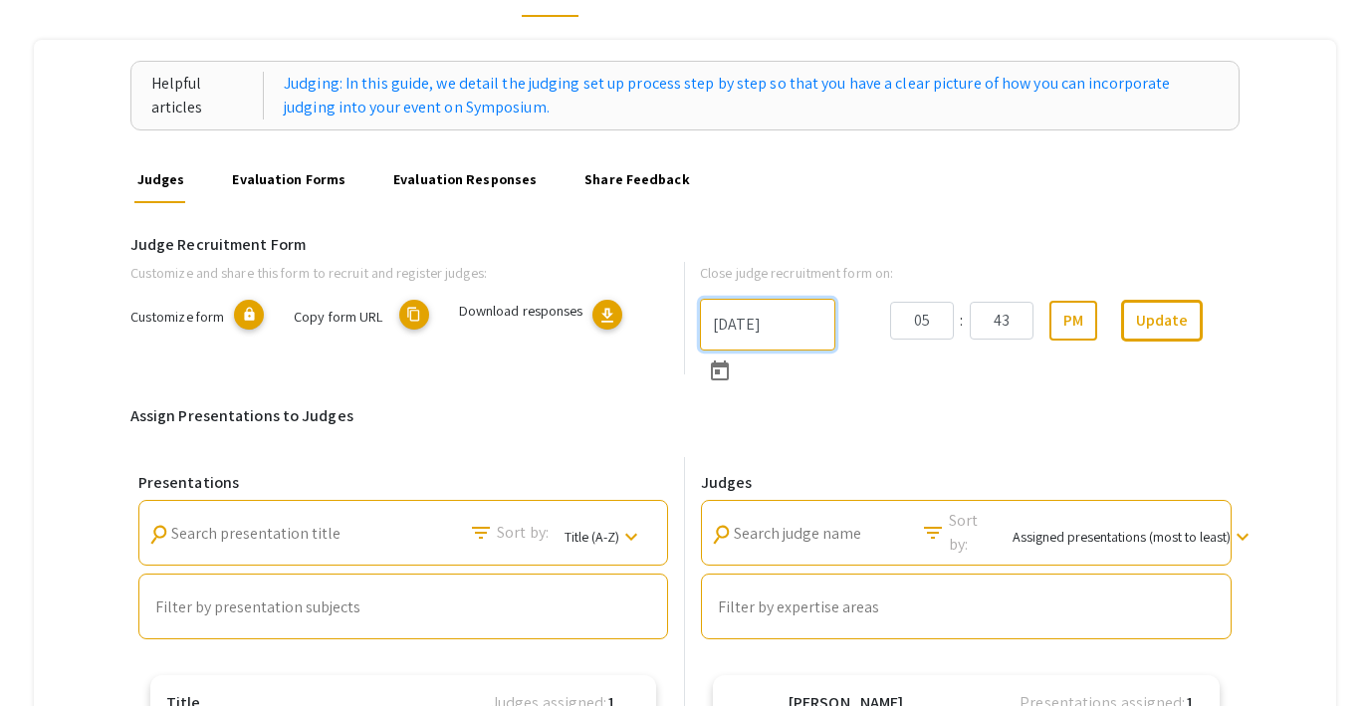
drag, startPoint x: 788, startPoint y: 327, endPoint x: 639, endPoint y: 304, distance: 151.1
click at [639, 304] on div "Customize and share this form to recruit and register judges: Customize form lo…" at bounding box center [685, 334] width 1140 height 144
type input "10/22/2025"
click at [1168, 328] on button "Update" at bounding box center [1162, 321] width 82 height 42
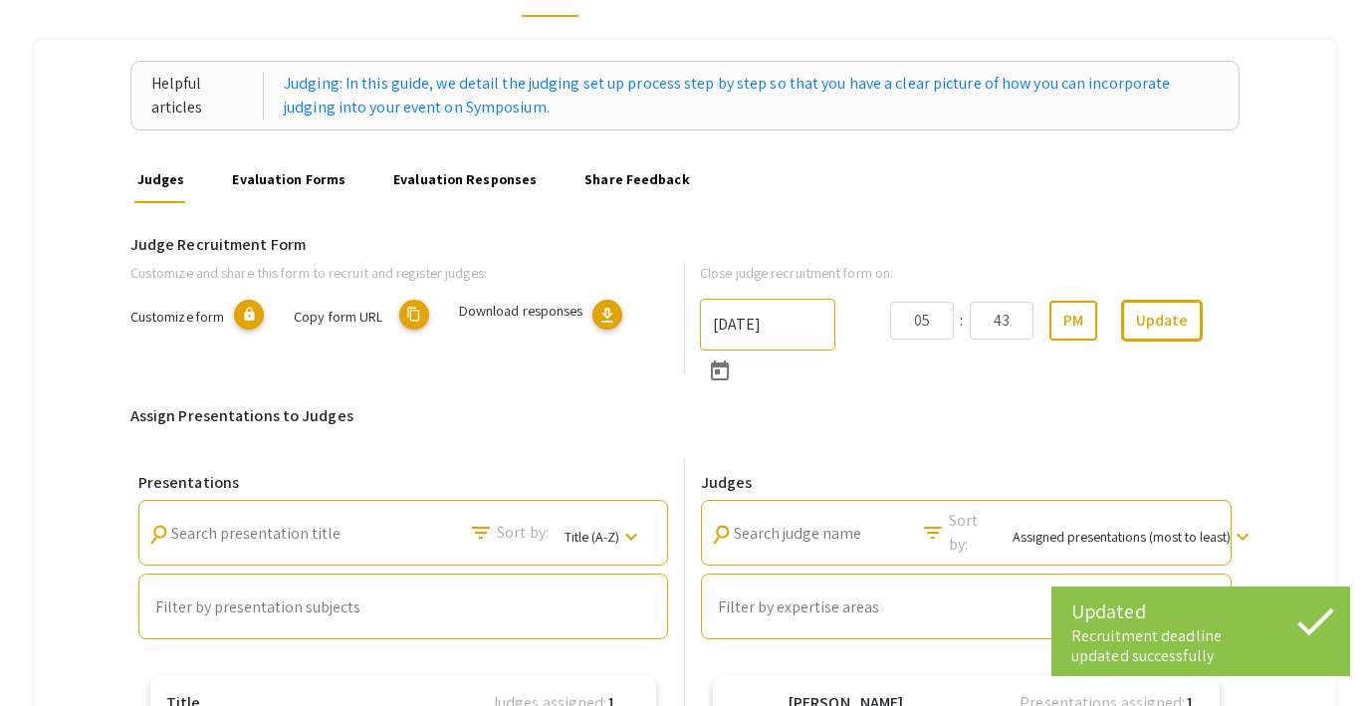
click at [410, 314] on mat-icon "content_copy" at bounding box center [414, 315] width 30 height 30
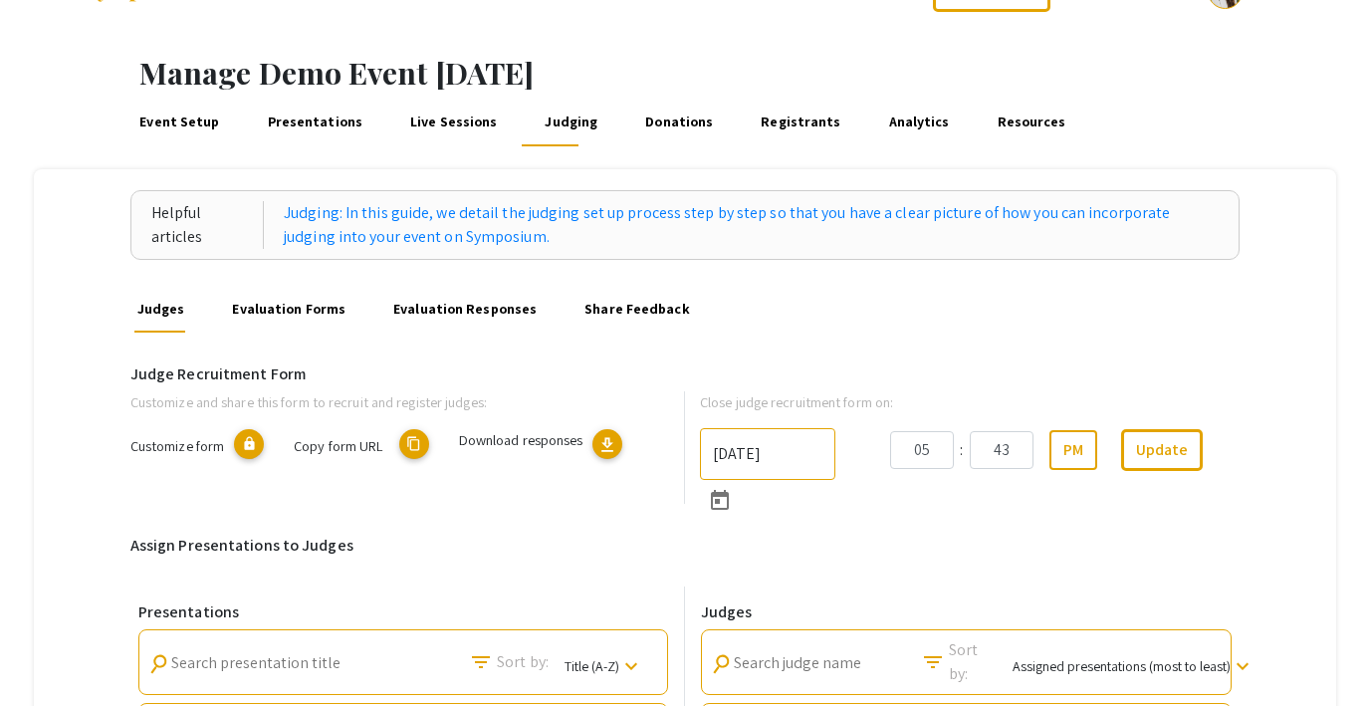
scroll to position [0, 0]
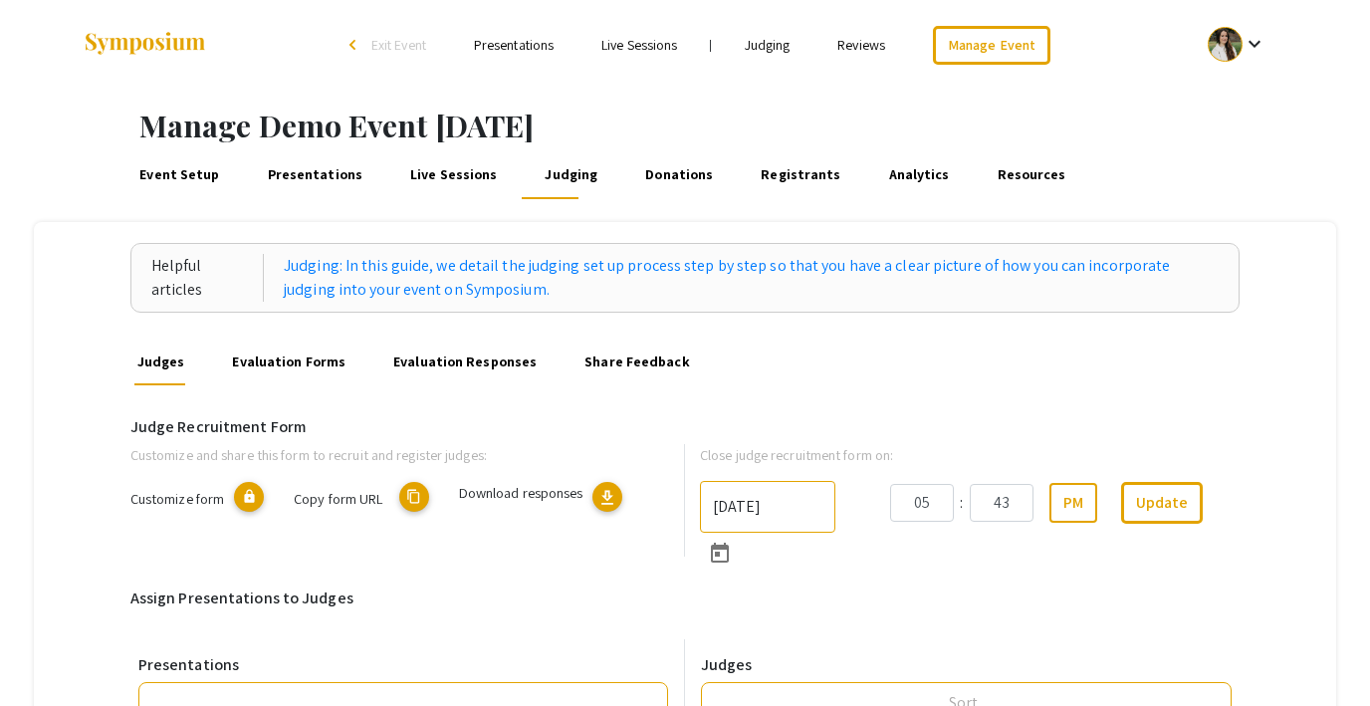
click at [420, 494] on mat-icon "content_copy" at bounding box center [414, 497] width 30 height 30
click at [1120, 175] on div "Event Setup Presentations Live Sessions Judging Donations Registrants Analytics…" at bounding box center [742, 175] width 1254 height 48
